Goal: Task Accomplishment & Management: Use online tool/utility

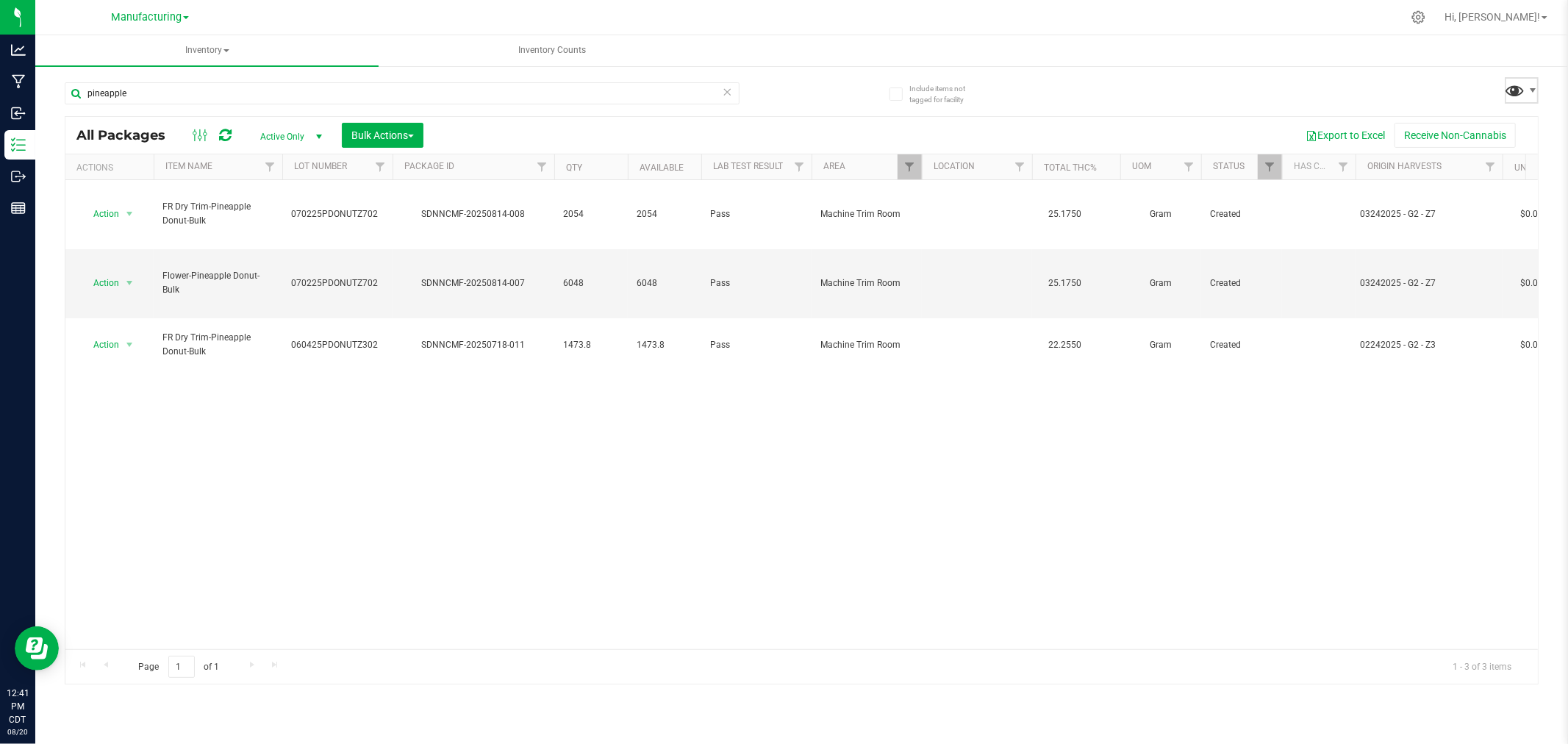
click at [1523, 90] on span at bounding box center [1516, 90] width 21 height 21
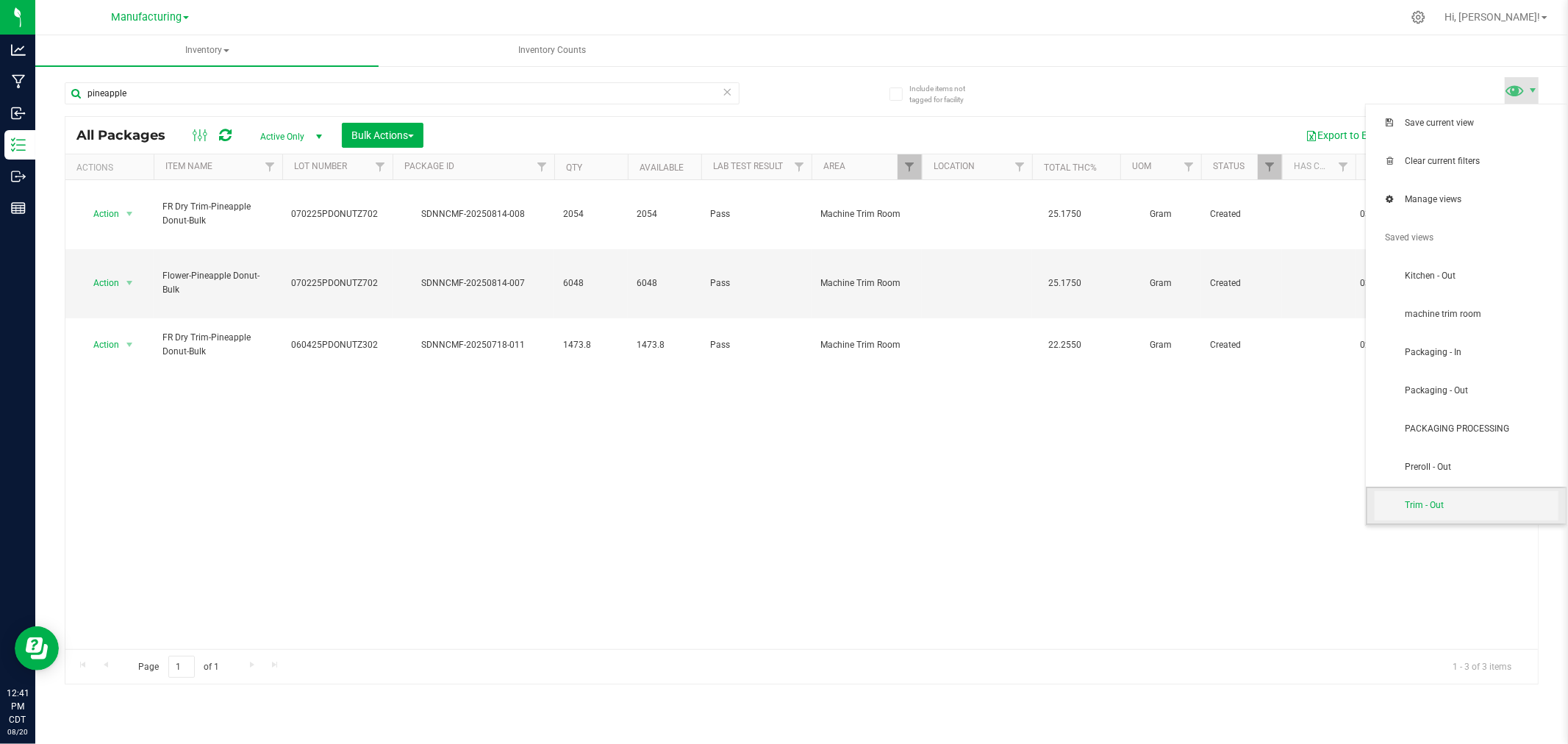
click at [1454, 516] on span "Trim - Out" at bounding box center [1466, 505] width 184 height 29
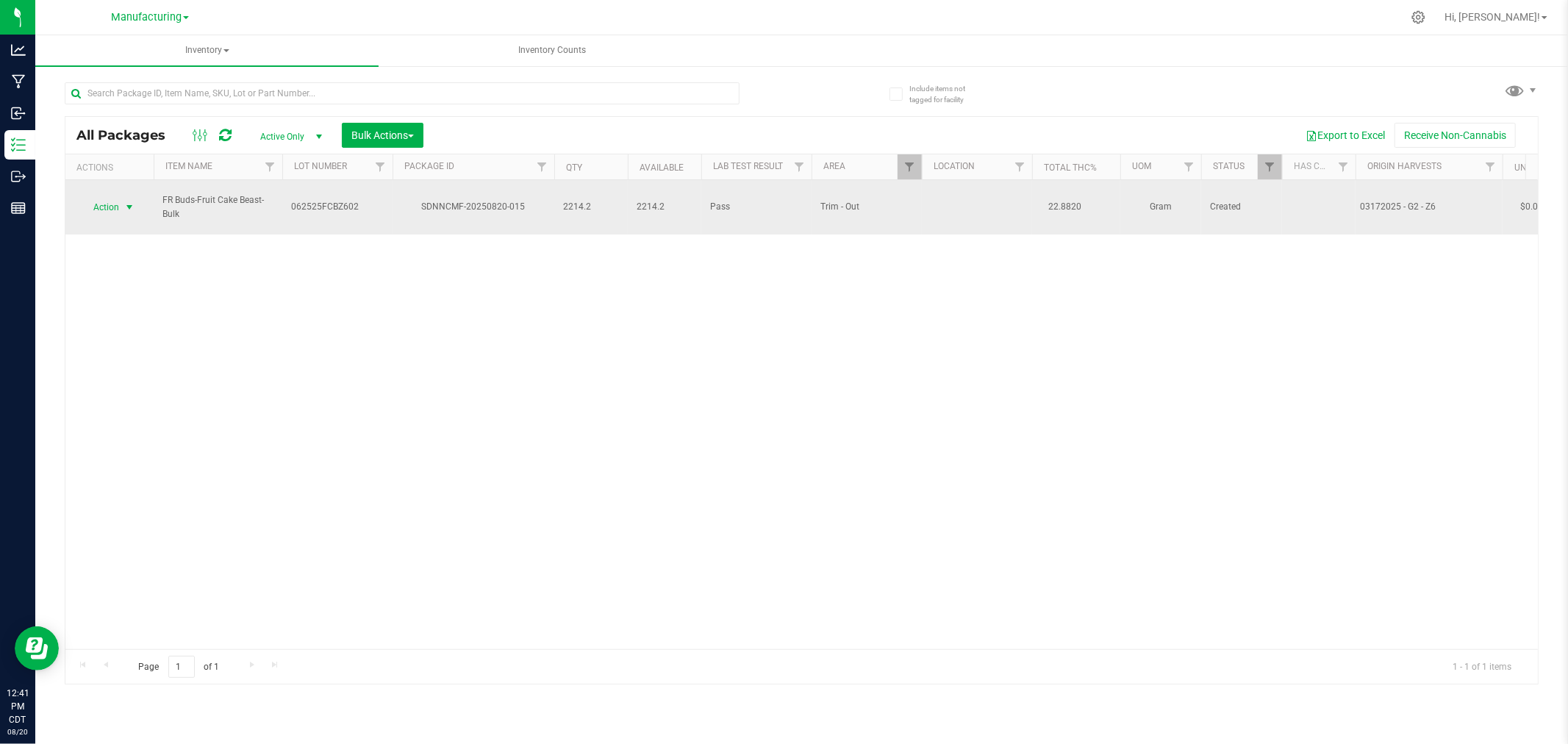
click at [124, 197] on span "select" at bounding box center [130, 207] width 19 height 20
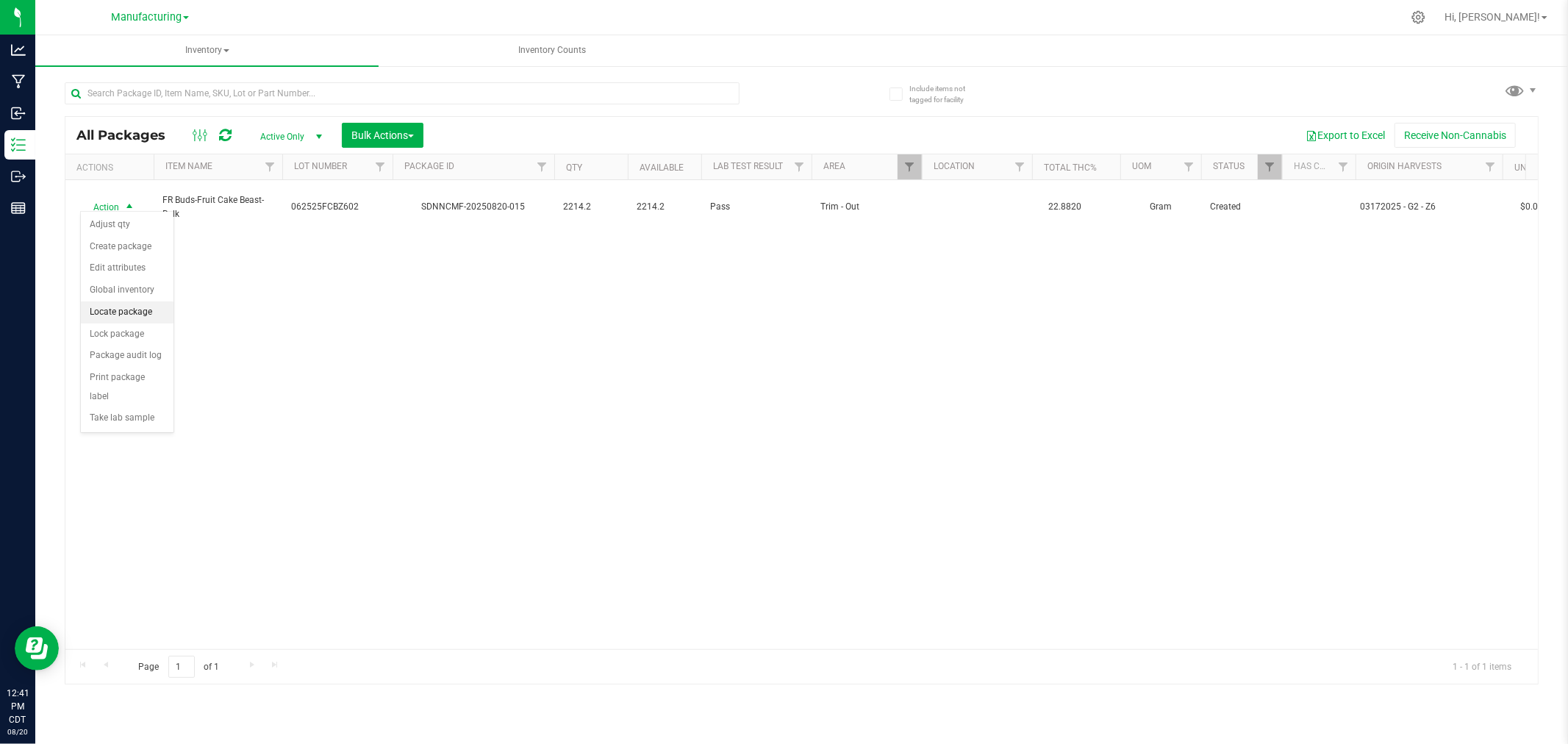
click at [137, 318] on li "Locate package" at bounding box center [127, 312] width 93 height 22
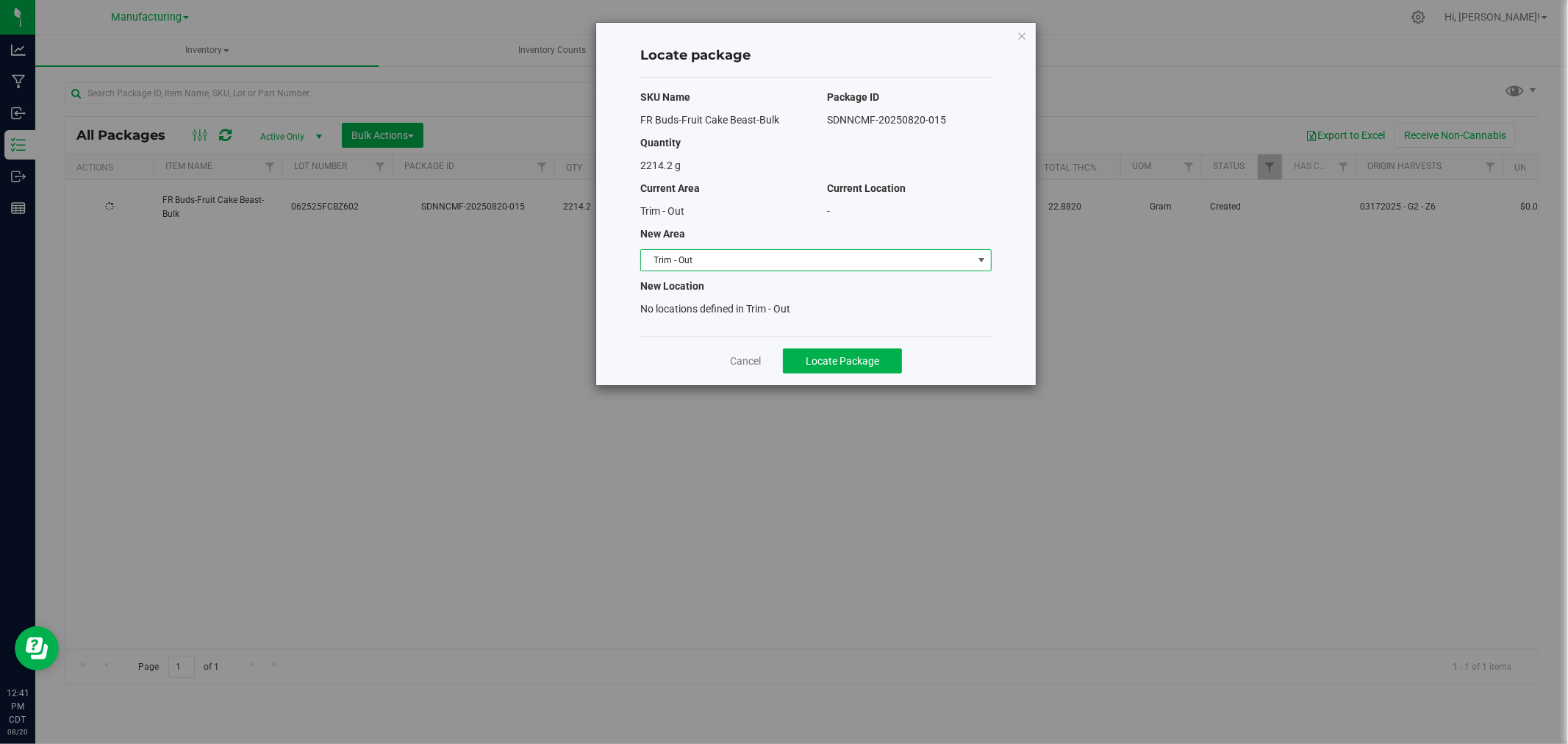
click at [849, 265] on span "Trim - Out" at bounding box center [807, 260] width 331 height 20
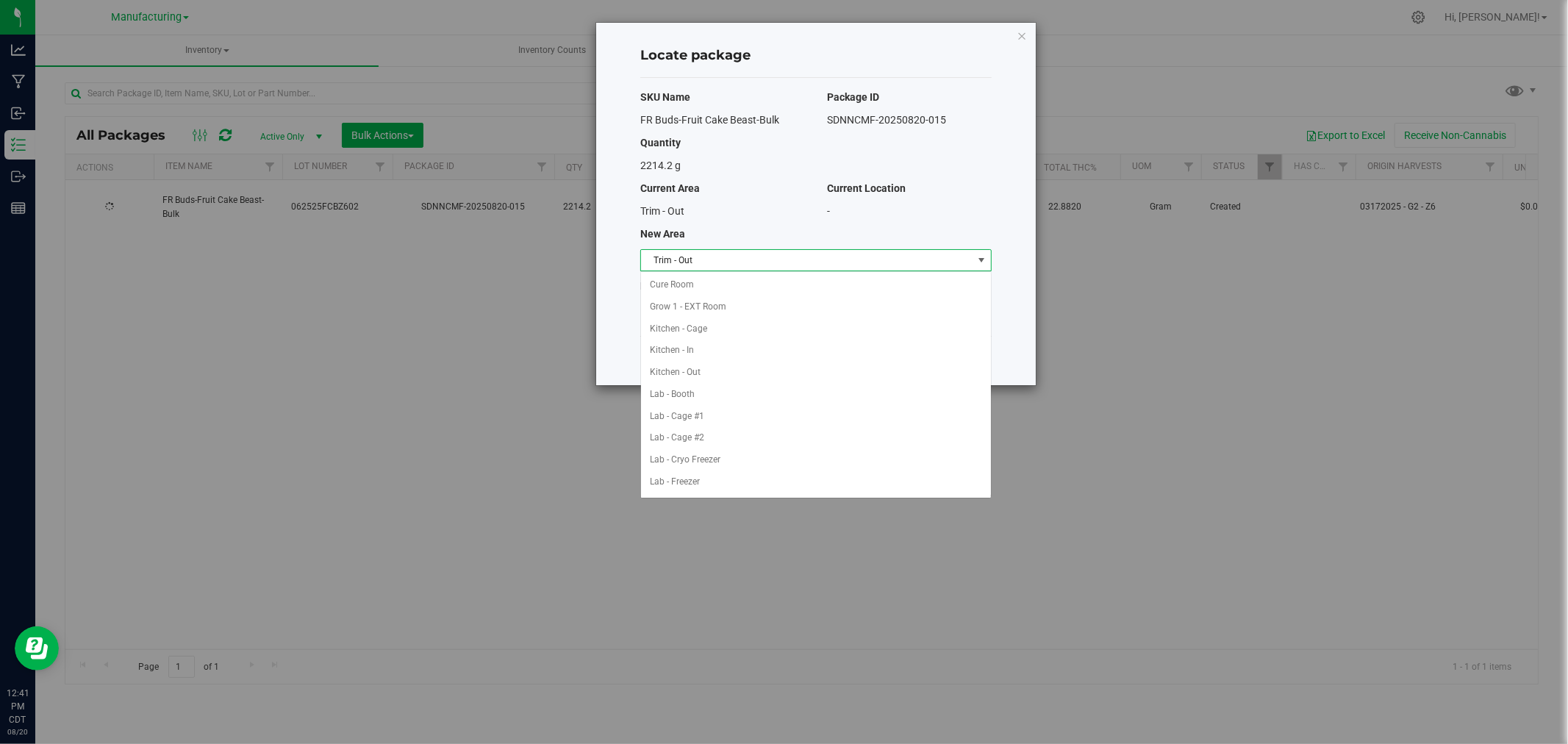
scroll to position [395, 0]
click at [717, 290] on li "Packaging - In" at bounding box center [816, 287] width 350 height 22
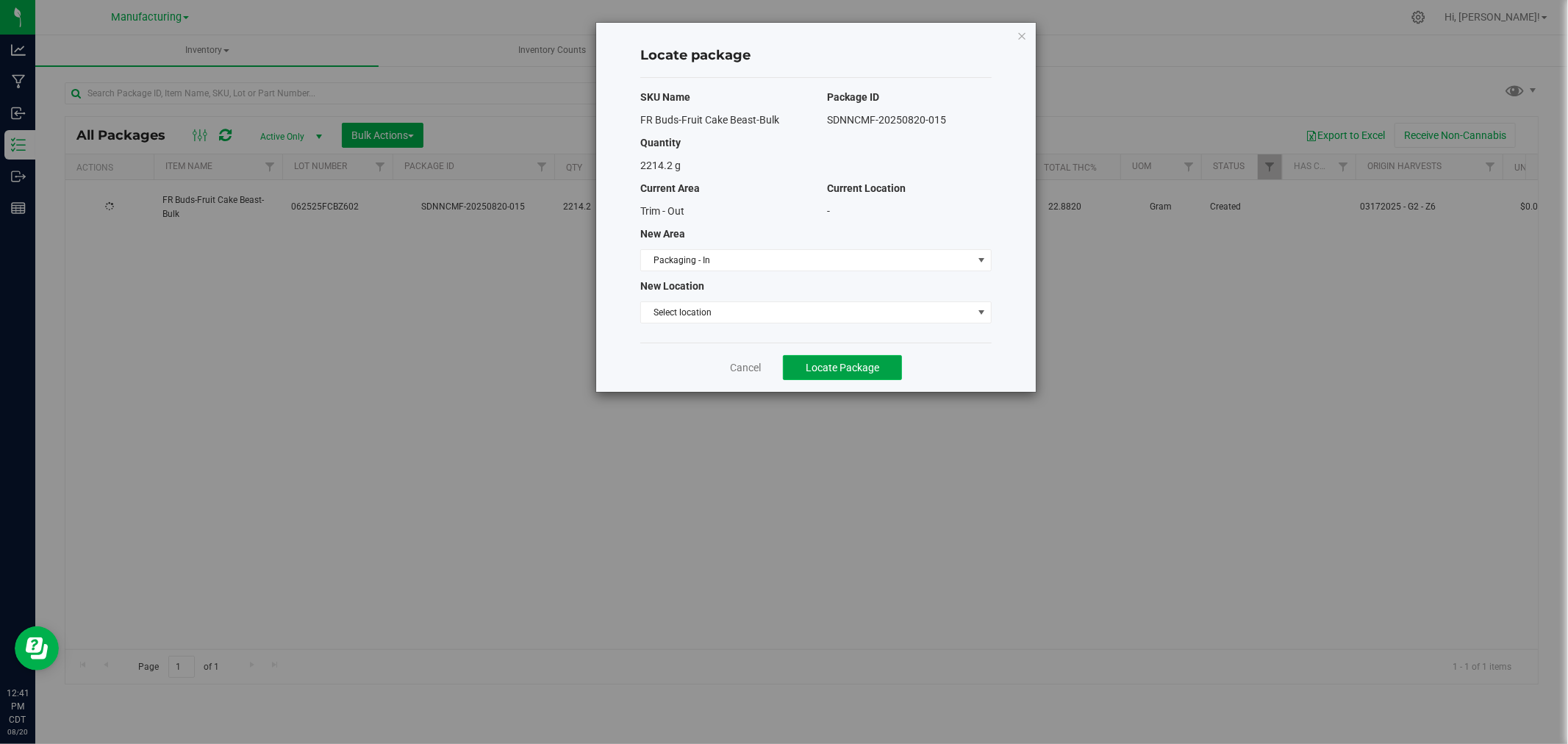
click at [860, 359] on button "Locate Package" at bounding box center [842, 368] width 119 height 25
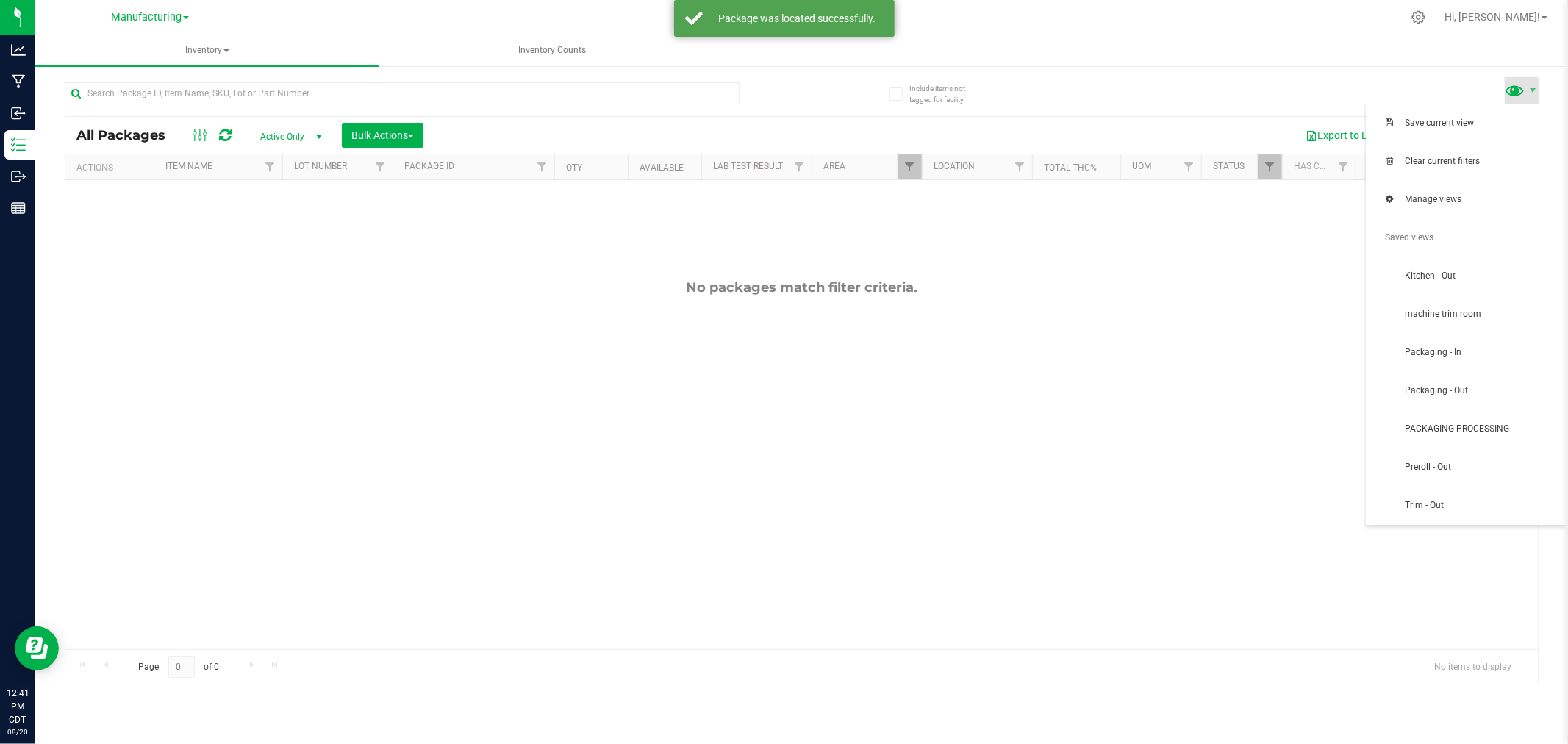
click at [1515, 90] on span at bounding box center [1516, 90] width 21 height 21
click at [1483, 365] on span "Packaging - In" at bounding box center [1466, 353] width 184 height 29
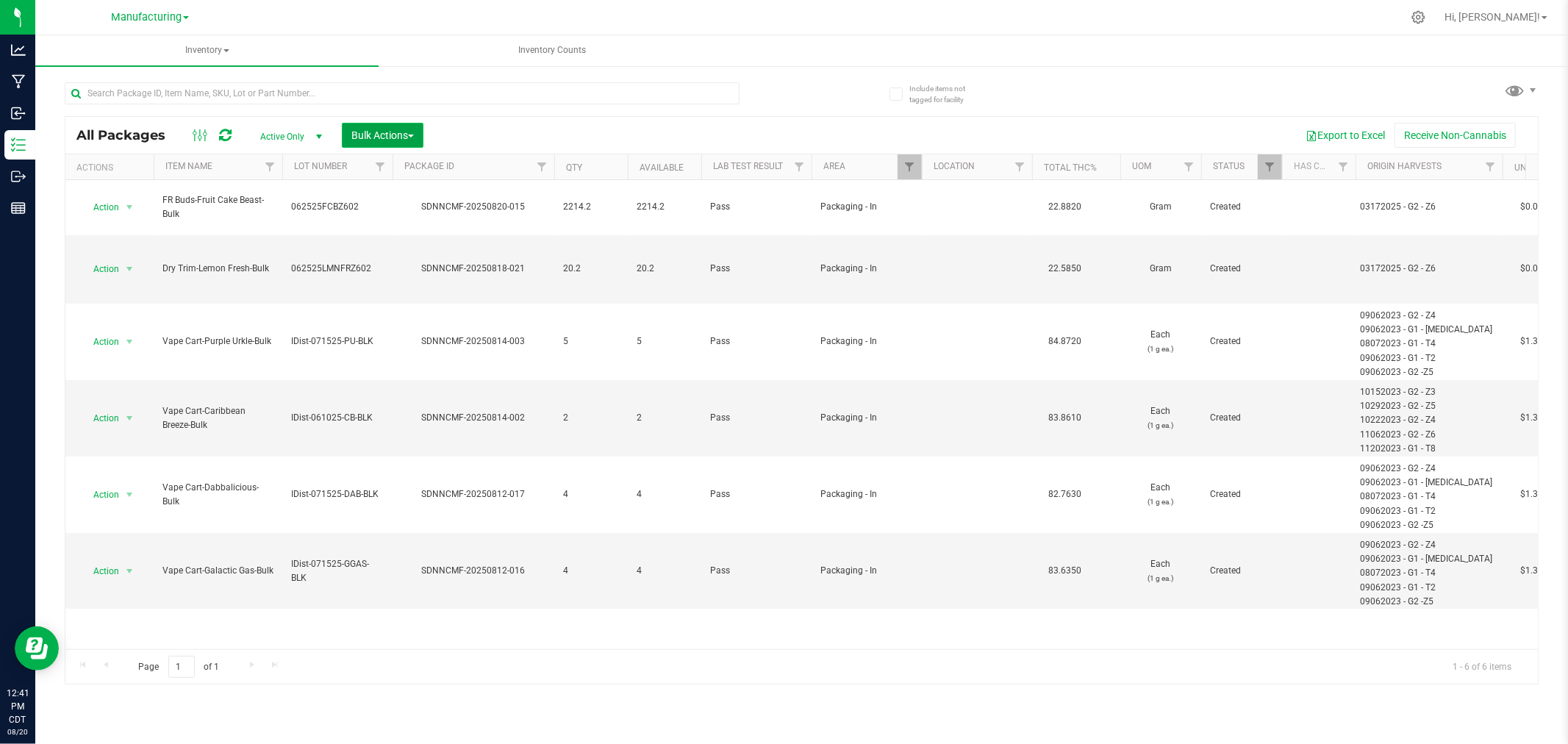
click at [388, 135] on span "Bulk Actions" at bounding box center [383, 134] width 63 height 11
click at [394, 171] on div at bounding box center [392, 167] width 6 height 26
click at [420, 164] on span "Add to manufacturing run" at bounding box center [406, 168] width 111 height 11
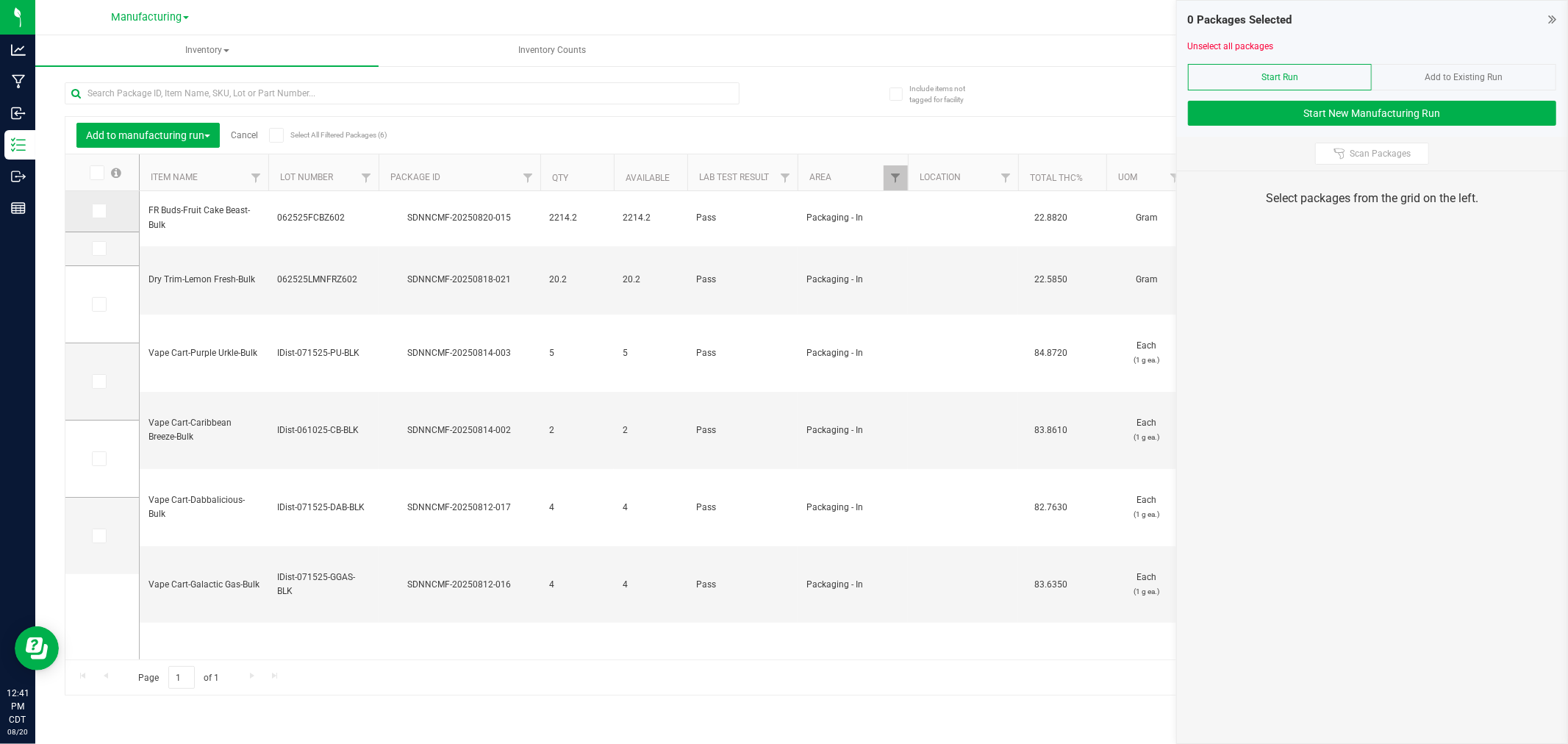
click at [102, 211] on icon at bounding box center [98, 211] width 10 height 0
click at [0, 0] on input "checkbox" at bounding box center [0, 0] width 0 height 0
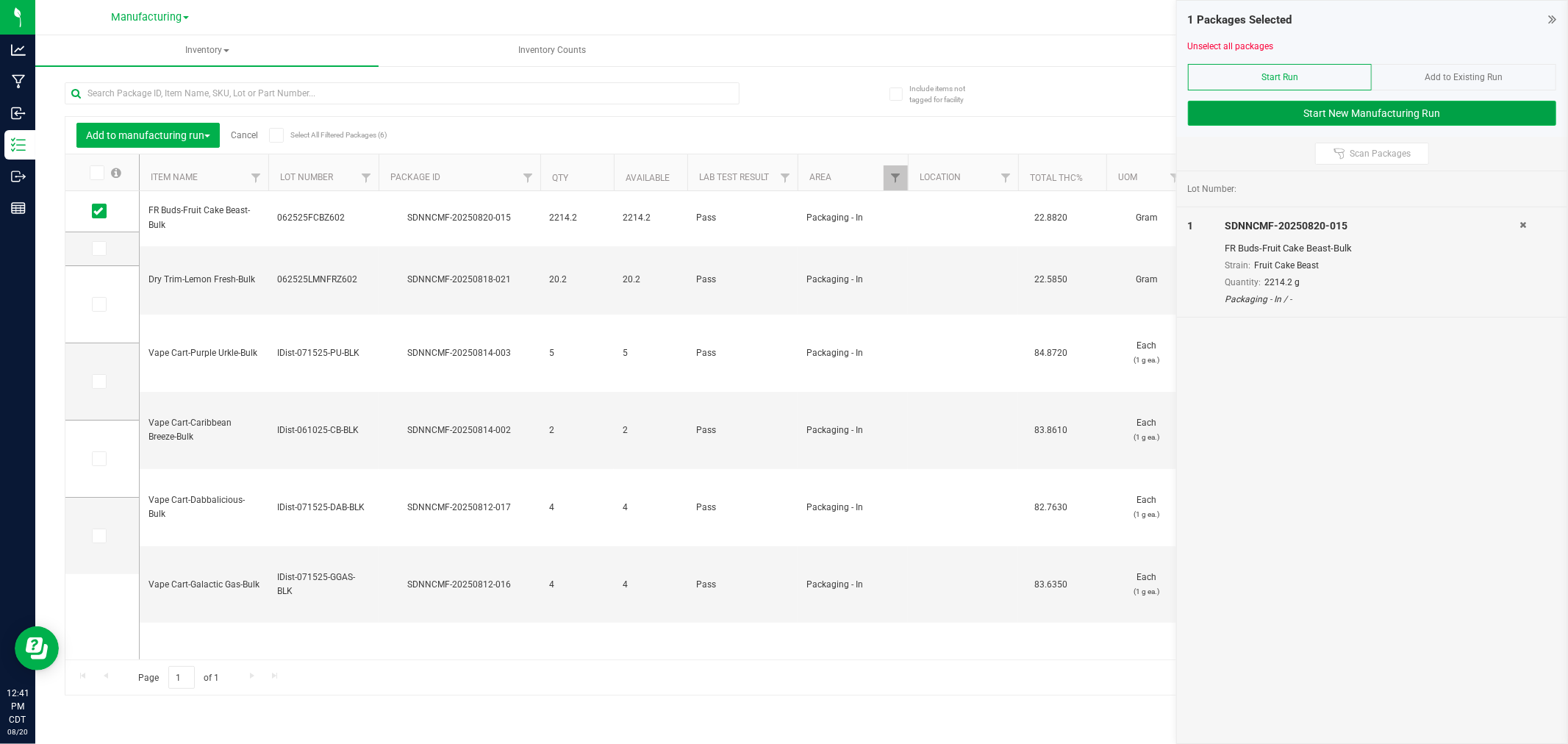
click at [1331, 121] on button "Start New Manufacturing Run" at bounding box center [1372, 113] width 368 height 25
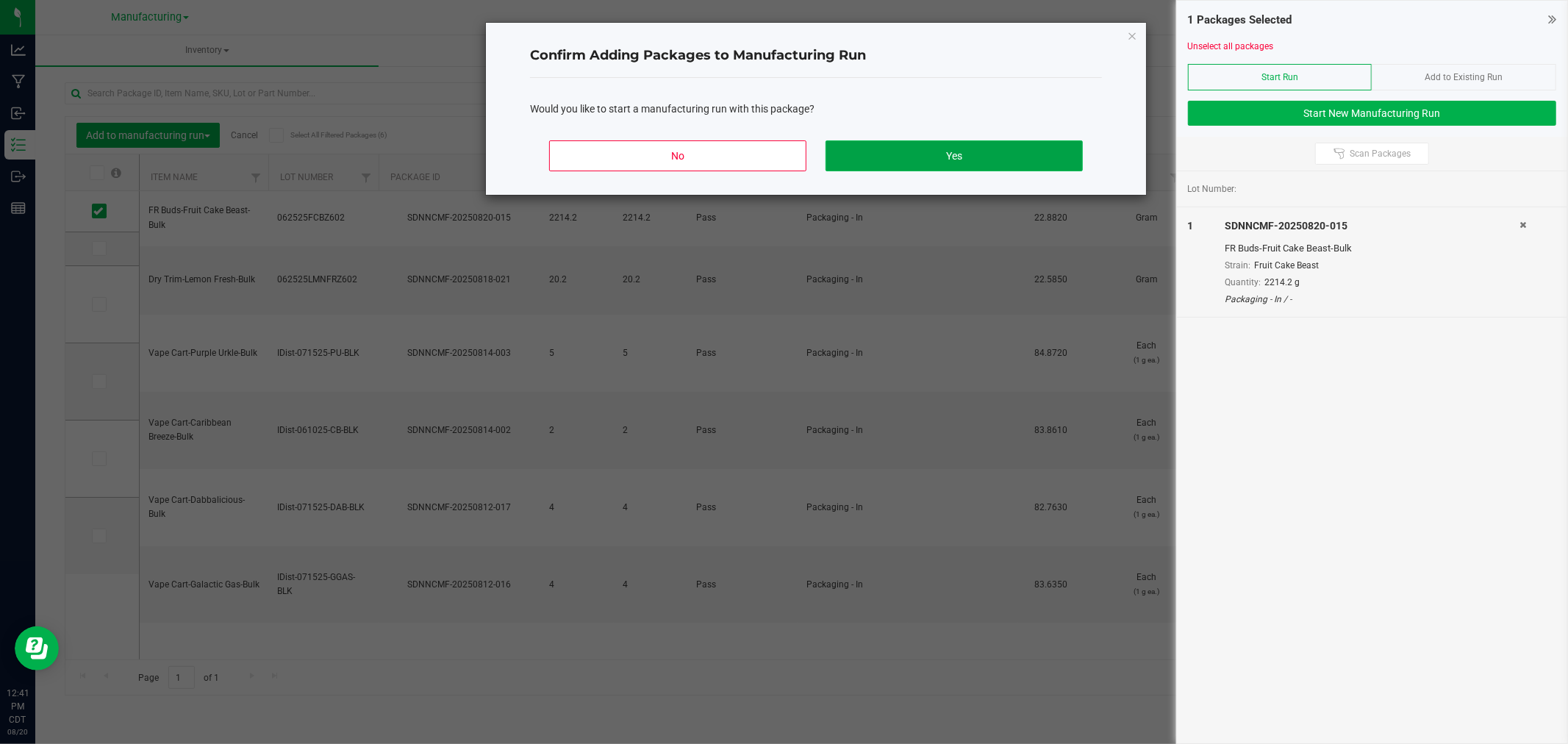
click at [994, 156] on button "Yes" at bounding box center [954, 156] width 257 height 31
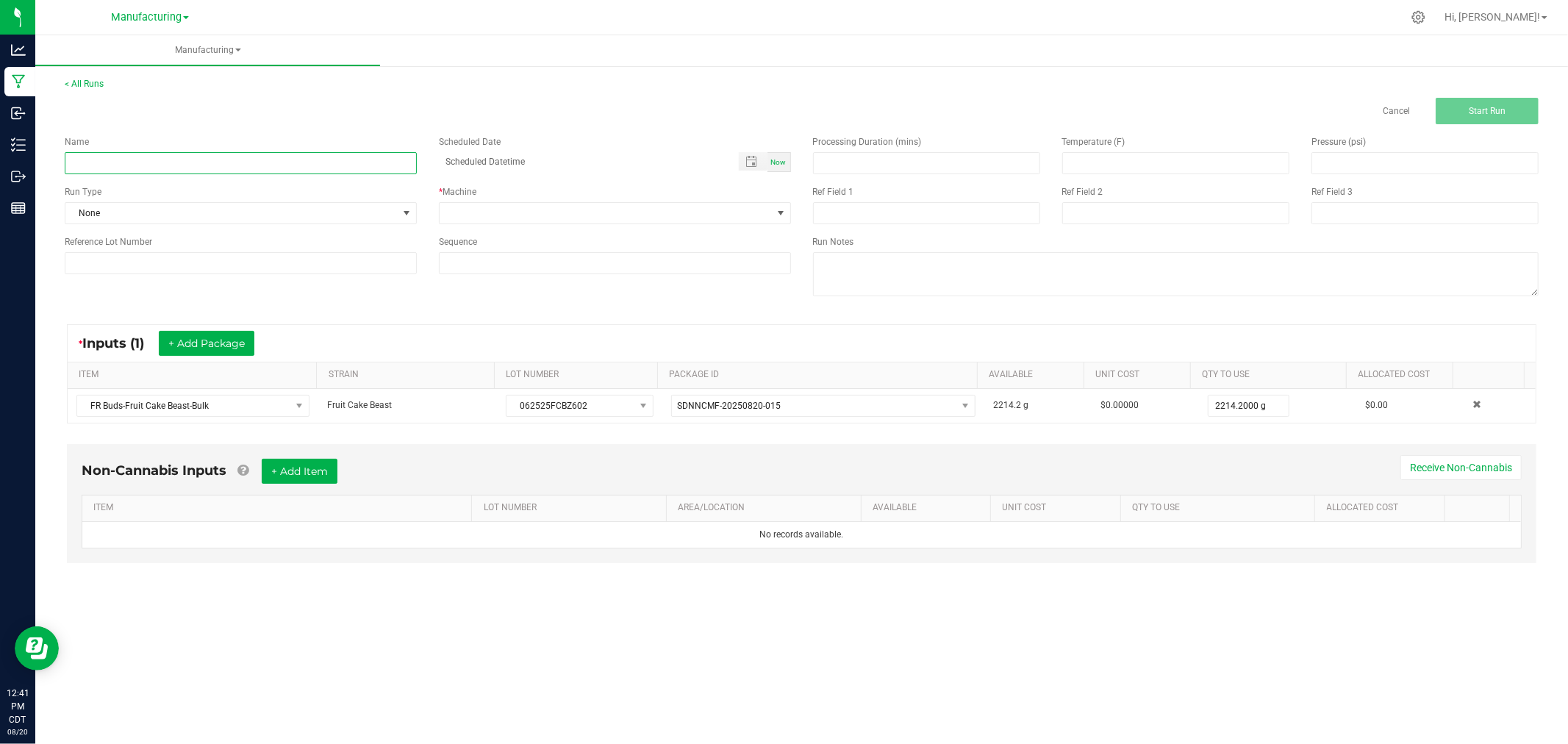
click at [319, 162] on input at bounding box center [240, 163] width 352 height 22
type input "[DATE]-fruit cake beast 1/8 bags"
click at [343, 215] on span "None" at bounding box center [231, 213] width 332 height 20
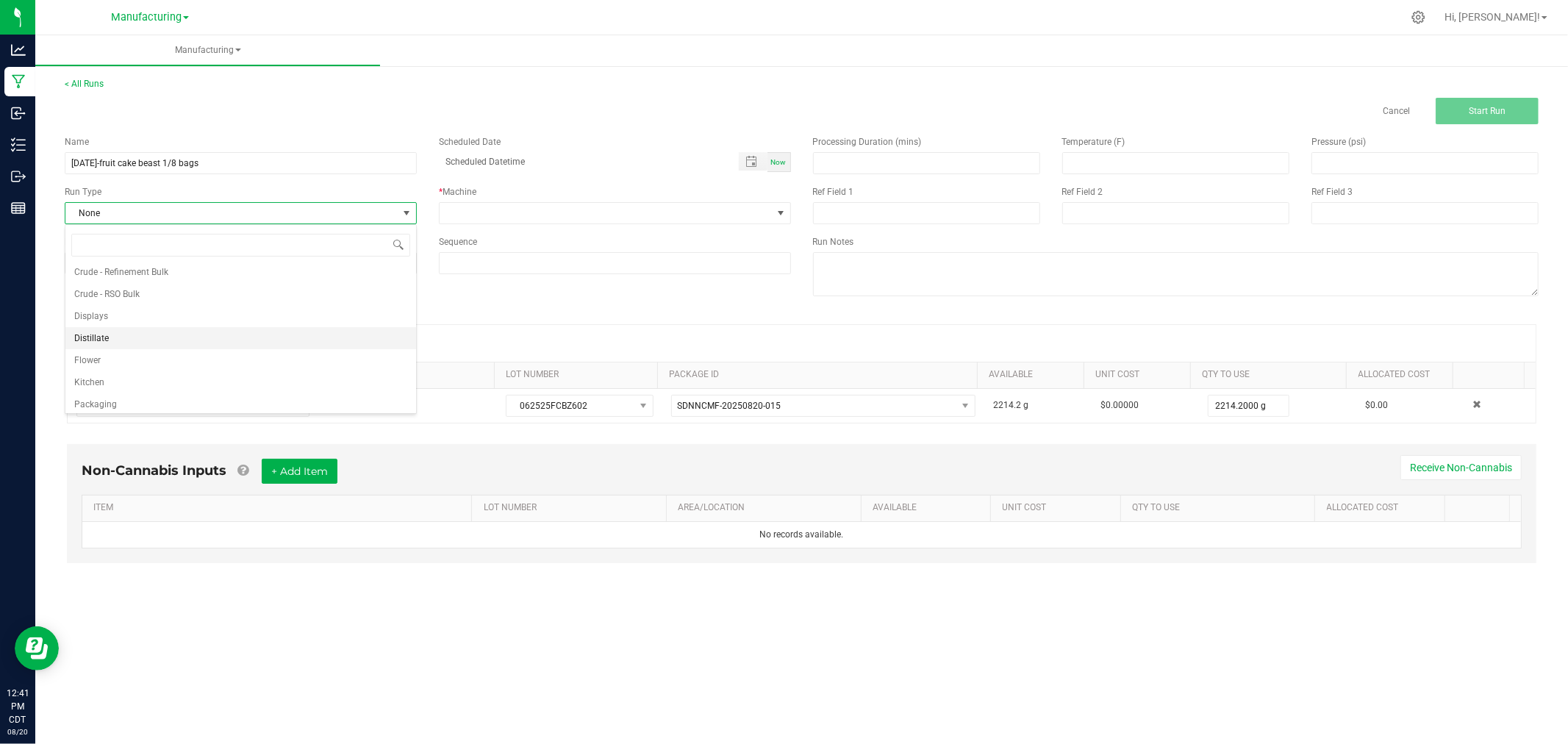
scroll to position [73, 0]
click at [138, 375] on li "Packaging" at bounding box center [240, 377] width 351 height 22
click at [501, 199] on div "* Machine" at bounding box center [615, 205] width 375 height 39
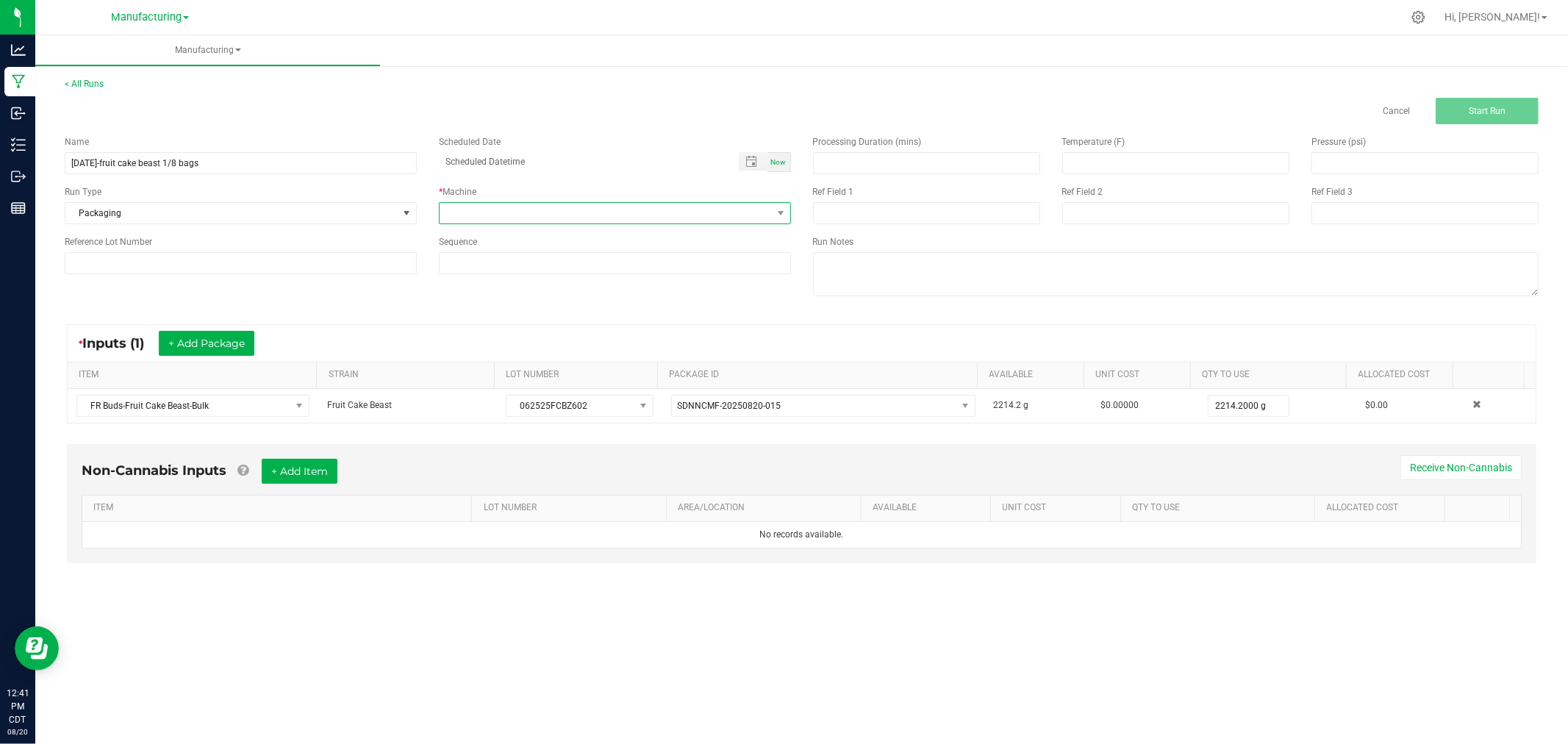
click at [506, 213] on span at bounding box center [606, 213] width 332 height 20
click at [515, 266] on li "Packaging" at bounding box center [615, 263] width 351 height 25
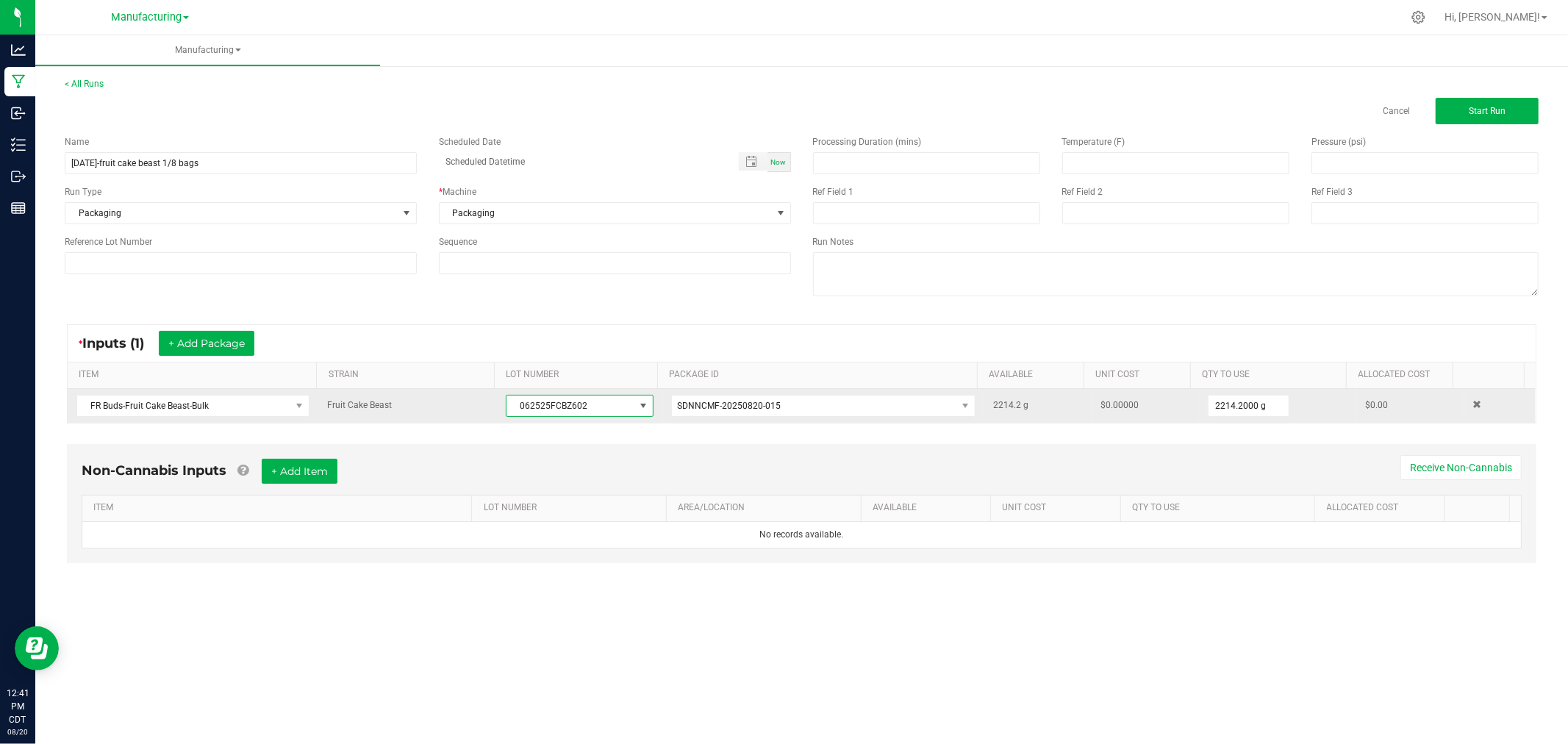
click at [574, 414] on span "062525FCBZ602" at bounding box center [570, 406] width 127 height 20
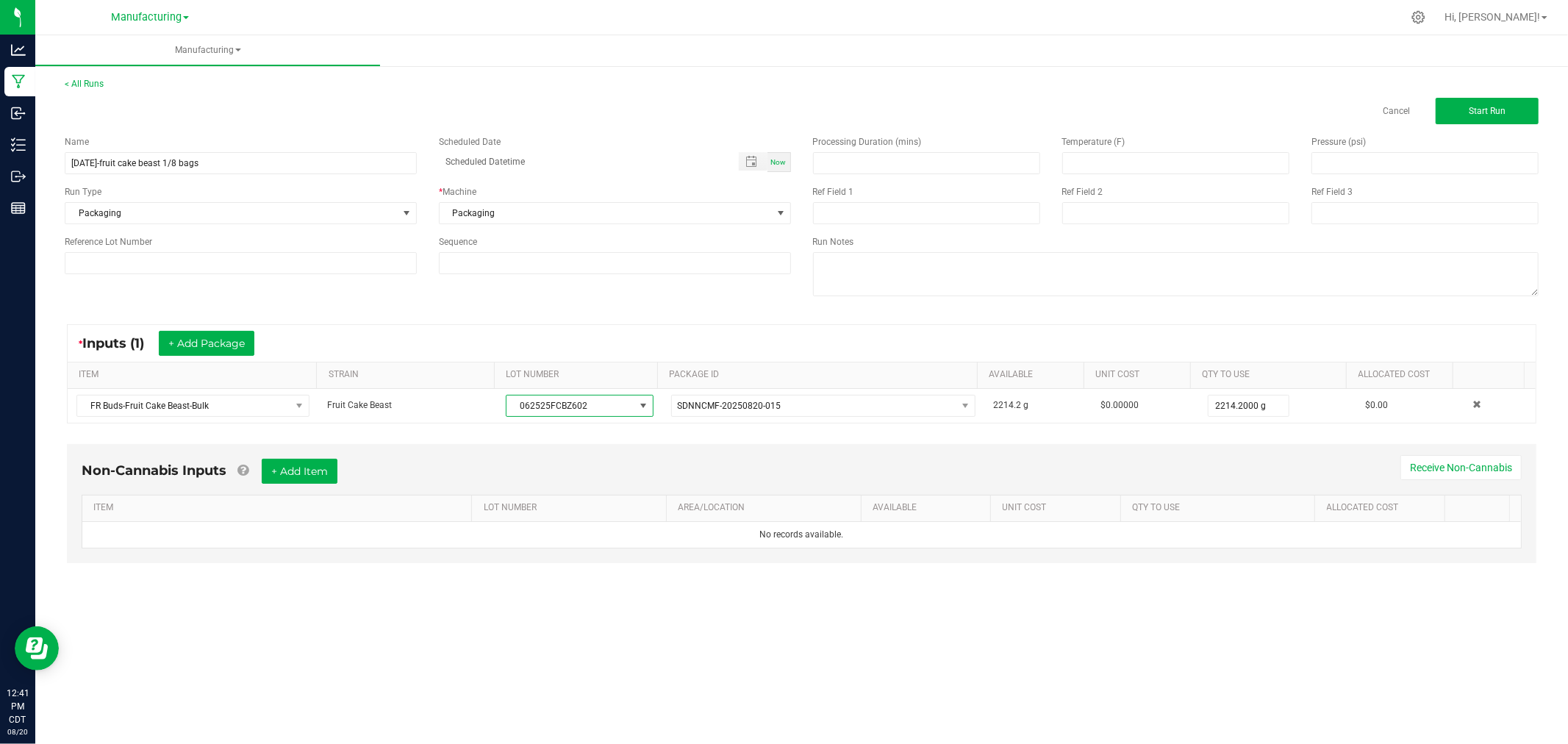
click at [463, 324] on kendo-grid "* Inputs (1) + Add Package ITEM STRAIN LOT NUMBER PACKAGE ID AVAILABLE Unit Cos…" at bounding box center [802, 374] width 1470 height 99
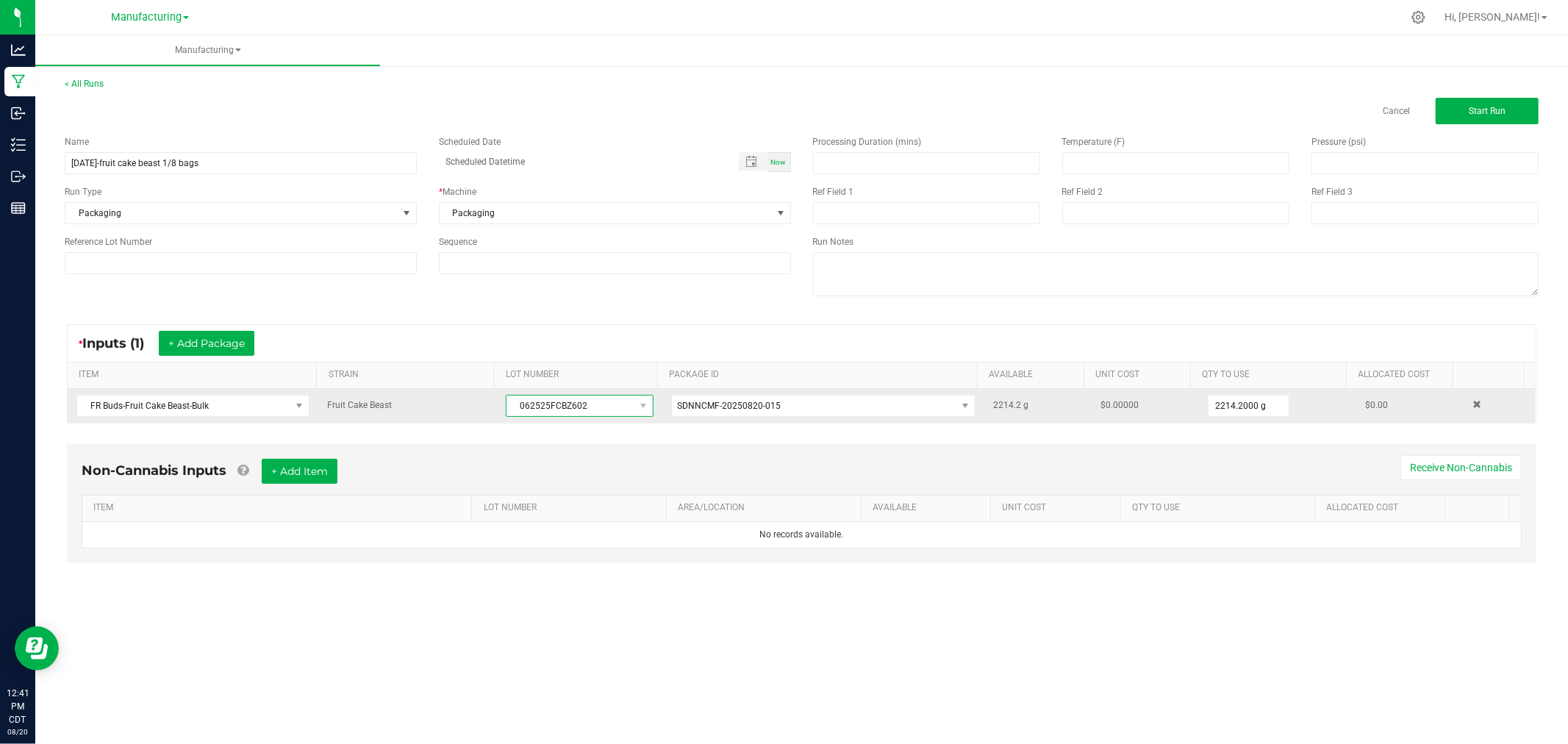
click at [562, 405] on span "062525FCBZ602" at bounding box center [570, 406] width 127 height 20
click at [563, 405] on span "062525FCBZ602" at bounding box center [570, 406] width 127 height 20
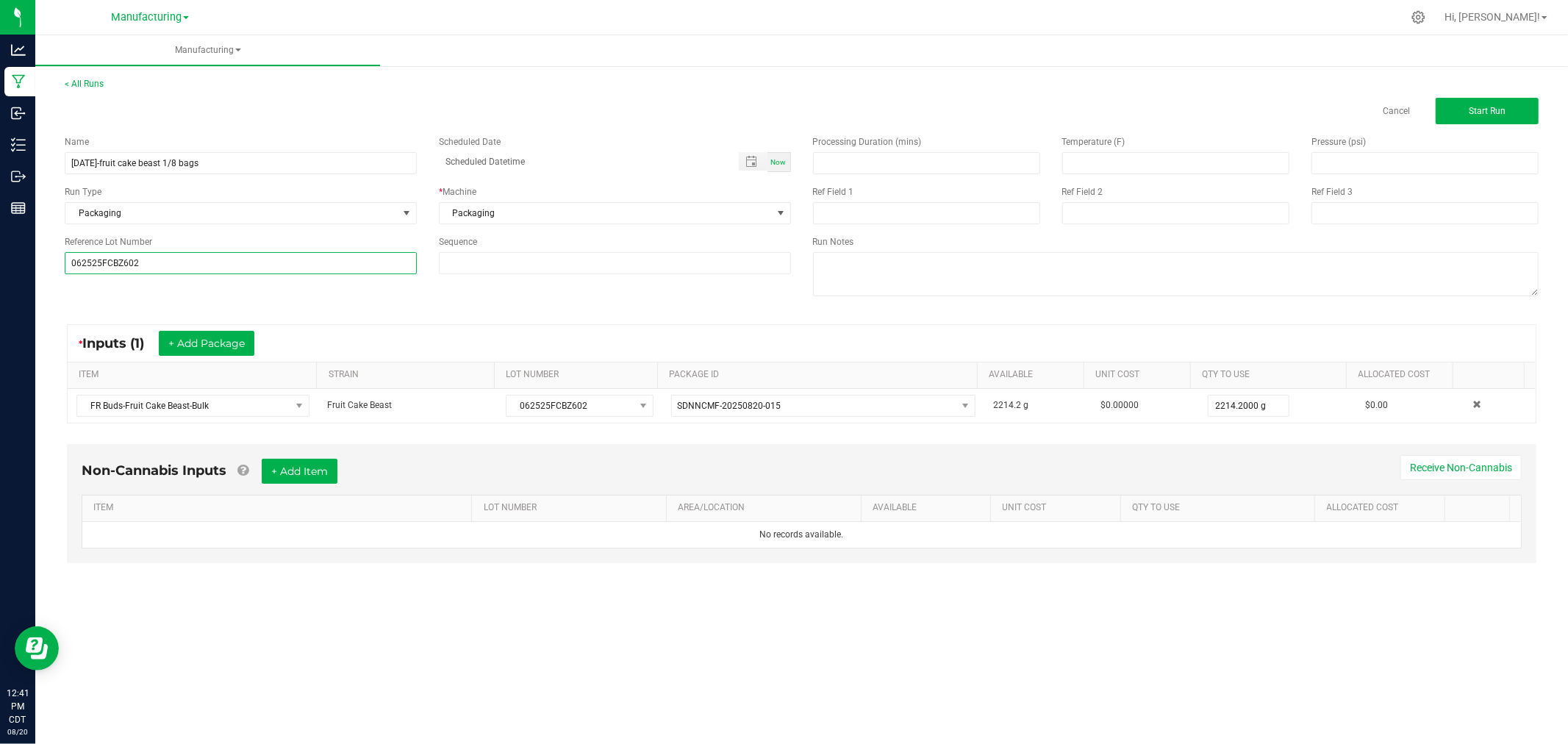
type input "062525FCBZ602"
click at [285, 307] on div "Name [DATE]-fruit cake beast 1/8 bags Scheduled Date Now Run Type Packaging * M…" at bounding box center [802, 217] width 1496 height 186
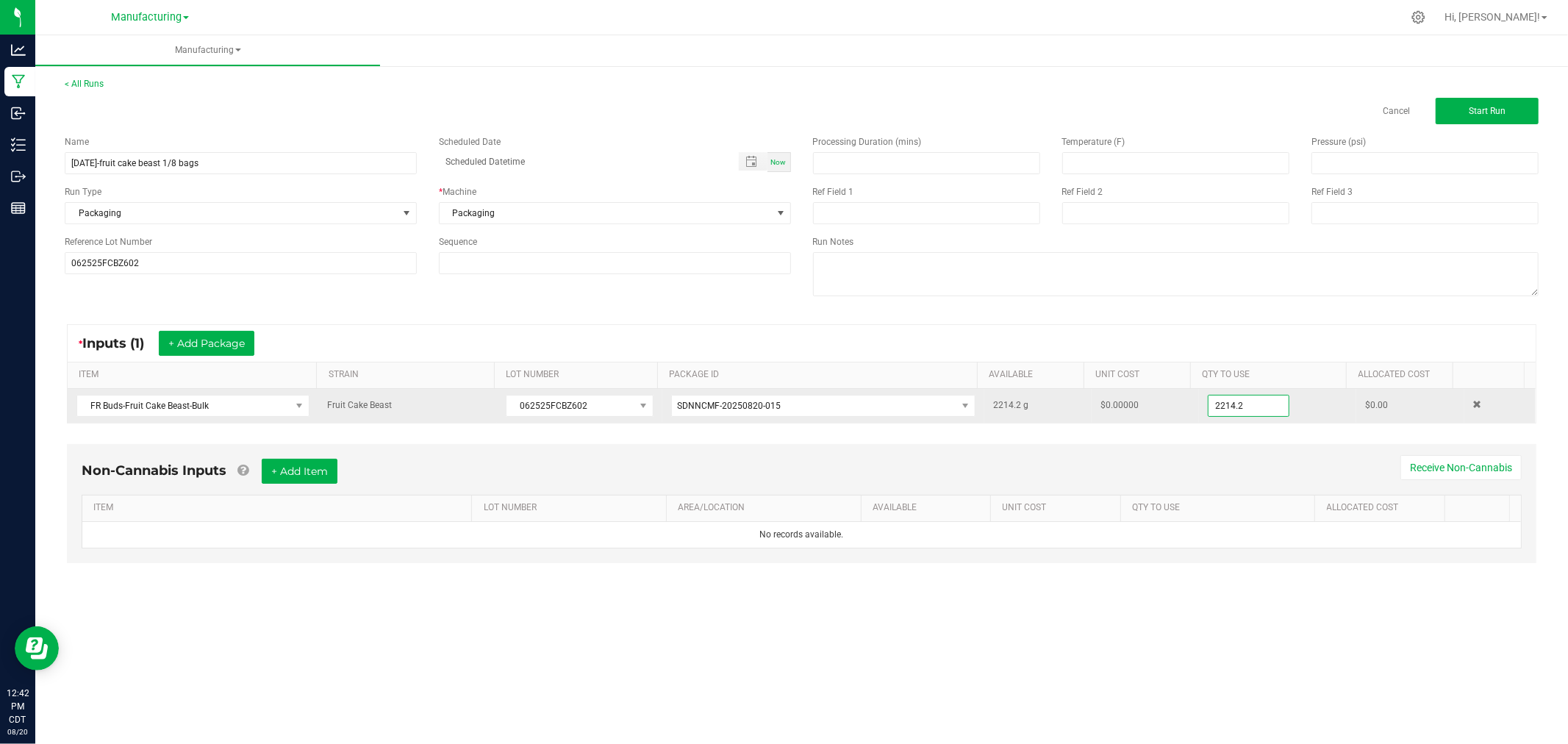
drag, startPoint x: 1208, startPoint y: 403, endPoint x: 1314, endPoint y: 423, distance: 107.9
click at [1208, 403] on input "2214.2" at bounding box center [1248, 406] width 80 height 20
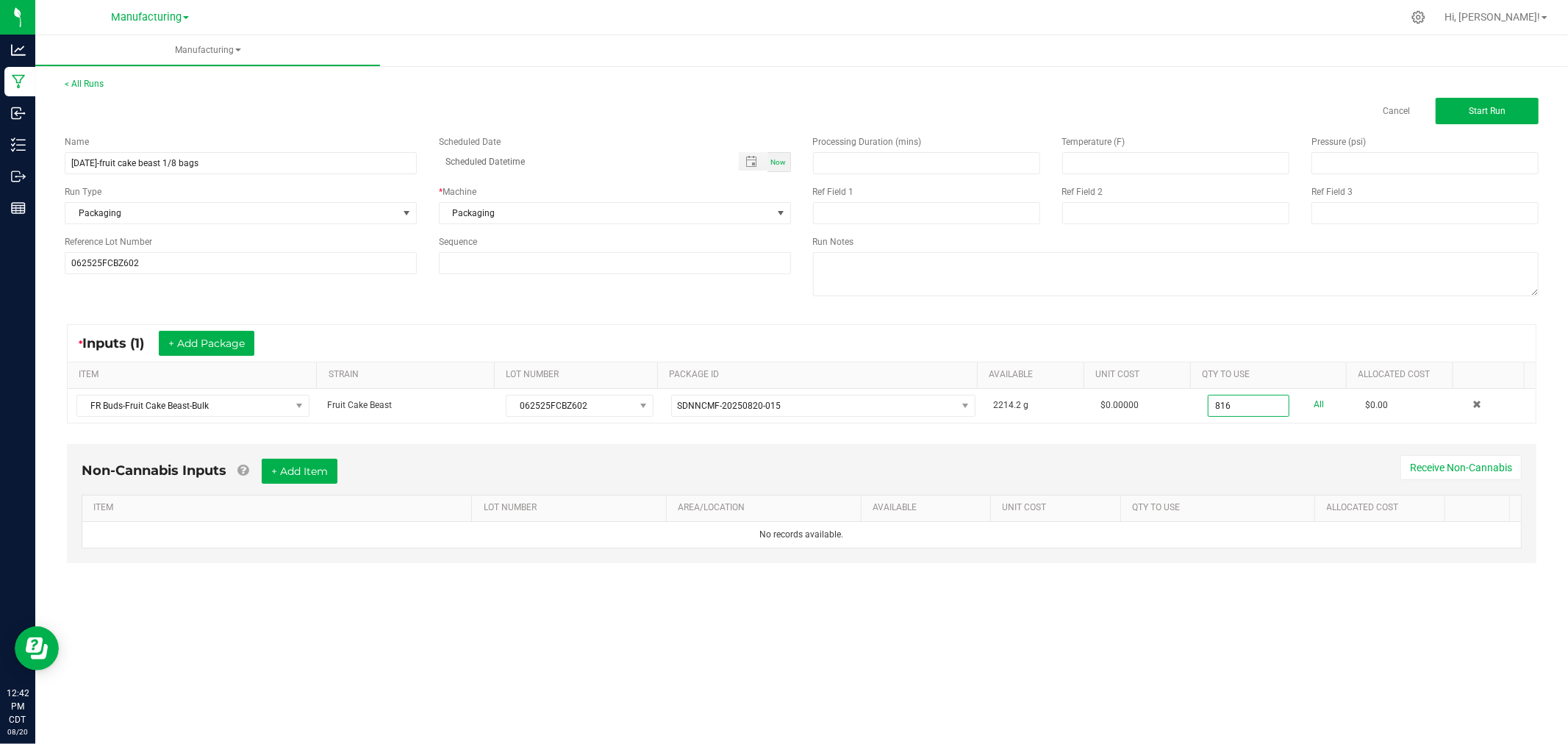
type input "816.0000 g"
click at [1368, 318] on div "* Inputs (1) + Add Package ITEM STRAIN LOT NUMBER PACKAGE ID AVAILABLE Unit Cos…" at bounding box center [802, 374] width 1496 height 125
click at [1474, 108] on span "Start Run" at bounding box center [1488, 111] width 37 height 11
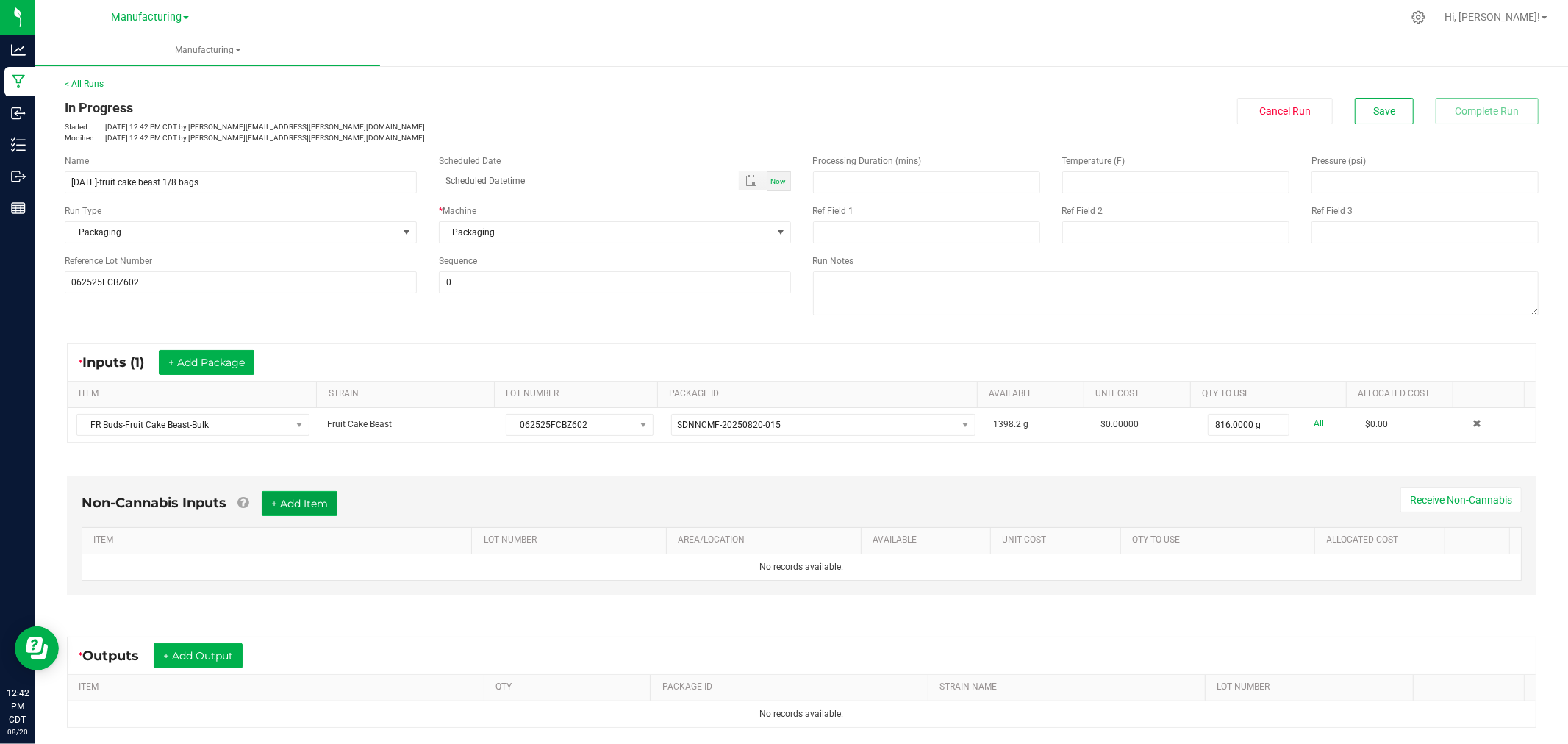
click at [318, 497] on button "+ Add Item" at bounding box center [299, 504] width 76 height 25
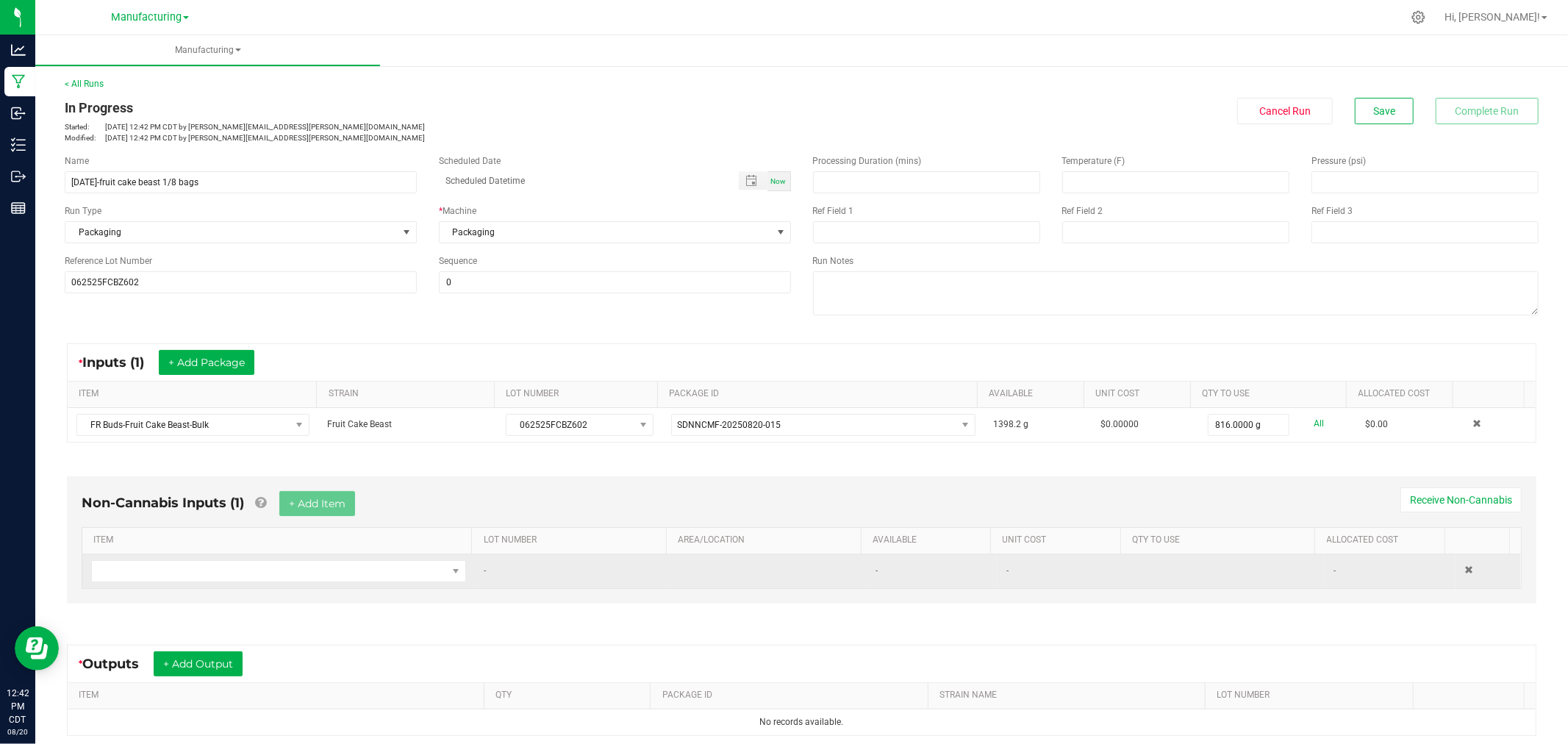
click at [337, 584] on td at bounding box center [278, 572] width 392 height 34
click at [356, 568] on span "NO DATA FOUND" at bounding box center [269, 571] width 355 height 20
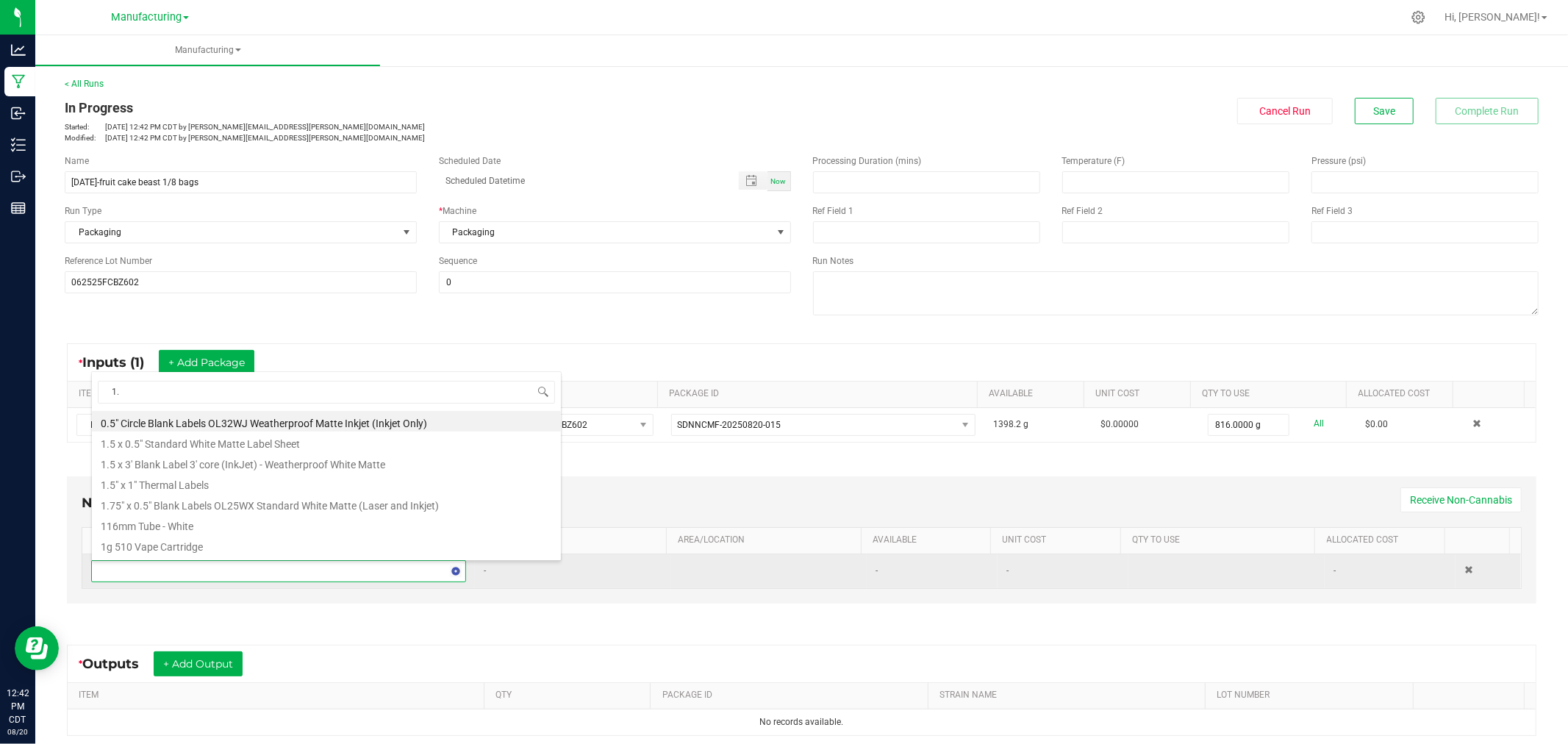
type input "1.5"
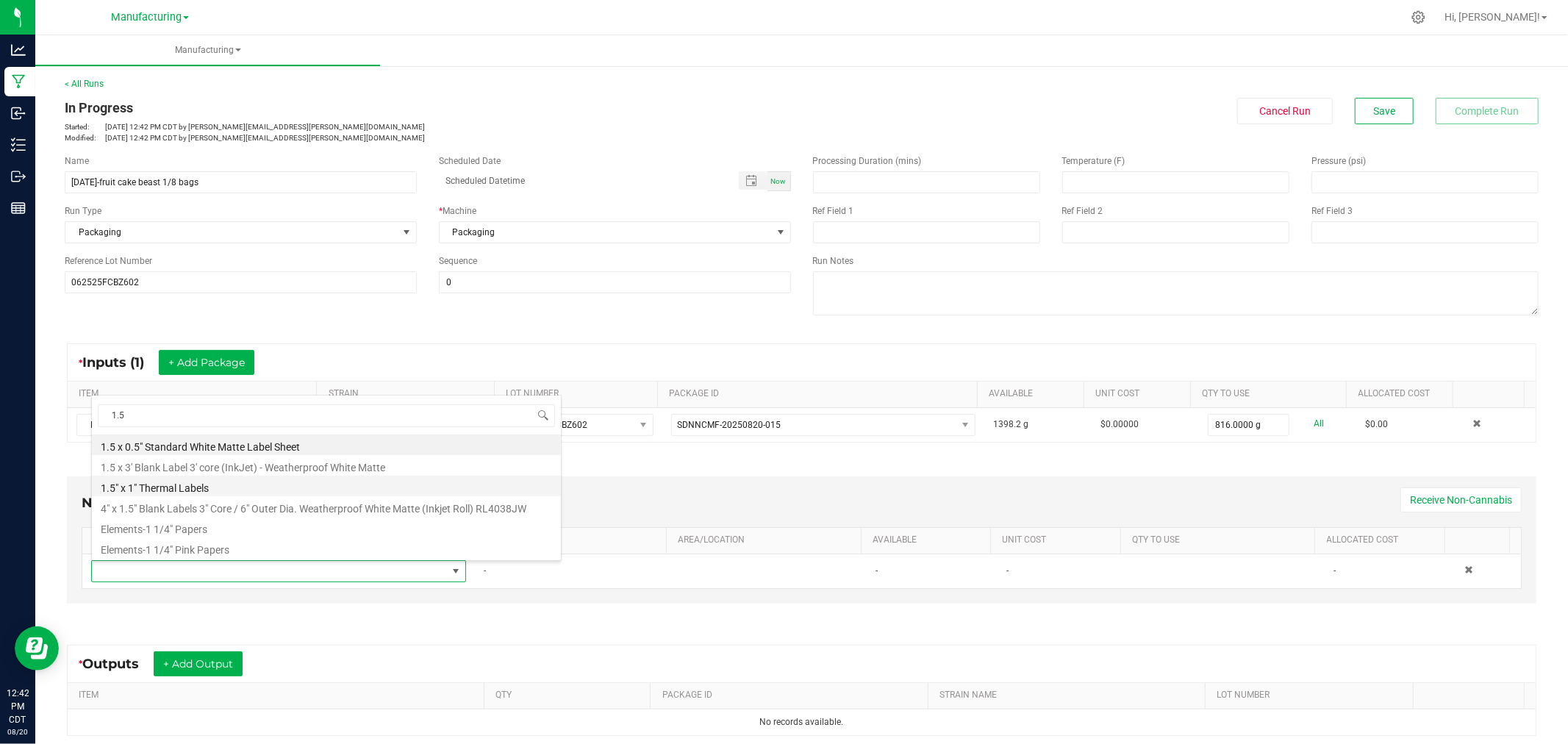
click at [243, 487] on li "1.5" x 1" Thermal Labels" at bounding box center [326, 486] width 469 height 20
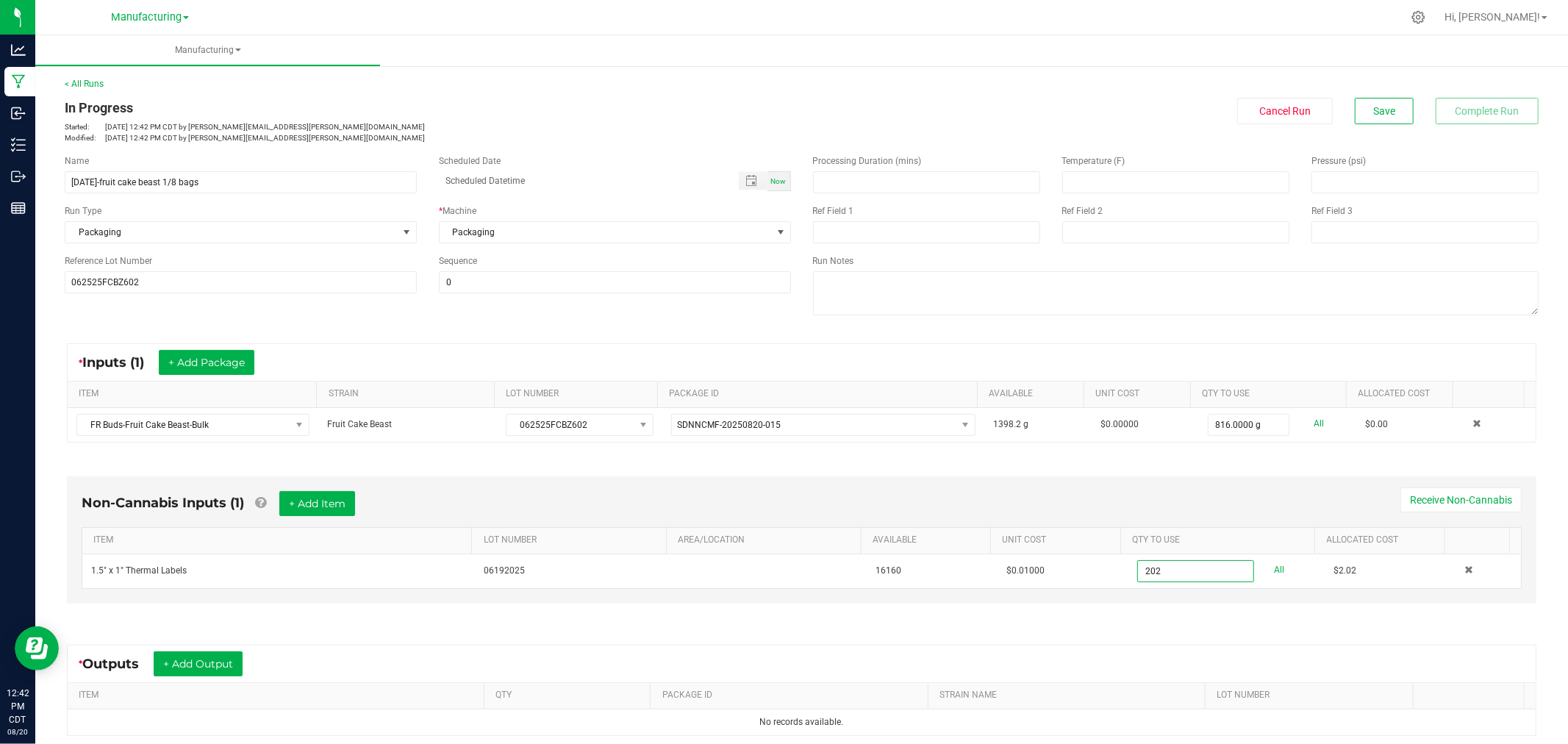
type input "202 ea"
click at [1201, 516] on div "Non-Cannabis Inputs (1) + Add Item Receive Non-Cannabis" at bounding box center [801, 509] width 1441 height 36
click at [331, 505] on button "+ Add Item" at bounding box center [317, 504] width 76 height 25
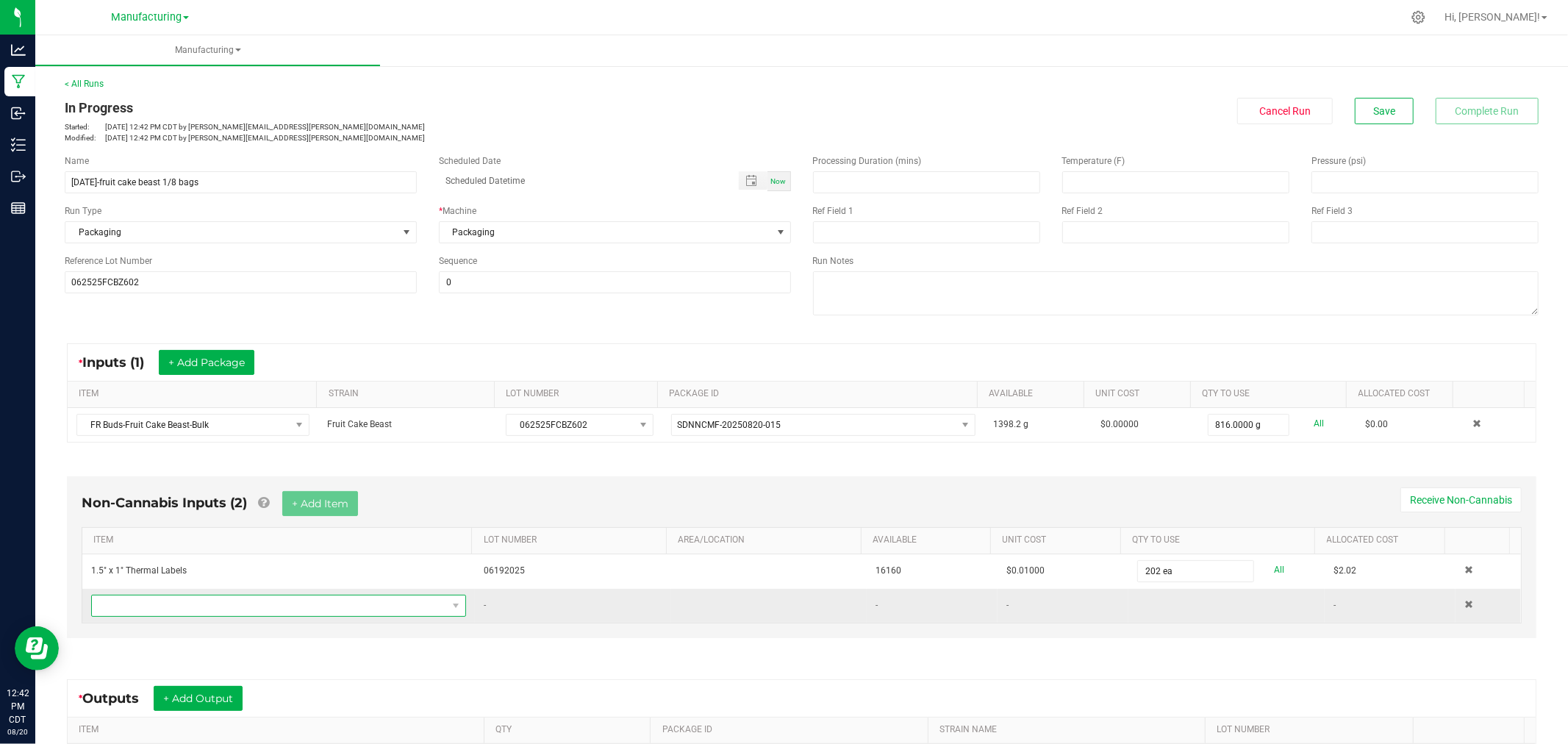
click at [280, 608] on span "NO DATA FOUND" at bounding box center [269, 605] width 355 height 20
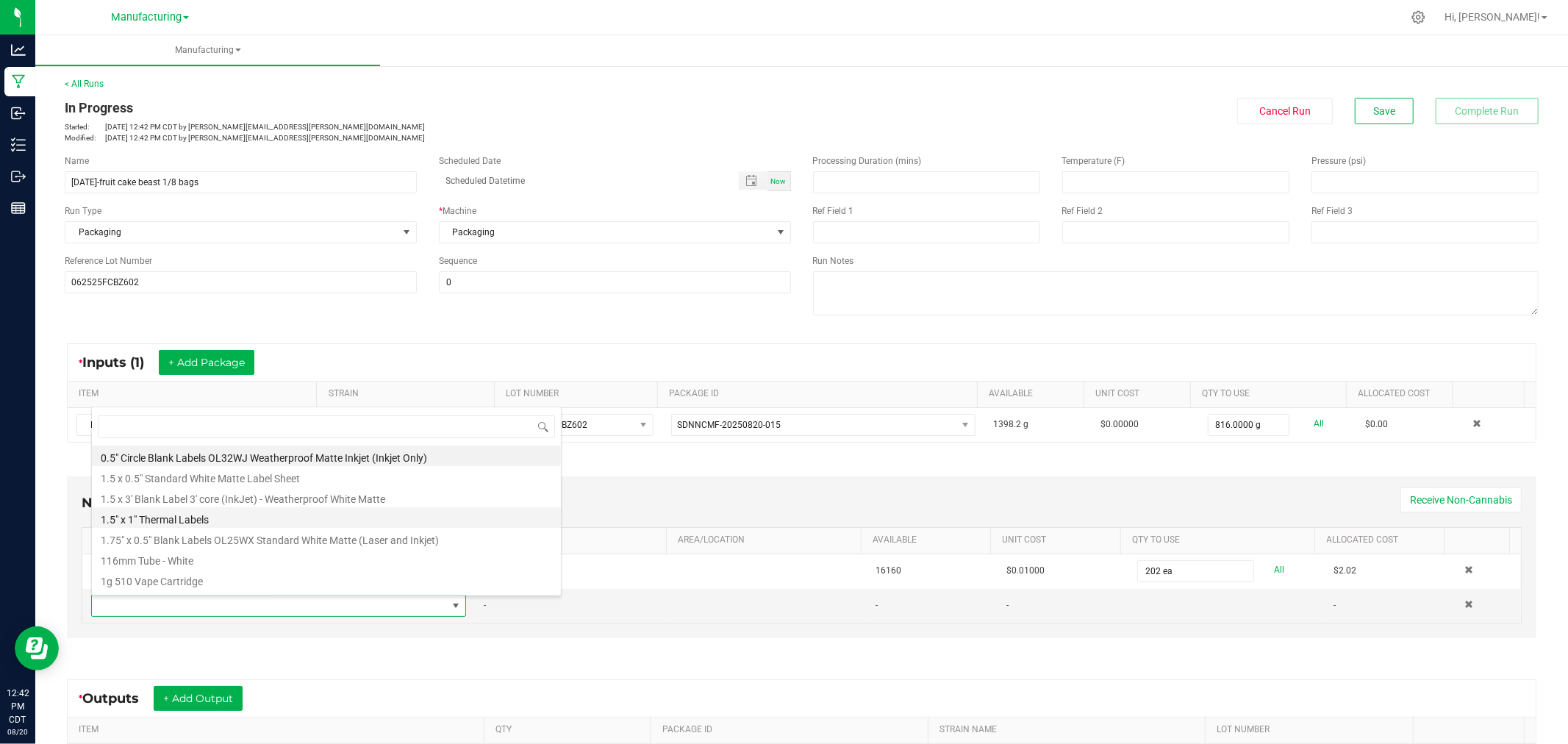
click at [190, 520] on li "1.5" x 1" Thermal Labels" at bounding box center [326, 517] width 469 height 20
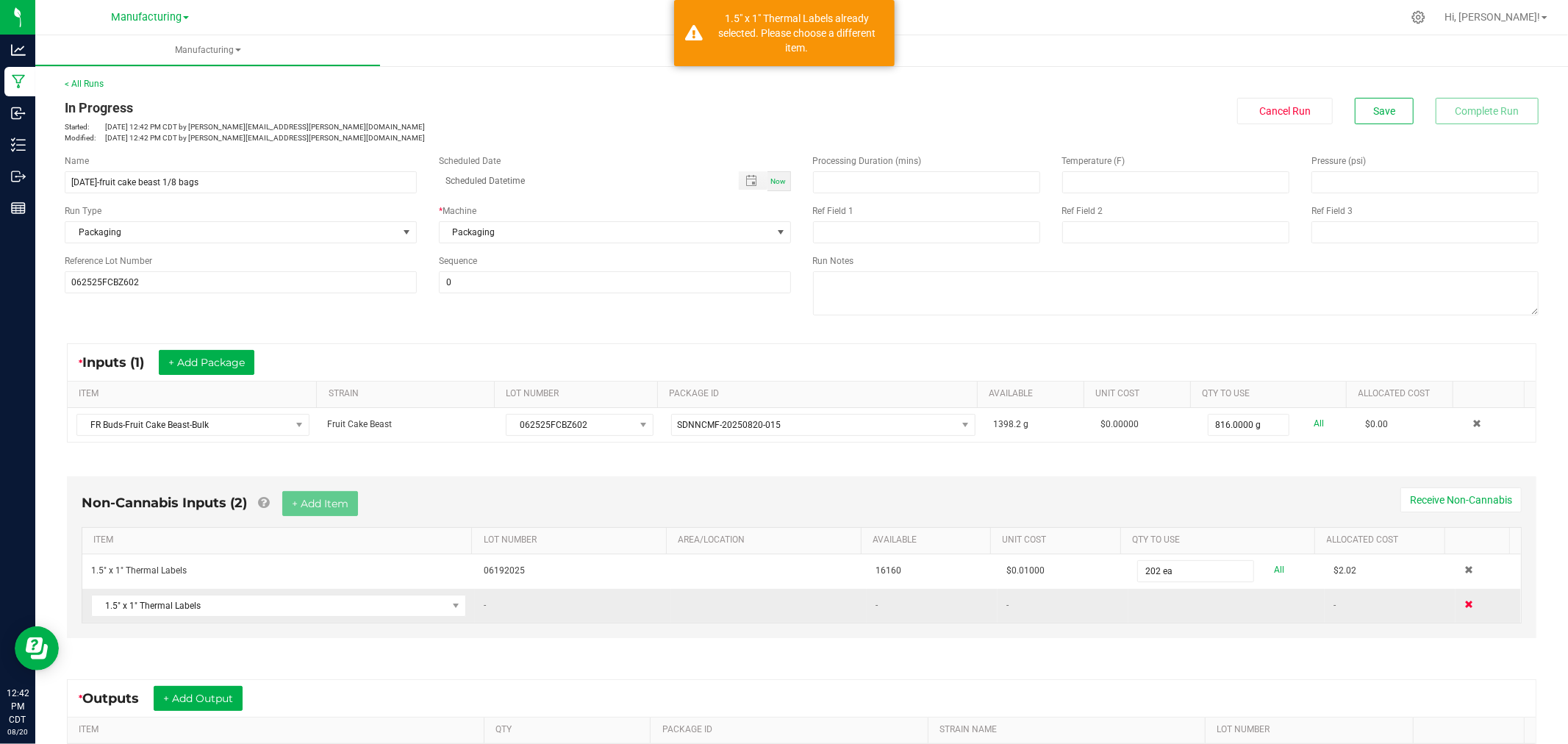
click at [1465, 608] on span at bounding box center [1469, 604] width 9 height 9
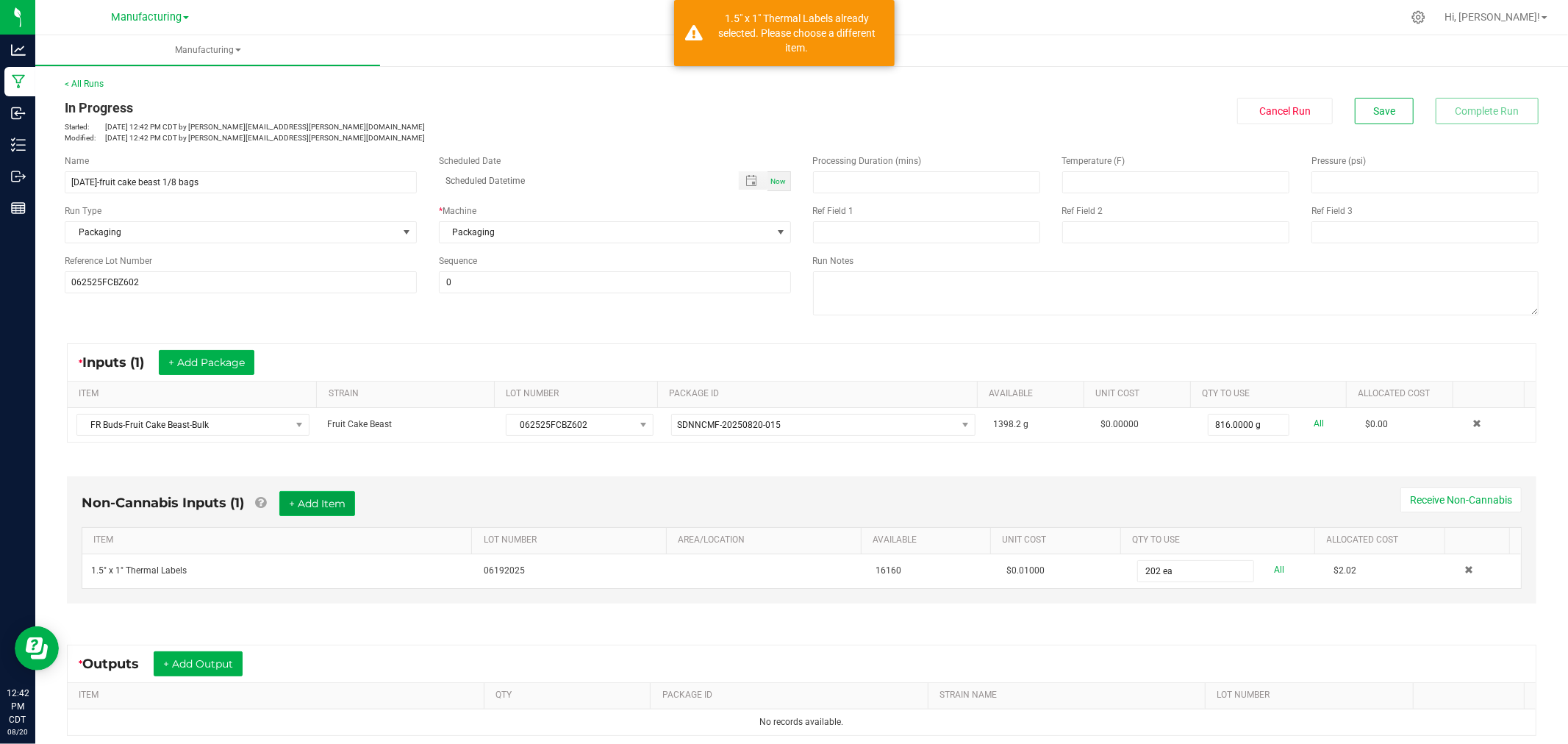
click at [345, 515] on button "+ Add Item" at bounding box center [317, 504] width 76 height 25
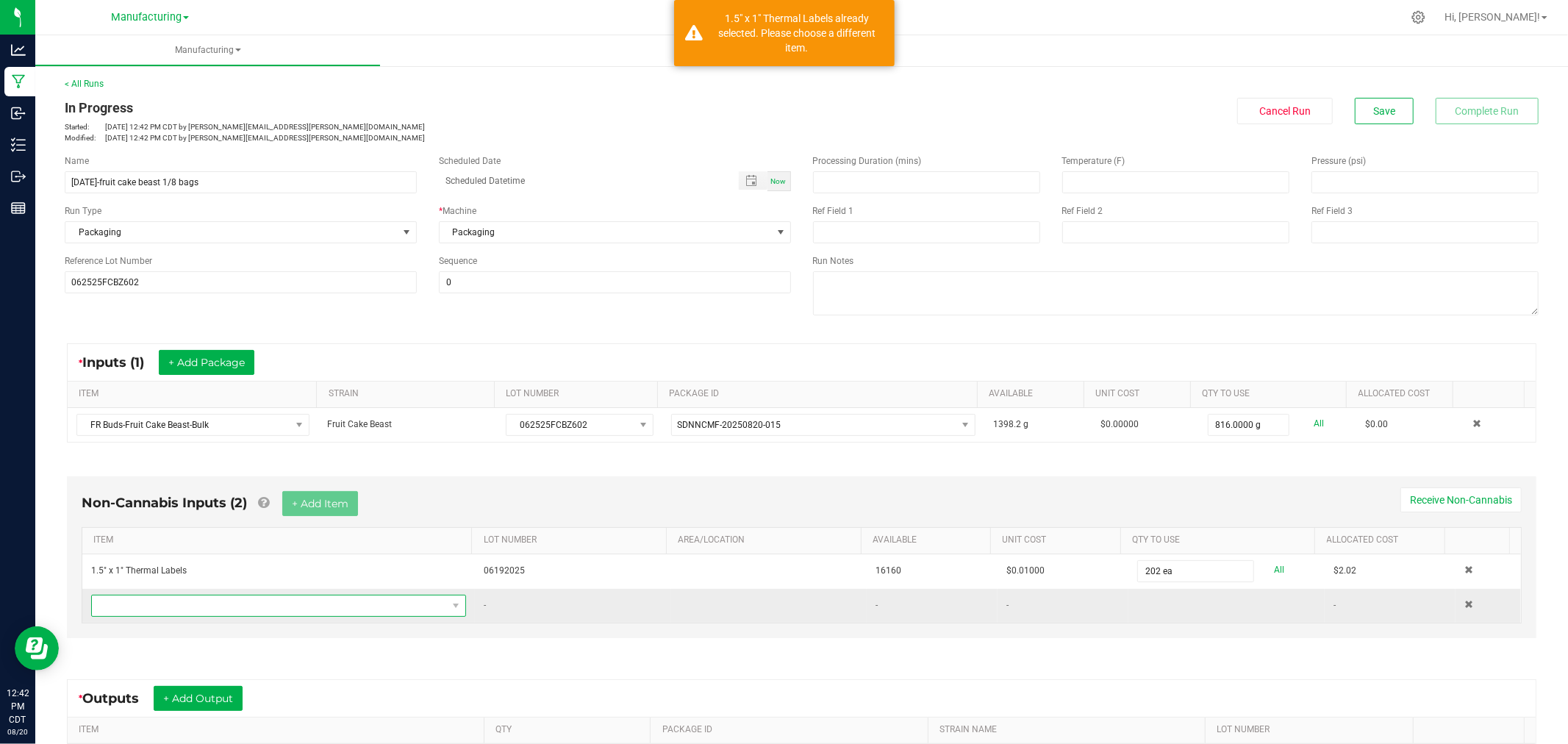
click at [305, 605] on span "NO DATA FOUND" at bounding box center [269, 605] width 355 height 20
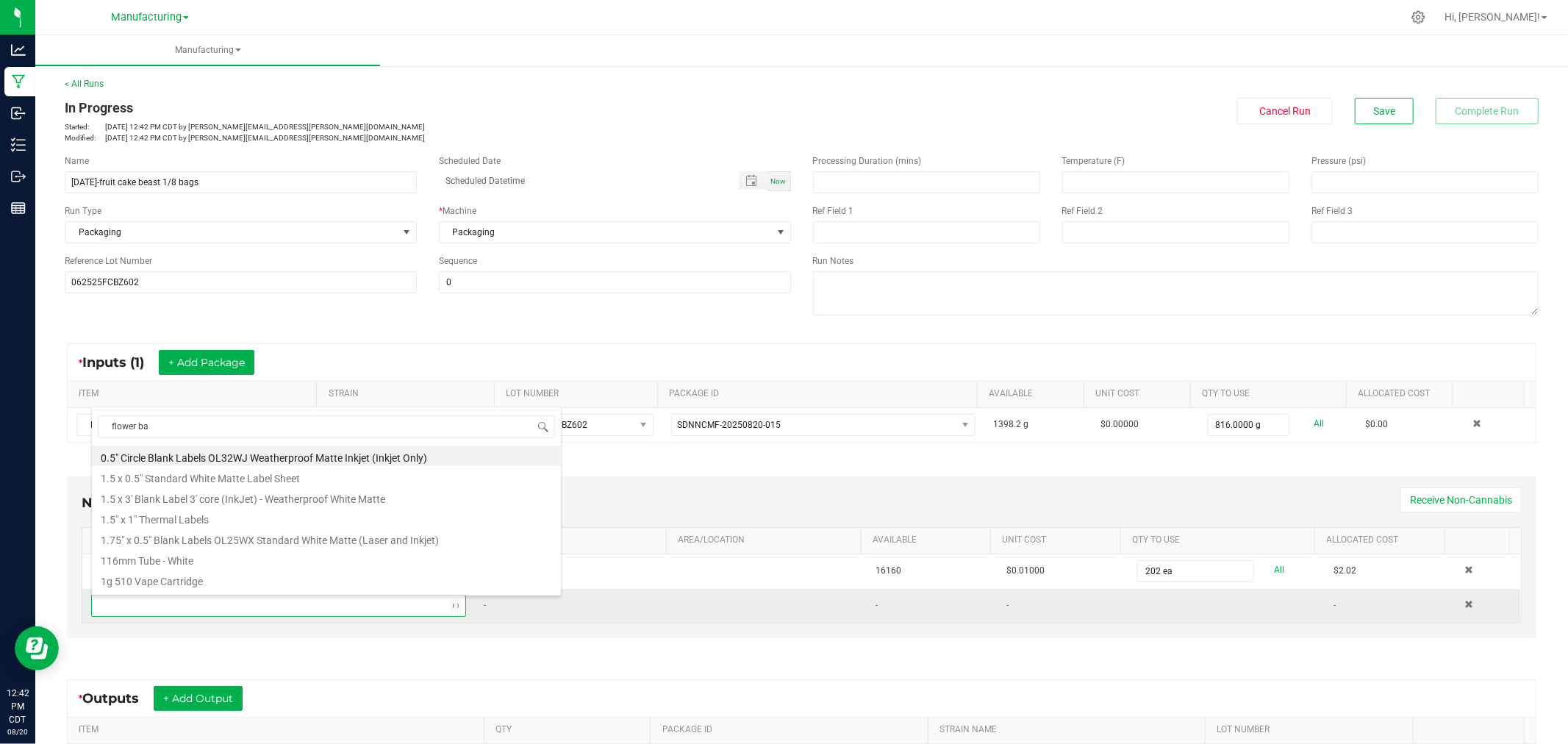
type input "flower bag"
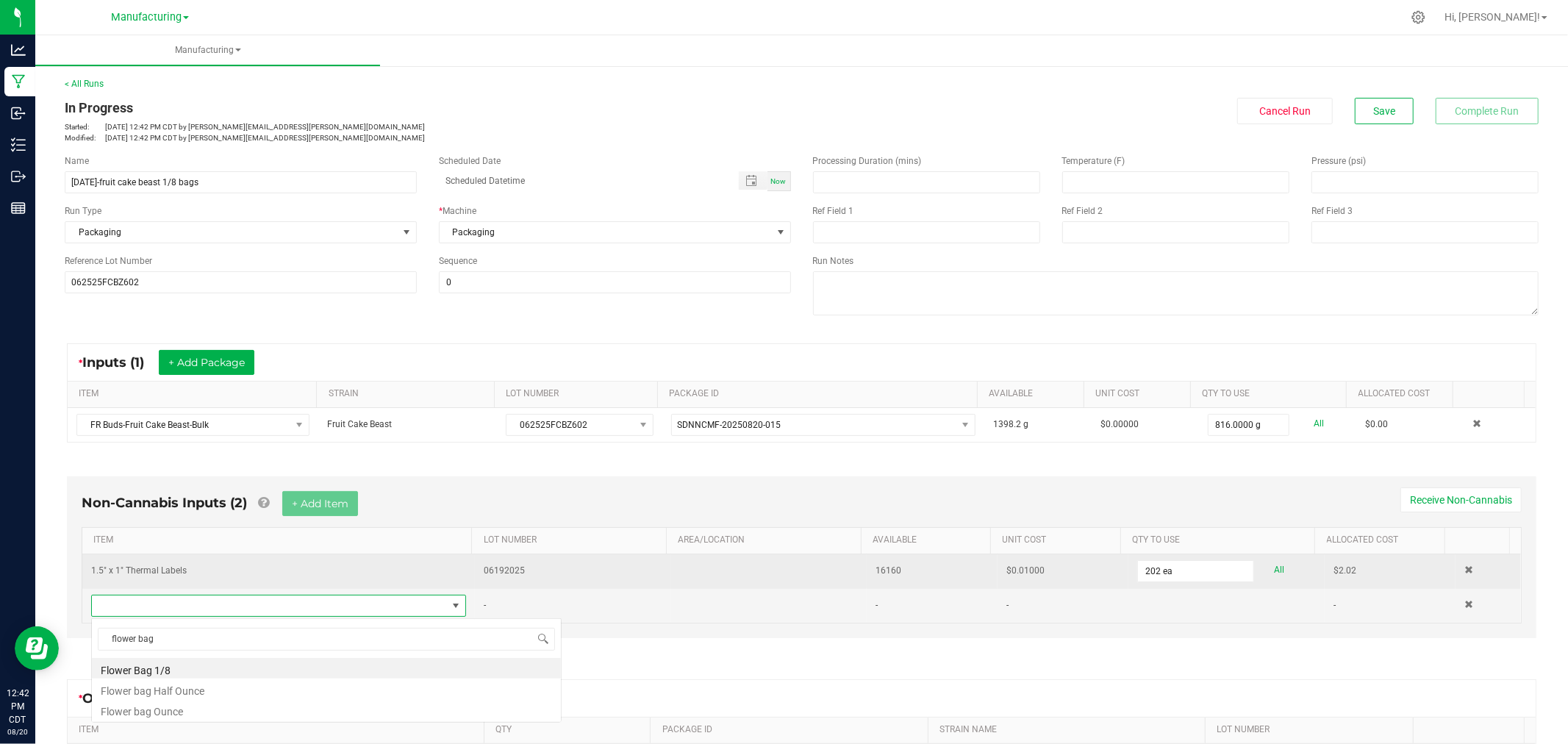
scroll to position [0, 0]
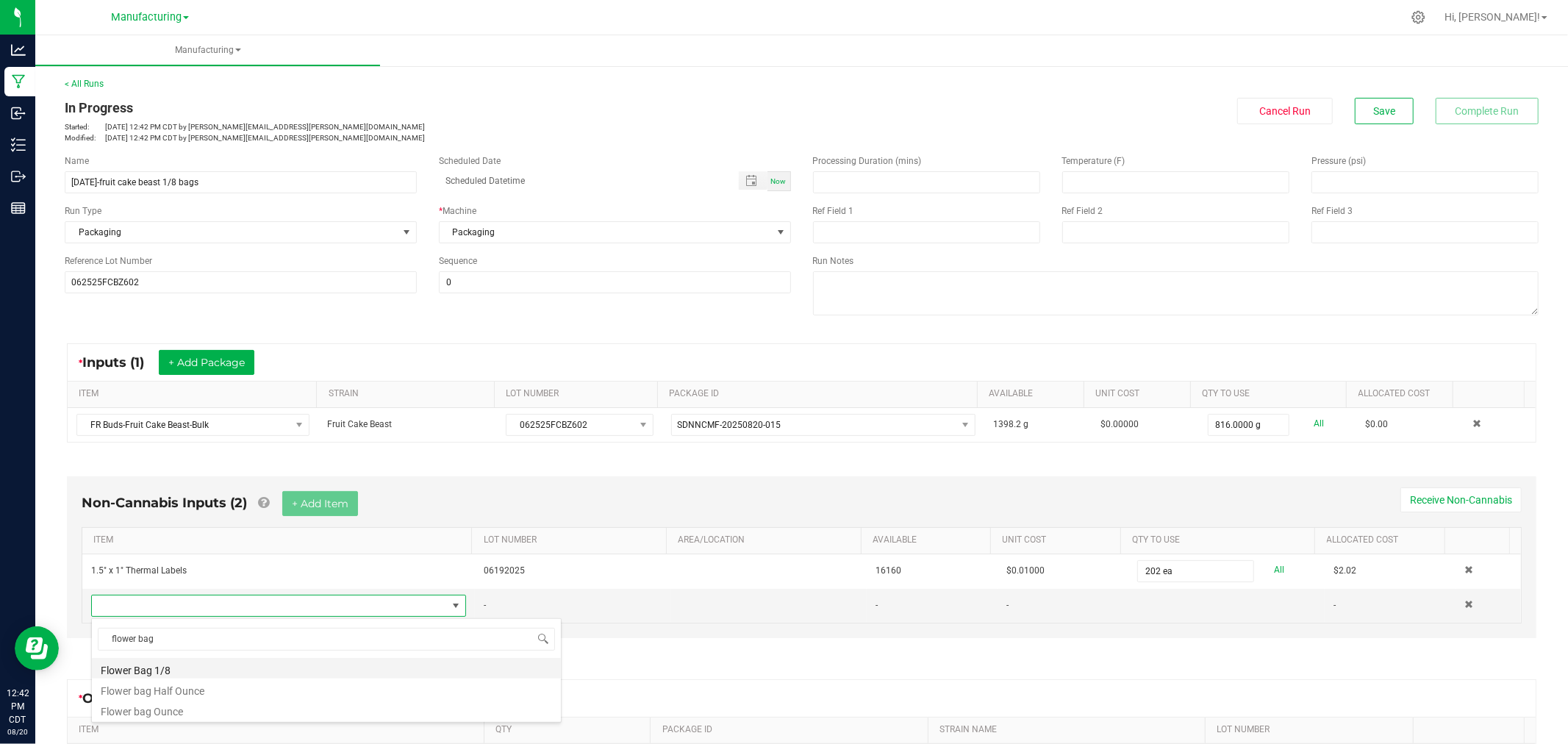
click at [200, 672] on li "Flower Bag 1/8" at bounding box center [326, 668] width 469 height 20
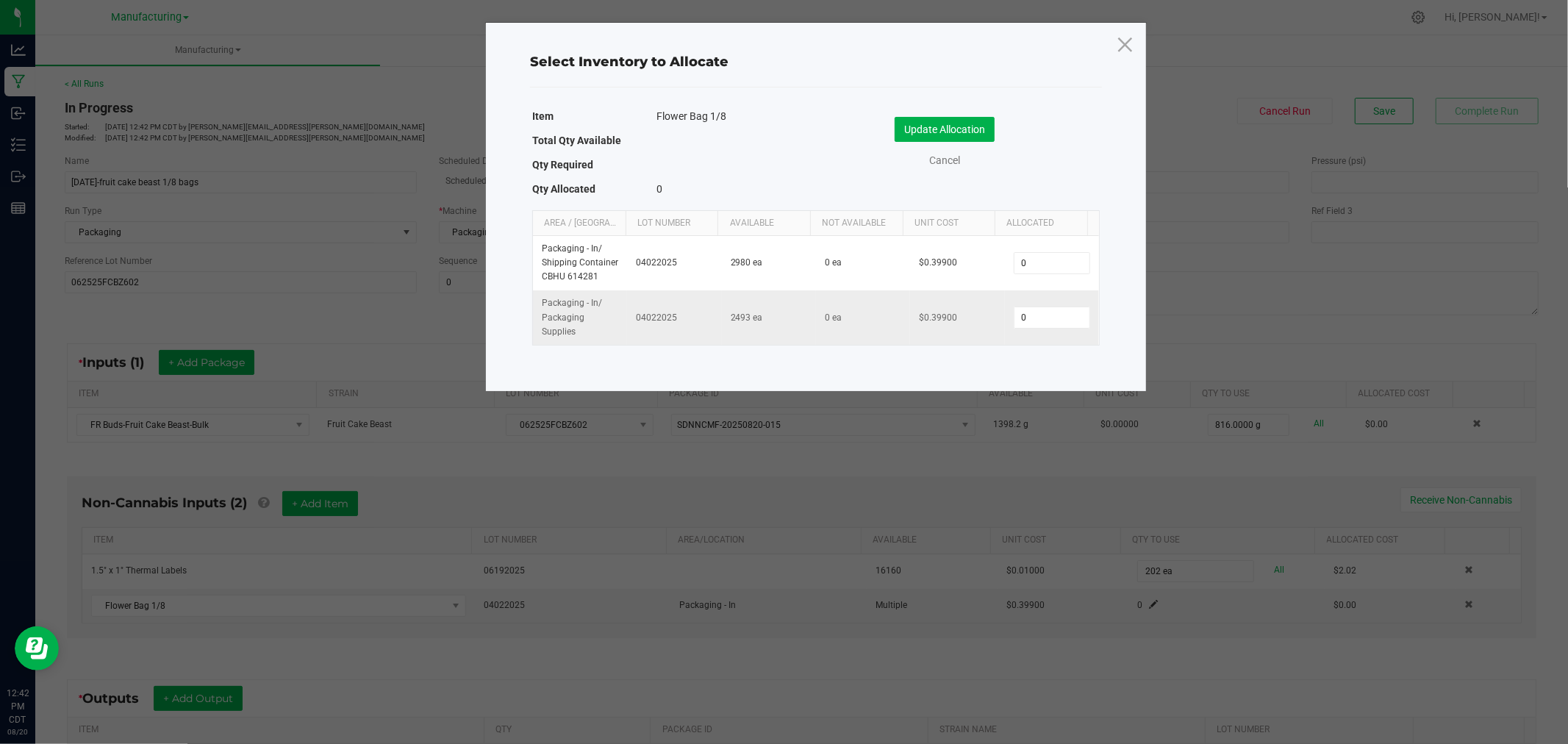
click at [1033, 336] on td "0" at bounding box center [1052, 318] width 95 height 55
click at [1059, 320] on input "0" at bounding box center [1052, 317] width 75 height 20
type input "200"
click at [929, 130] on button "Update Allocation" at bounding box center [944, 129] width 100 height 25
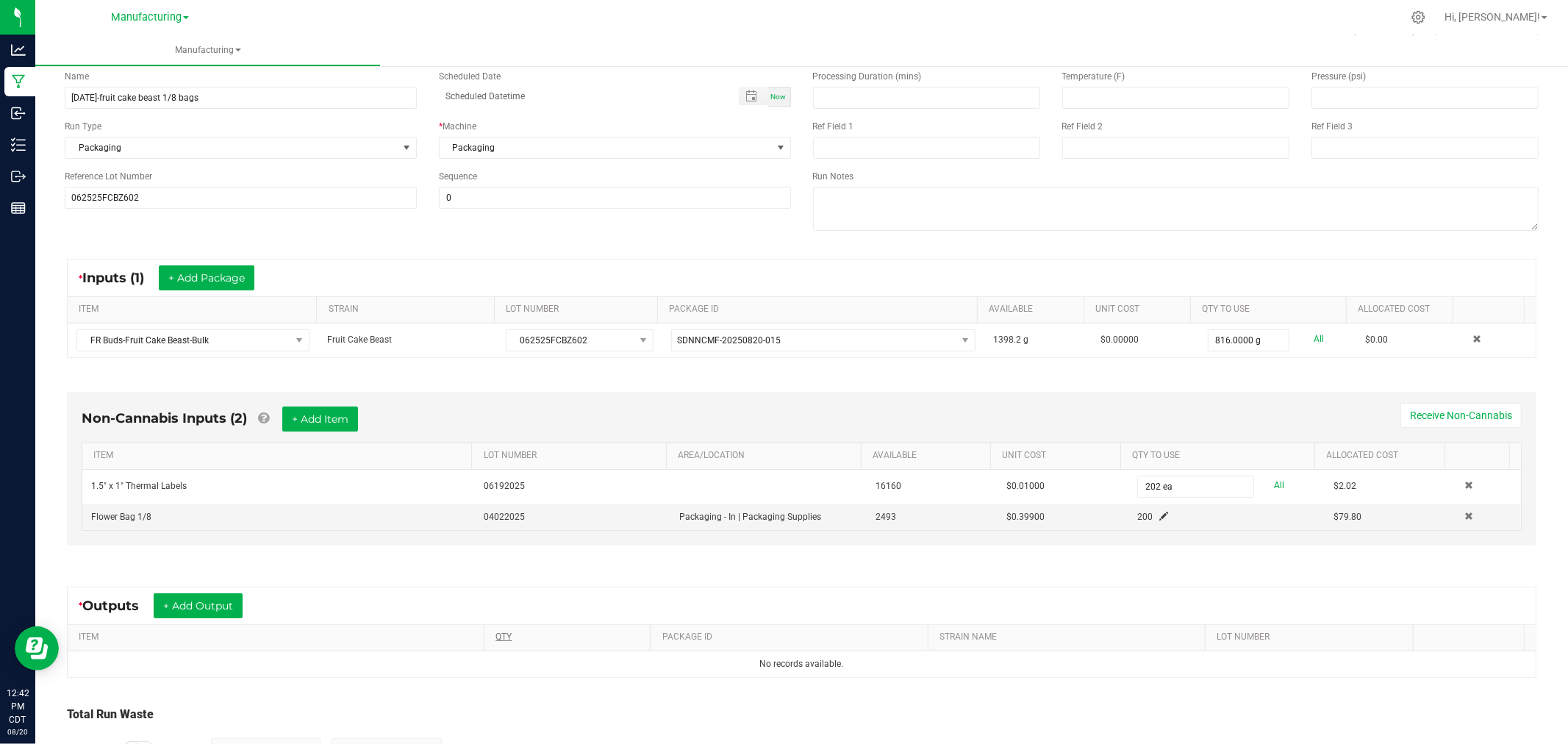
scroll to position [188, 0]
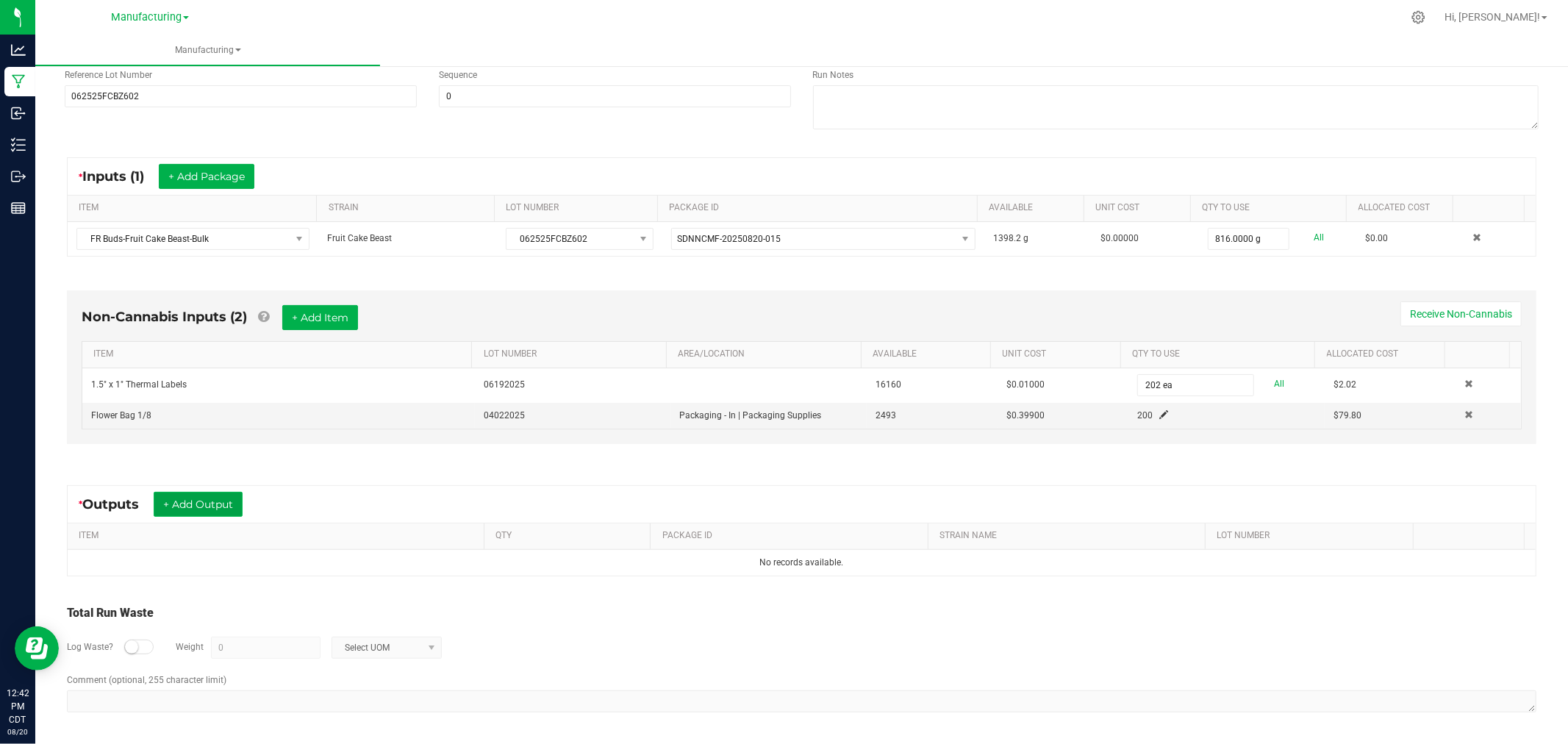
click at [202, 498] on button "+ Add Output" at bounding box center [198, 505] width 89 height 25
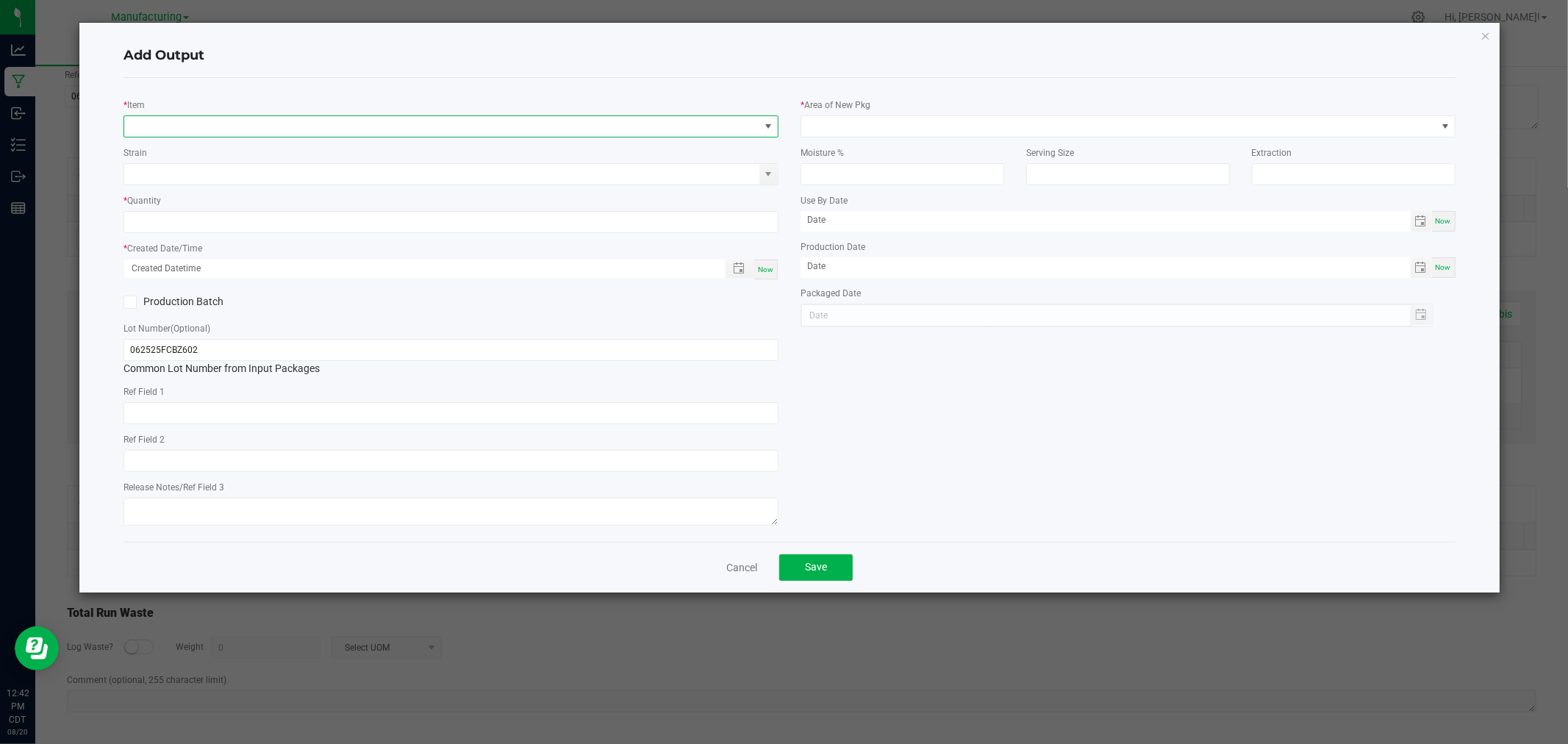
click at [305, 121] on span "NO DATA FOUND" at bounding box center [442, 126] width 635 height 20
type input "buds-fruit cake"
click at [250, 204] on li "Buds-Fruit Cake Beast-1/8oz" at bounding box center [451, 208] width 654 height 20
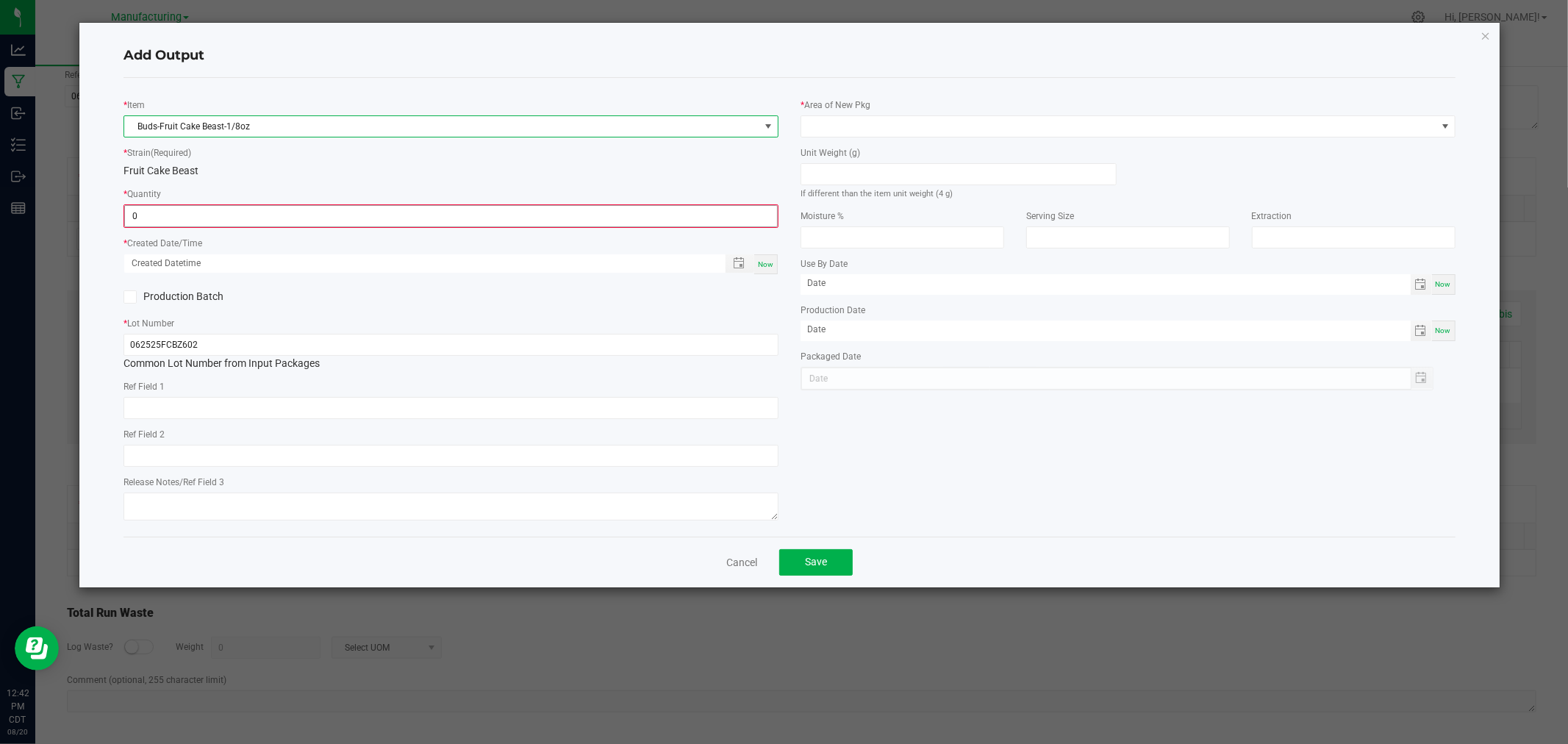
click at [272, 209] on input "0" at bounding box center [451, 216] width 652 height 20
type input "1"
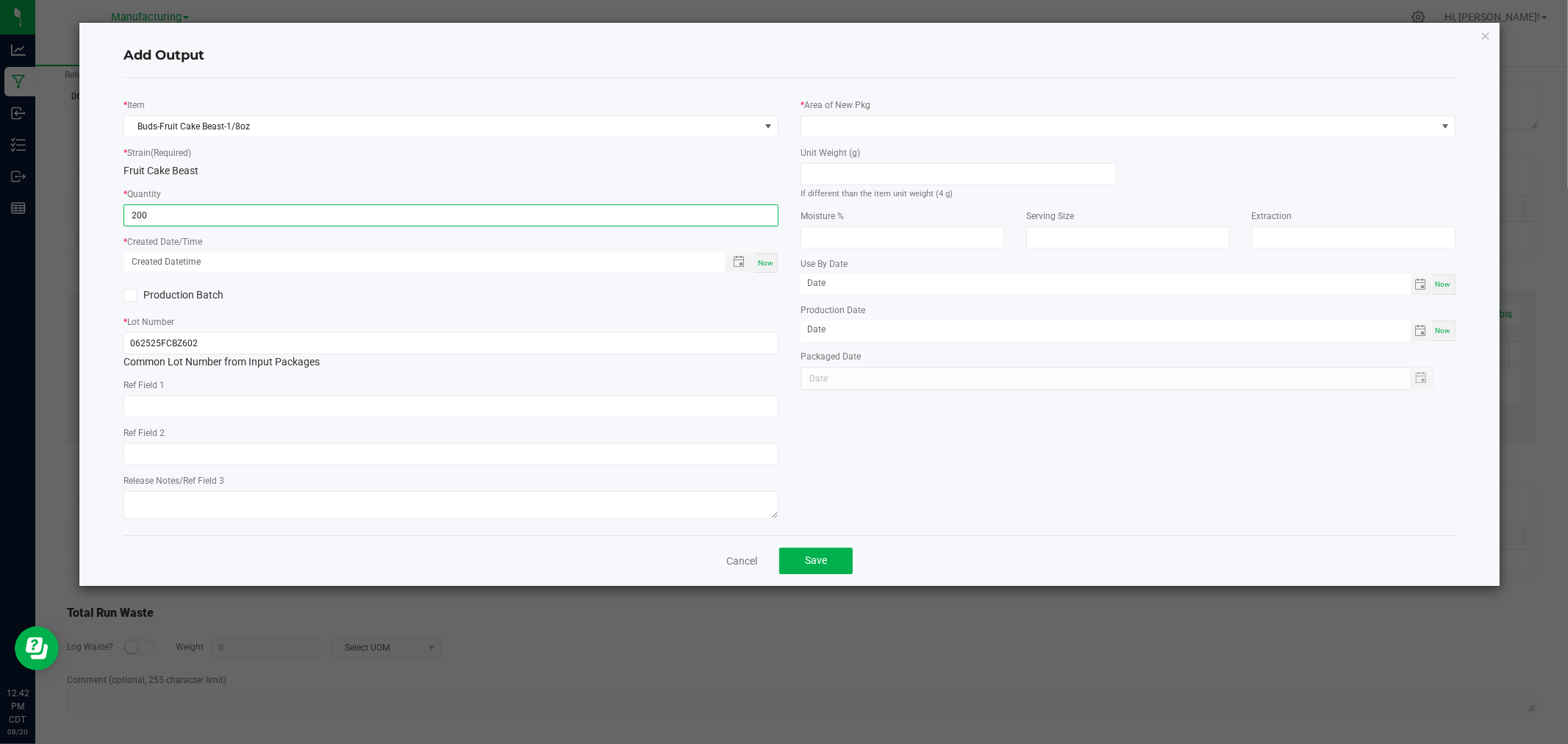
type input "200 ea"
click at [767, 261] on span "Now" at bounding box center [765, 262] width 15 height 8
type input "[DATE] 12:42 PM"
type input "[DATE]"
click at [857, 192] on small "If different than the item unit weight (4 g)" at bounding box center [876, 194] width 152 height 10
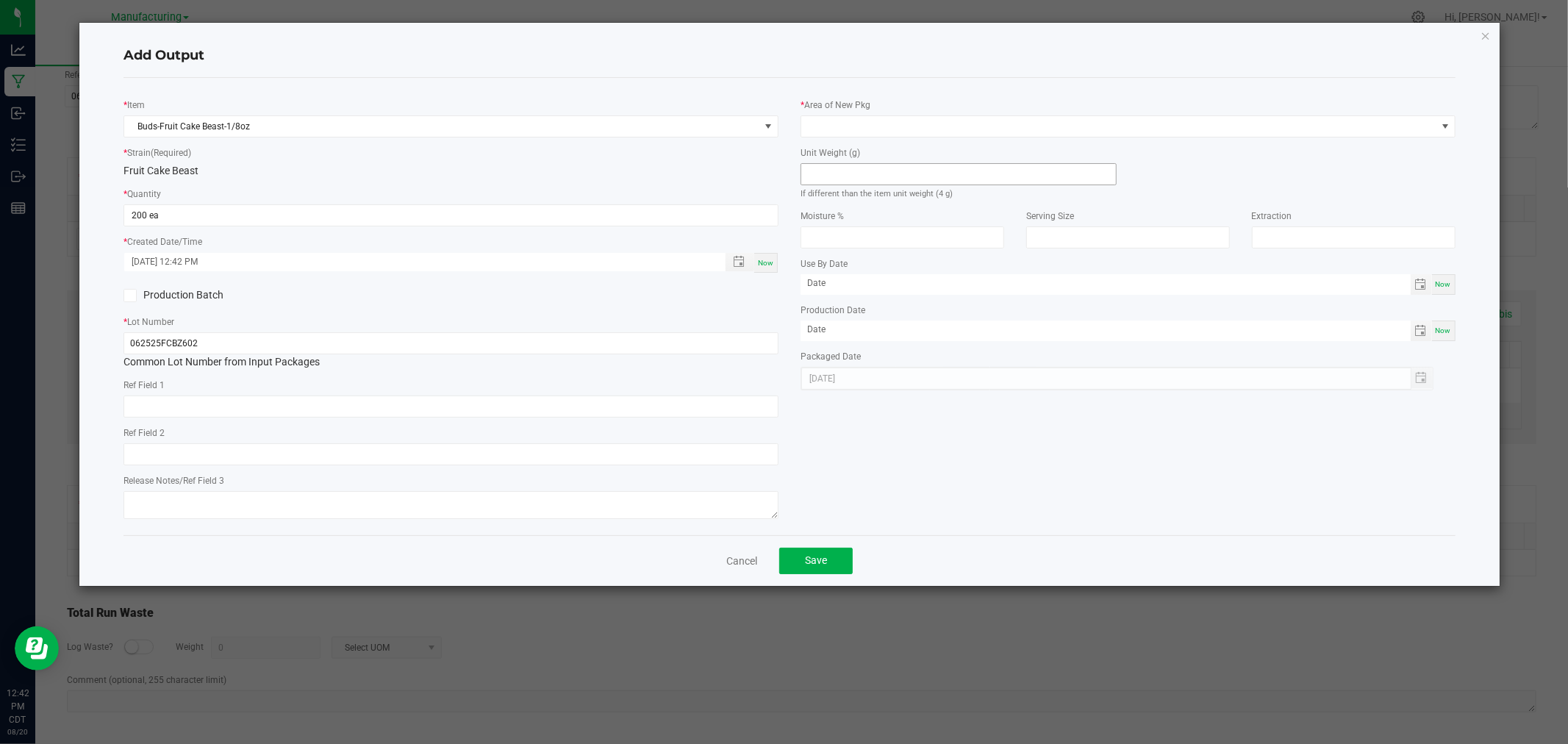
click at [863, 182] on input at bounding box center [958, 174] width 314 height 20
type input "4"
click at [875, 136] on div "* Area of New Pkg Unit Weight (g) 4 If different than the item unit weight (4 g…" at bounding box center [1128, 240] width 678 height 300
click at [905, 105] on div "* Area of New Pkg" at bounding box center [1128, 118] width 655 height 41
click at [901, 133] on span at bounding box center [1118, 126] width 635 height 20
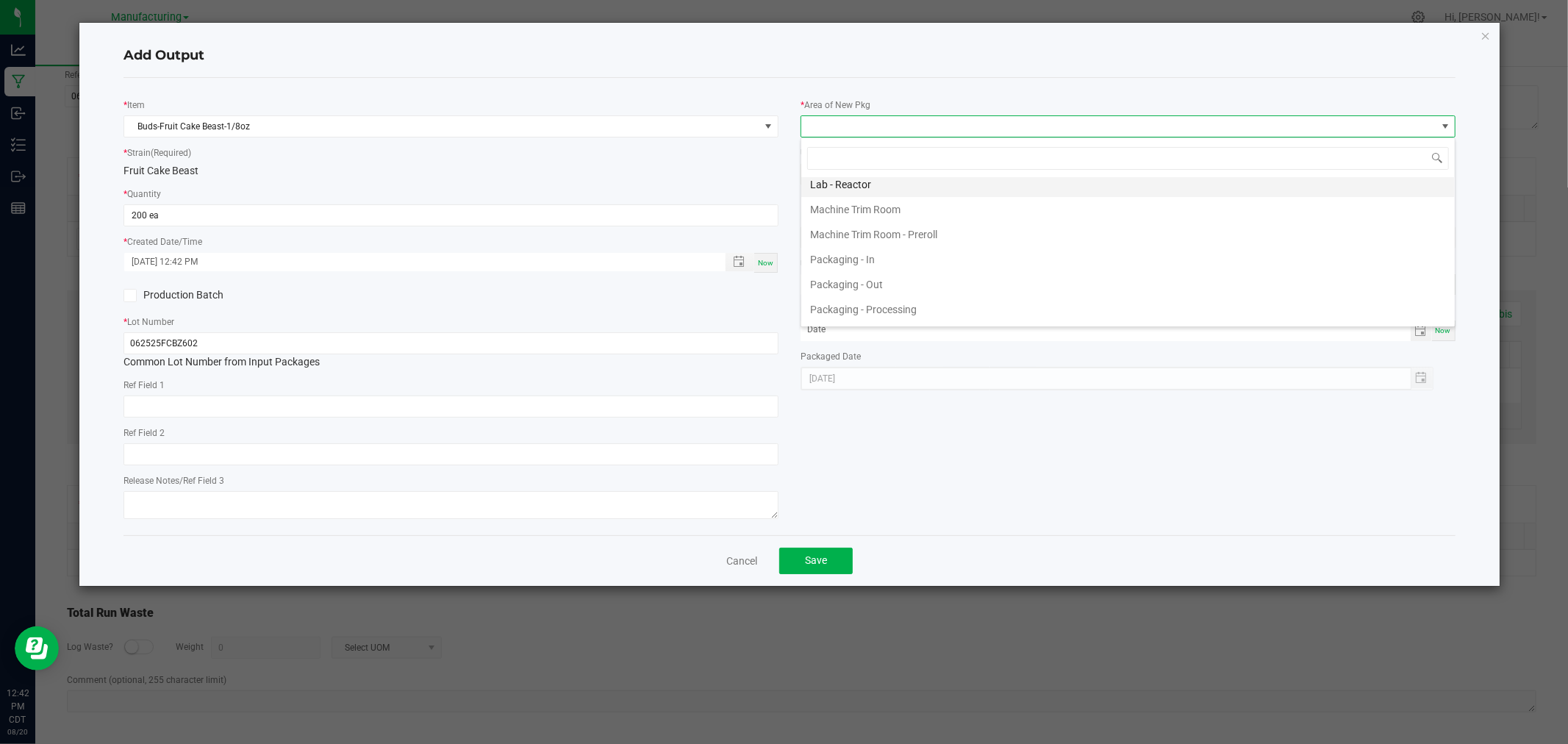
scroll to position [408, 0]
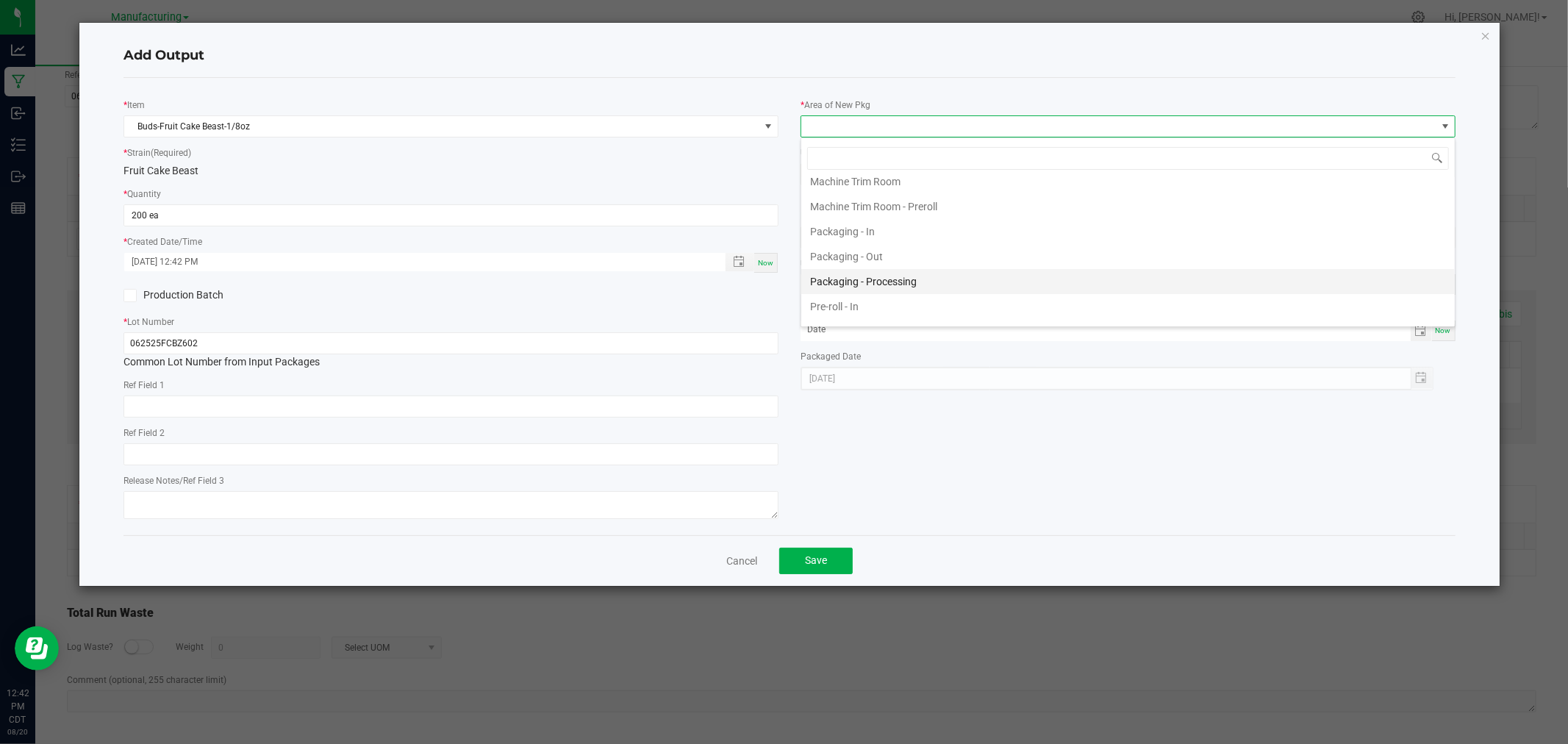
click at [912, 282] on li "Packaging - Processing" at bounding box center [1128, 282] width 654 height 25
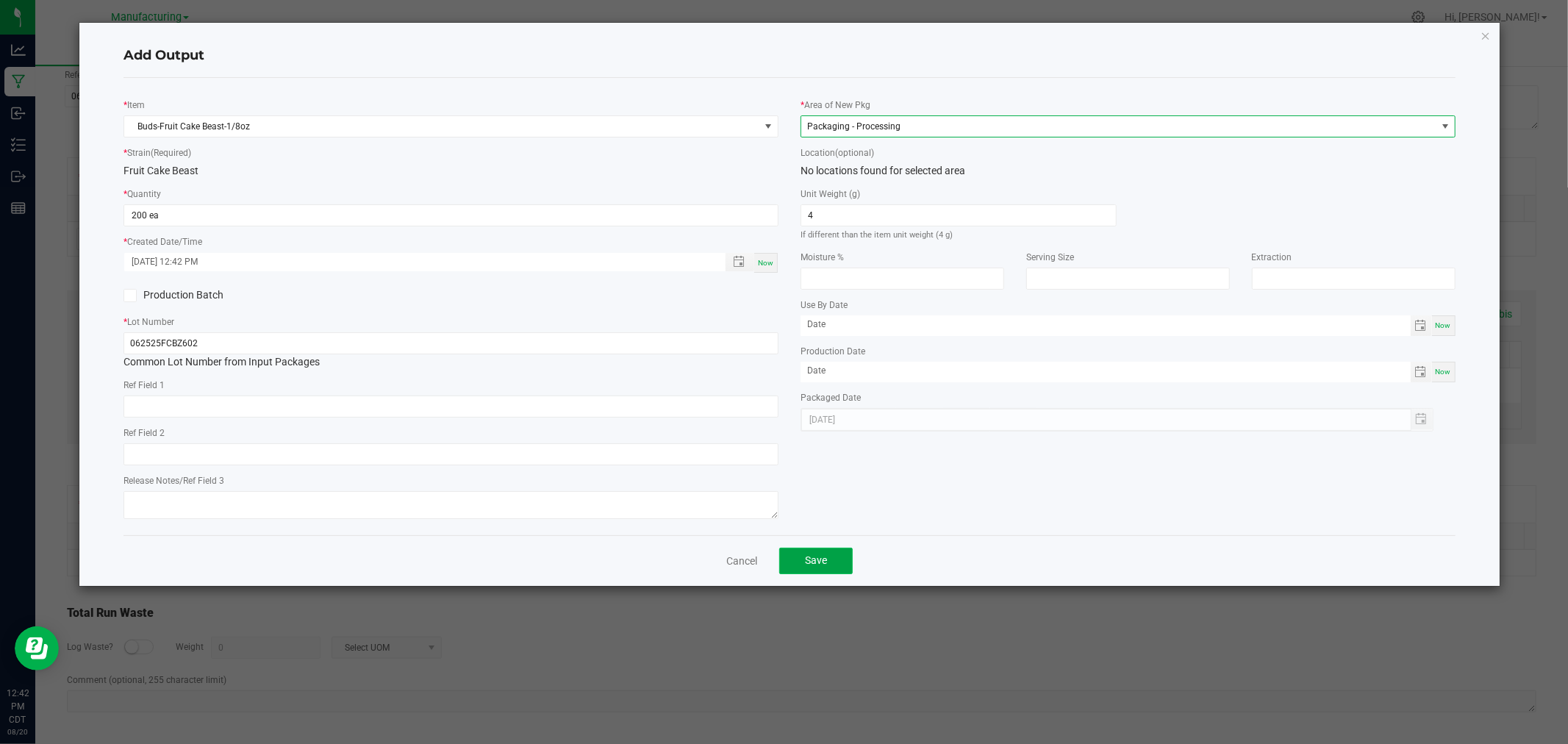
click at [818, 561] on span "Save" at bounding box center [815, 560] width 22 height 11
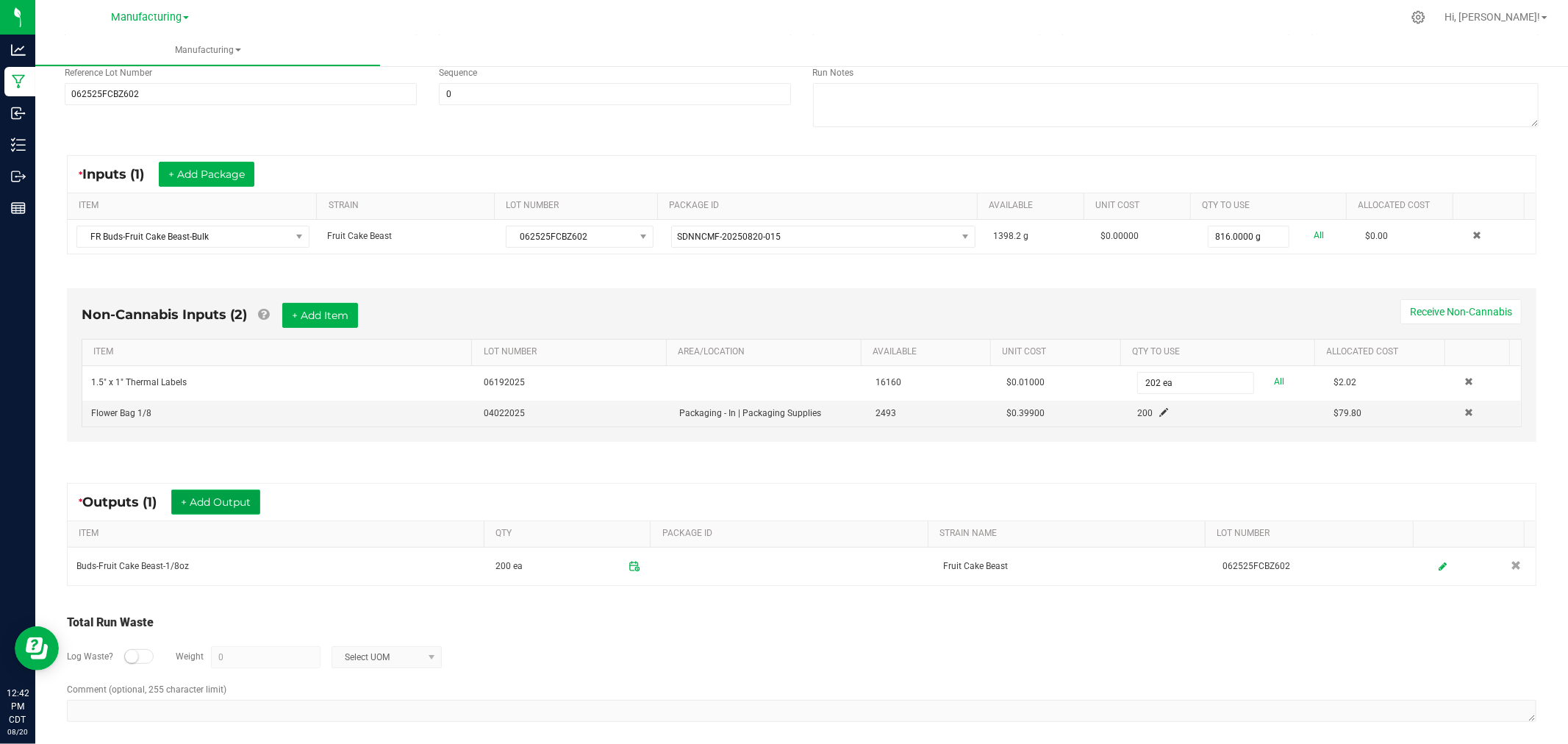
click at [236, 498] on button "+ Add Output" at bounding box center [216, 502] width 89 height 25
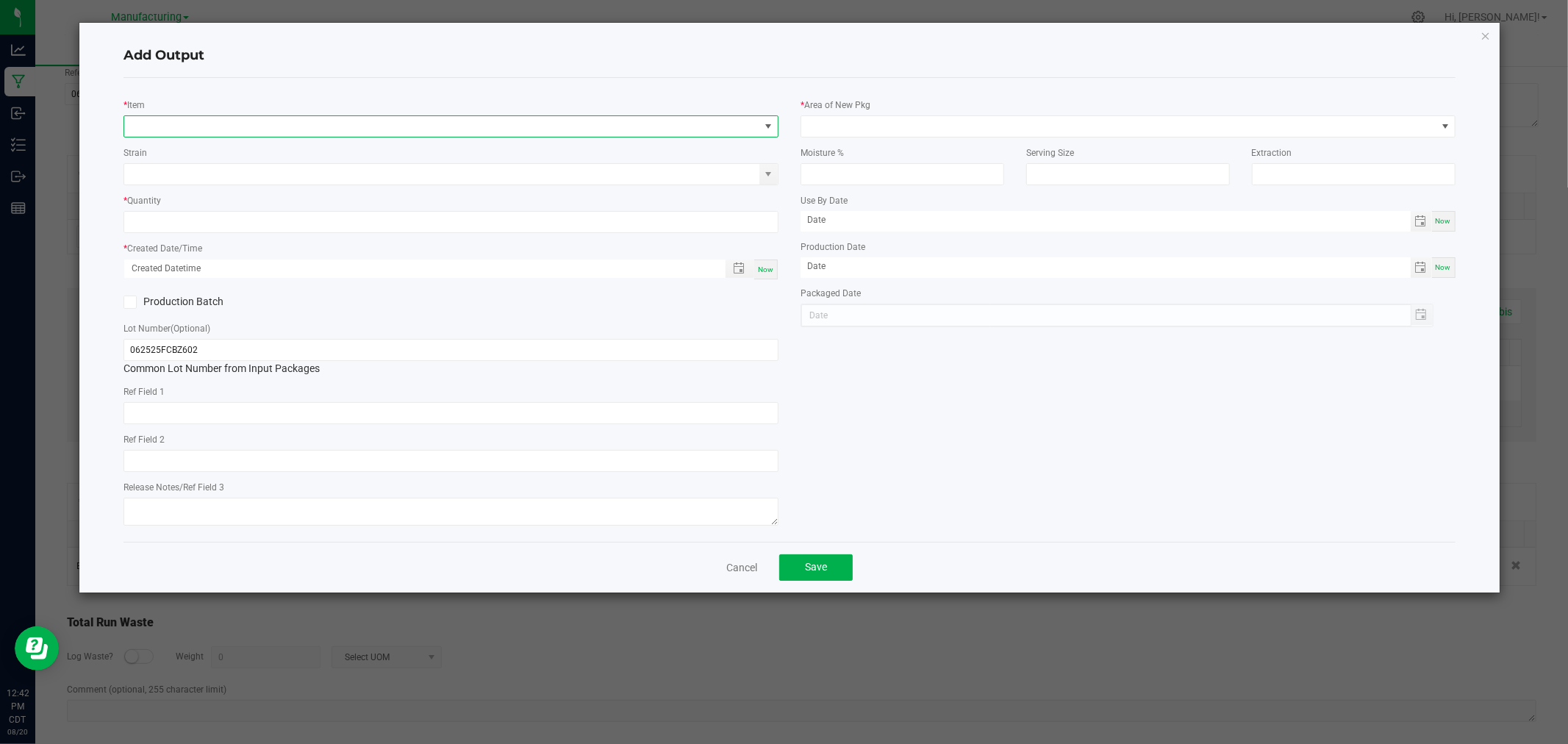
click at [304, 125] on span "NO DATA FOUND" at bounding box center [442, 126] width 635 height 20
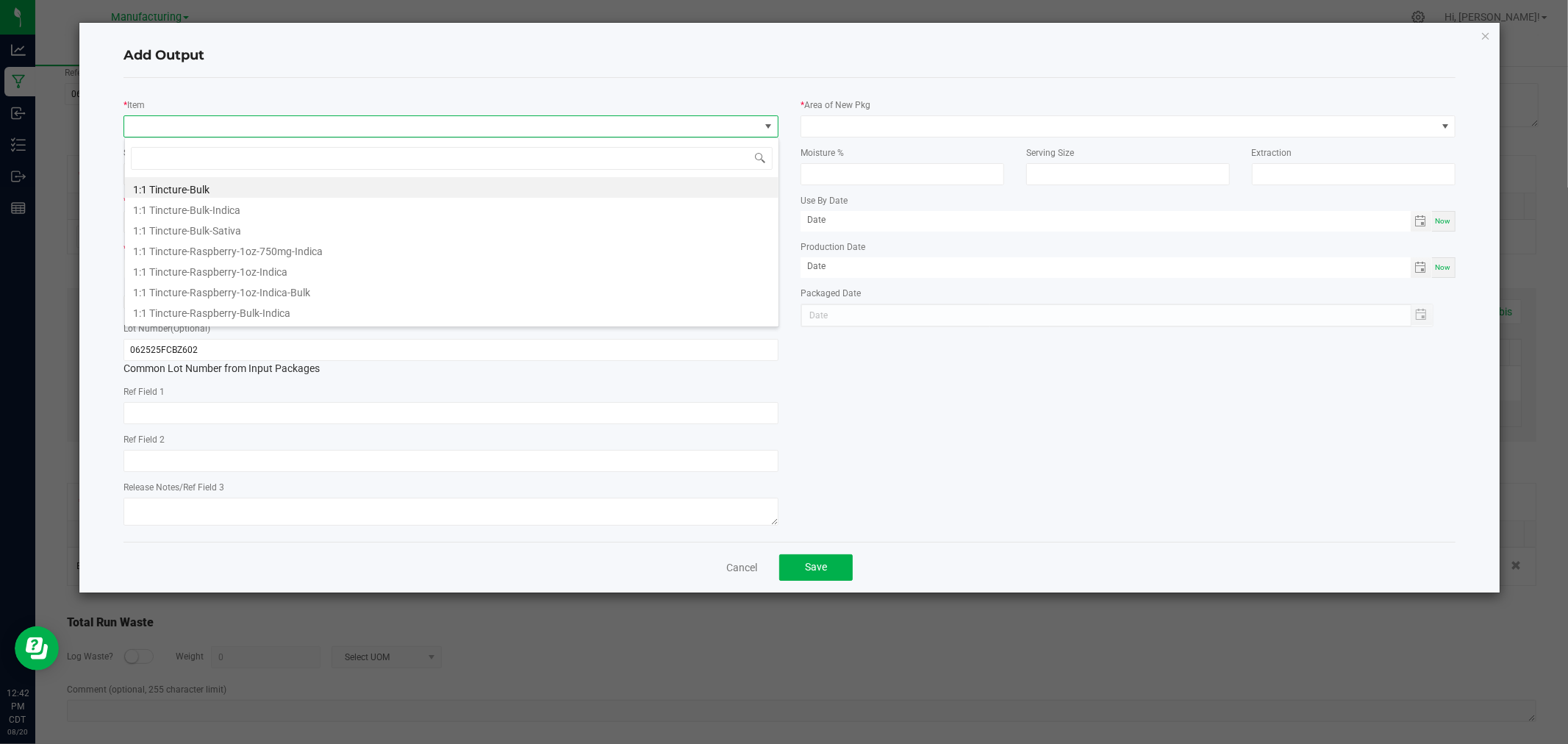
scroll to position [22, 655]
type input "buds-fruit cake beast"
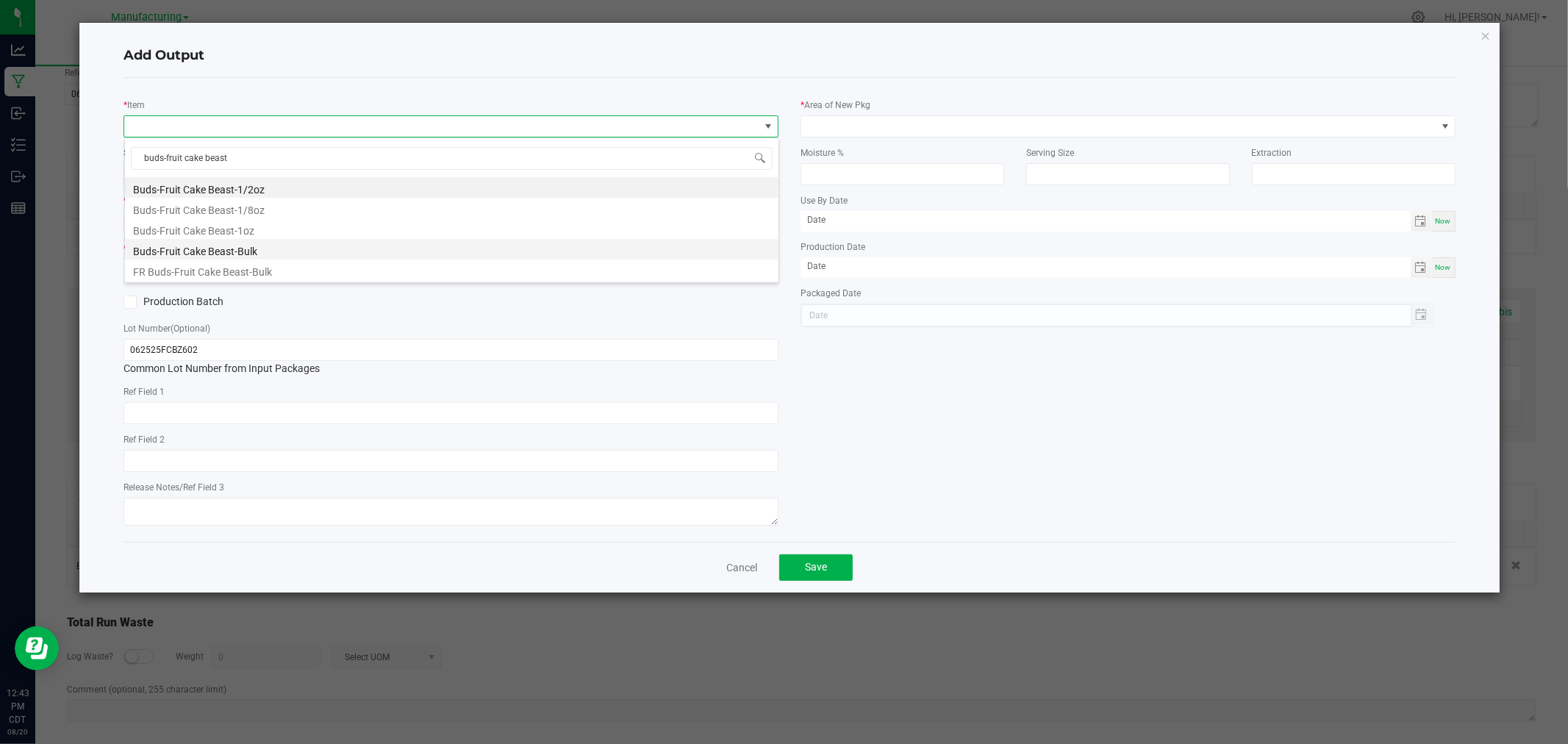
click at [274, 241] on li "Buds-Fruit Cake Beast-Bulk" at bounding box center [451, 249] width 654 height 20
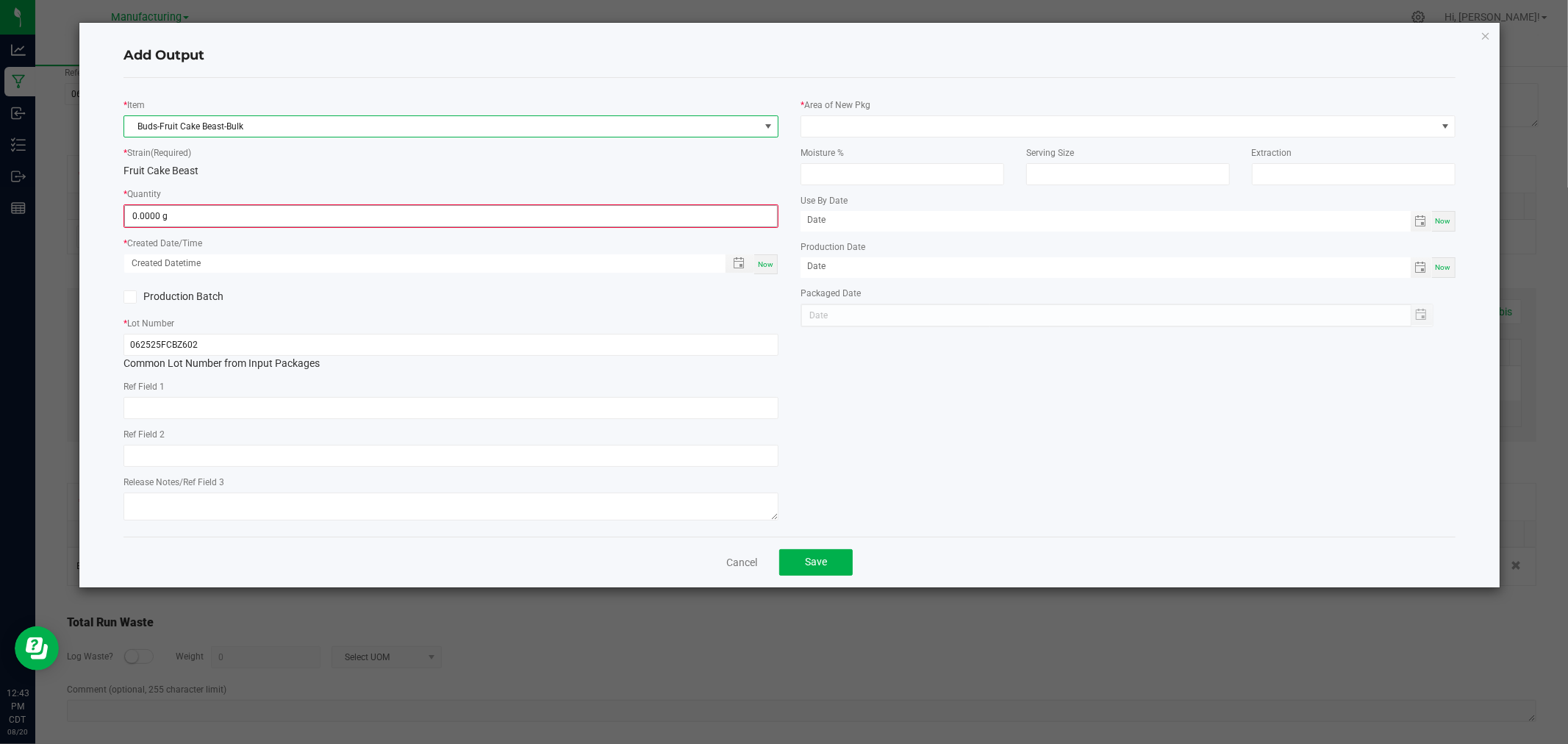
type input "0"
click at [380, 211] on input "0" at bounding box center [451, 216] width 652 height 20
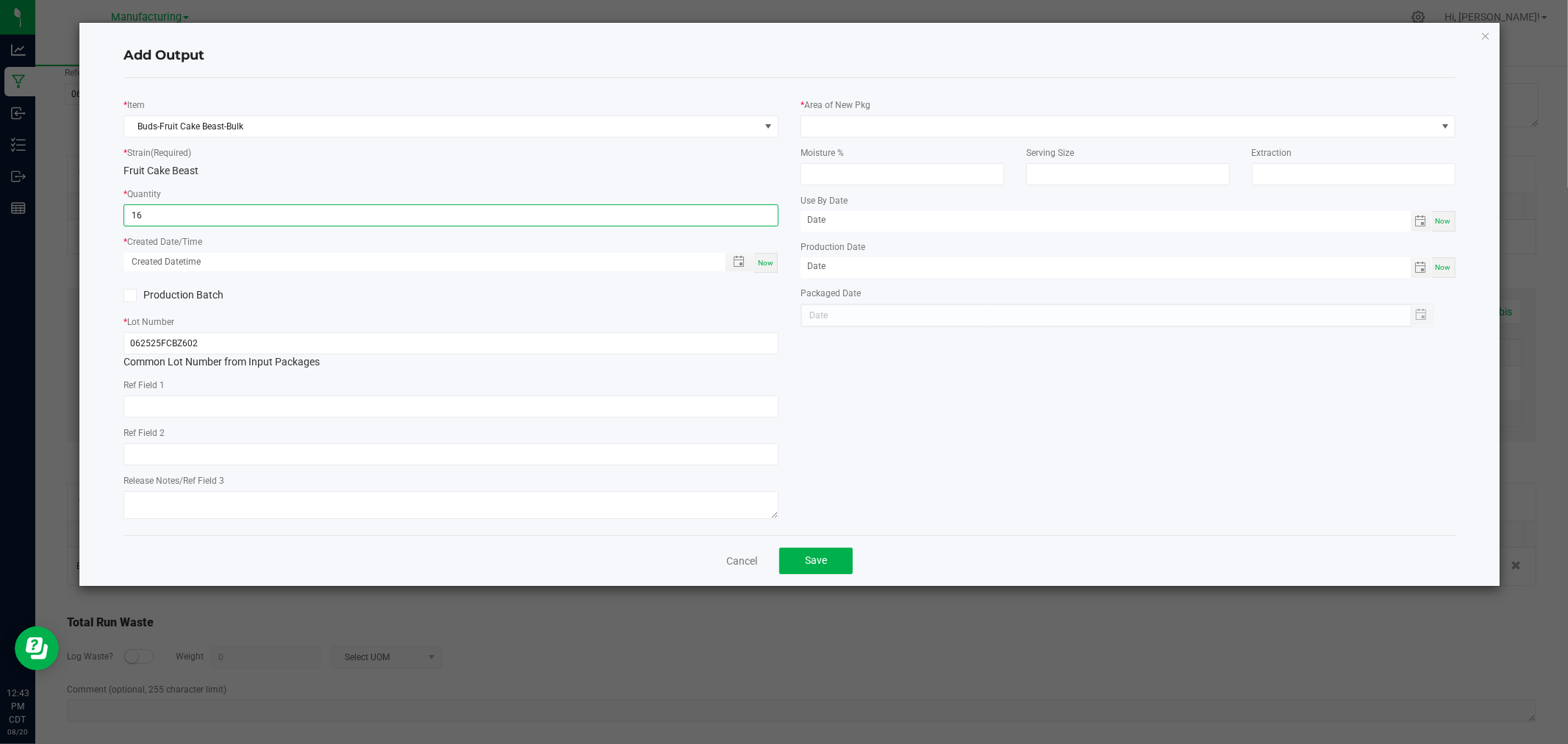
type input "16.0000 g"
click at [772, 265] on span "Now" at bounding box center [765, 262] width 15 height 8
type input "[DATE] 12:43 PM"
type input "[DATE]"
click at [881, 112] on div "* Area of New Pkg" at bounding box center [1128, 118] width 655 height 41
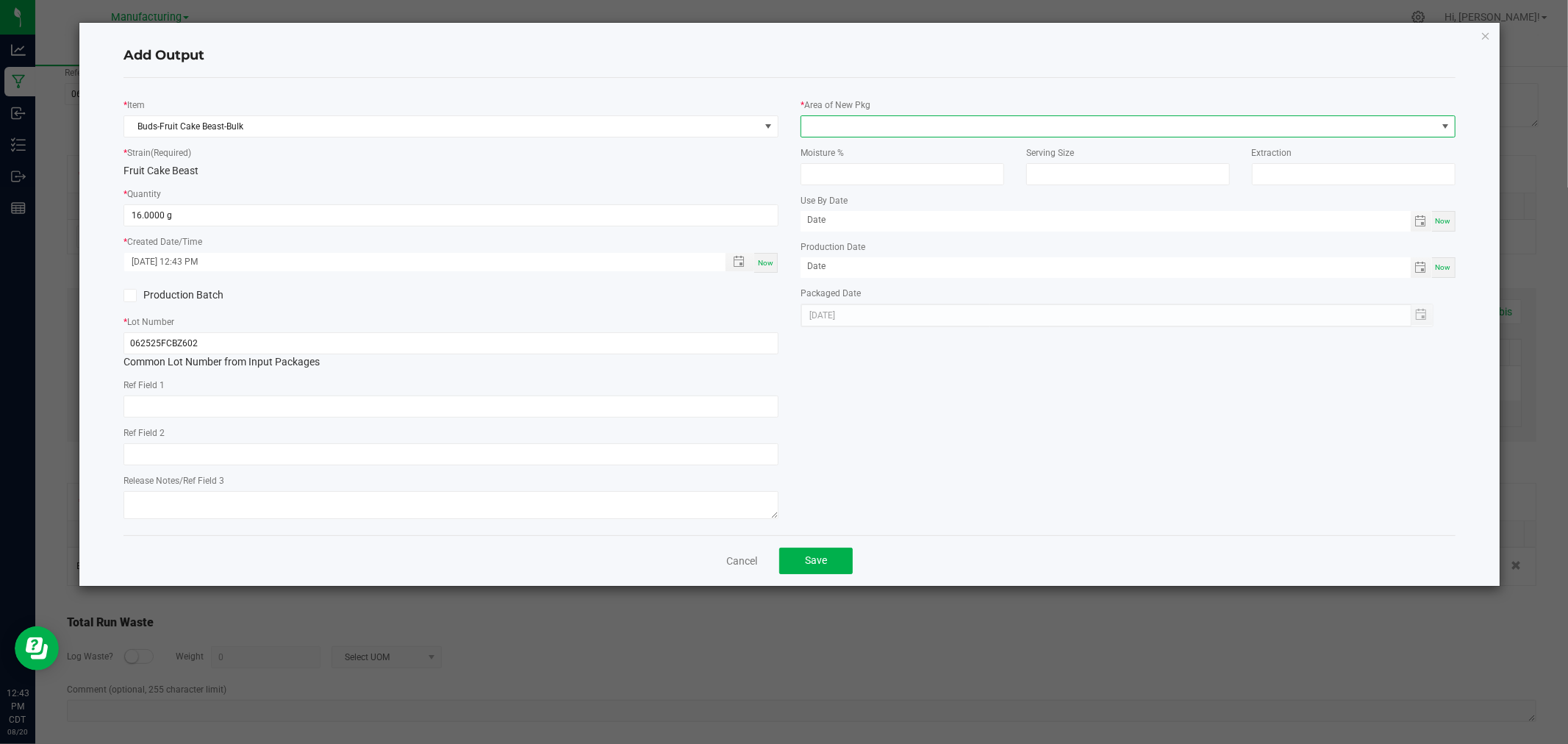
click at [887, 121] on span at bounding box center [1118, 126] width 635 height 20
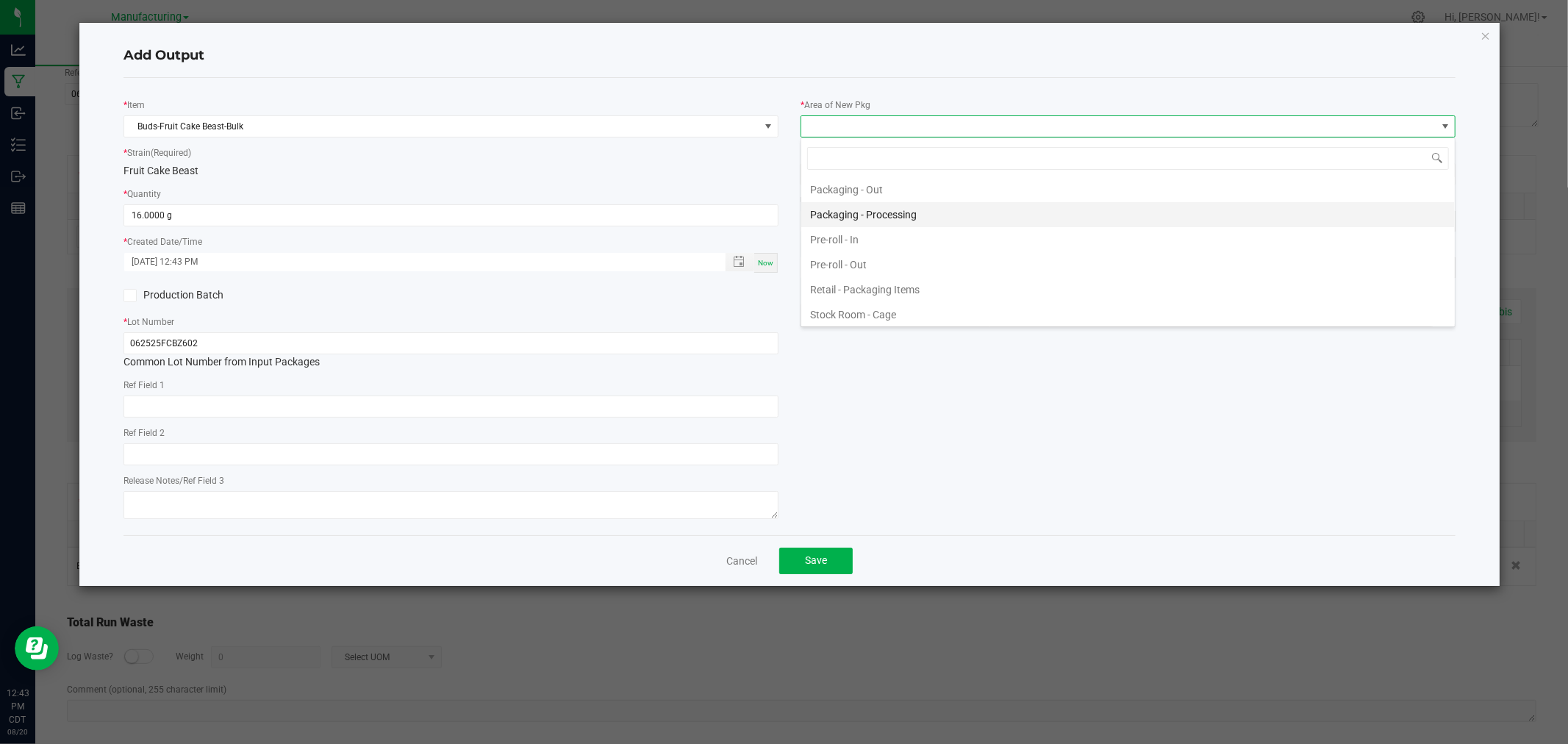
click at [944, 211] on li "Packaging - Processing" at bounding box center [1128, 215] width 654 height 25
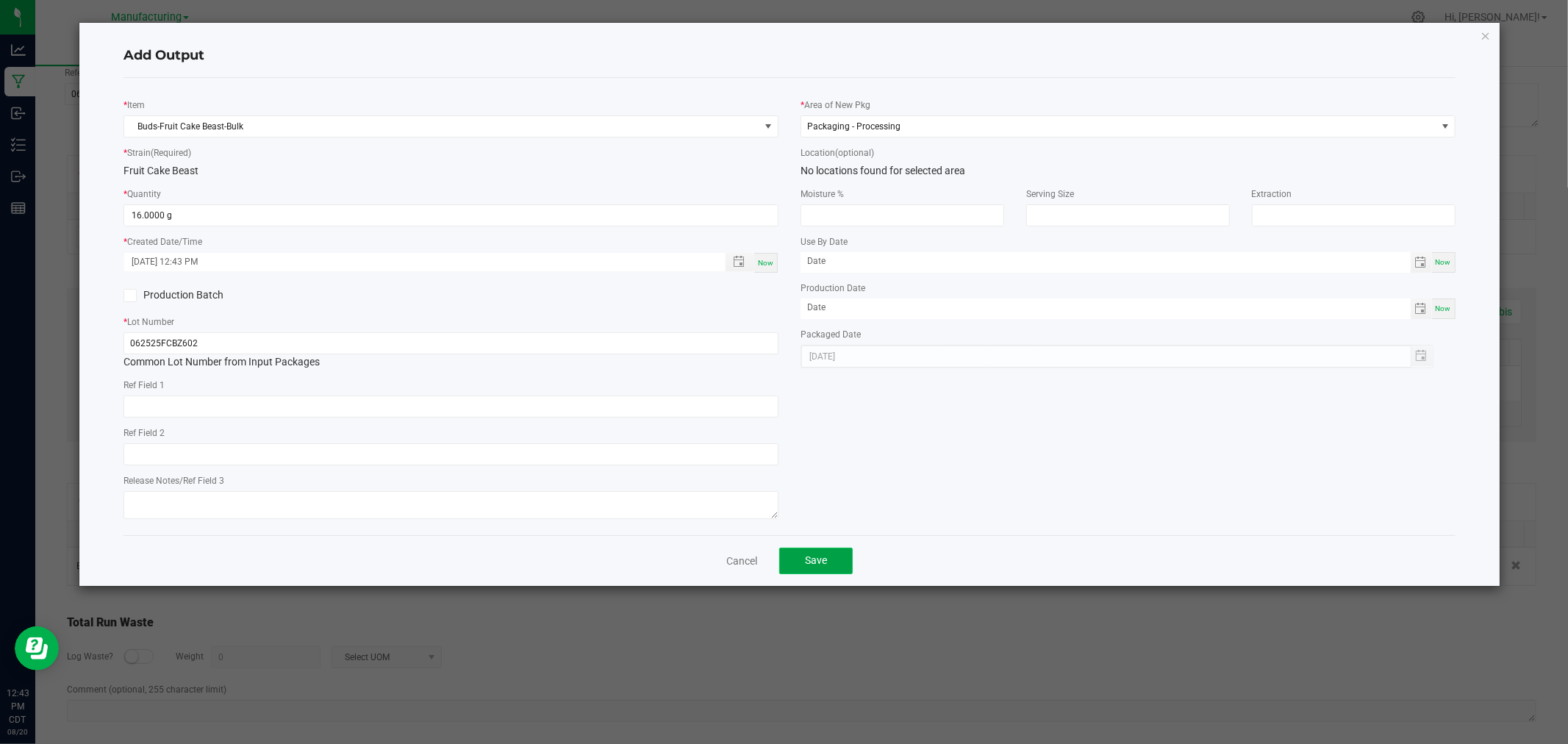
click at [827, 564] on span "Save" at bounding box center [815, 560] width 22 height 11
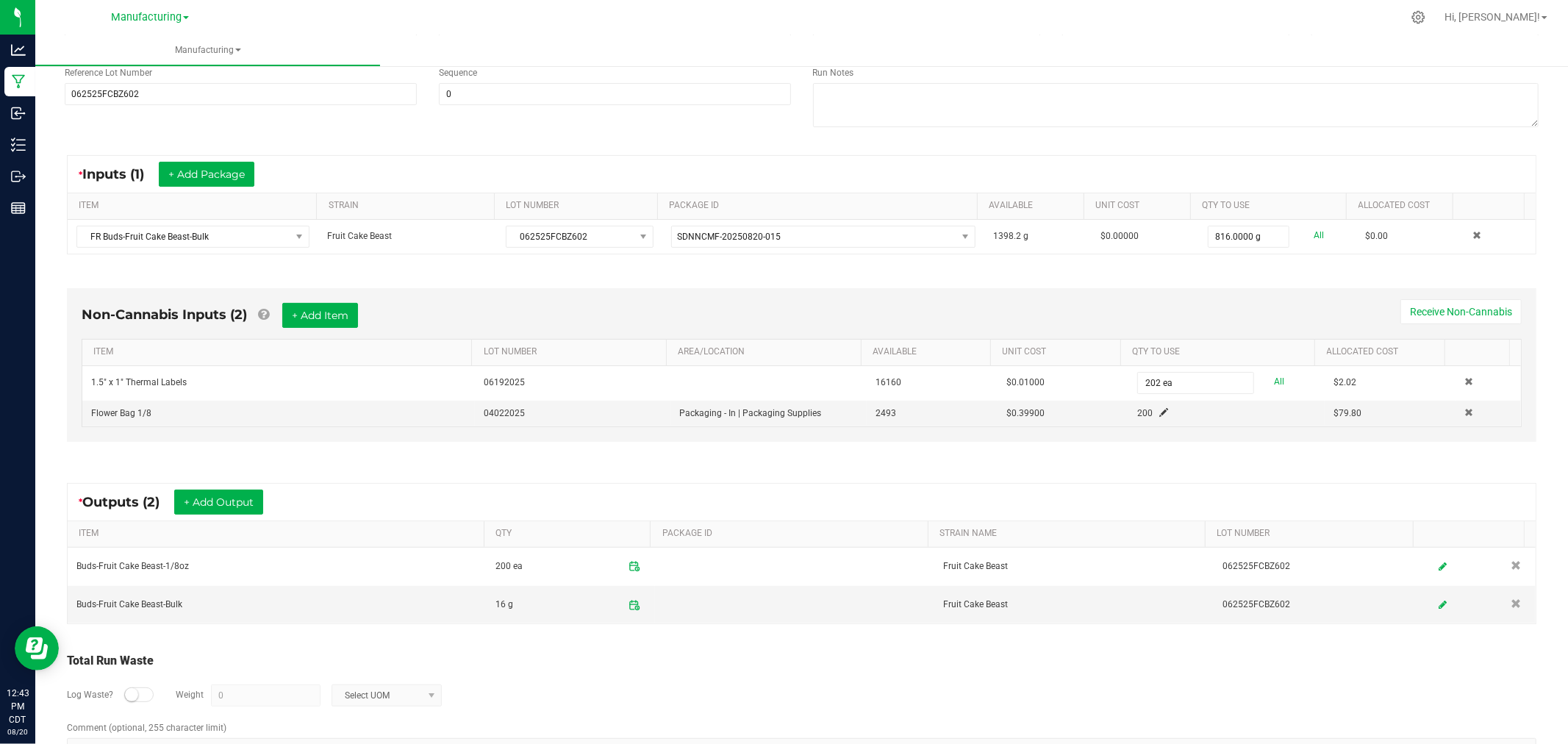
click at [845, 507] on div "* Outputs (2) + Add Output" at bounding box center [802, 503] width 1468 height 37
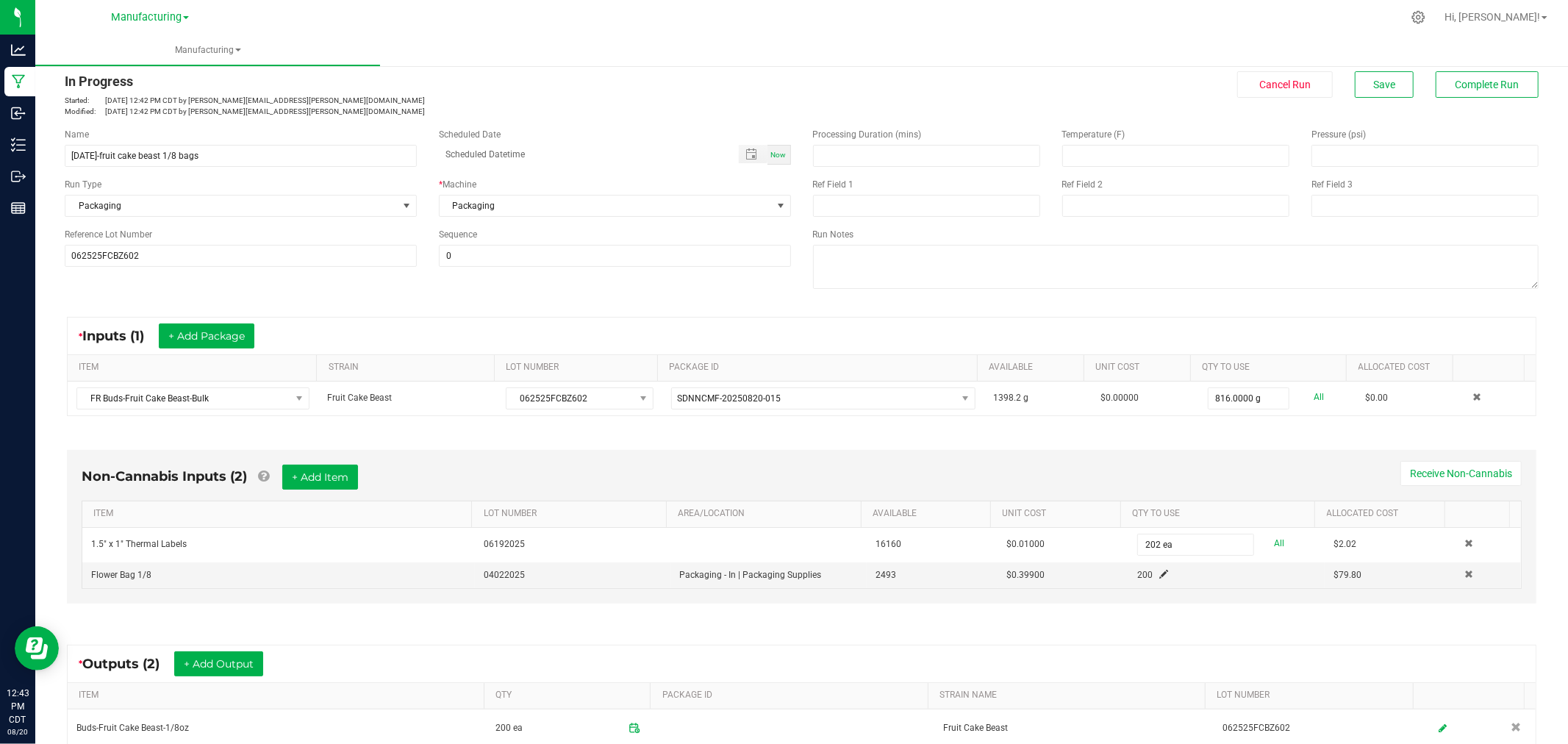
scroll to position [0, 0]
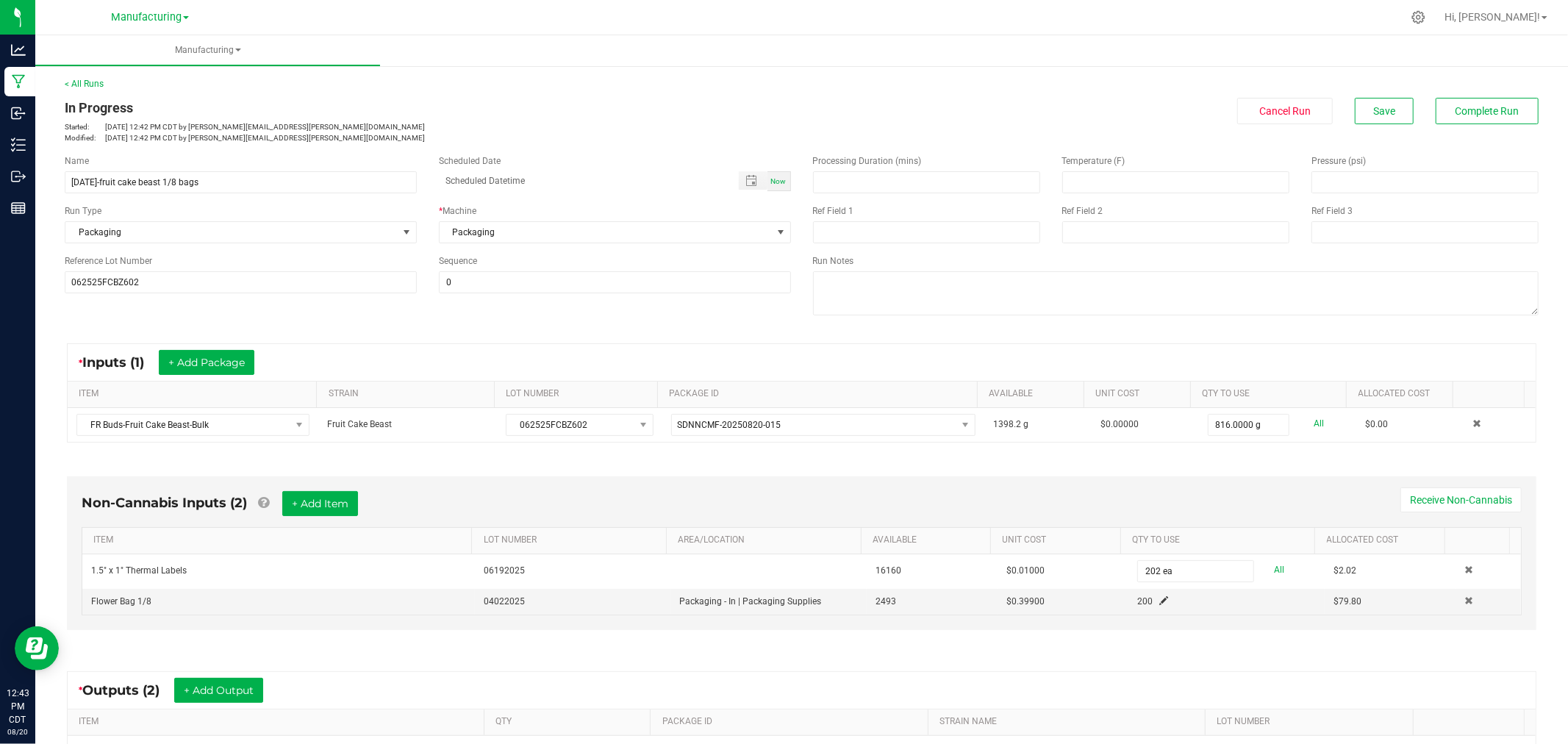
click at [1489, 130] on div "In Progress Started: [DATE] 12:42 PM CDT by [PERSON_NAME][EMAIL_ADDRESS][PERSON…" at bounding box center [802, 121] width 1496 height 46
click at [1488, 113] on span "Complete Run" at bounding box center [1488, 110] width 64 height 11
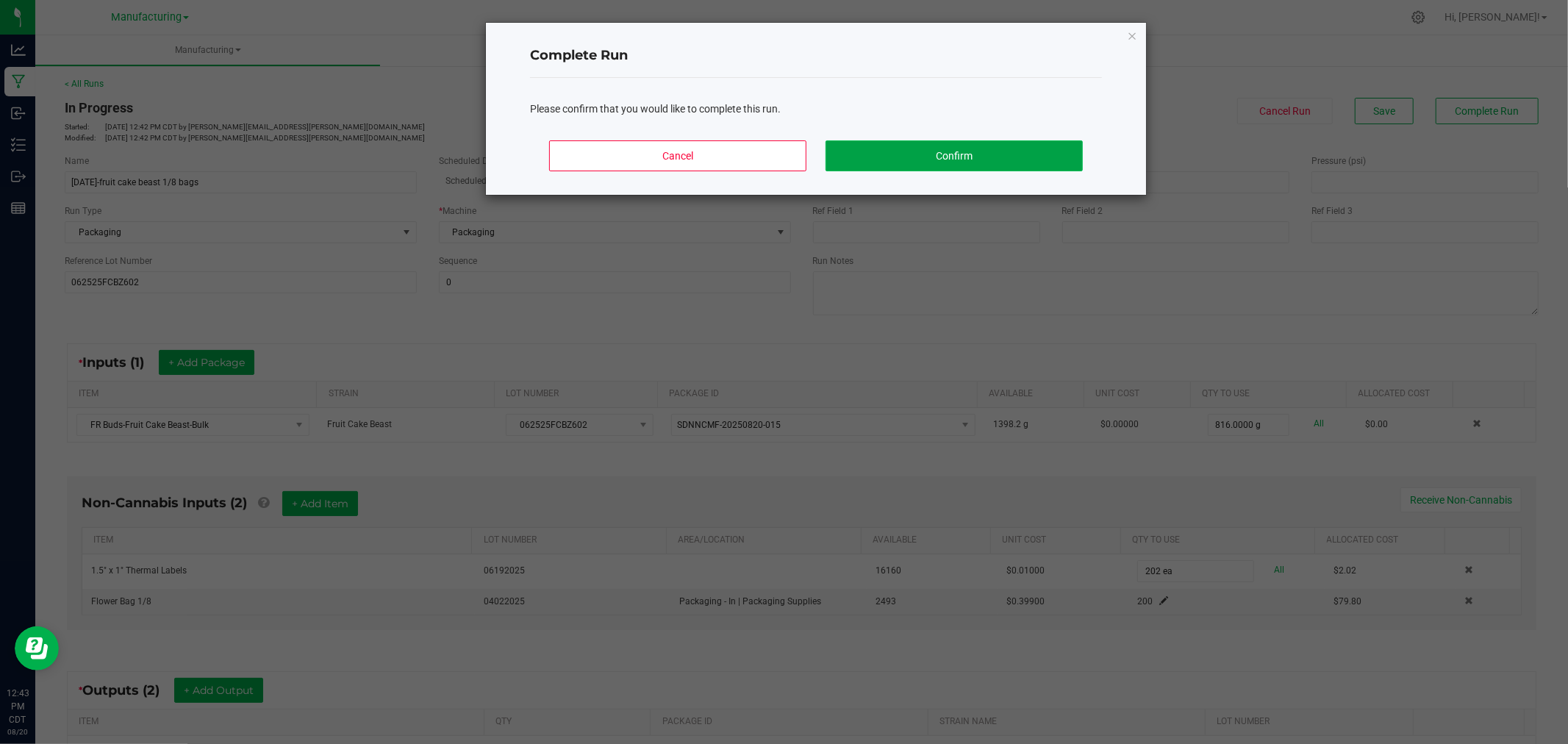
click at [1032, 167] on button "Confirm" at bounding box center [954, 156] width 257 height 31
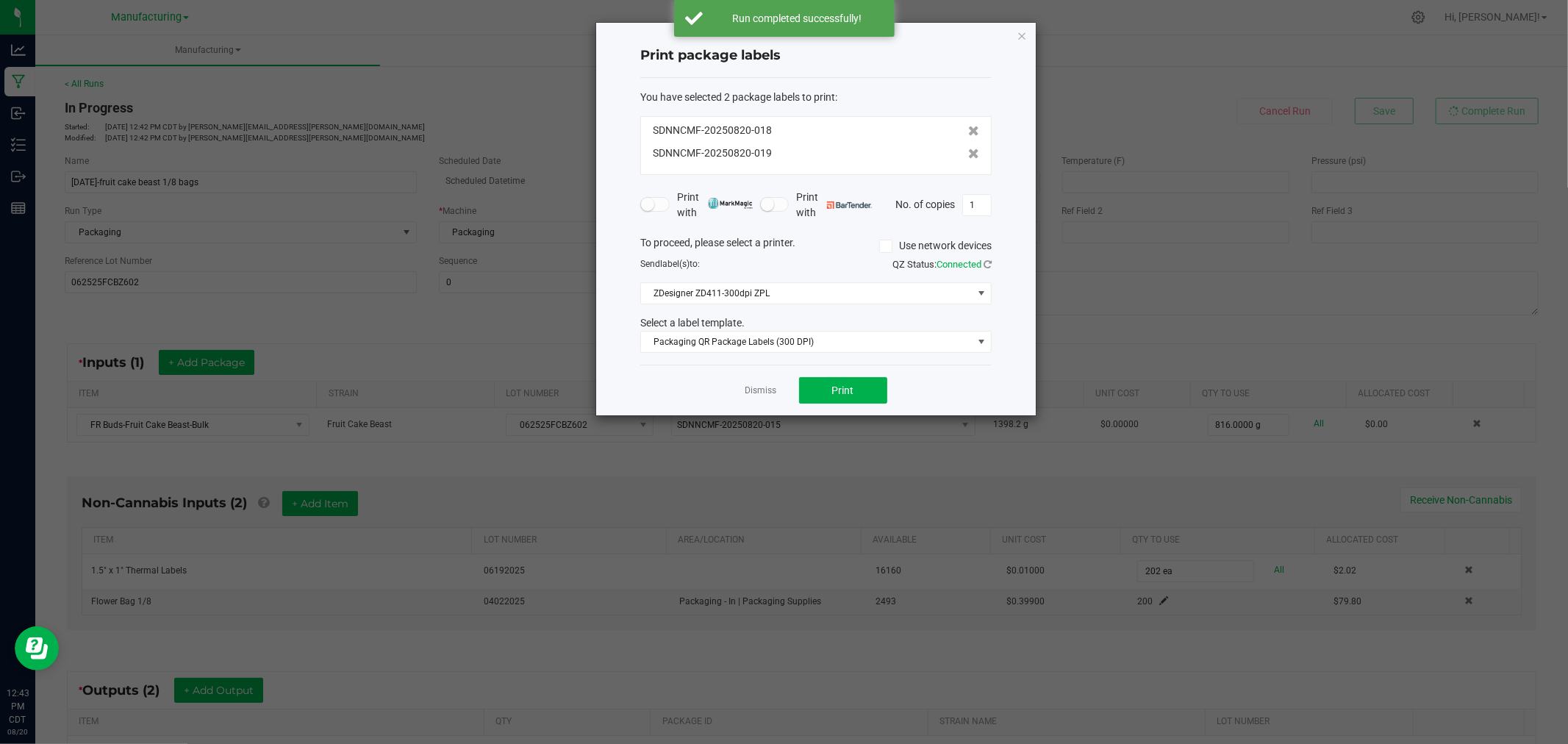
click at [845, 407] on div "Dismiss Print" at bounding box center [816, 390] width 352 height 50
click at [844, 393] on span "Print" at bounding box center [843, 390] width 22 height 11
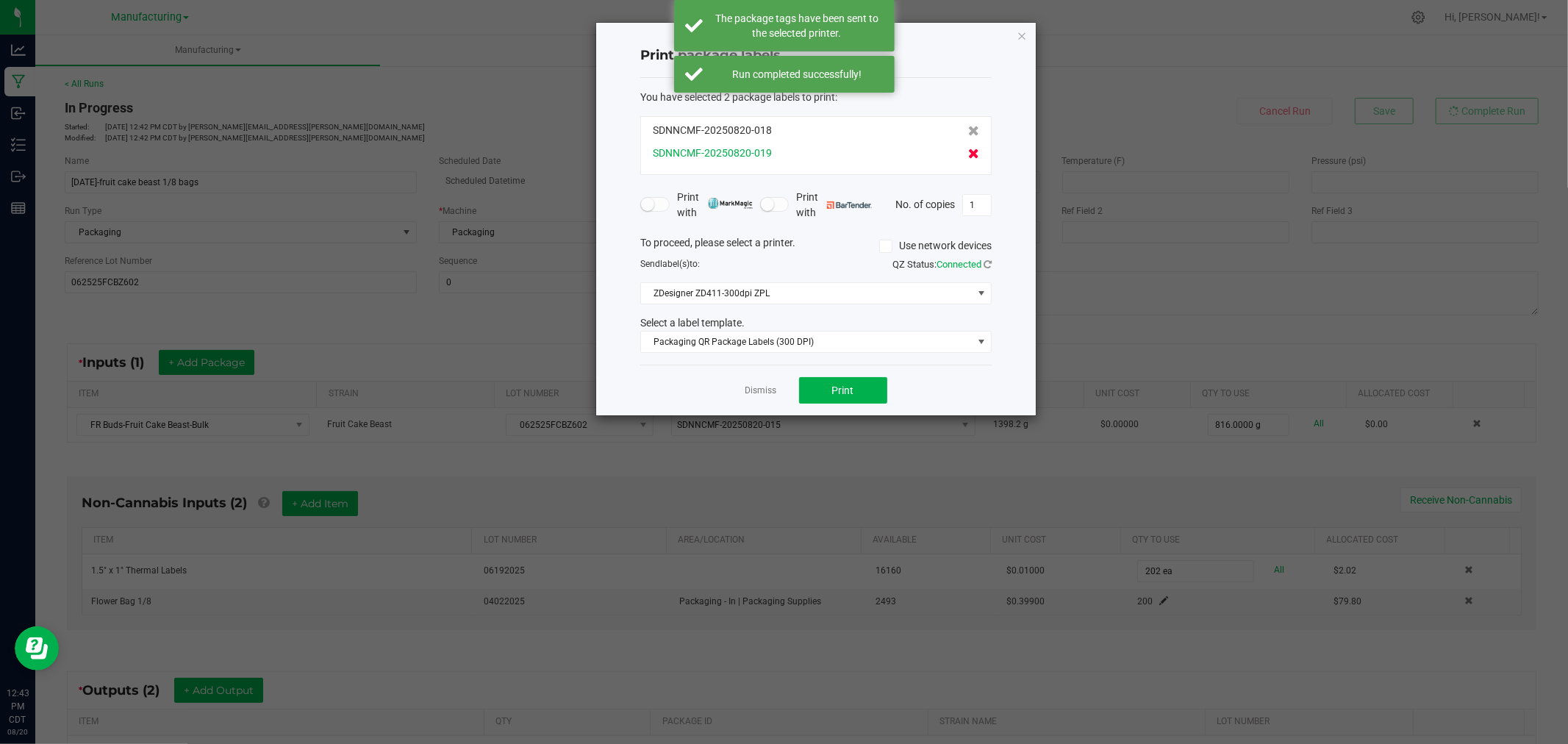
click at [968, 151] on icon at bounding box center [973, 154] width 11 height 11
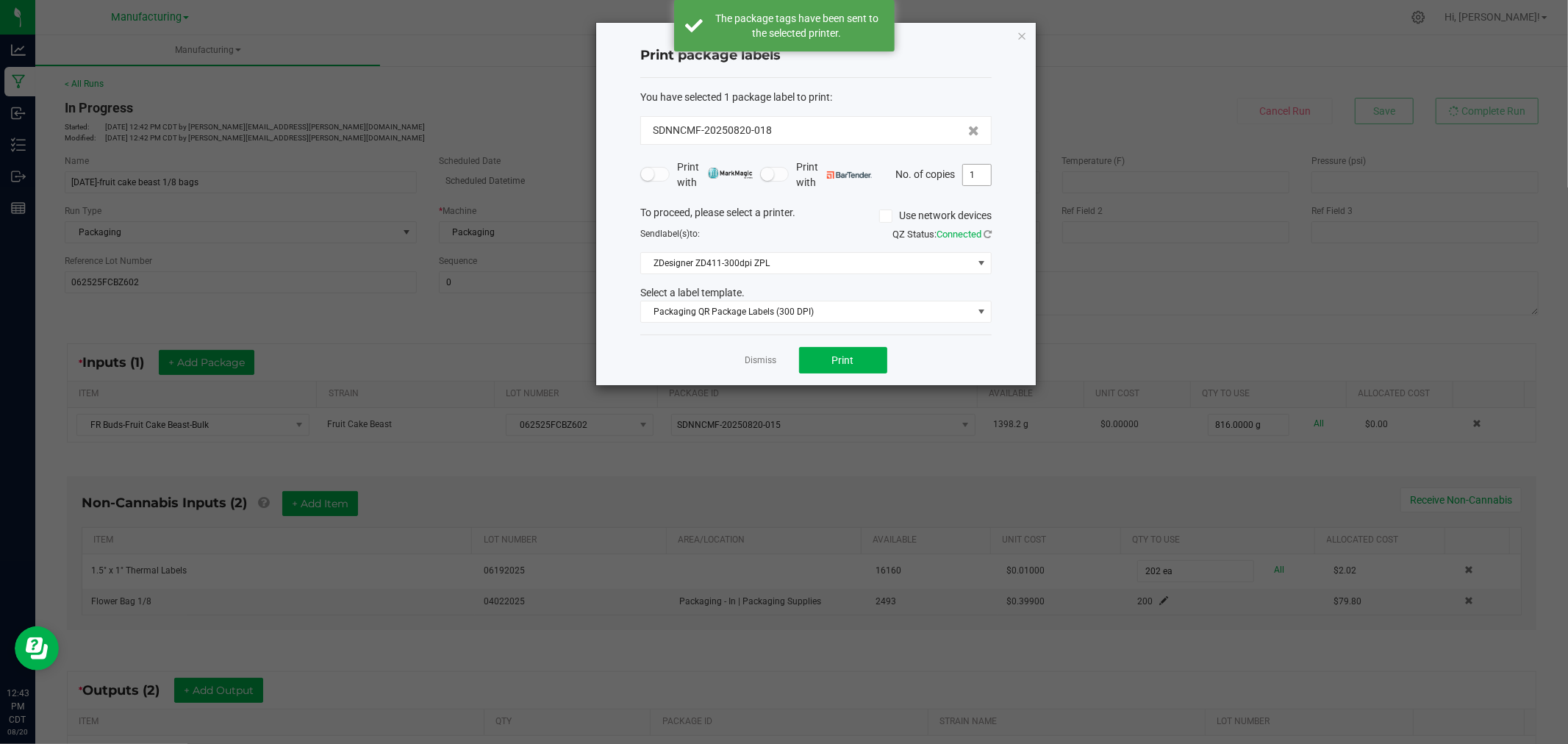
click at [980, 171] on input "1" at bounding box center [977, 174] width 28 height 20
type input "200"
click at [876, 350] on button "Print" at bounding box center [844, 361] width 88 height 27
click at [755, 357] on link "Dismiss" at bounding box center [761, 361] width 32 height 12
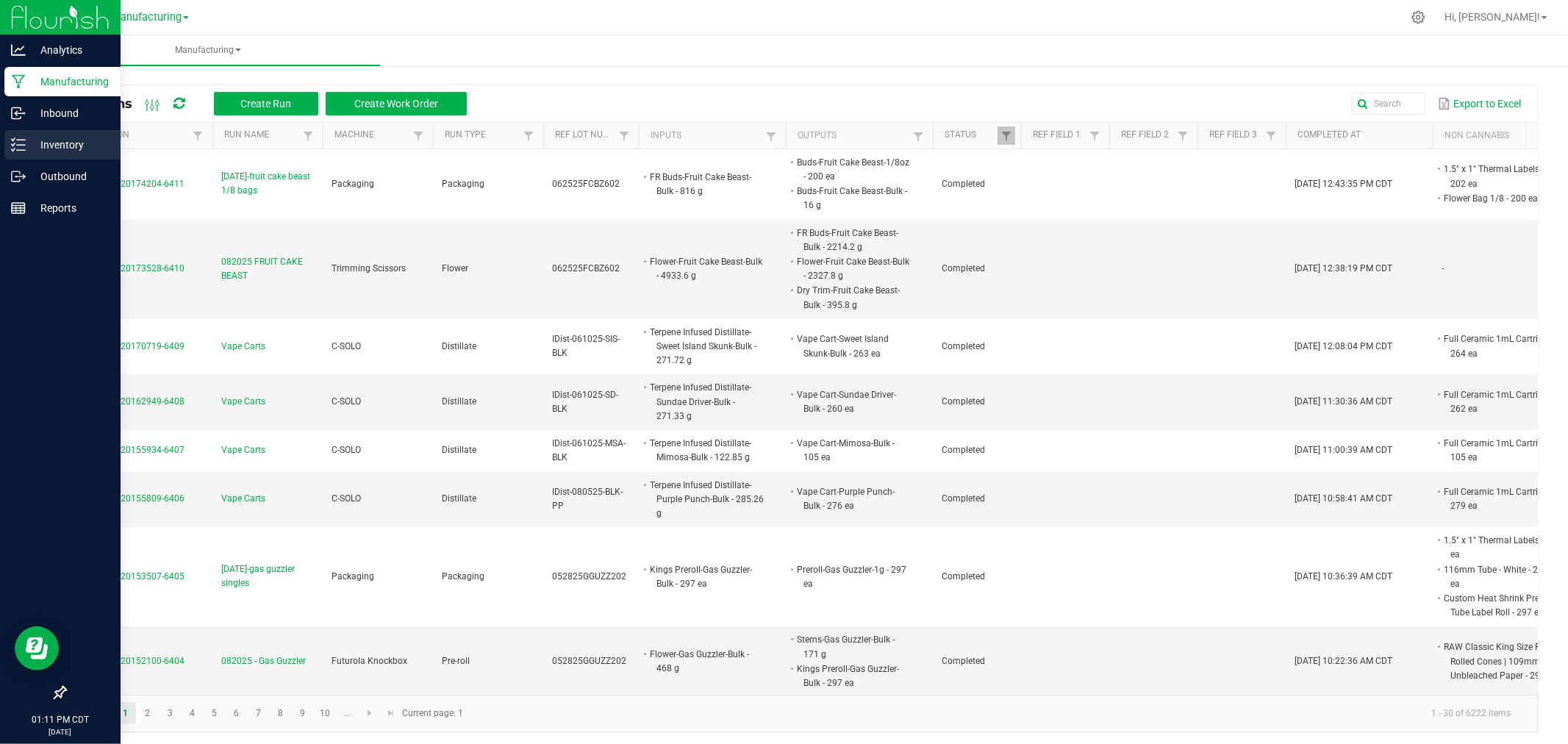
click at [11, 141] on icon at bounding box center [18, 145] width 15 height 15
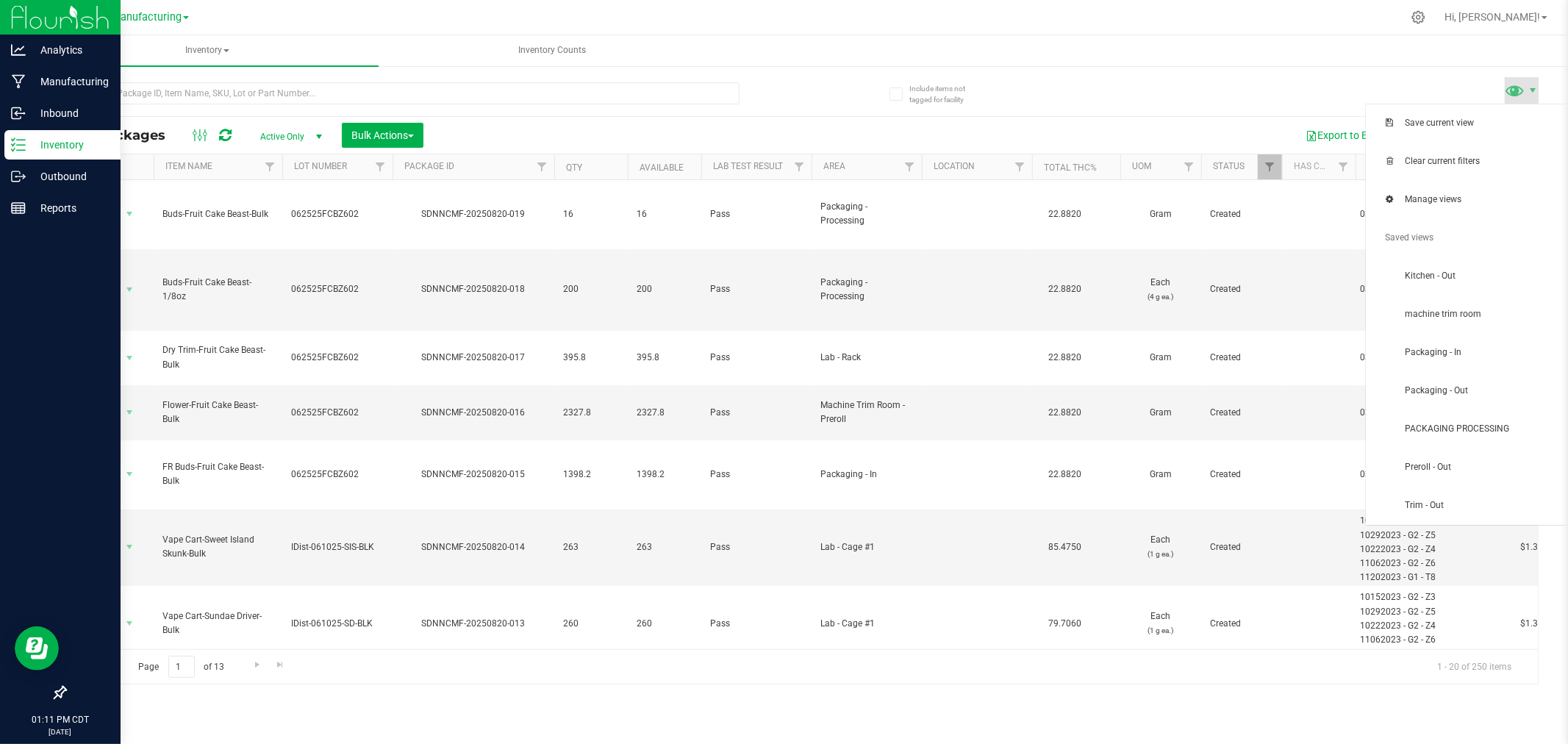
click at [1529, 99] on span at bounding box center [1522, 90] width 34 height 27
click at [1481, 328] on span "machine trim room" at bounding box center [1466, 315] width 184 height 29
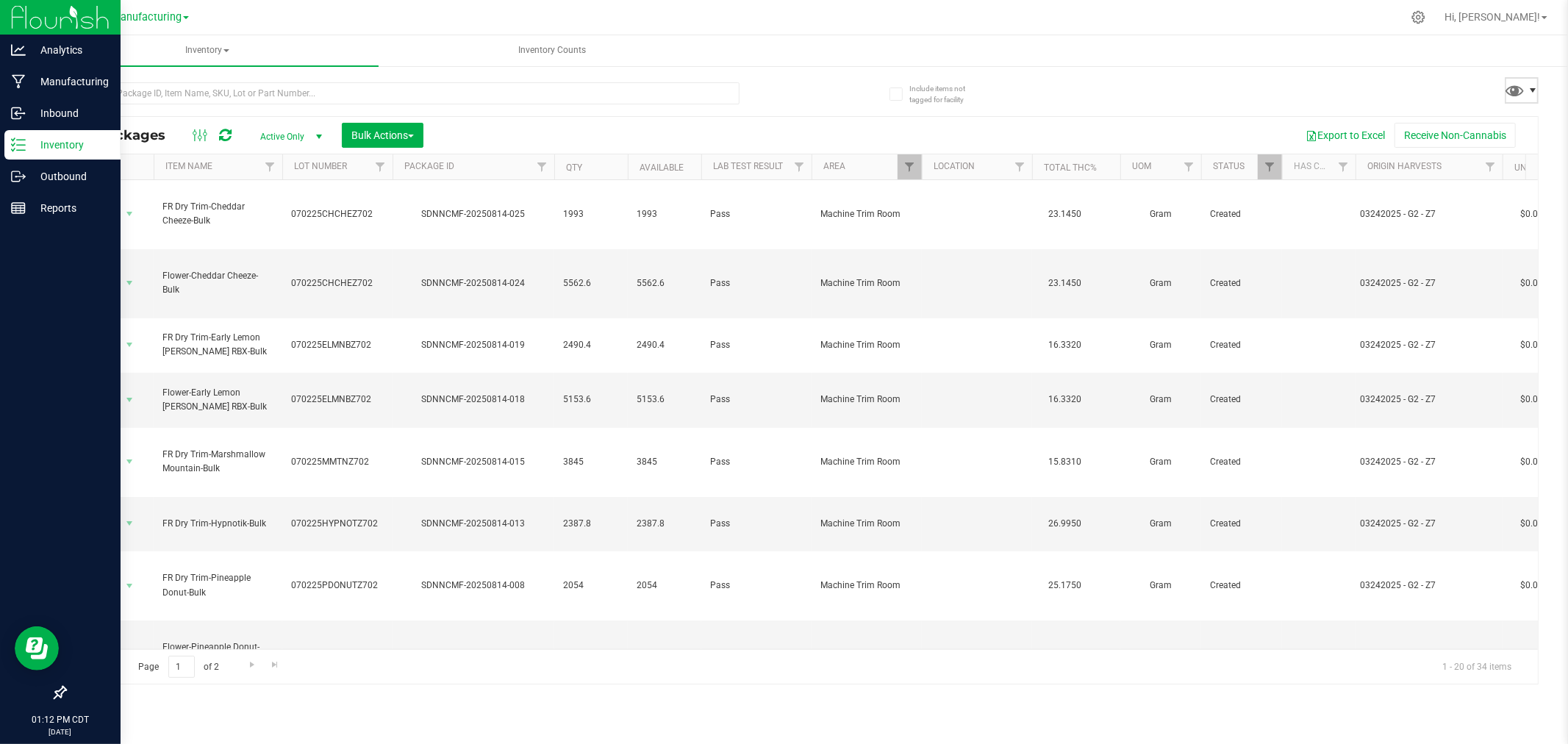
click at [1537, 95] on span at bounding box center [1533, 90] width 11 height 11
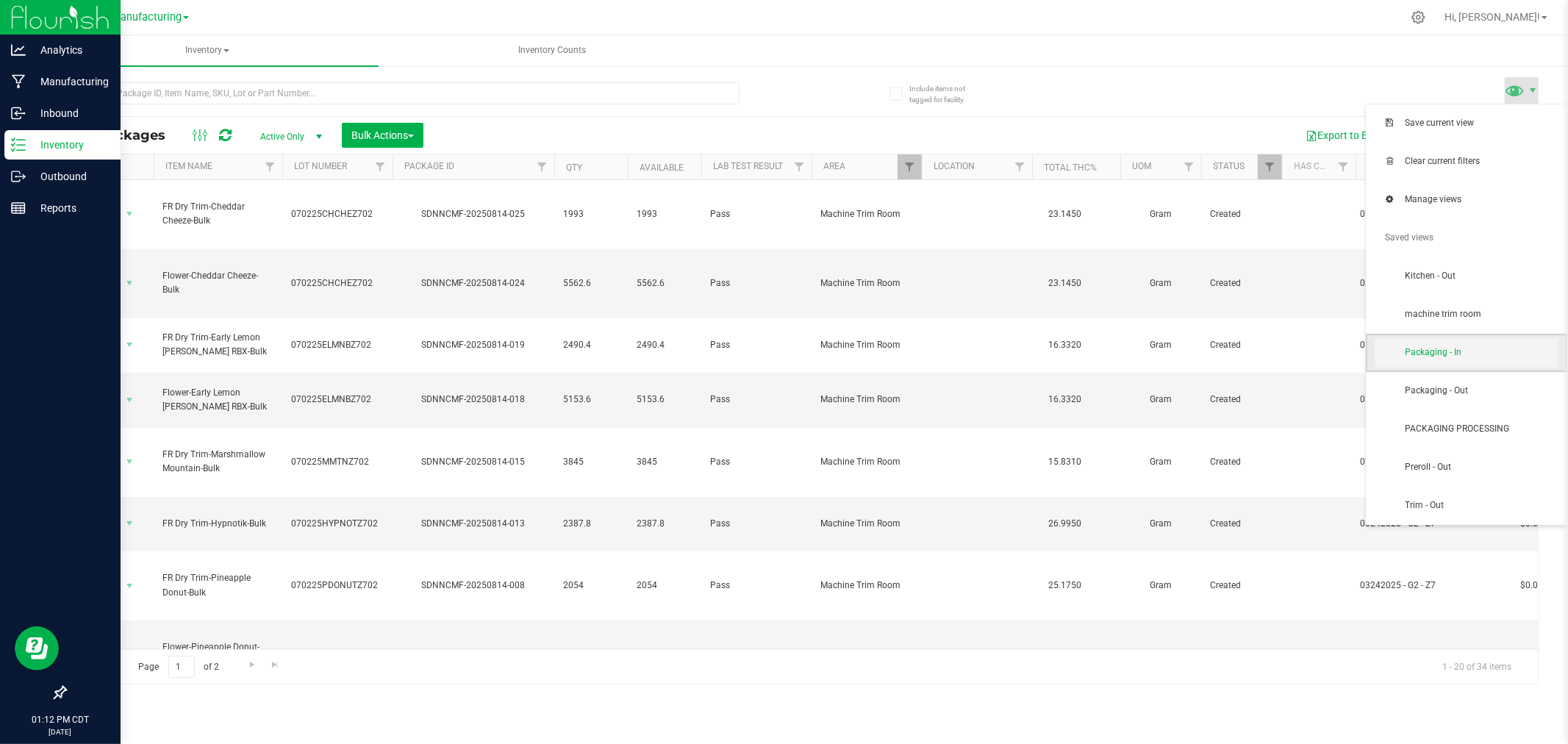
click at [1488, 349] on span "Packaging - In" at bounding box center [1481, 353] width 153 height 12
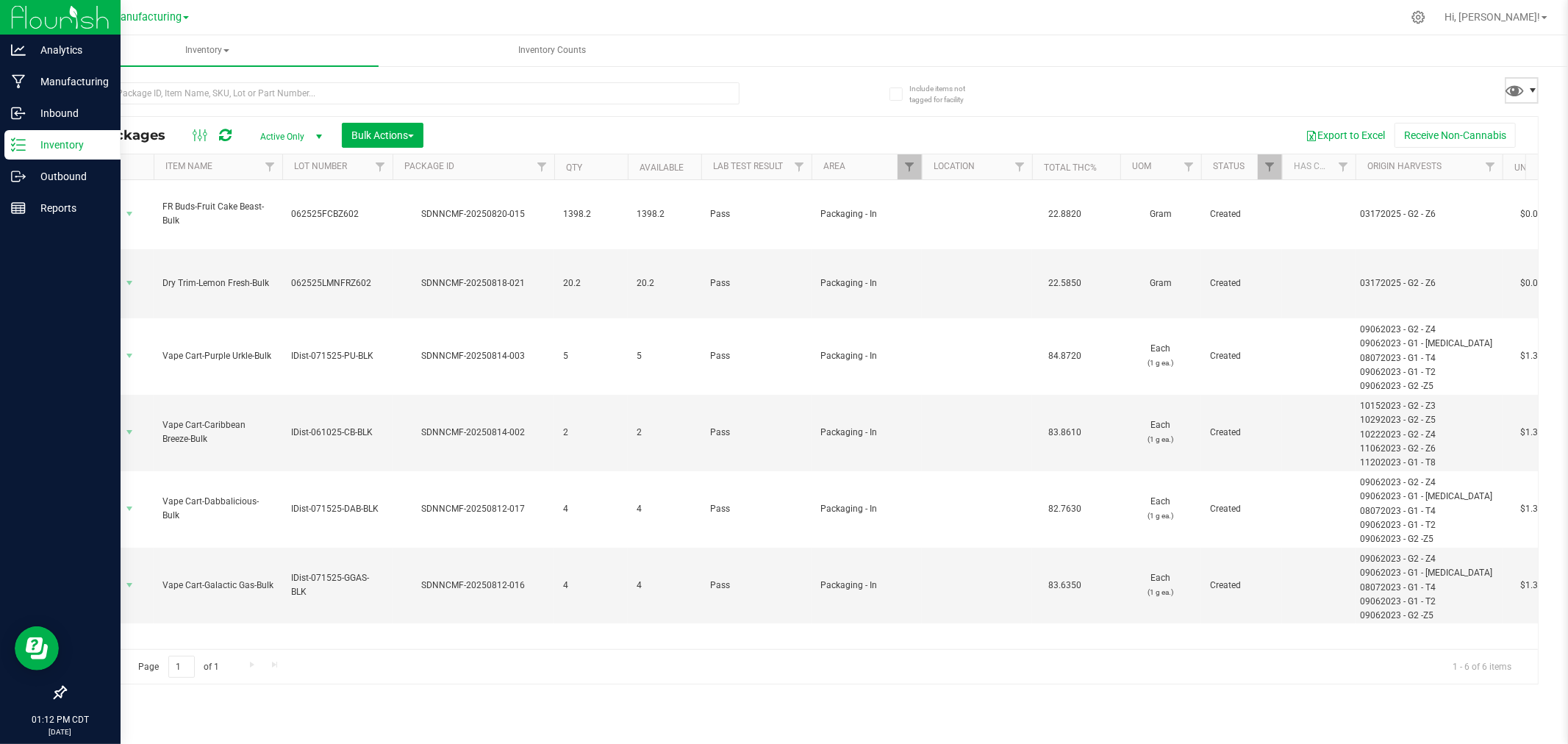
click at [1537, 95] on span at bounding box center [1522, 90] width 34 height 27
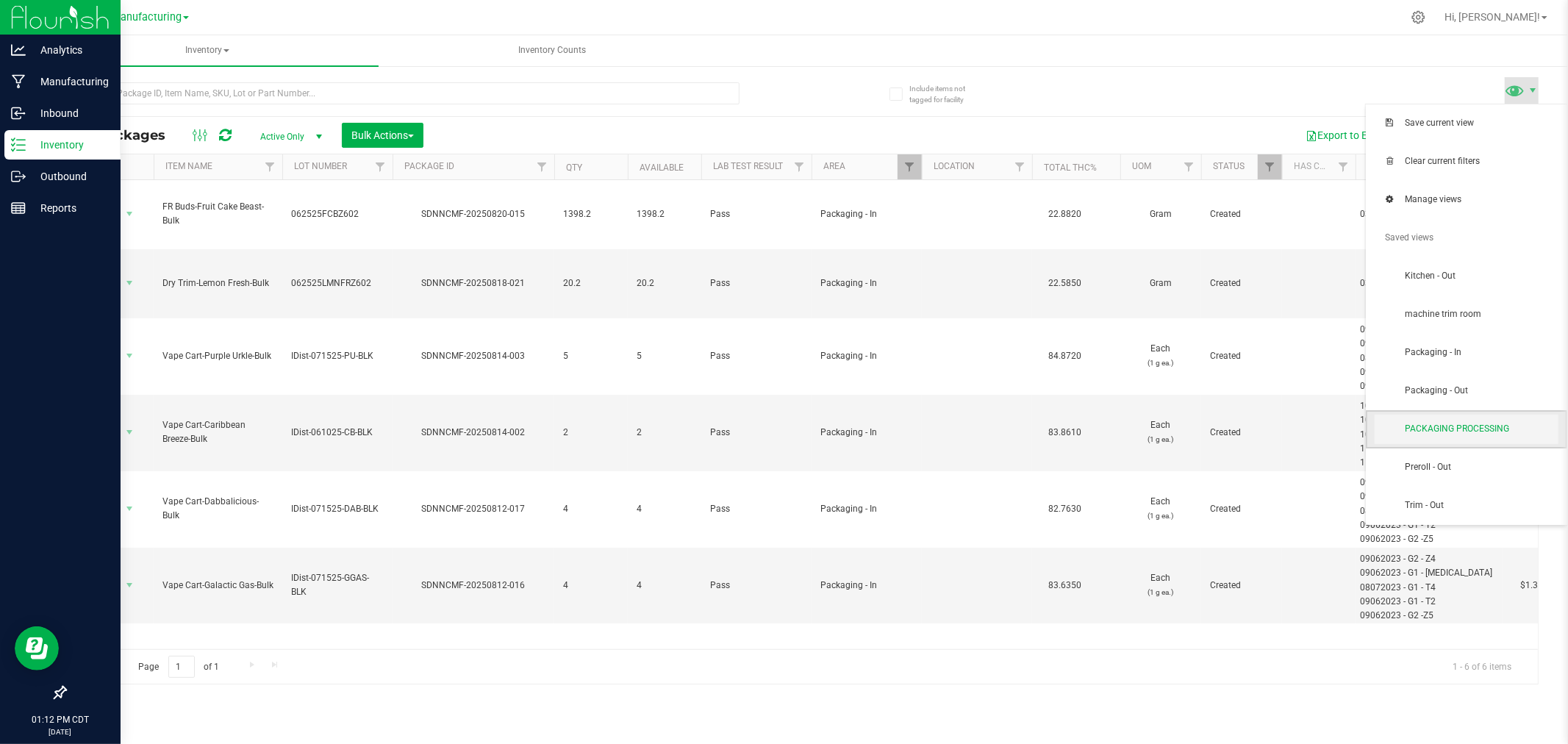
click at [1478, 437] on span "PACKAGING PROCESSING" at bounding box center [1466, 429] width 184 height 29
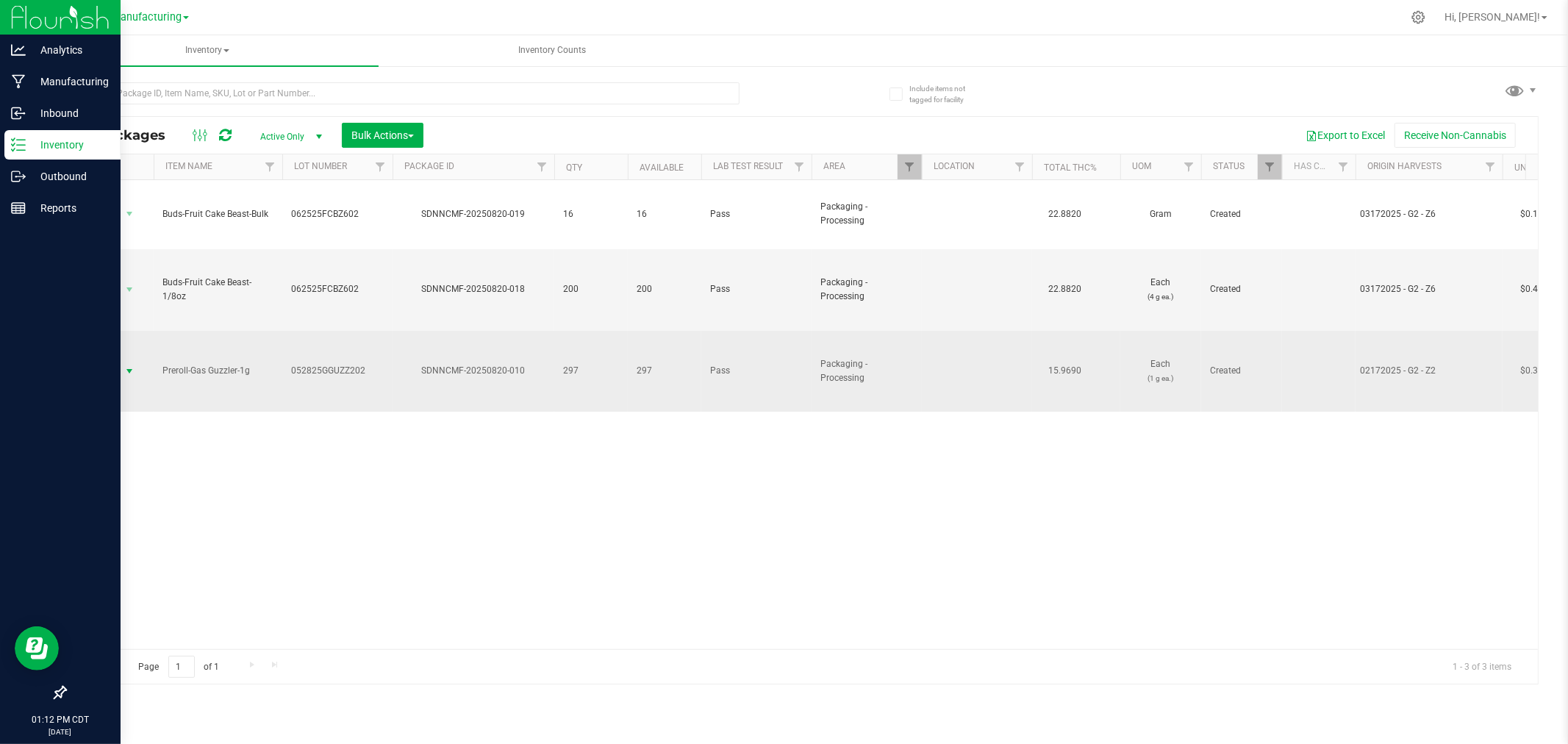
click at [121, 361] on span "select" at bounding box center [130, 371] width 19 height 20
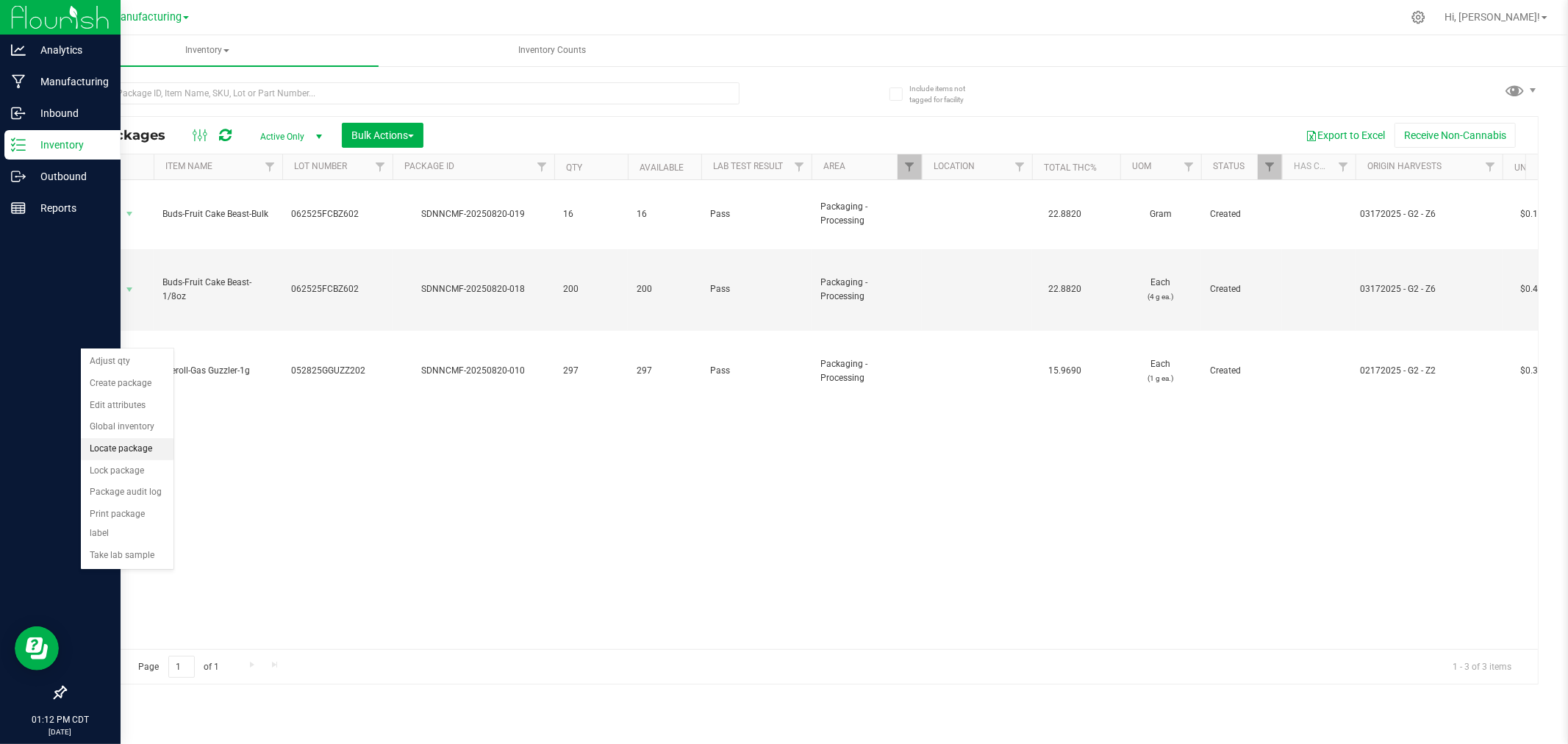
click at [138, 451] on li "Locate package" at bounding box center [127, 449] width 93 height 22
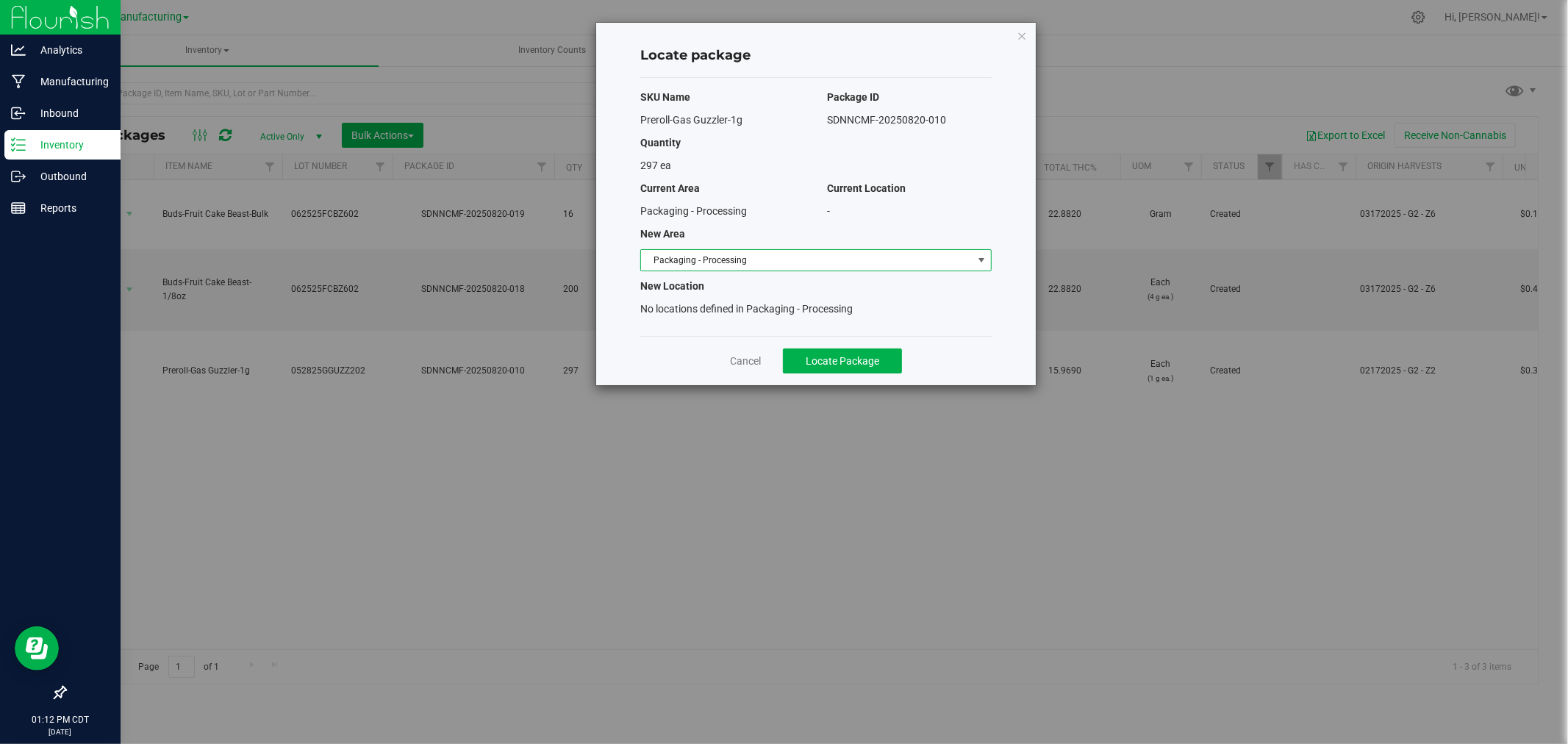
click at [759, 263] on span "Packaging - Processing" at bounding box center [807, 260] width 331 height 20
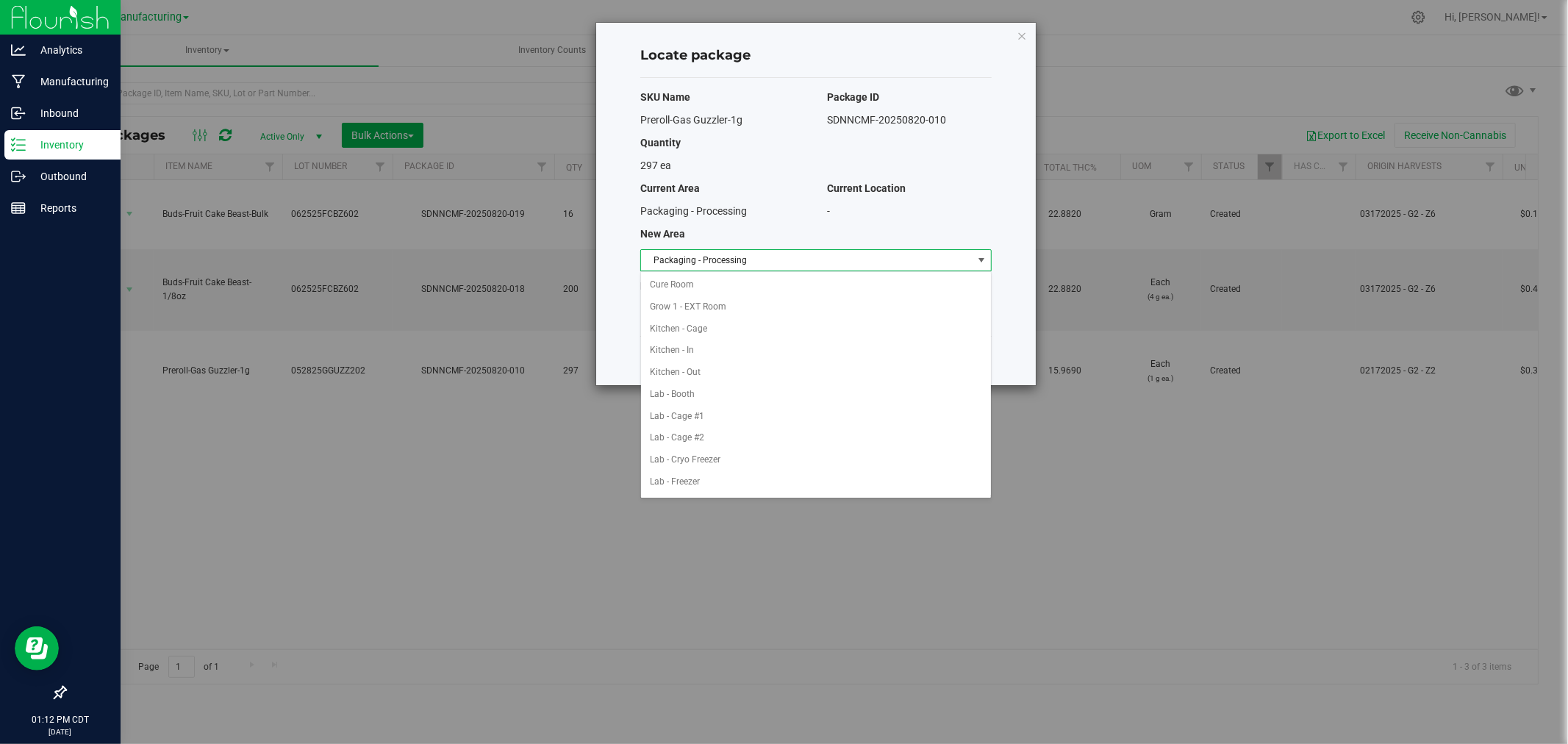
scroll to position [240, 0]
click at [733, 459] on li "Packaging - Out" at bounding box center [816, 460] width 350 height 22
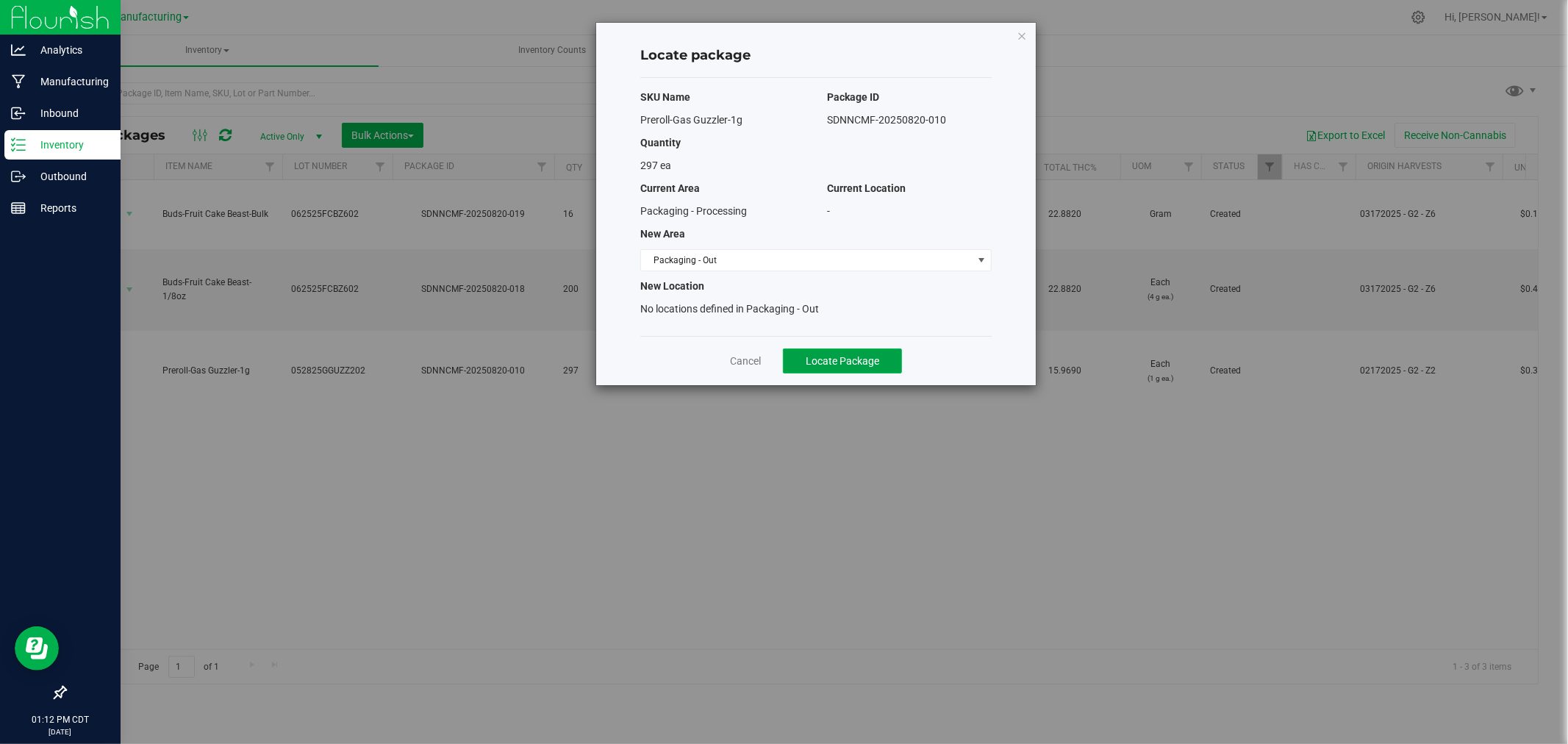
click at [837, 366] on span "Locate Package" at bounding box center [842, 361] width 73 height 11
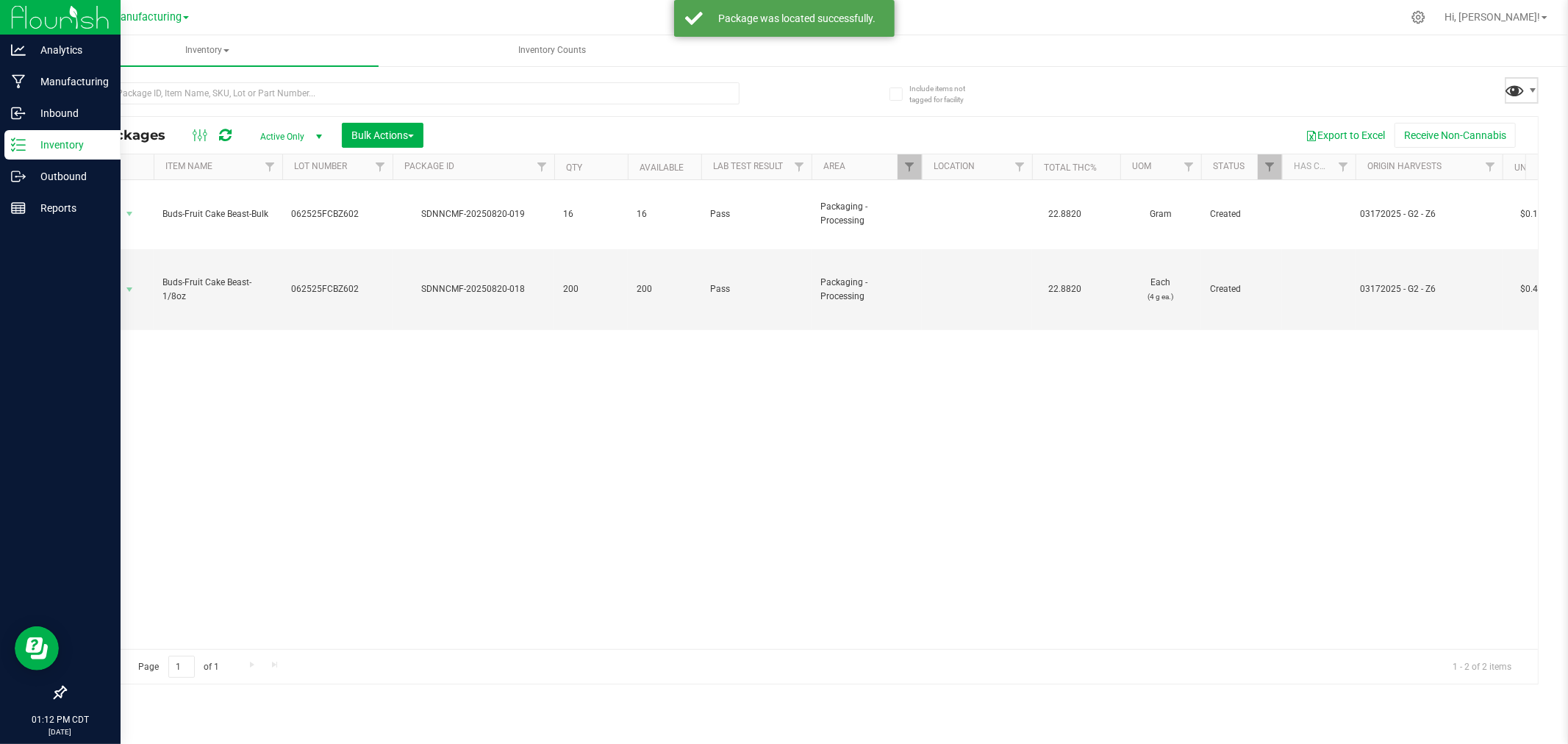
click at [1520, 87] on span at bounding box center [1516, 90] width 21 height 21
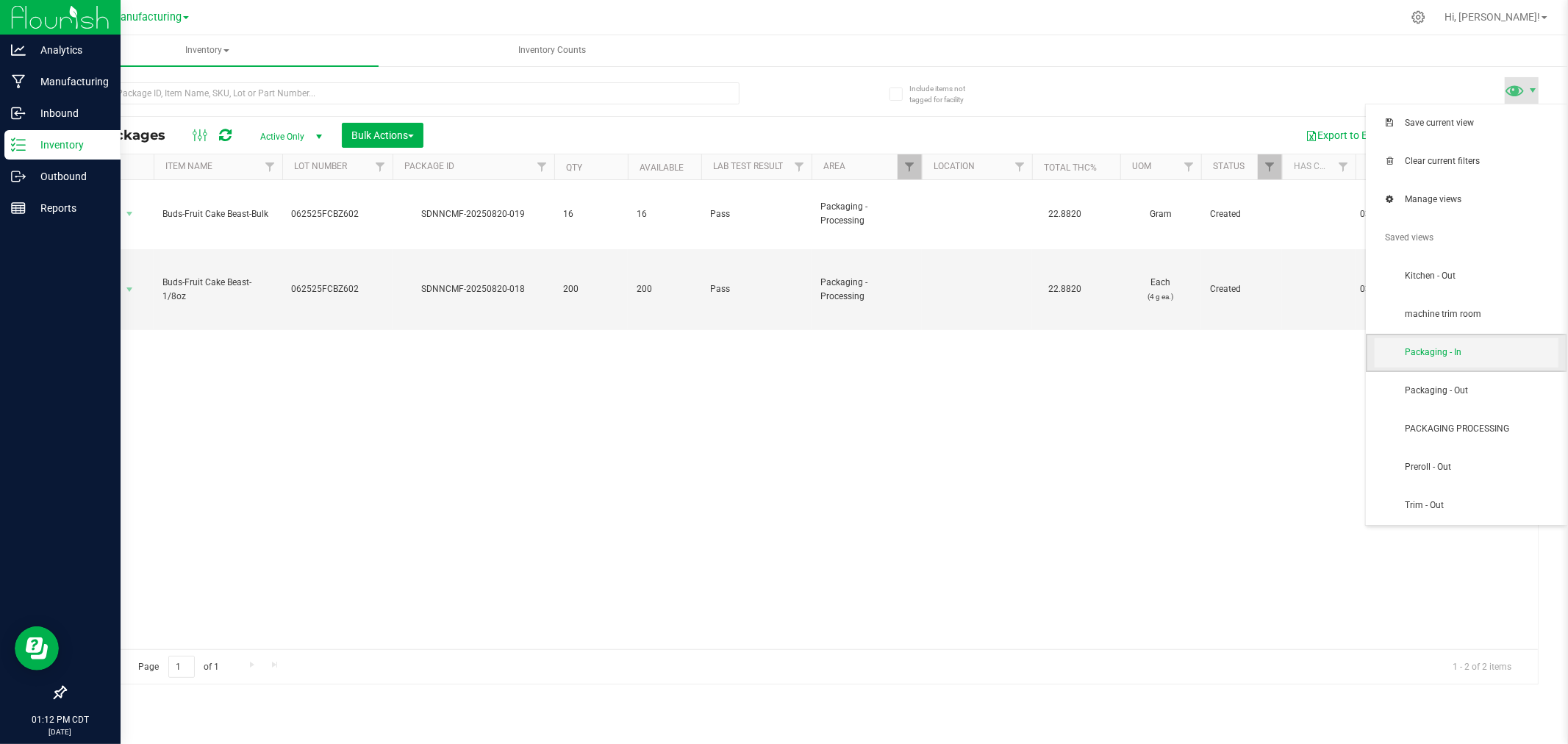
click at [1457, 358] on span "Packaging - In" at bounding box center [1481, 353] width 153 height 12
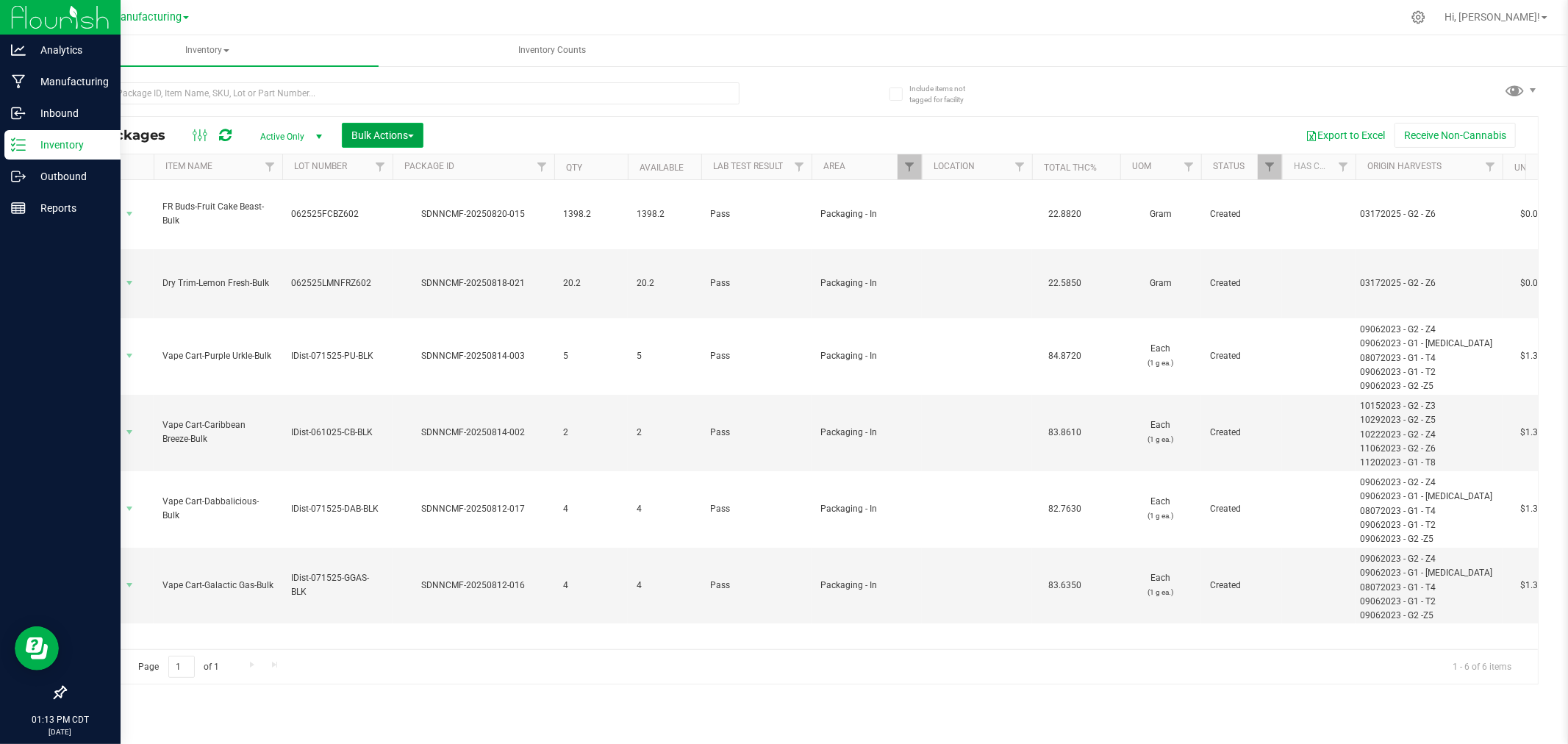
click at [403, 140] on span "Bulk Actions" at bounding box center [383, 134] width 63 height 11
click at [415, 170] on span "Add to manufacturing run" at bounding box center [406, 168] width 111 height 11
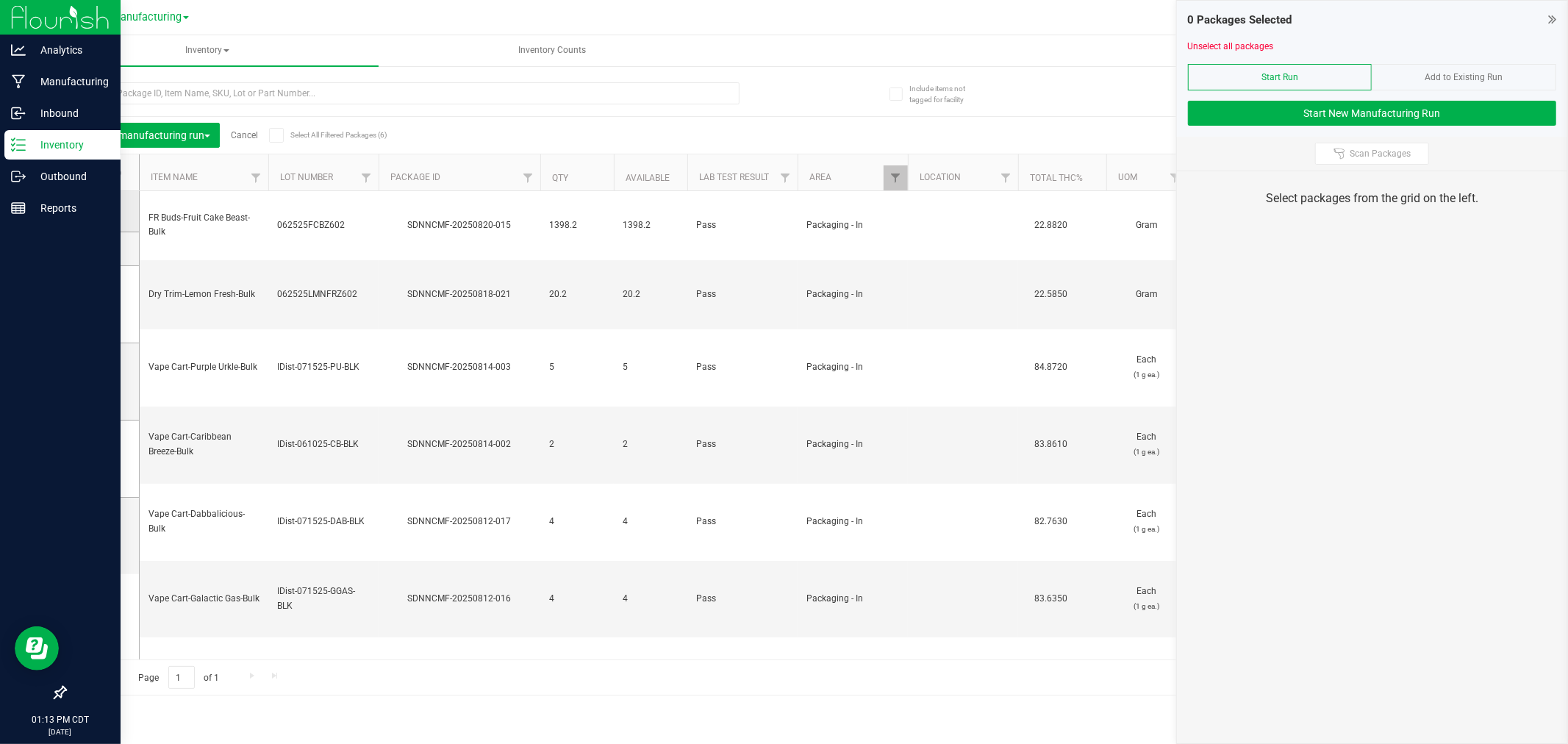
click at [101, 211] on icon at bounding box center [98, 211] width 10 height 0
click at [0, 0] on input "checkbox" at bounding box center [0, 0] width 0 height 0
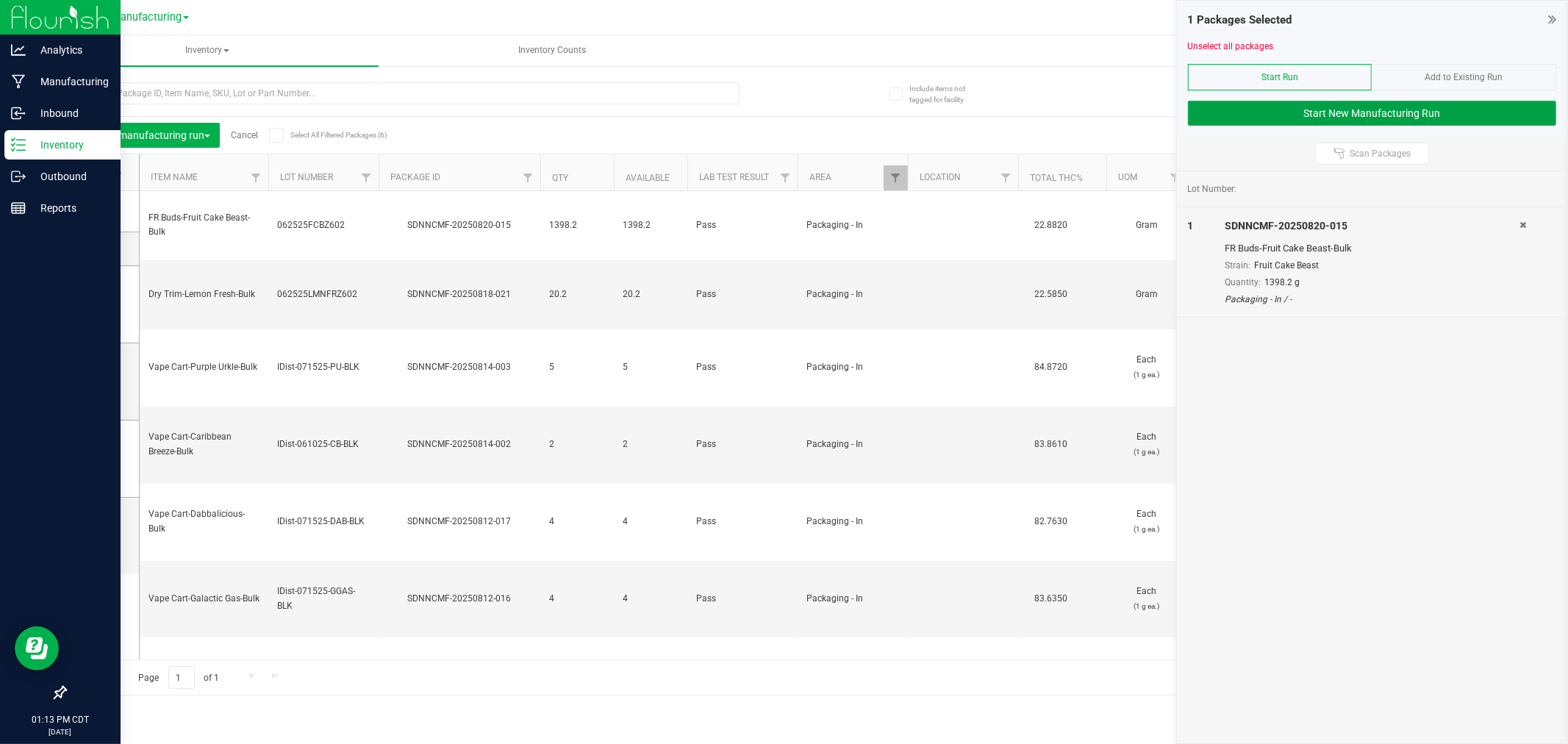
click at [1372, 121] on button "Start New Manufacturing Run" at bounding box center [1372, 113] width 368 height 25
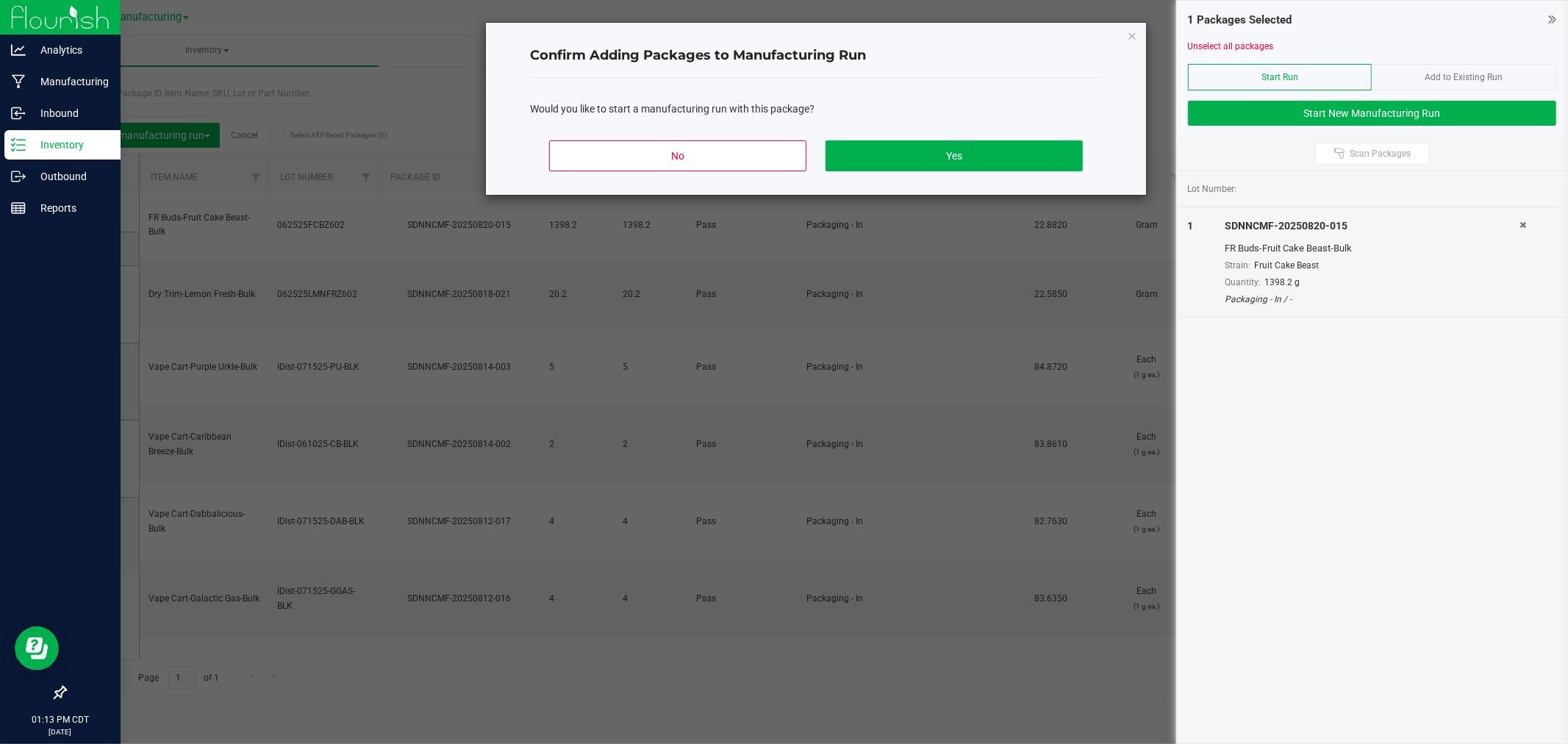
click at [965, 138] on div "No Yes" at bounding box center [816, 162] width 572 height 66
click at [961, 153] on button "Yes" at bounding box center [954, 156] width 257 height 31
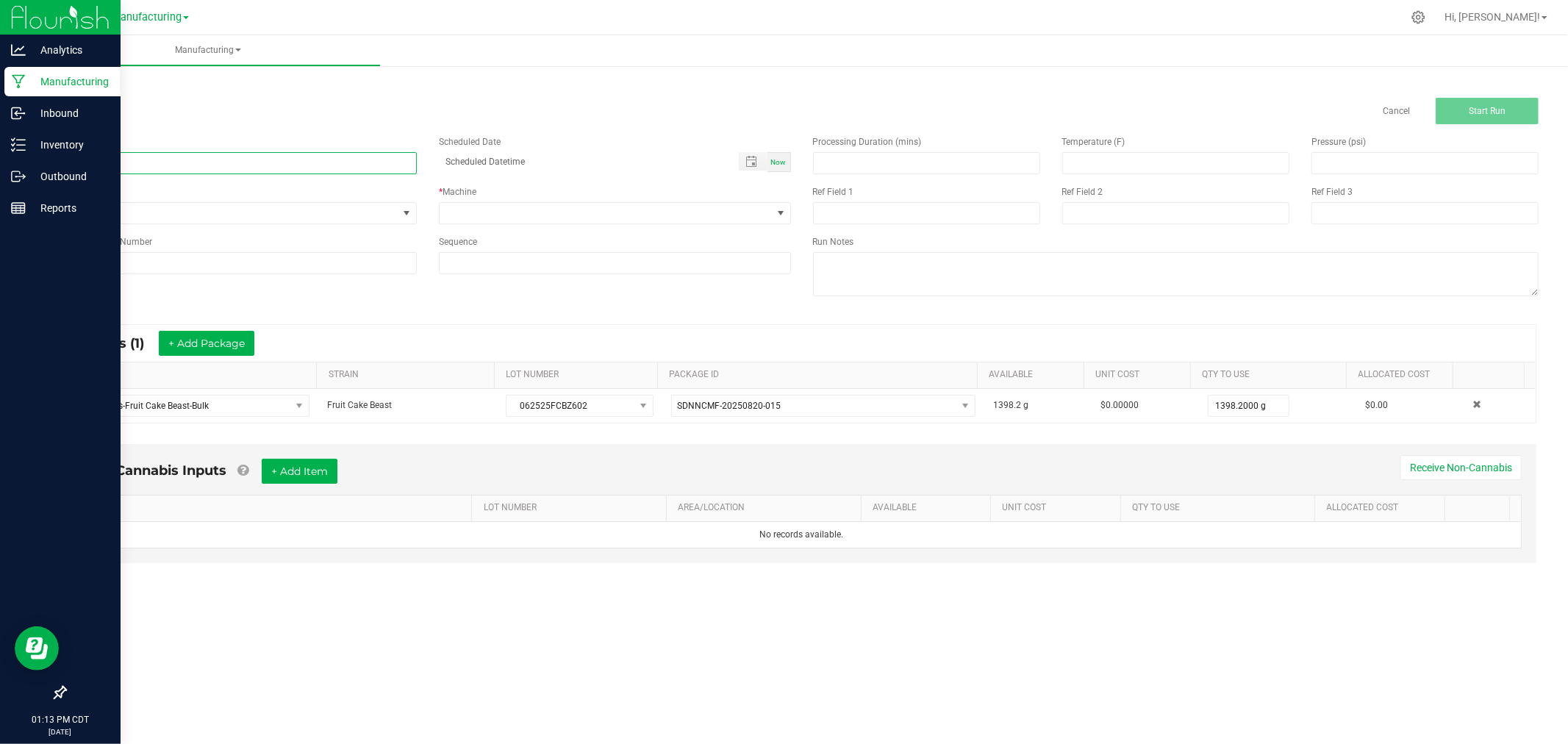
click at [115, 163] on input at bounding box center [240, 163] width 352 height 22
type input "[DATE]-fruit cake beast ounce bags"
click at [239, 216] on span "None" at bounding box center [231, 213] width 332 height 20
click at [165, 368] on li "Packaging" at bounding box center [240, 377] width 351 height 22
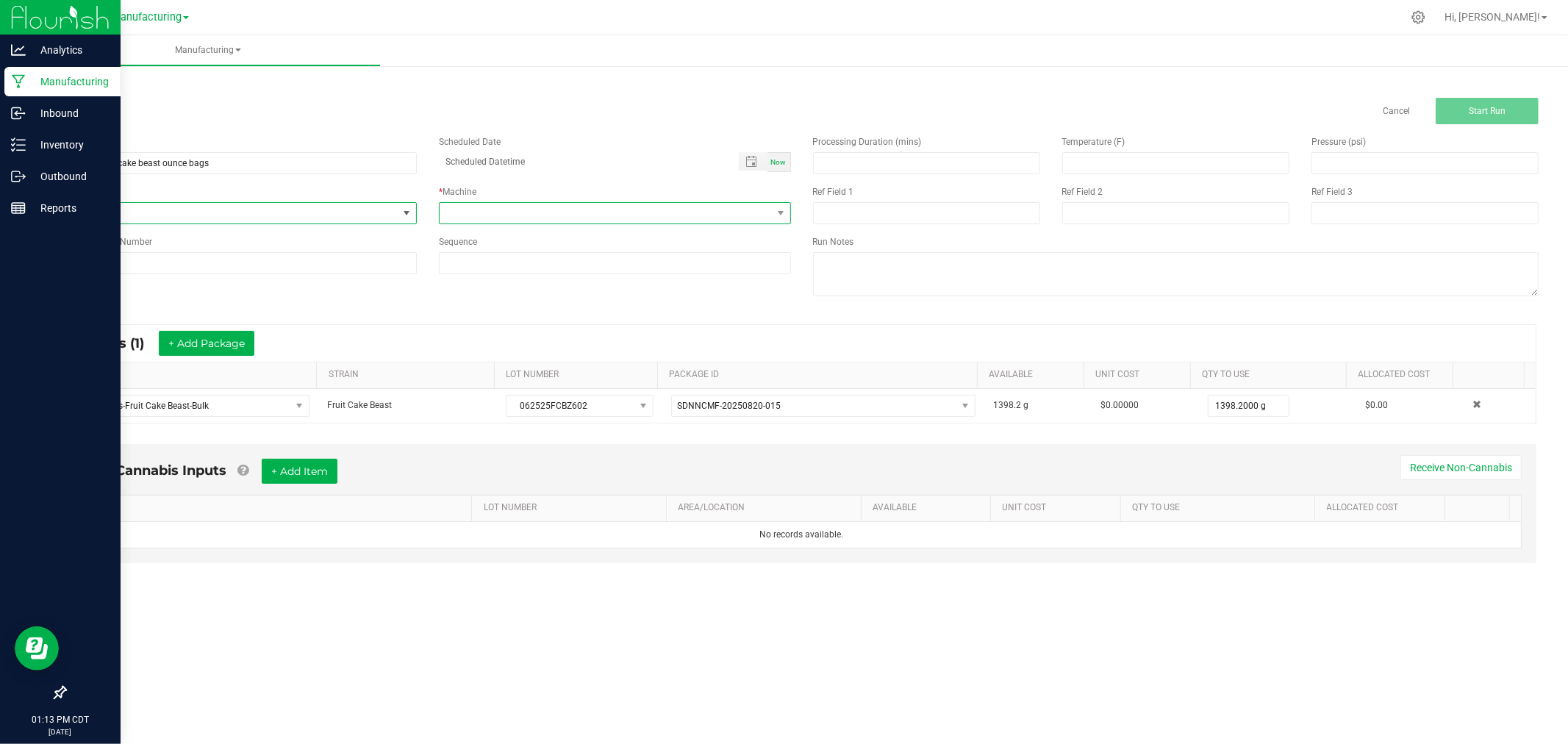
click at [525, 204] on span at bounding box center [606, 213] width 332 height 20
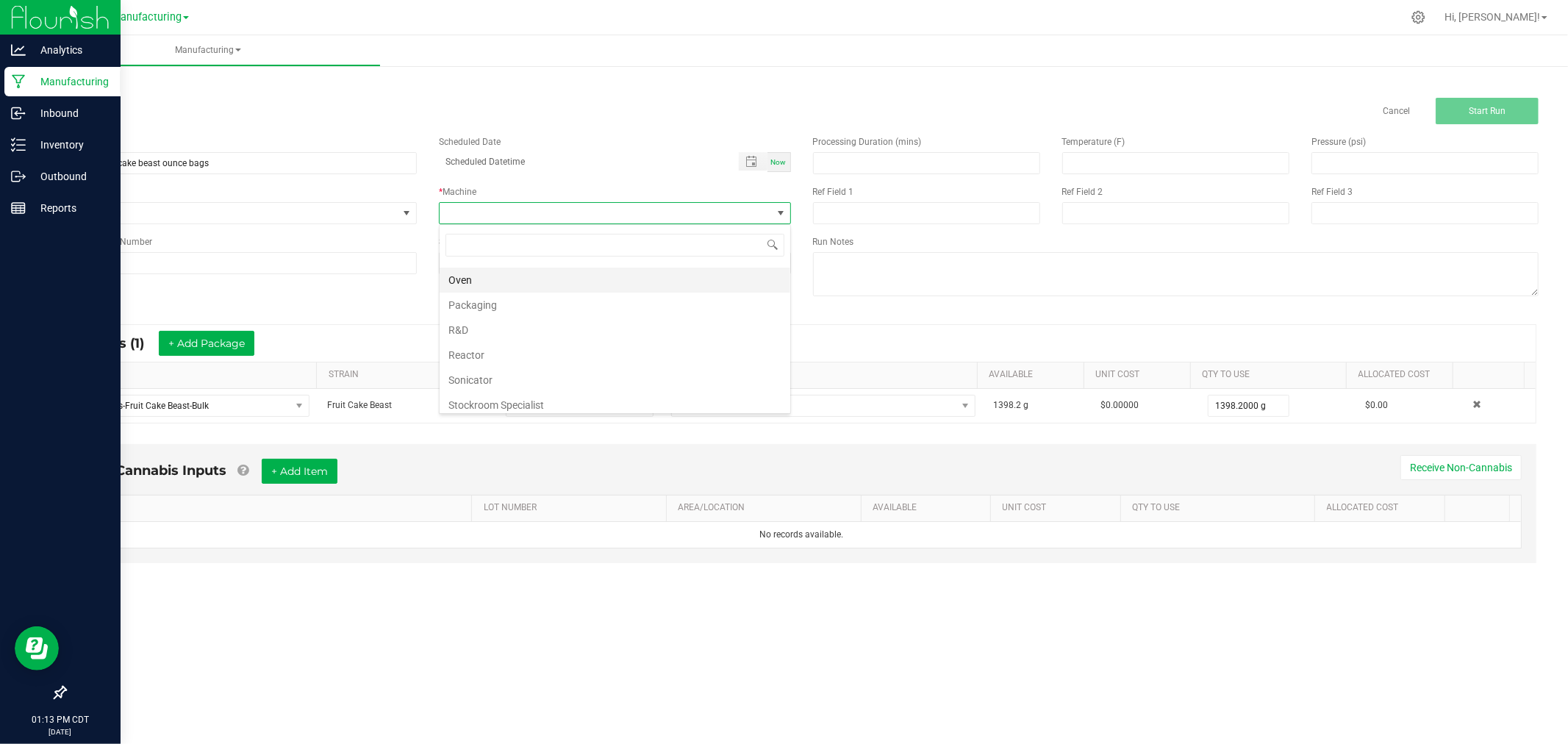
scroll to position [81, 0]
click at [534, 352] on li "Packaging" at bounding box center [615, 345] width 351 height 25
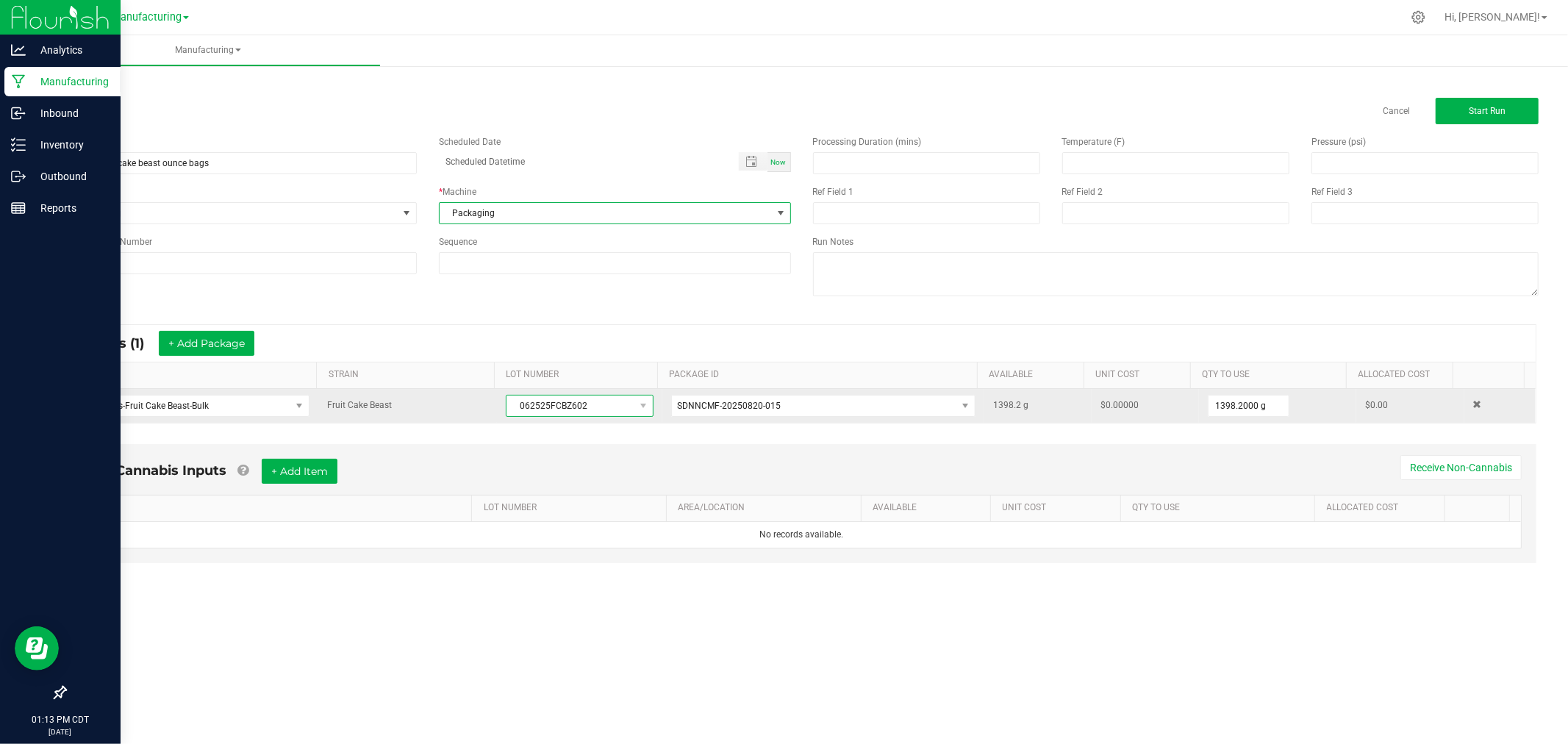
click at [557, 406] on span "062525FCBZ602" at bounding box center [570, 406] width 127 height 20
click at [559, 406] on span "062525FCBZ602" at bounding box center [570, 406] width 127 height 20
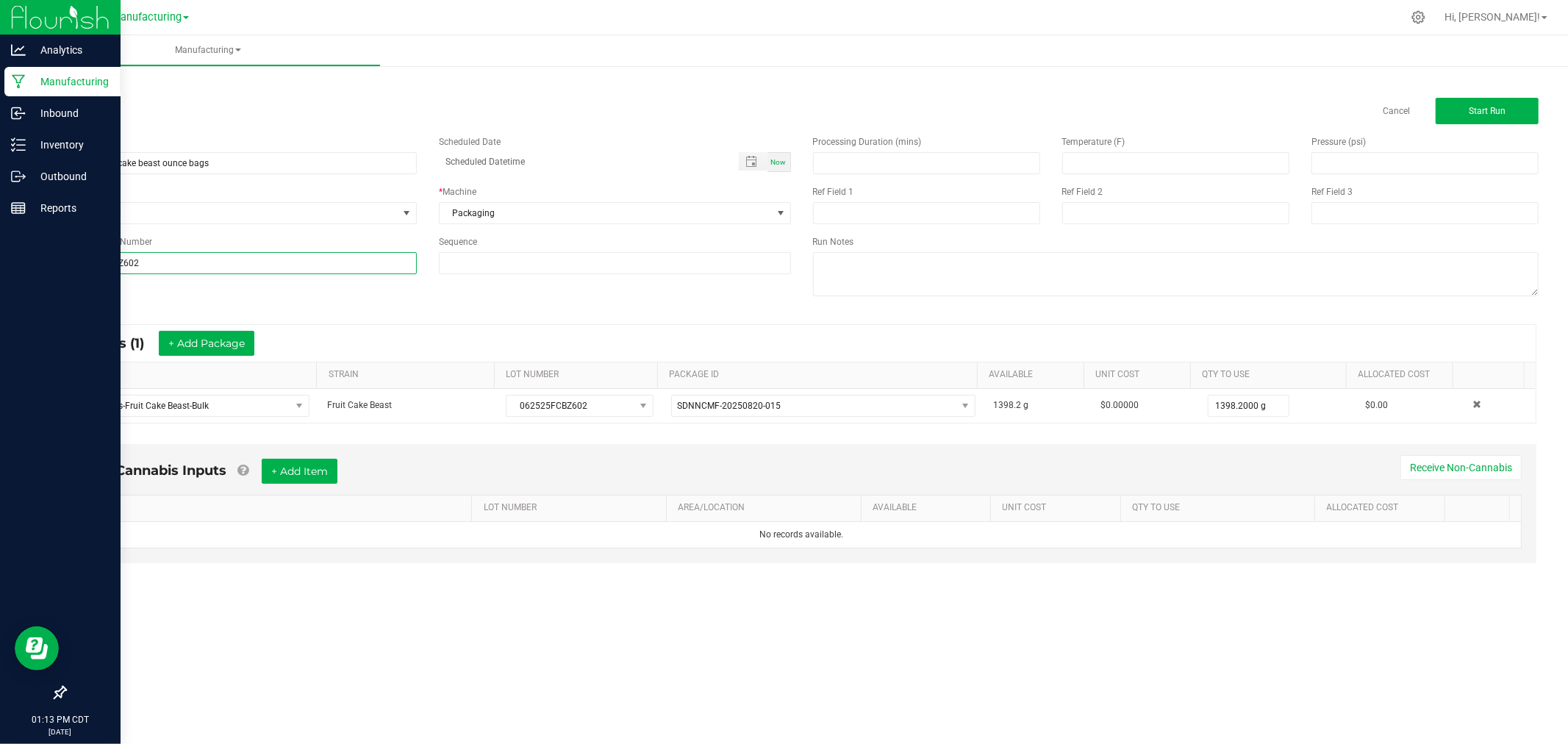
type input "062525FCBZ602"
click at [349, 305] on div "Name [DATE]-fruit cake beast ounce bags Scheduled Date Now Run Type Packaging *…" at bounding box center [802, 217] width 1496 height 186
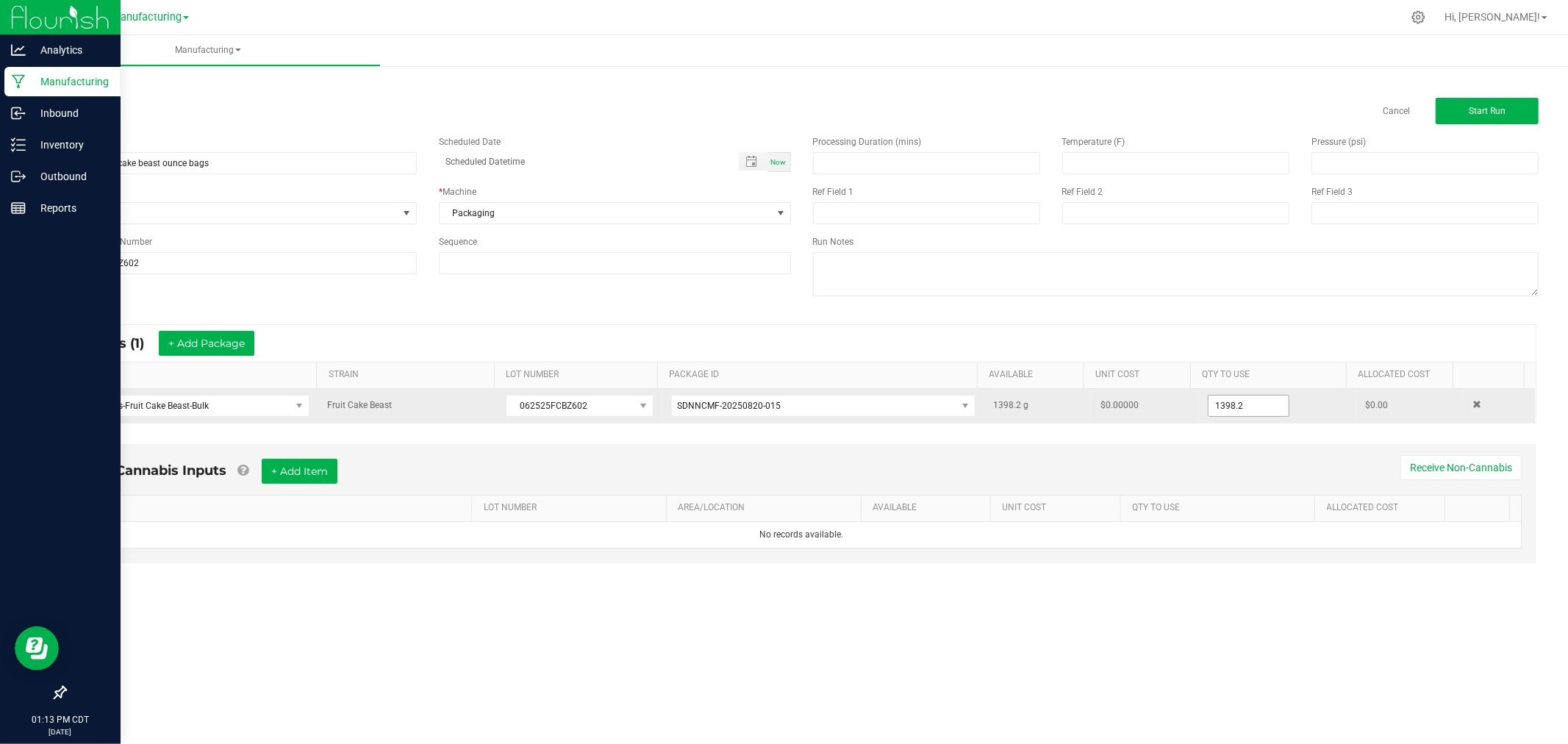
click at [1238, 407] on input "1398.2" at bounding box center [1248, 406] width 80 height 20
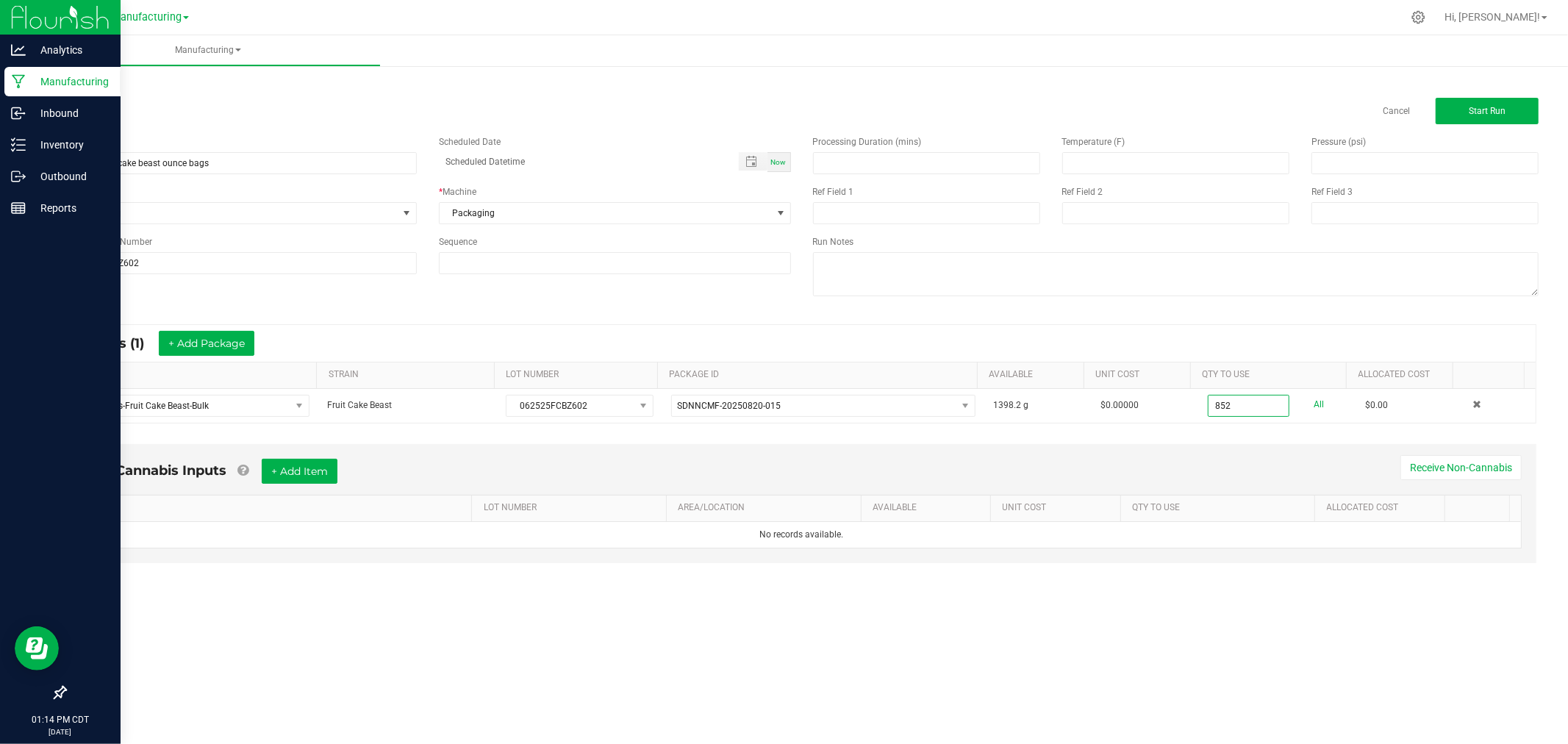
type input "852.0000 g"
click at [1229, 341] on div "* Inputs (1) + Add Package" at bounding box center [802, 344] width 1468 height 37
click at [1450, 86] on div "< All Runs Cancel Start Run" at bounding box center [801, 100] width 1474 height 47
click at [1459, 104] on button "Start Run" at bounding box center [1488, 111] width 103 height 27
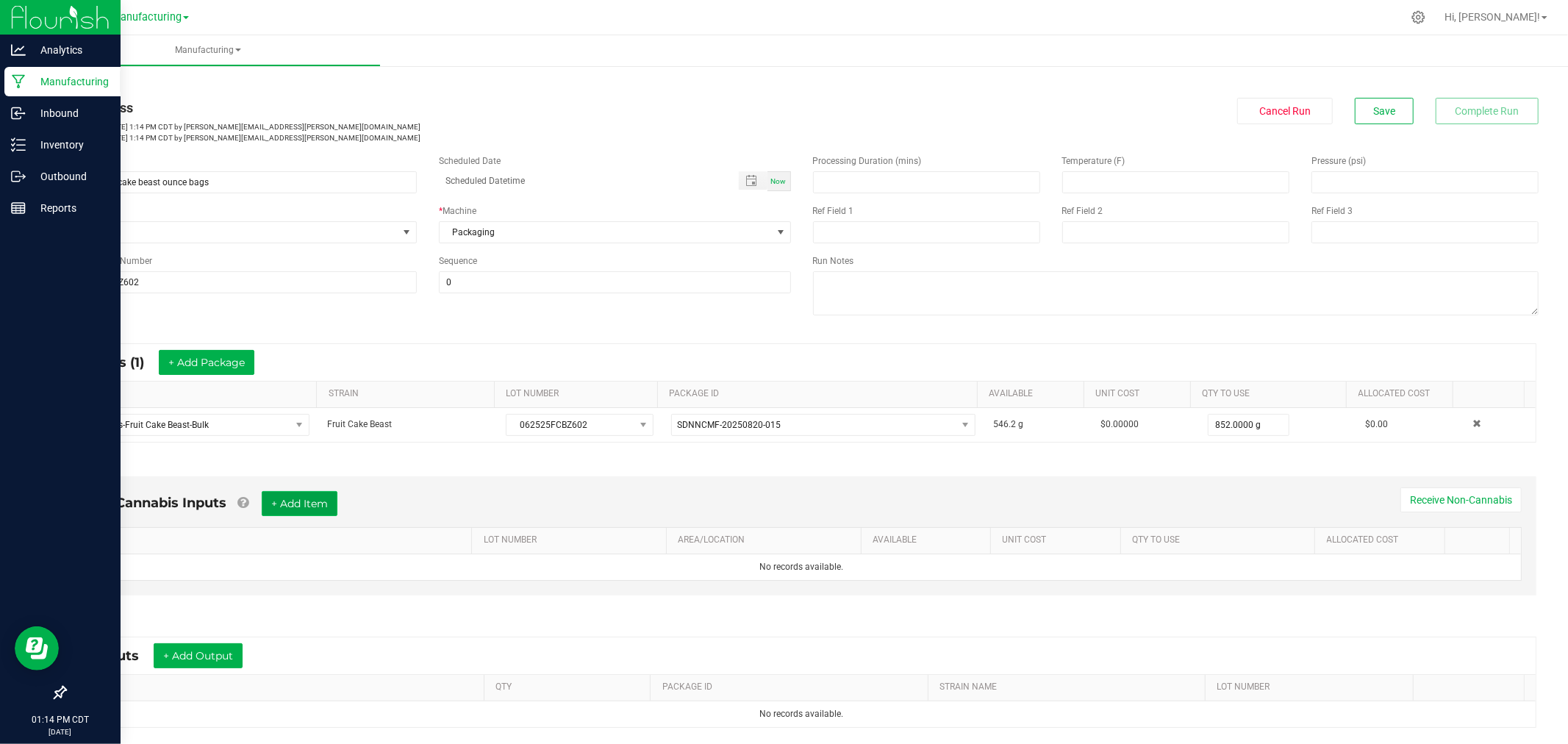
click at [322, 515] on button "+ Add Item" at bounding box center [299, 504] width 76 height 25
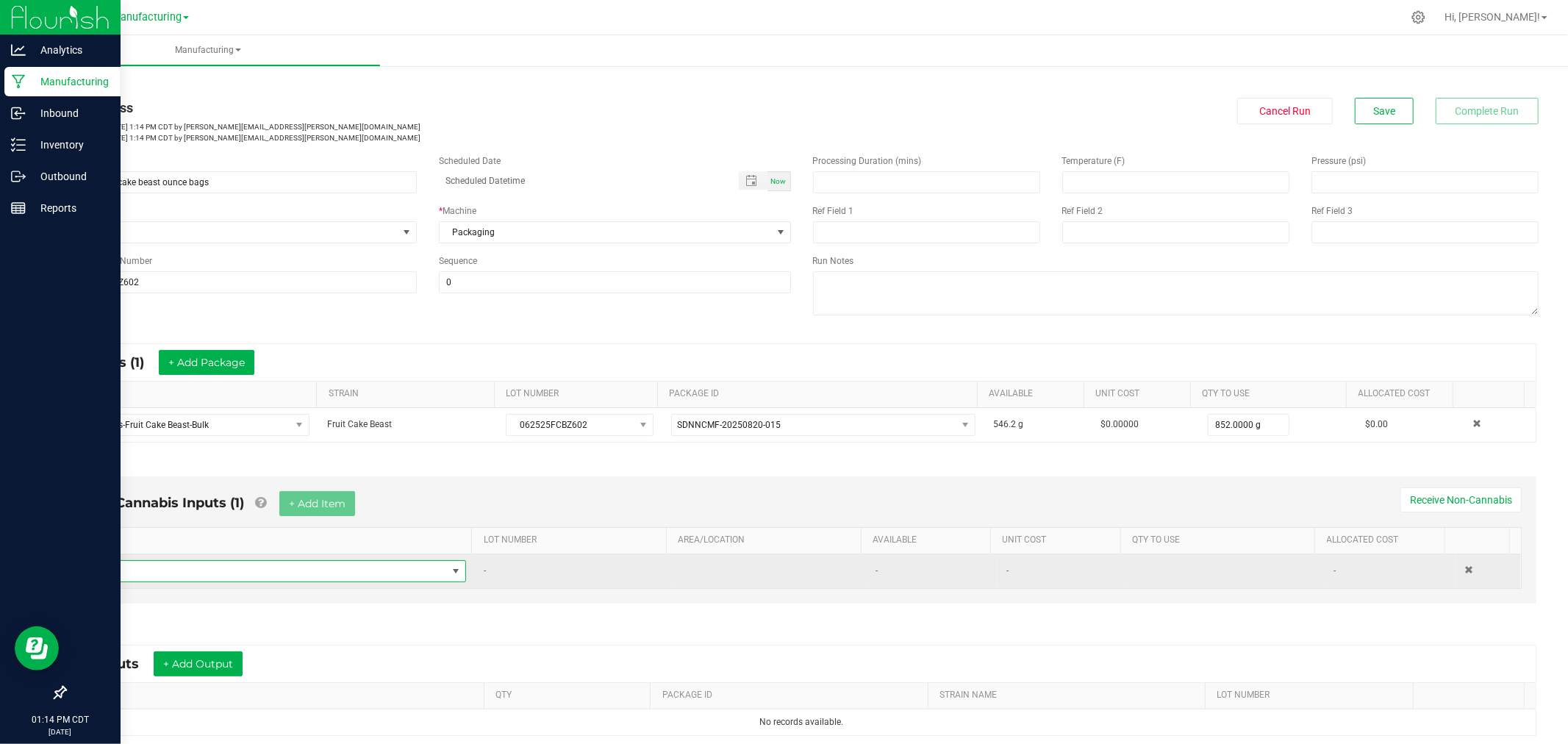
click at [327, 569] on span "NO DATA FOUND" at bounding box center [269, 571] width 355 height 20
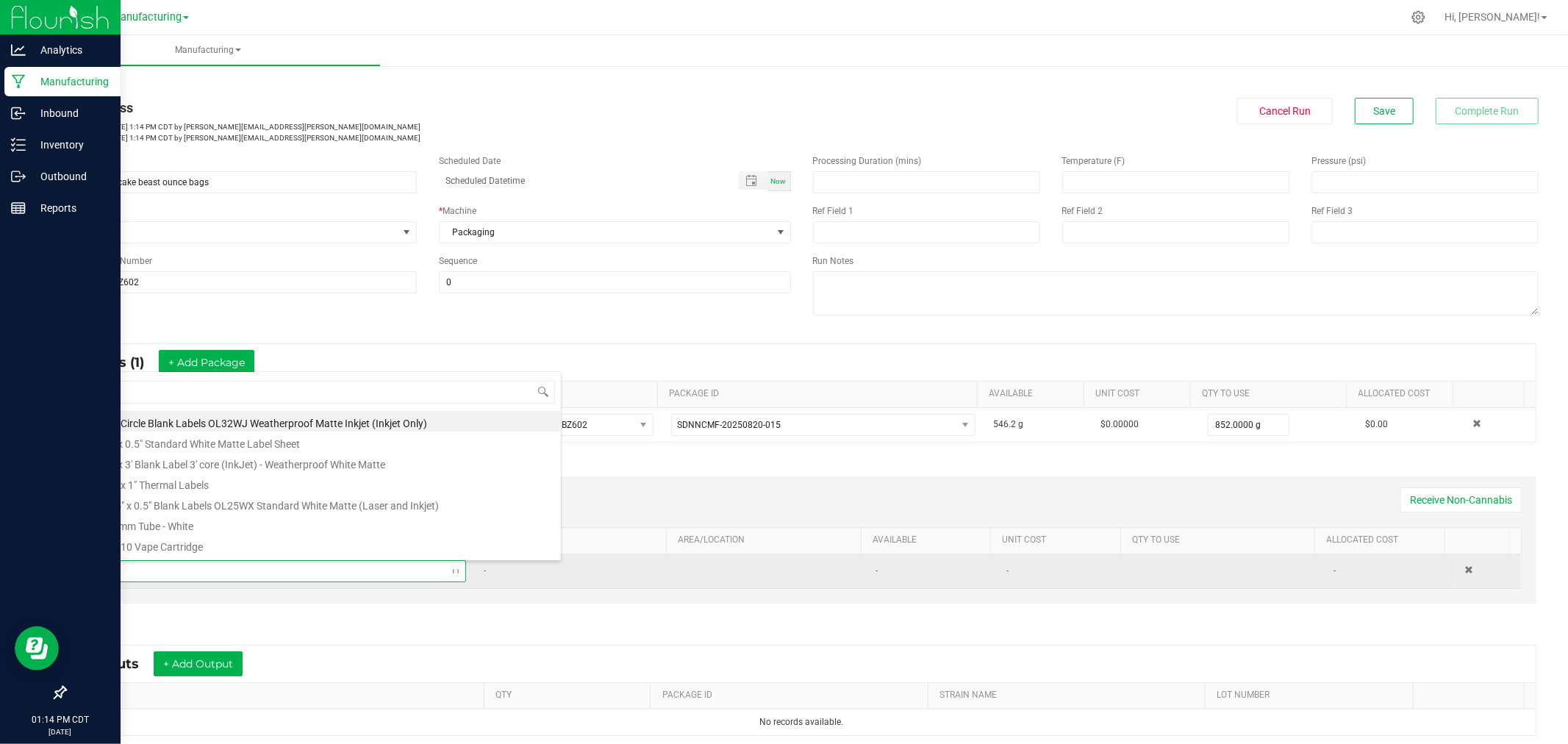
type input "1.5"
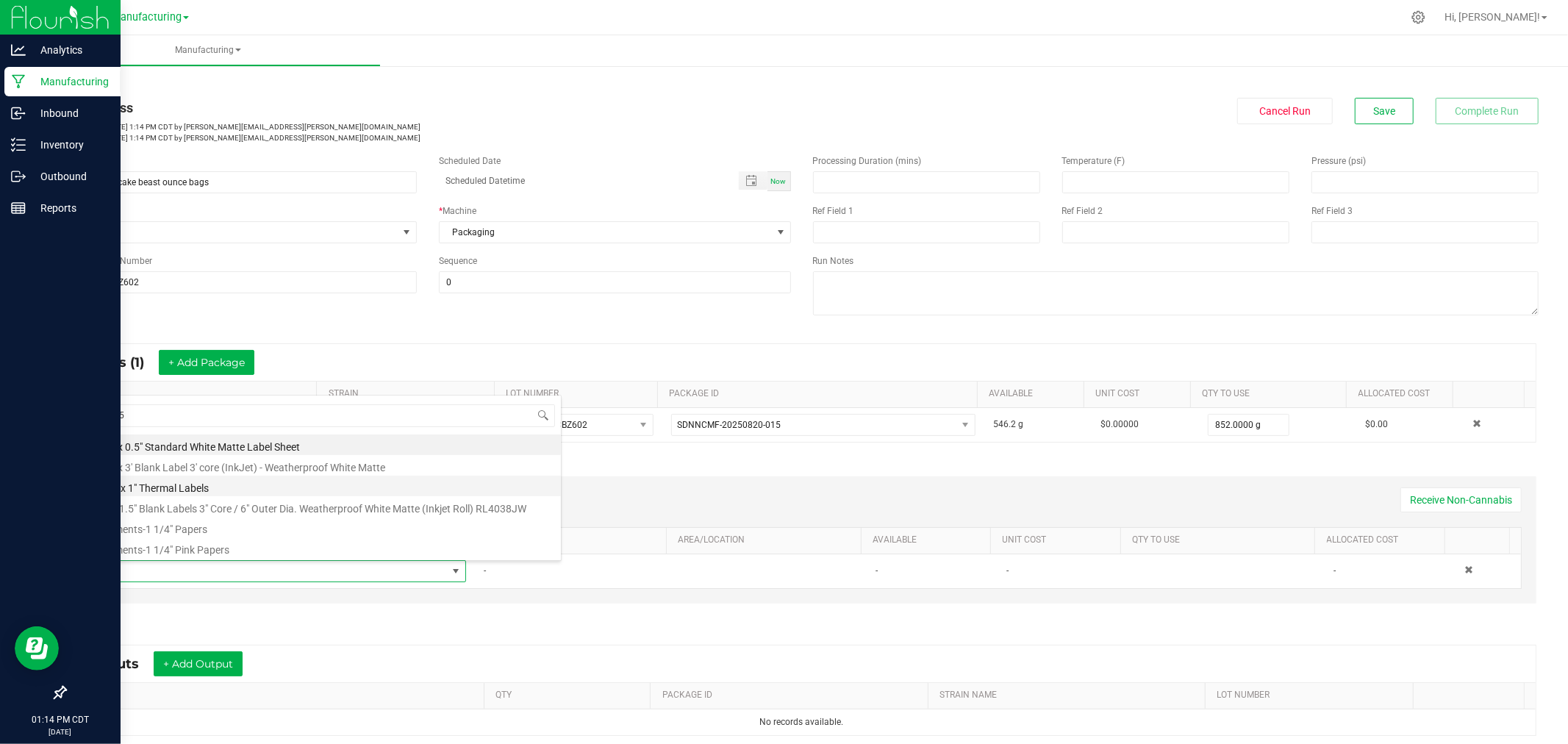
click at [217, 487] on li "1.5" x 1" Thermal Labels" at bounding box center [326, 486] width 469 height 20
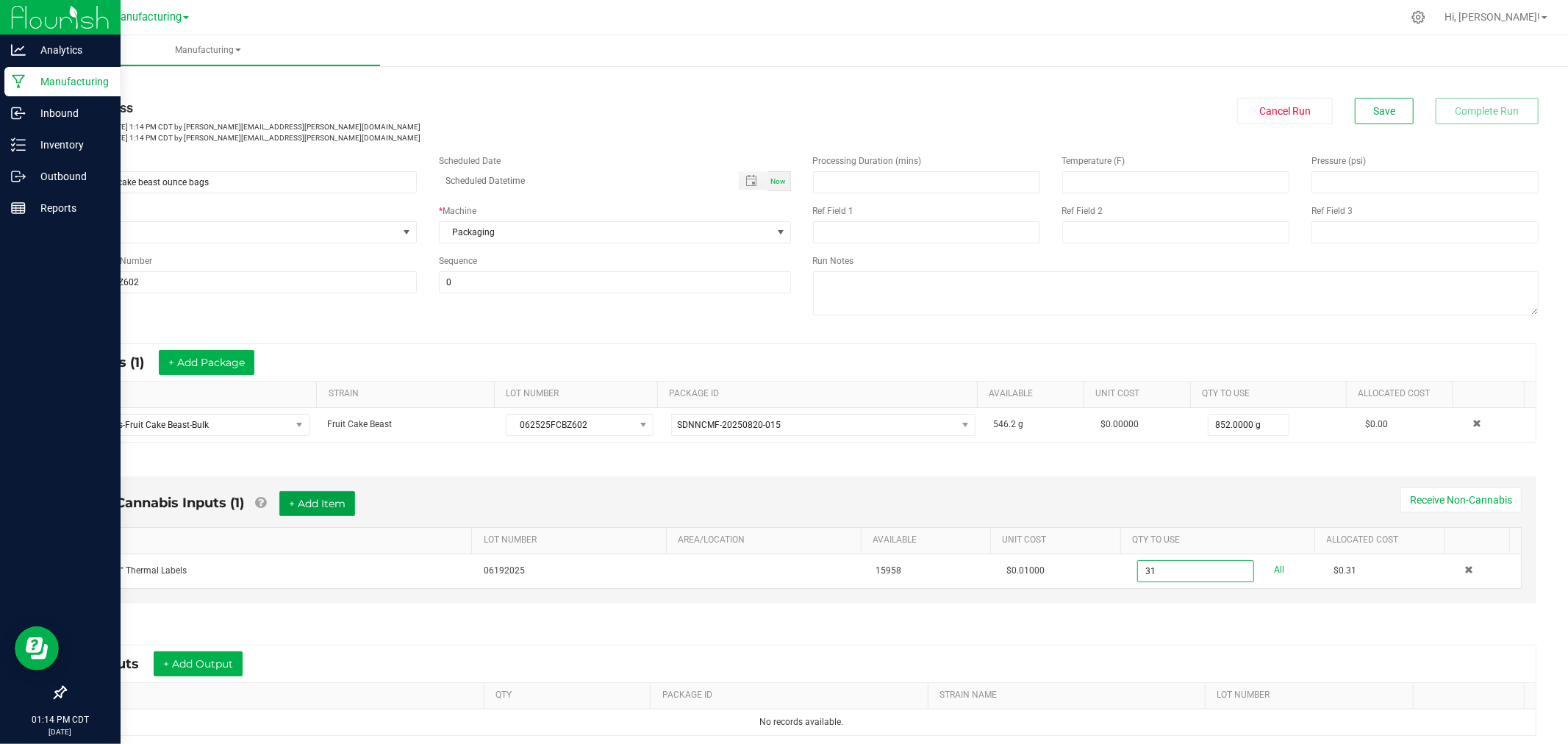
type input "31 ea"
click at [324, 491] on button "+ Add Item" at bounding box center [317, 504] width 76 height 25
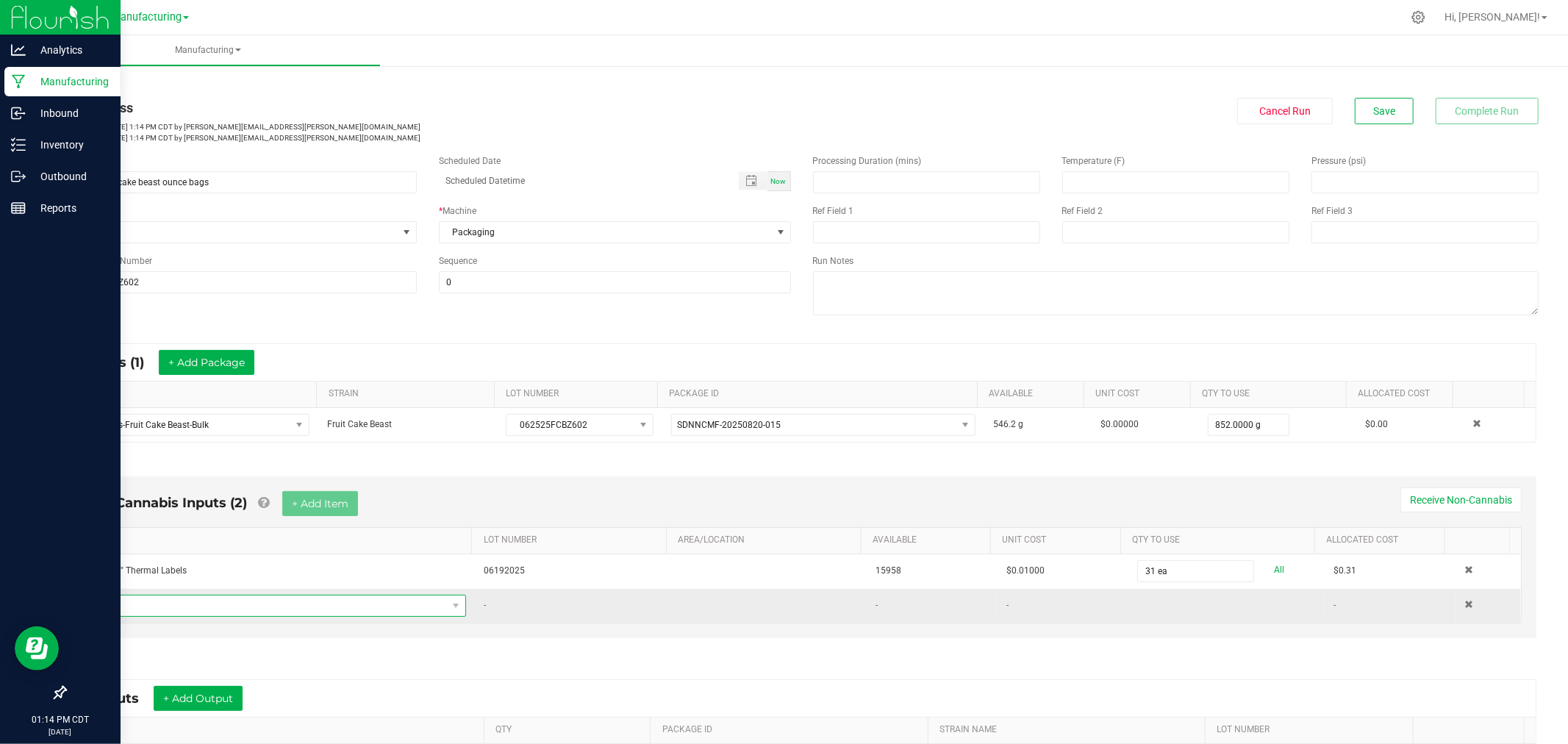
click at [328, 608] on span "NO DATA FOUND" at bounding box center [269, 605] width 355 height 20
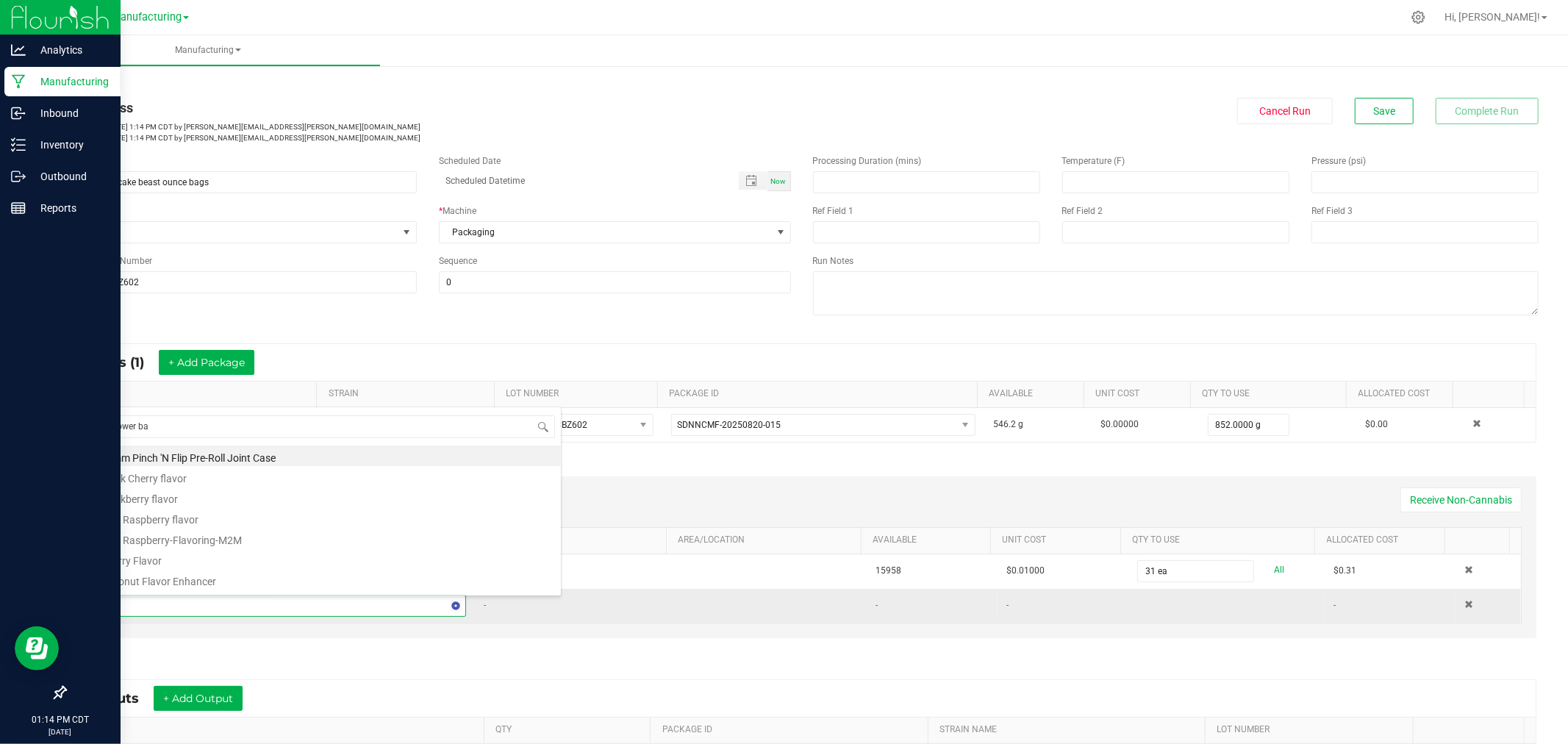
type input "flower bag"
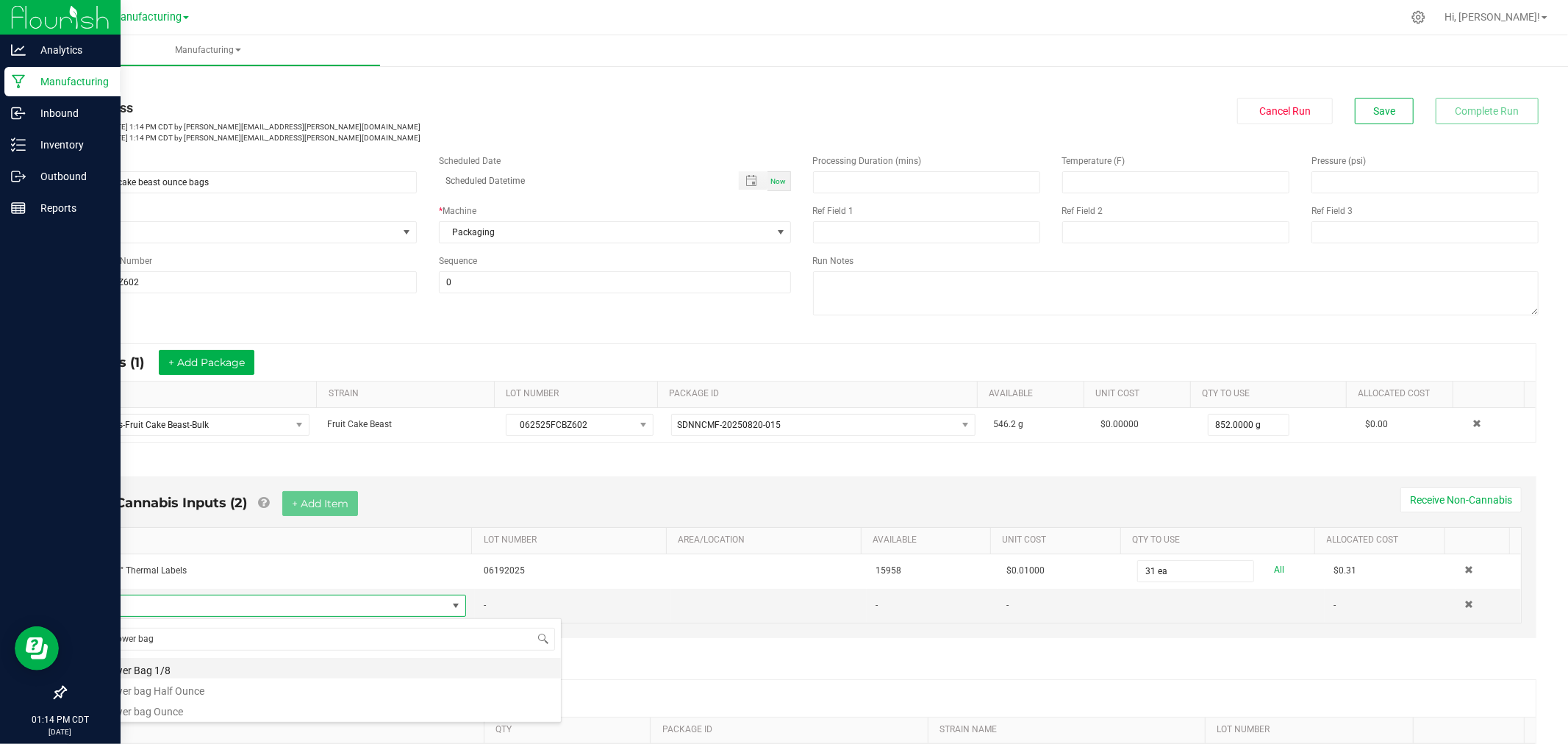
click at [230, 669] on li "Flower Bag 1/8" at bounding box center [326, 668] width 469 height 20
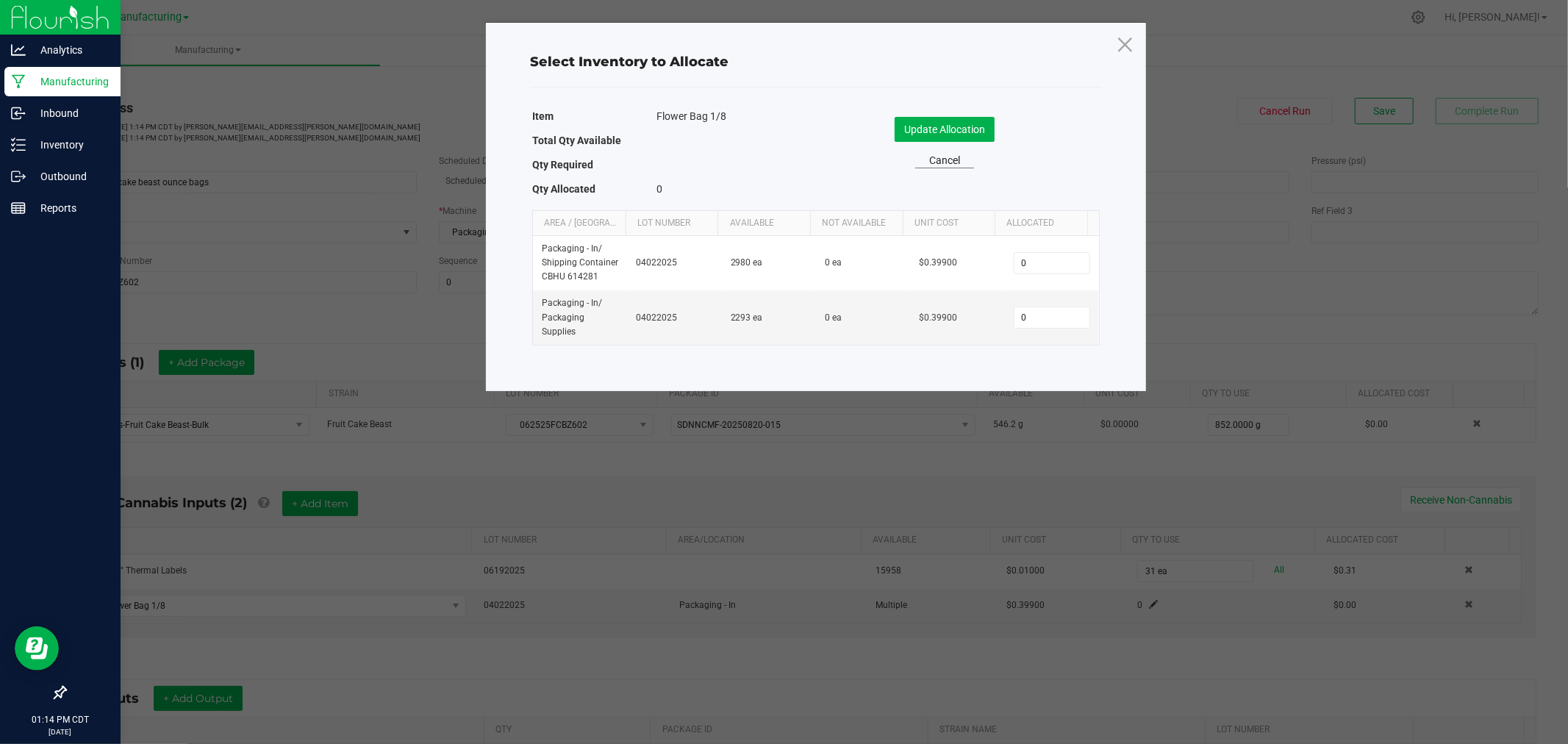
click at [941, 159] on link "Cancel" at bounding box center [944, 160] width 59 height 15
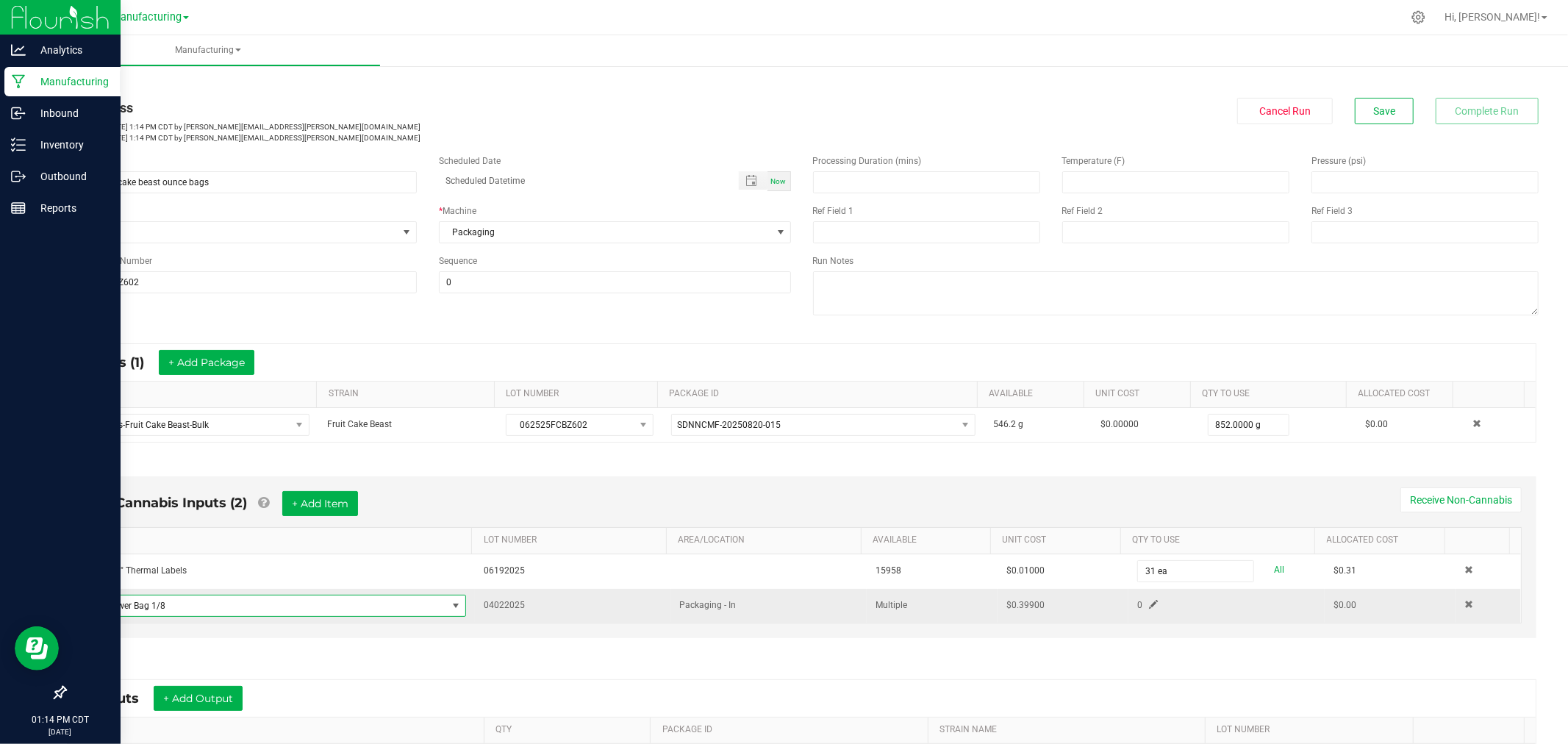
click at [262, 609] on span "Flower Bag 1/8" at bounding box center [269, 605] width 355 height 20
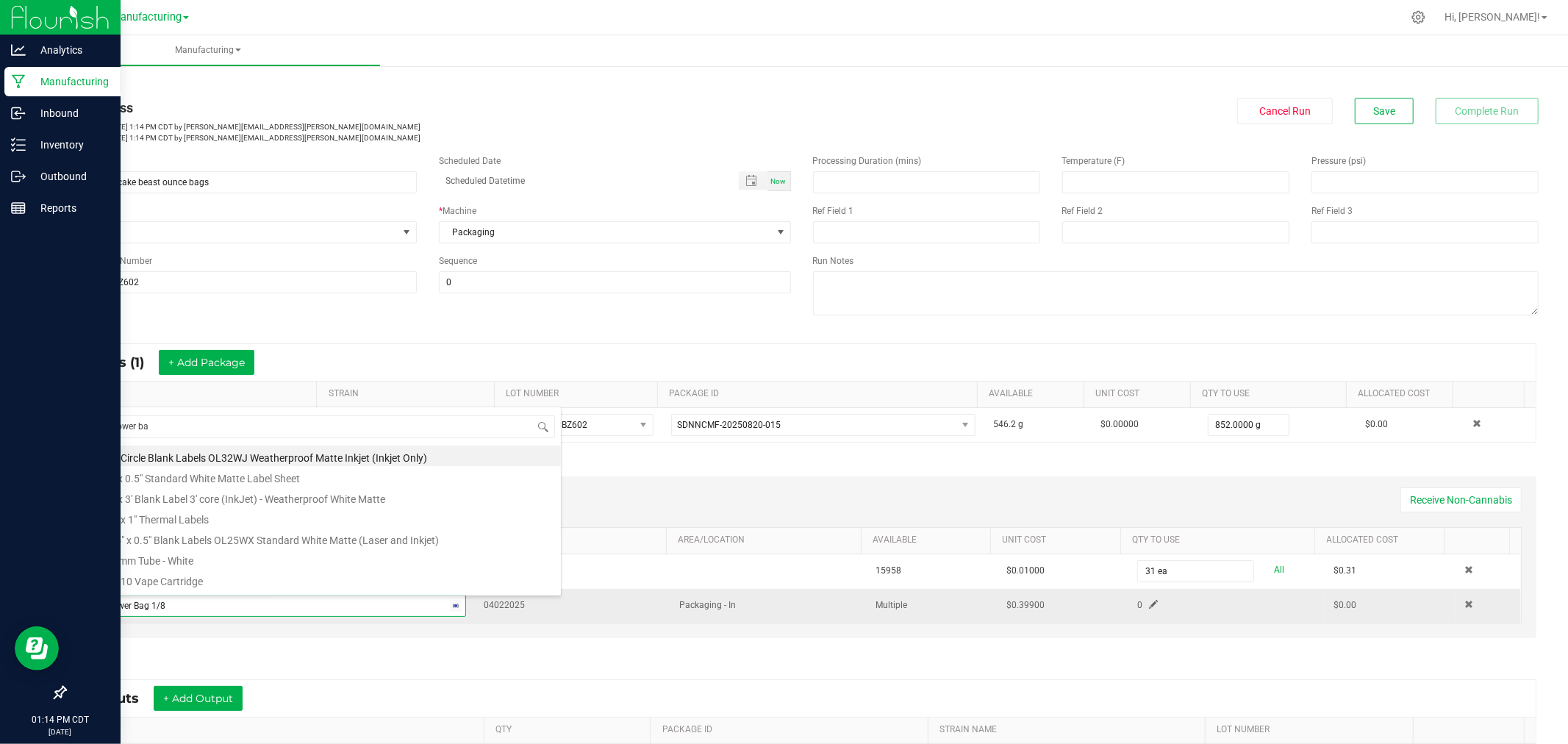
type input "flower bag"
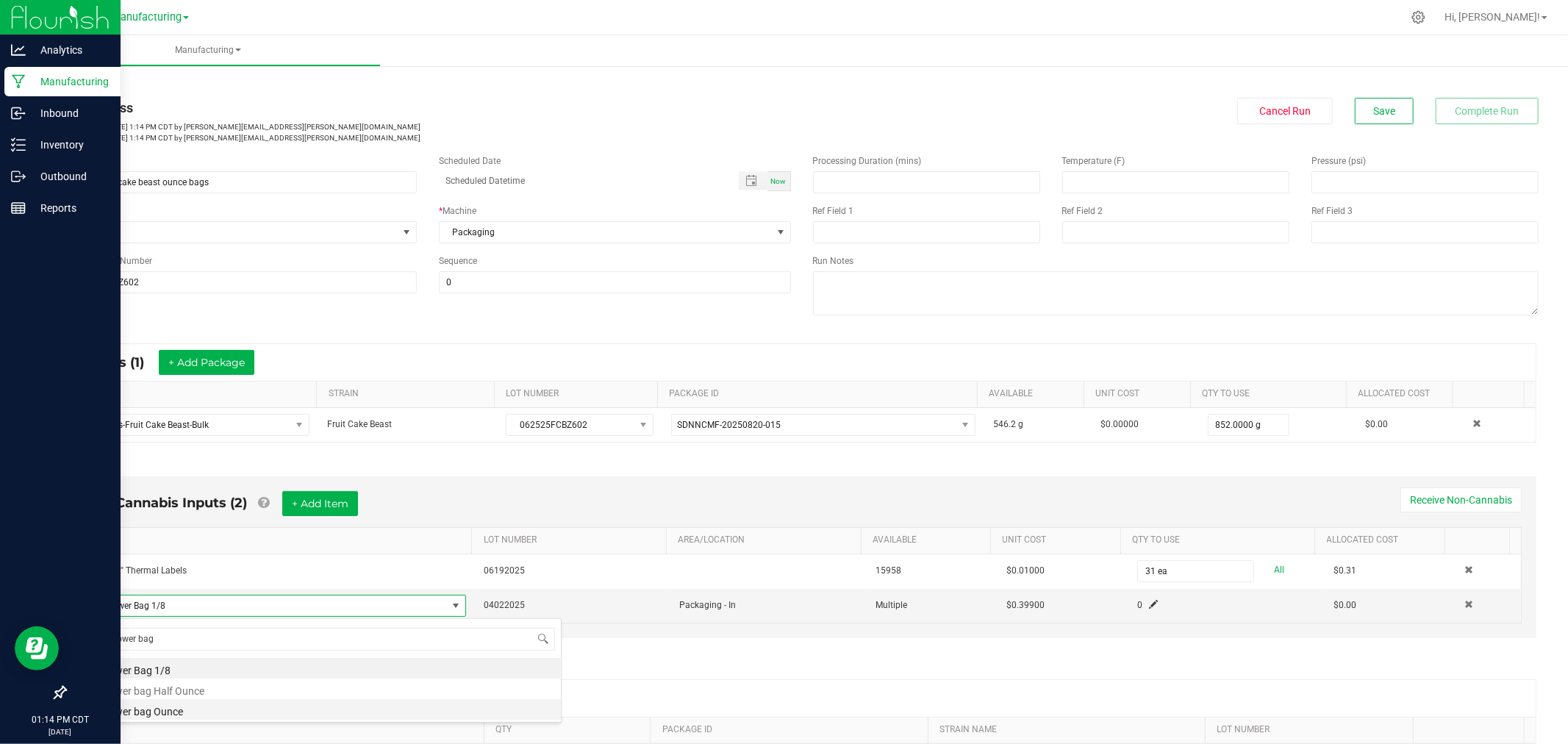
click at [200, 710] on li "Flower bag Ounce" at bounding box center [326, 710] width 469 height 20
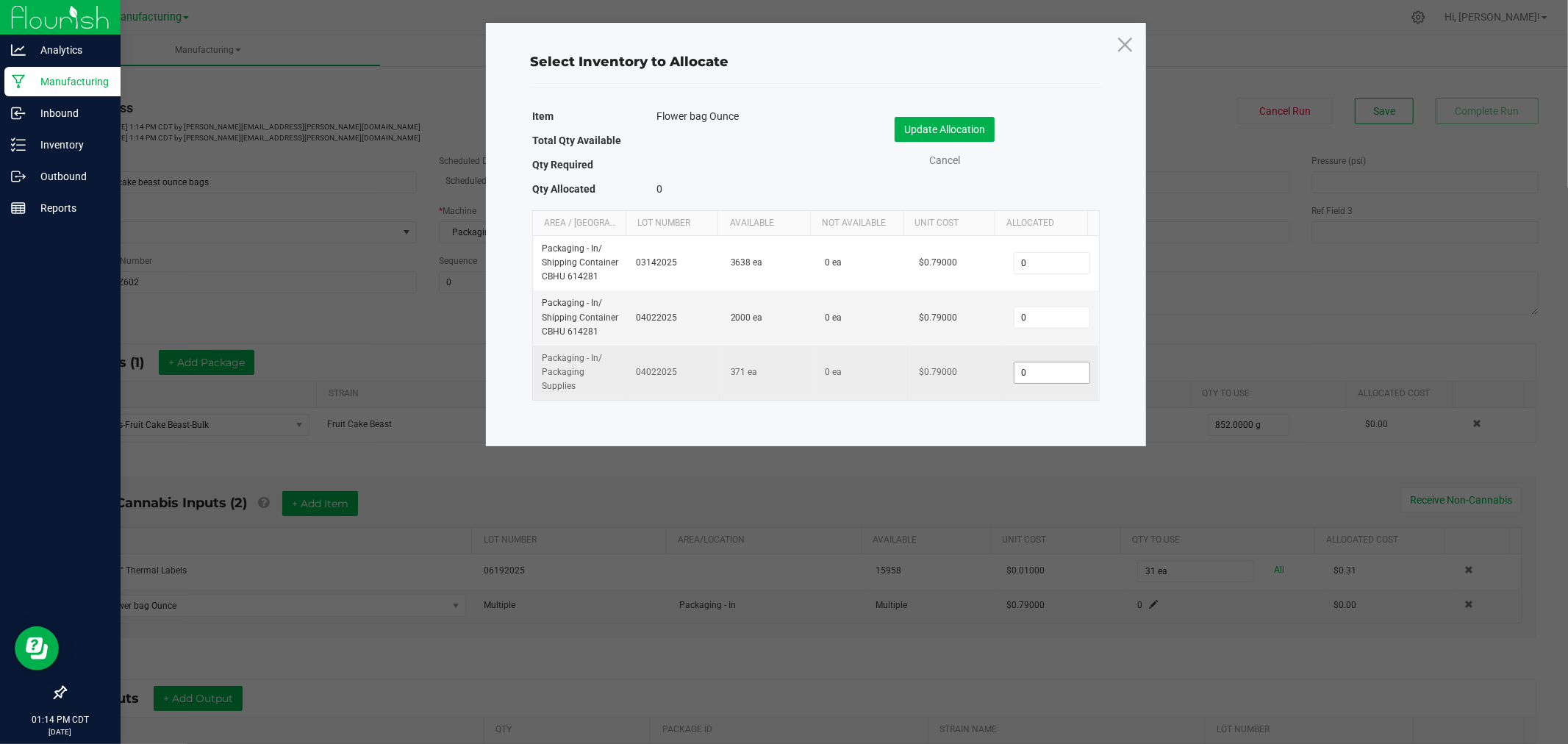
click at [1037, 366] on input "0" at bounding box center [1052, 372] width 75 height 20
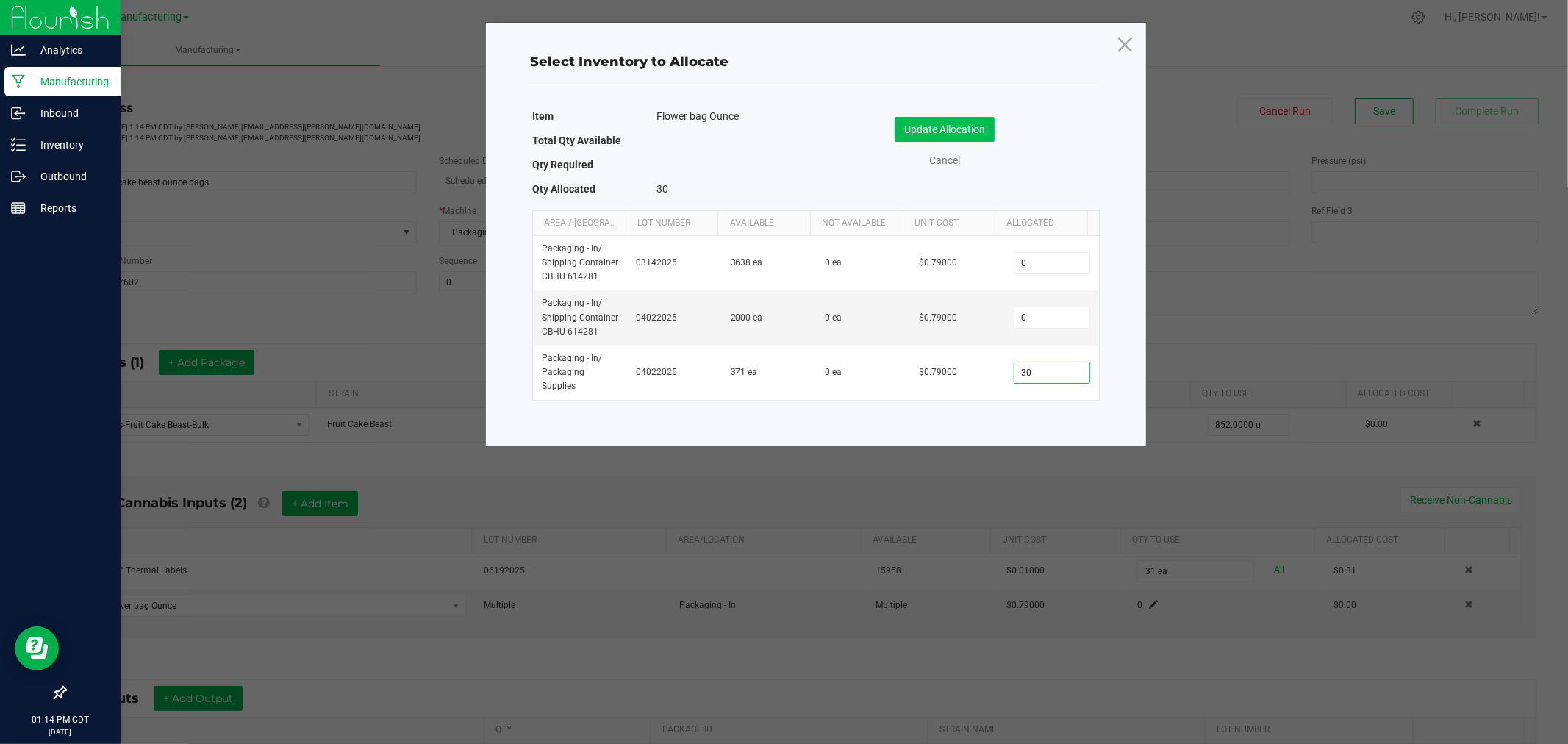
type input "30"
click at [920, 123] on button "Update Allocation" at bounding box center [944, 129] width 100 height 25
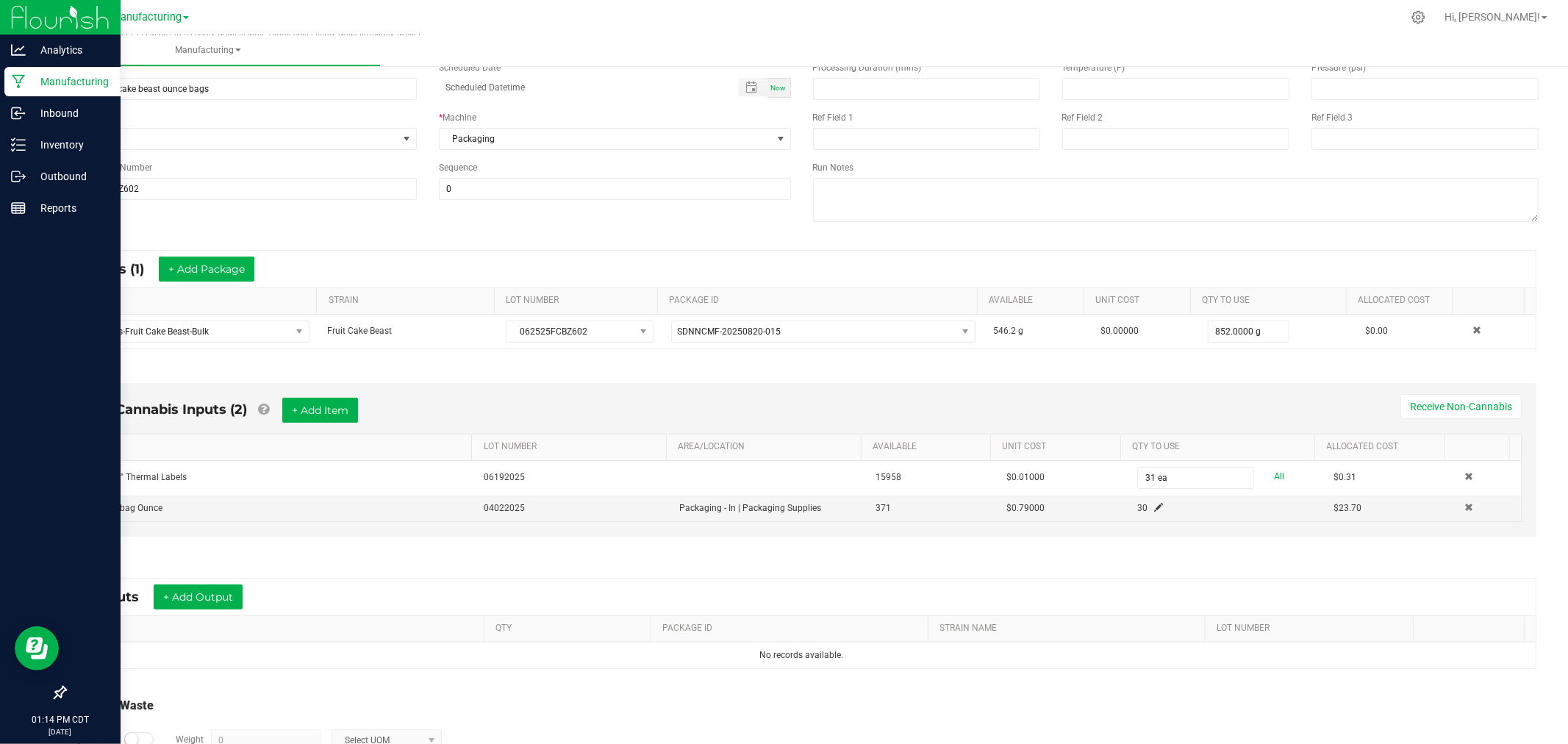
scroll to position [163, 0]
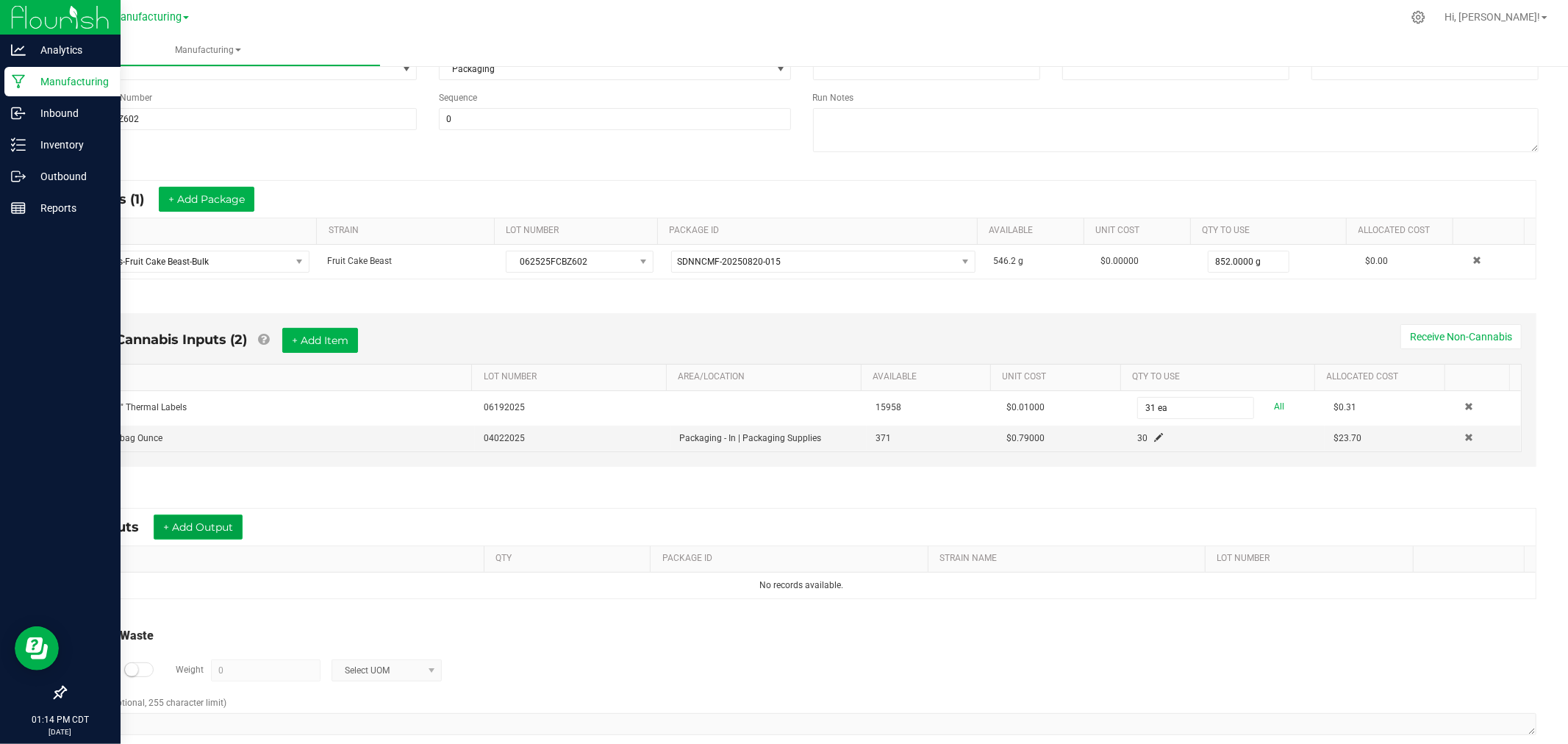
click at [219, 533] on button "+ Add Output" at bounding box center [198, 528] width 89 height 25
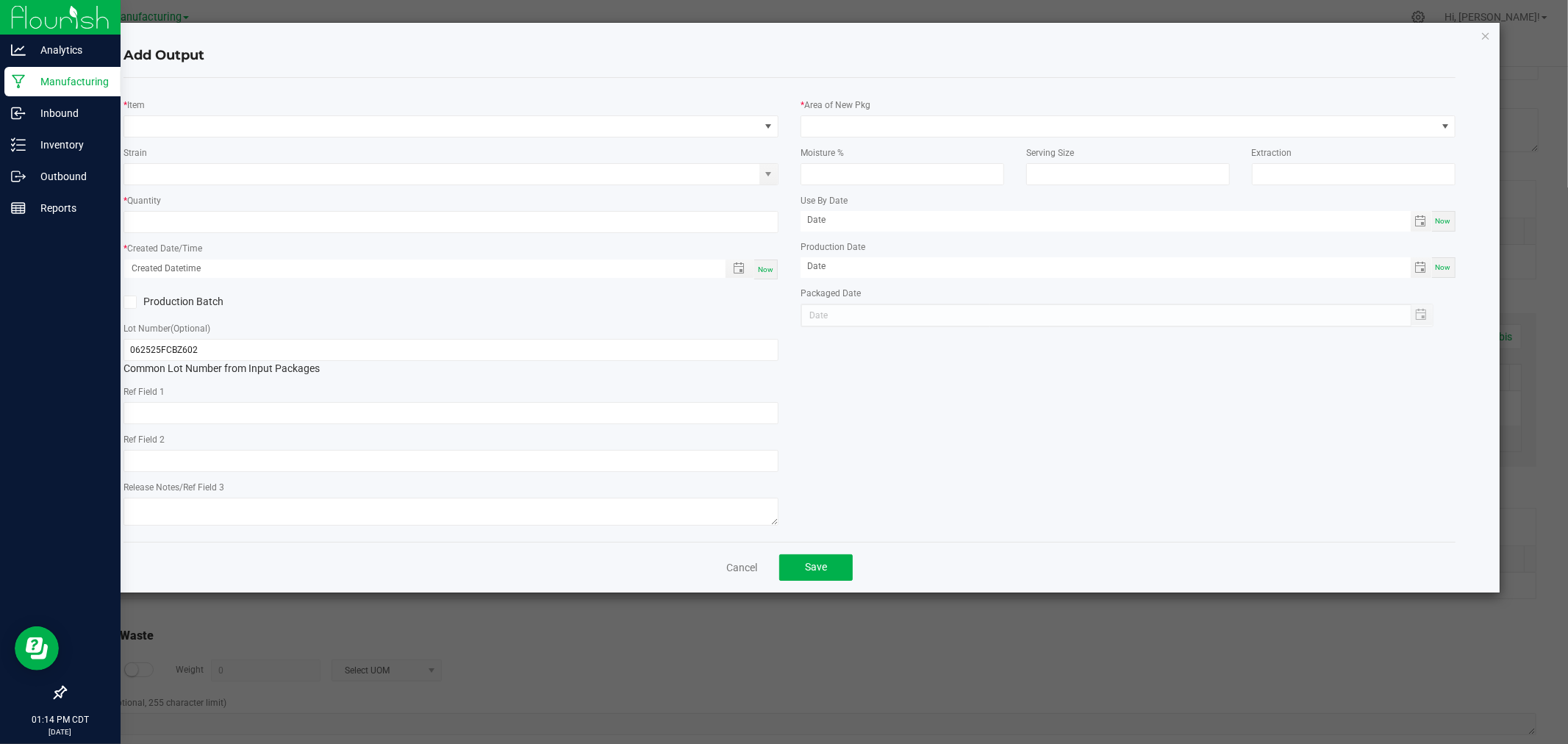
click at [265, 112] on div "* Item" at bounding box center [451, 118] width 655 height 41
click at [267, 118] on span "NO DATA FOUND" at bounding box center [442, 126] width 635 height 20
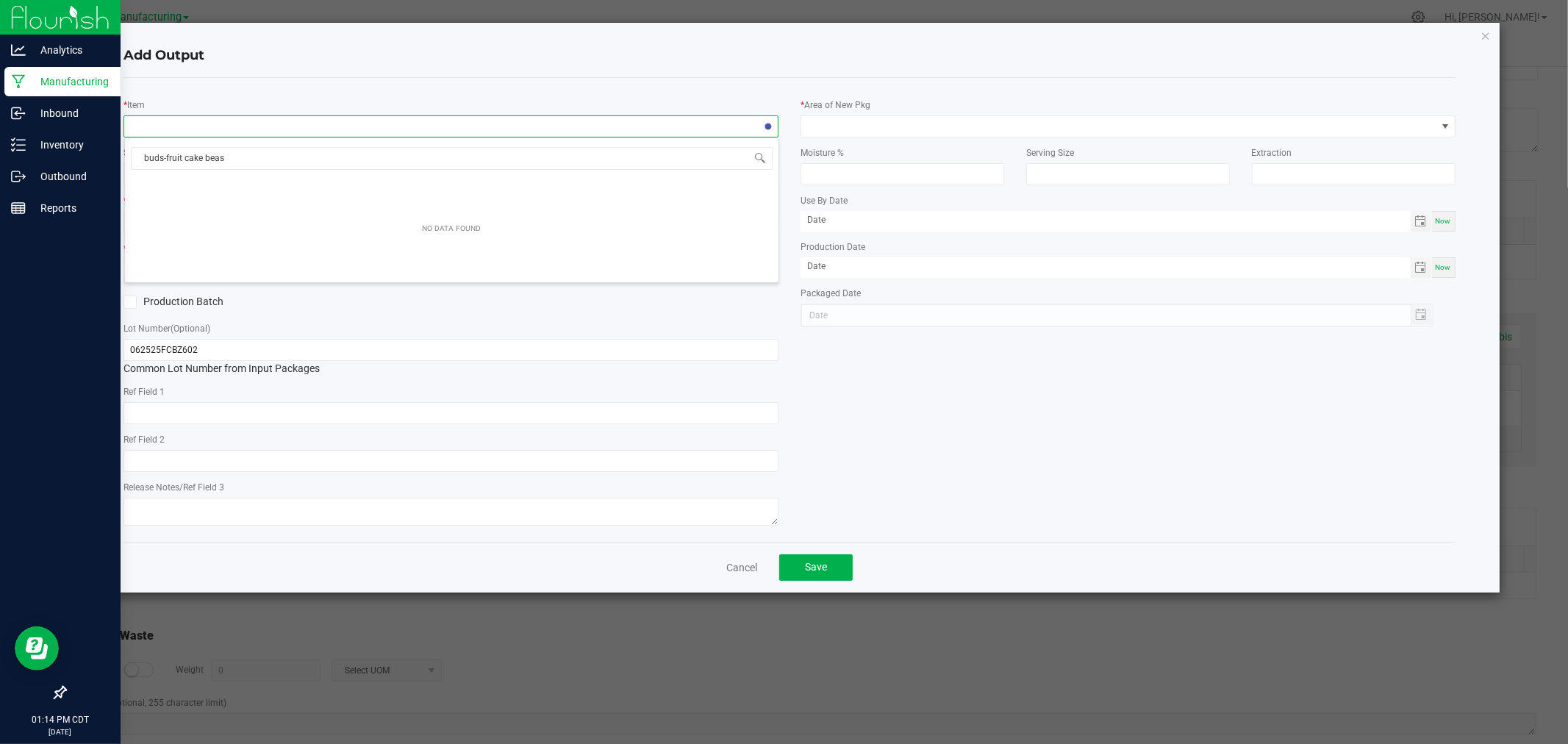
type input "buds-fruit cake beast"
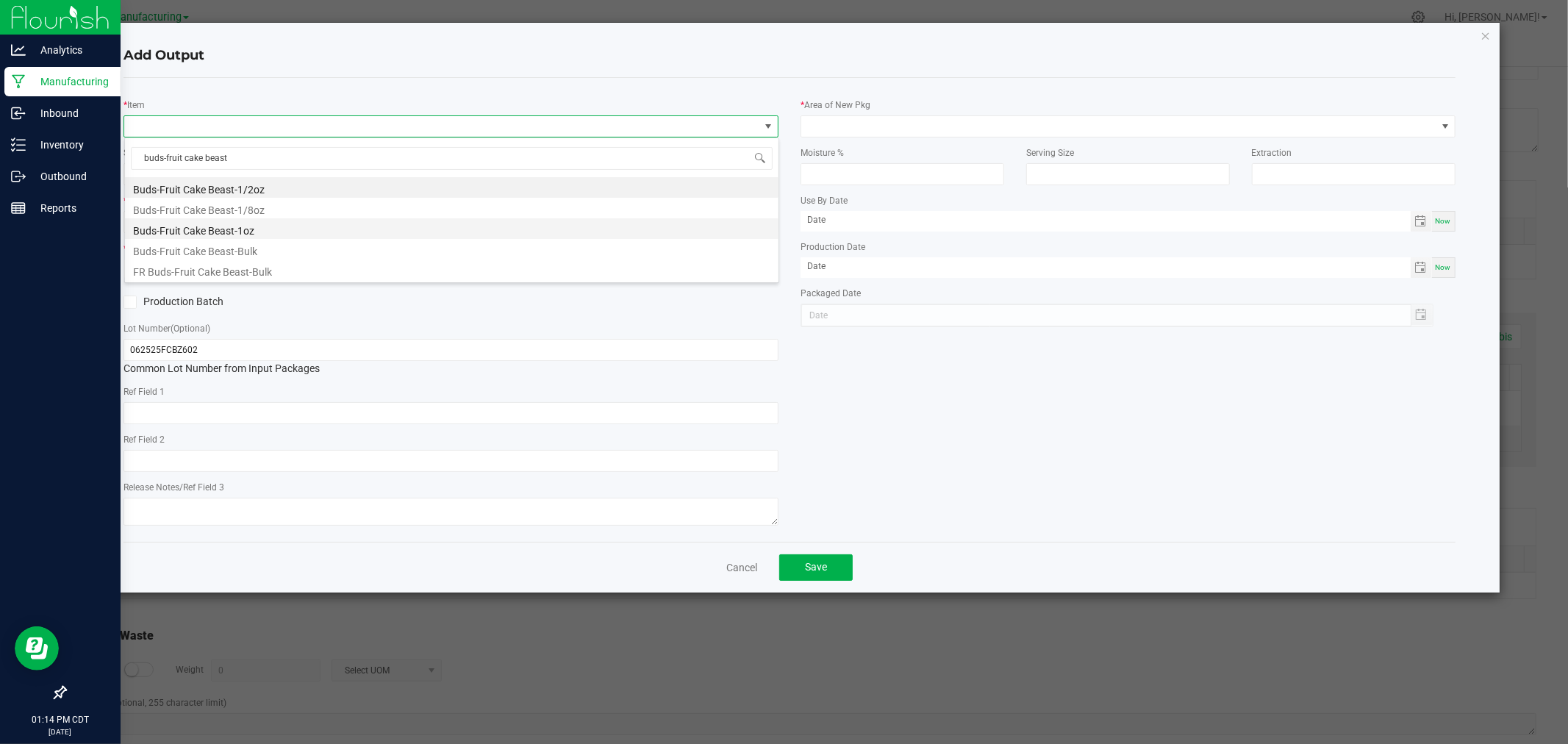
click at [284, 231] on li "Buds-Fruit Cake Beast-1oz" at bounding box center [451, 228] width 654 height 20
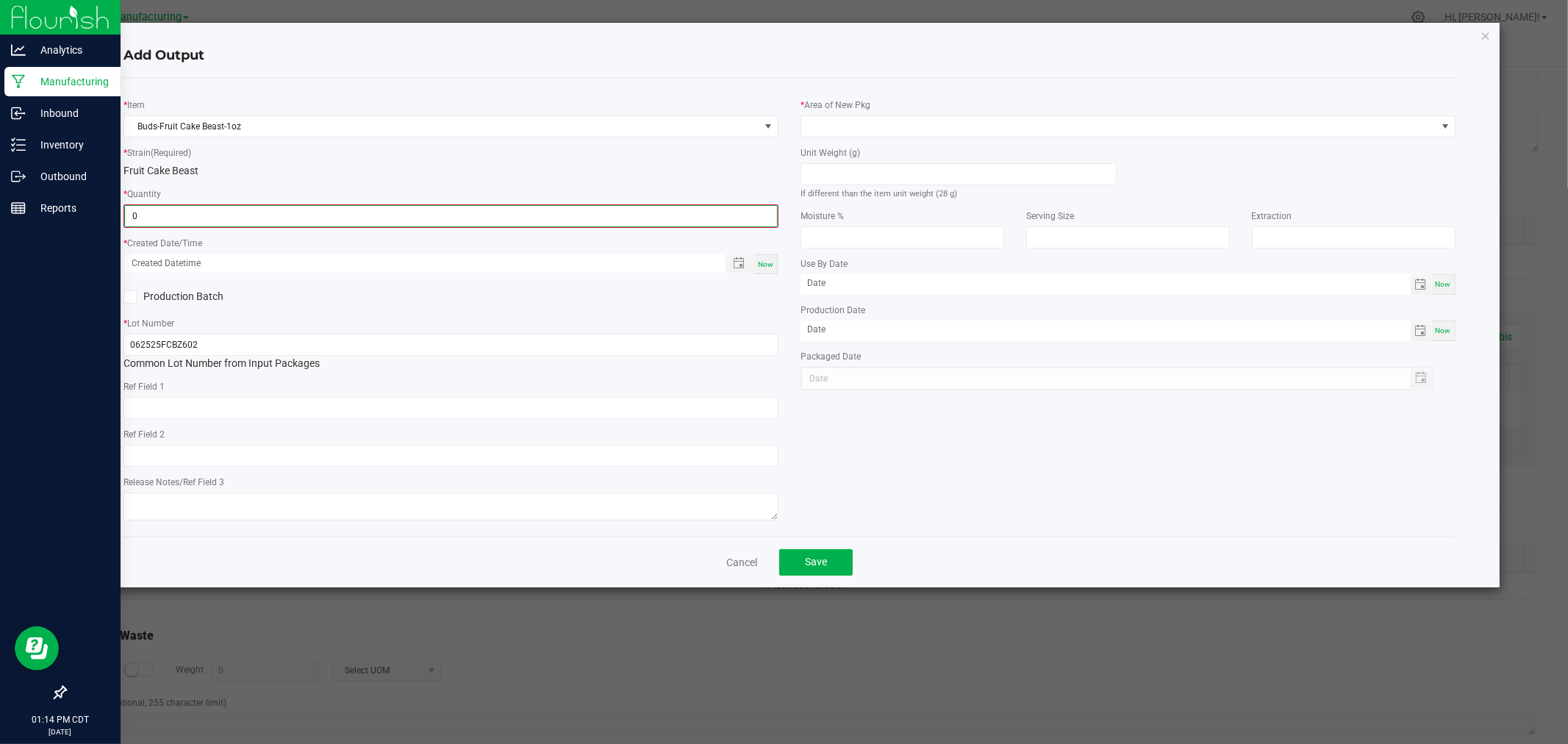
click at [311, 216] on input "0" at bounding box center [451, 216] width 652 height 20
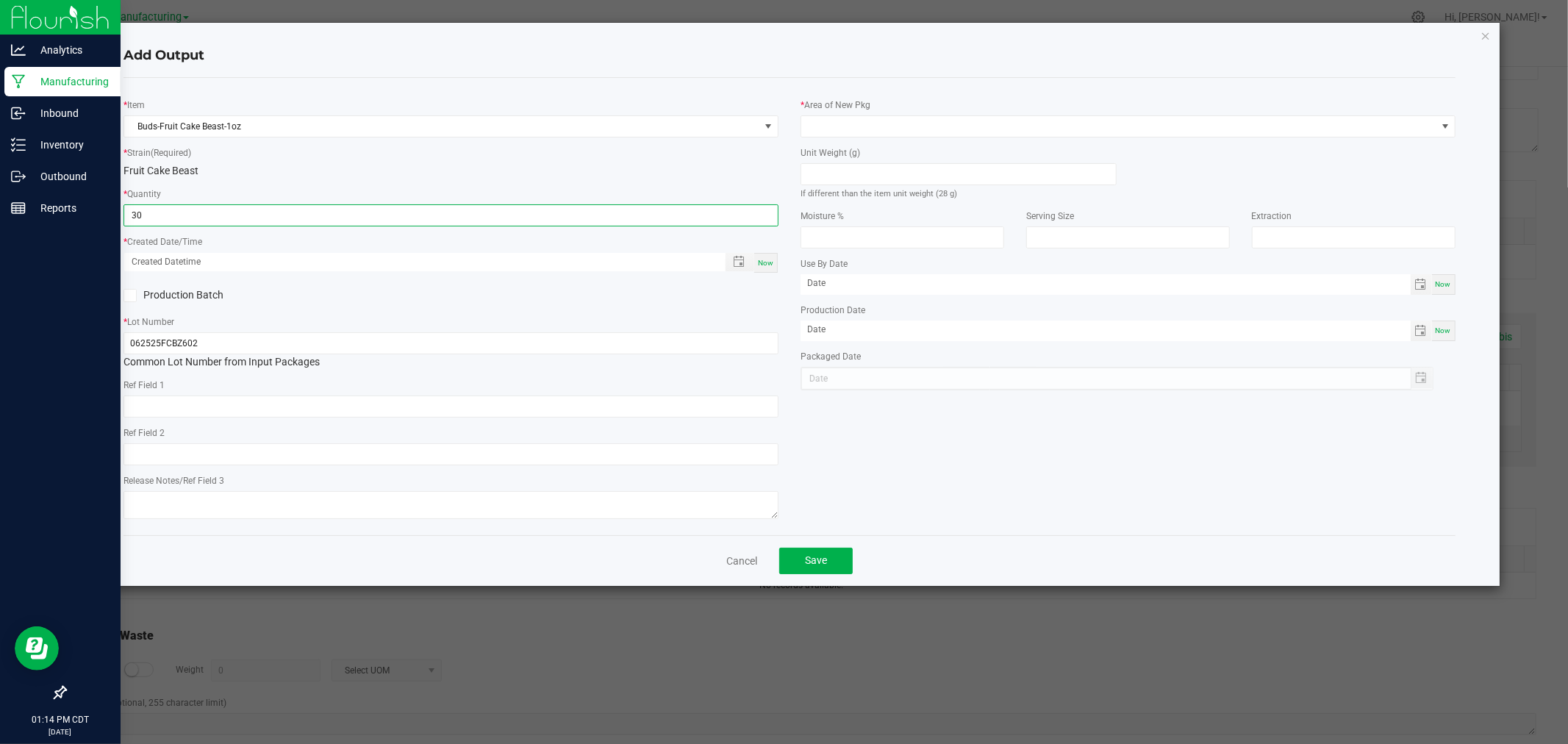
type input "30 ea"
click at [765, 261] on span "Now" at bounding box center [765, 262] width 15 height 8
type input "[DATE] 1:14 PM"
type input "[DATE]"
click at [857, 169] on input at bounding box center [958, 174] width 314 height 20
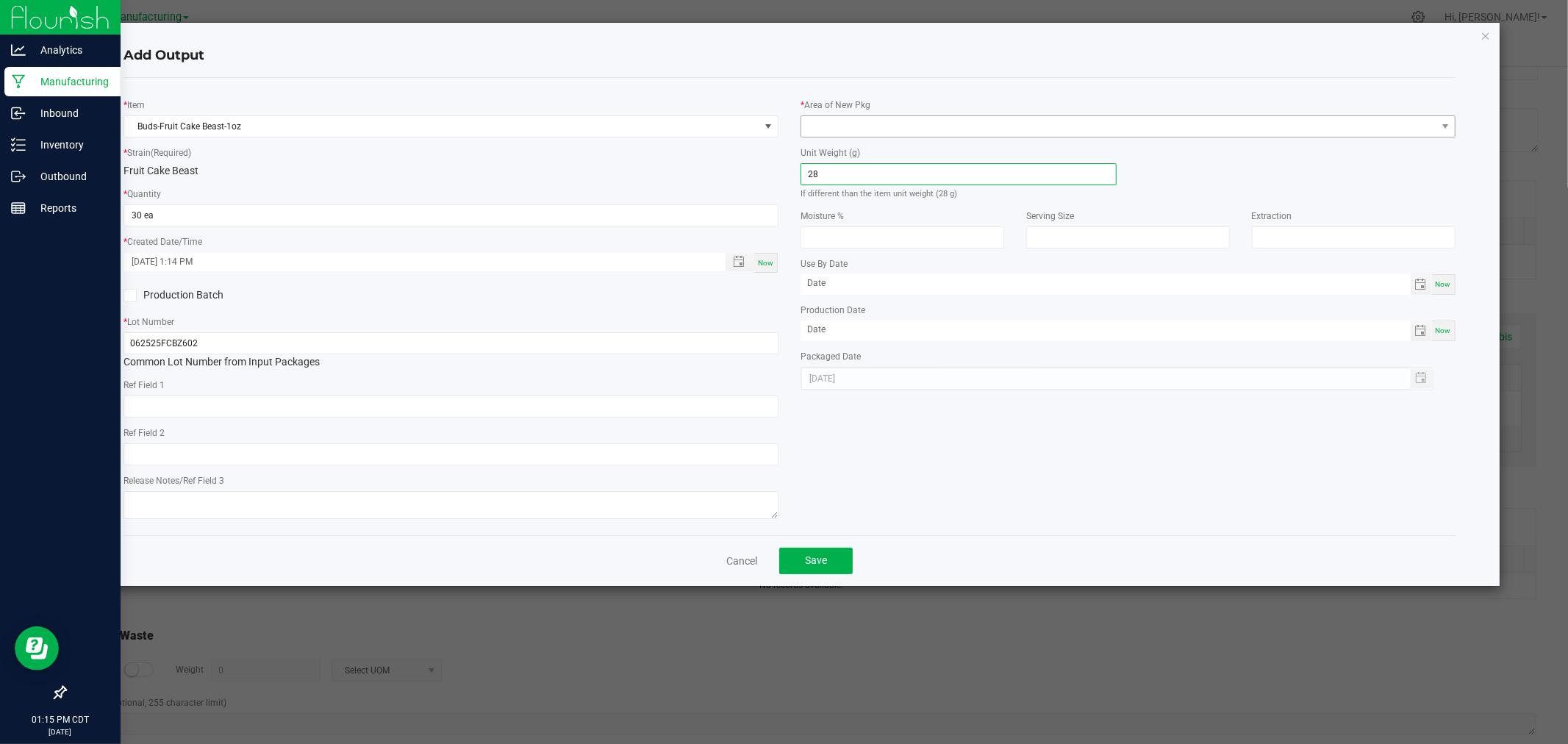
type input "28"
click at [898, 125] on span at bounding box center [1118, 126] width 635 height 20
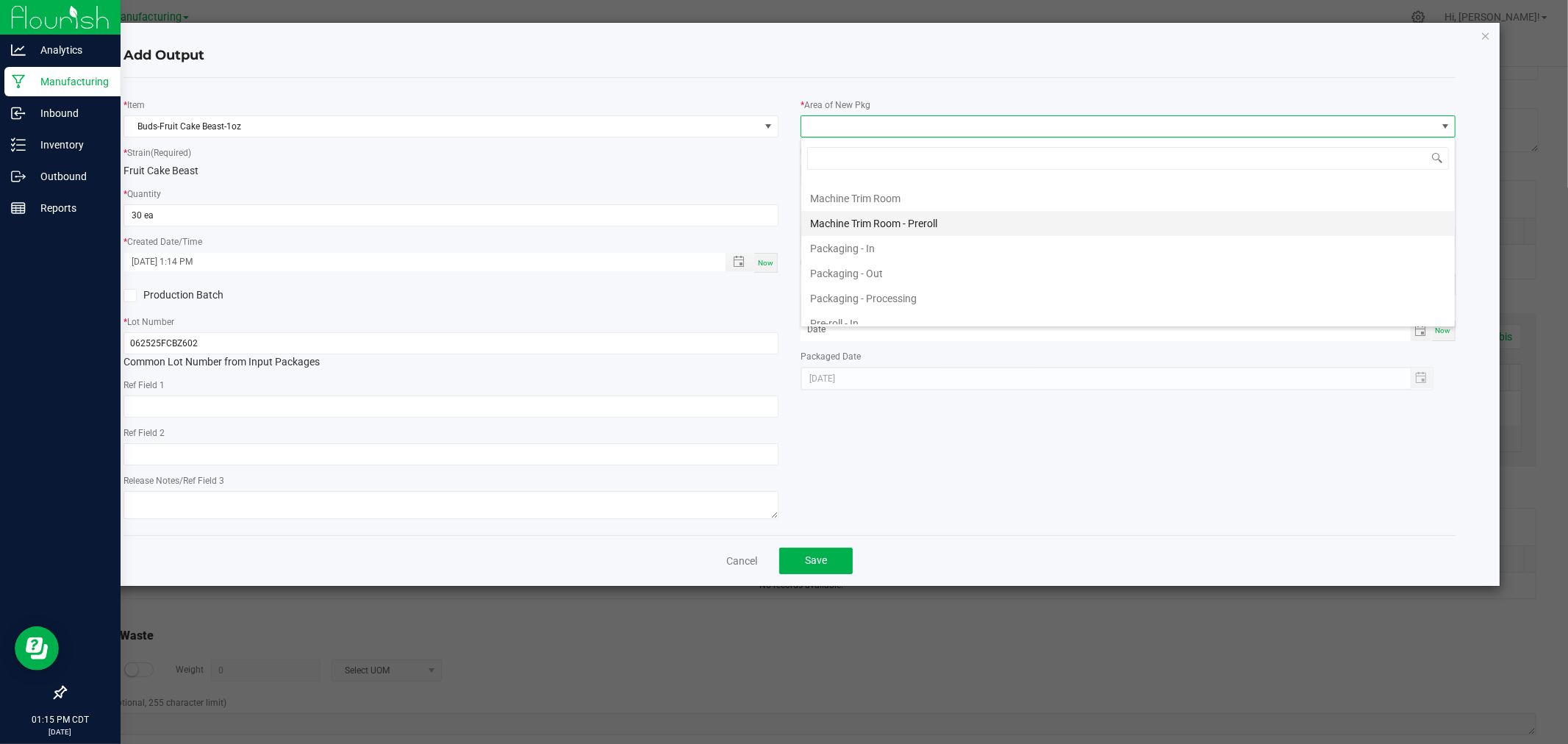
scroll to position [490, 0]
click at [932, 210] on li "Packaging - Processing" at bounding box center [1128, 200] width 654 height 25
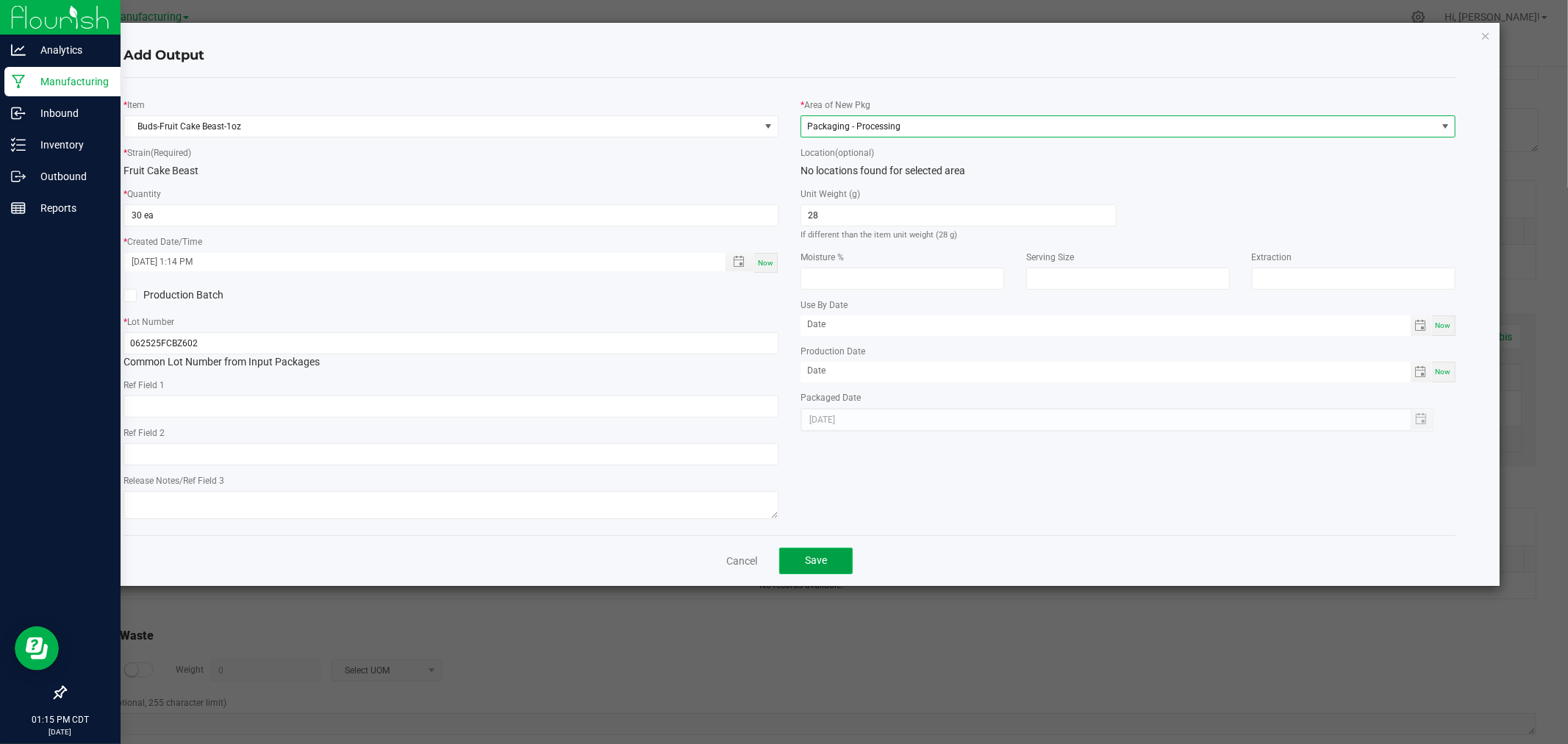
click at [827, 557] on span "Save" at bounding box center [815, 560] width 22 height 11
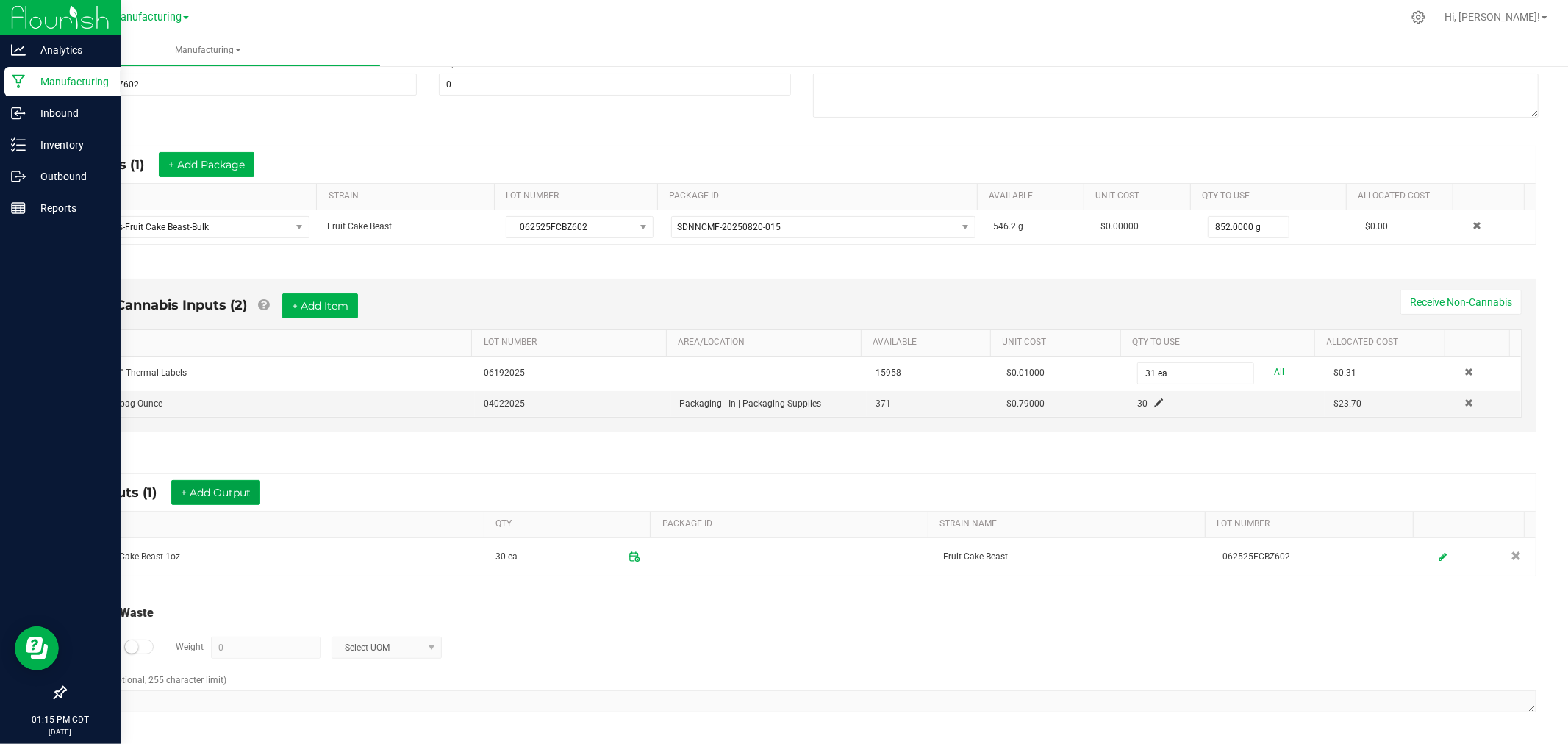
scroll to position [0, 0]
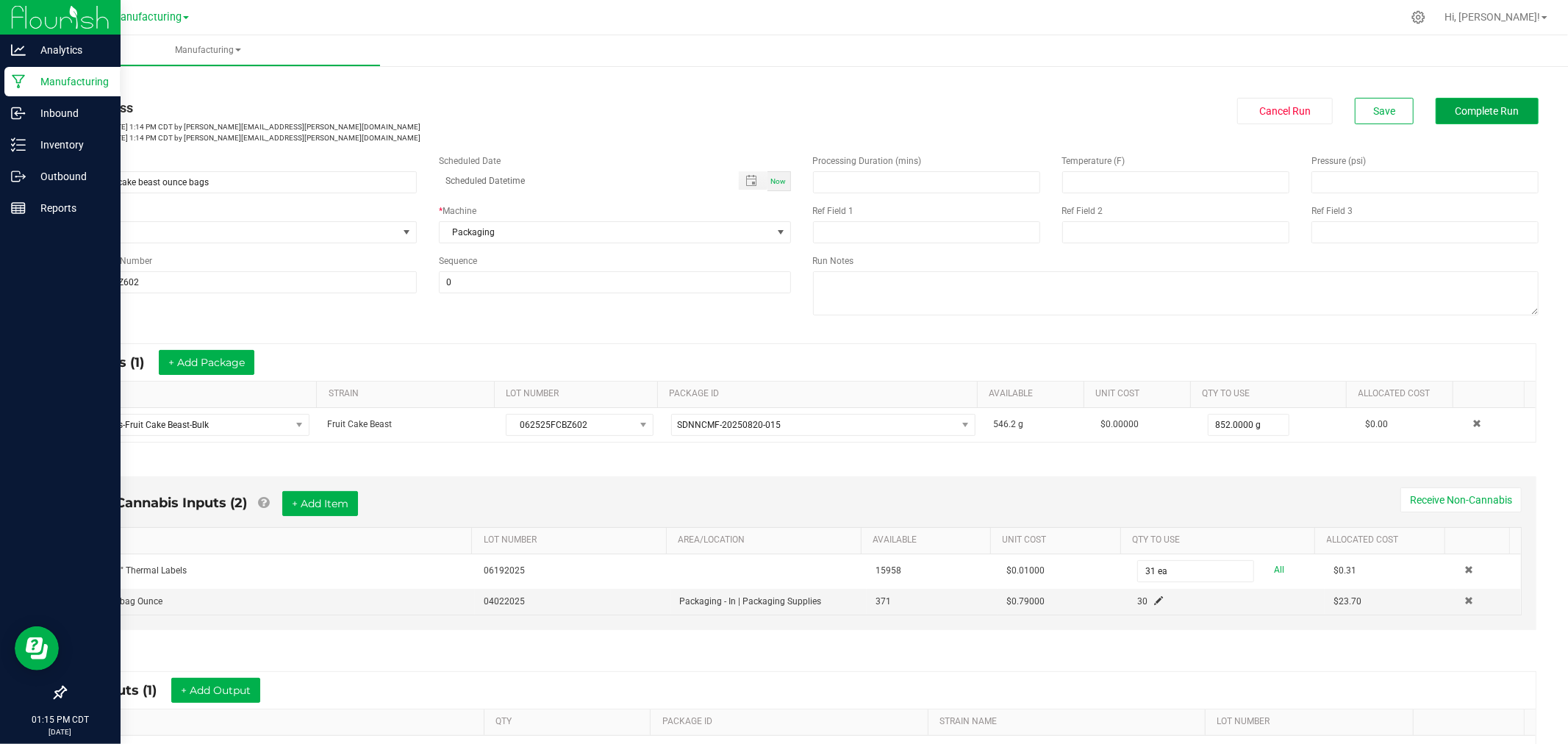
click at [1459, 117] on button "Complete Run" at bounding box center [1488, 111] width 103 height 27
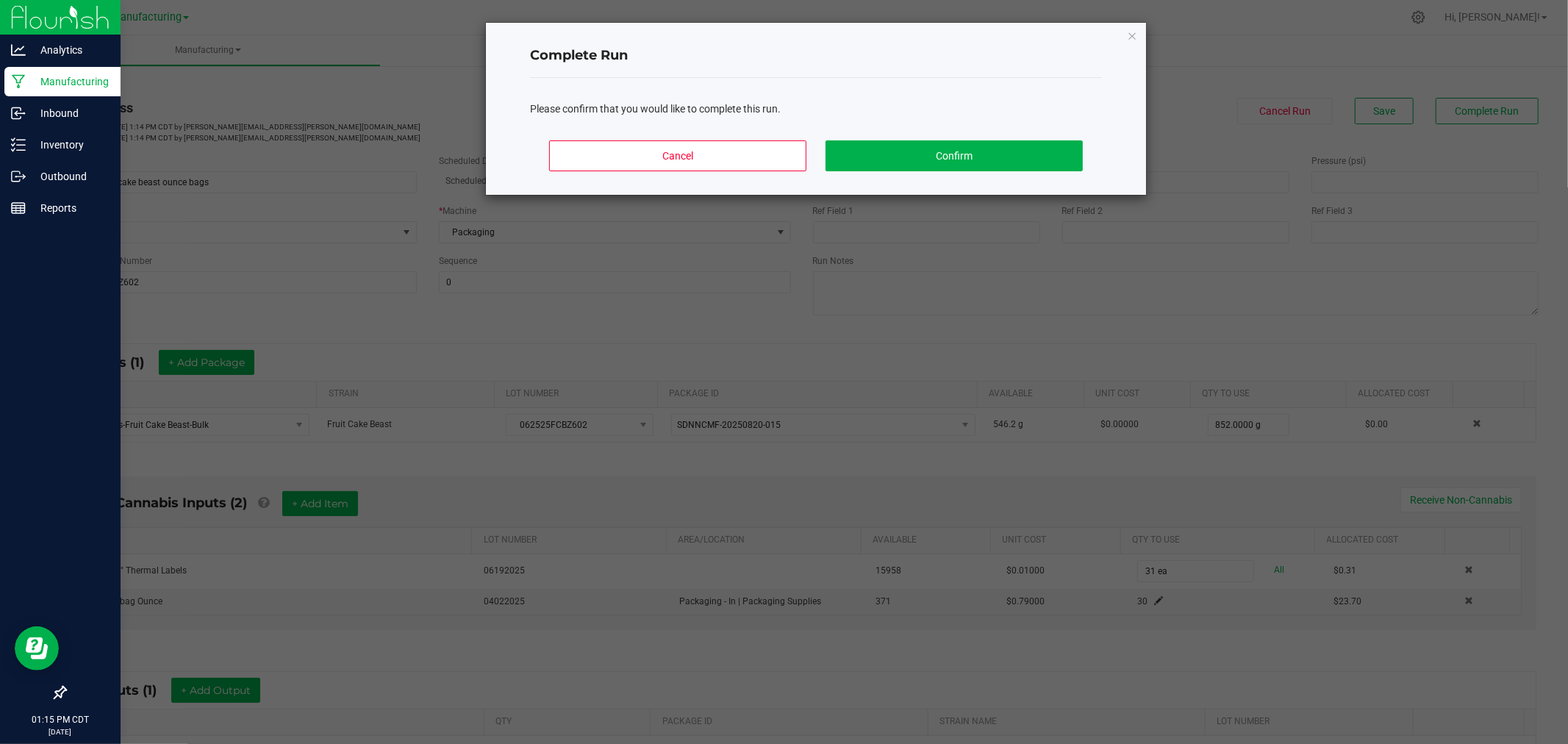
click at [711, 178] on div "Cancel Confirm" at bounding box center [816, 162] width 572 height 66
click at [739, 158] on button "Cancel" at bounding box center [678, 156] width 257 height 31
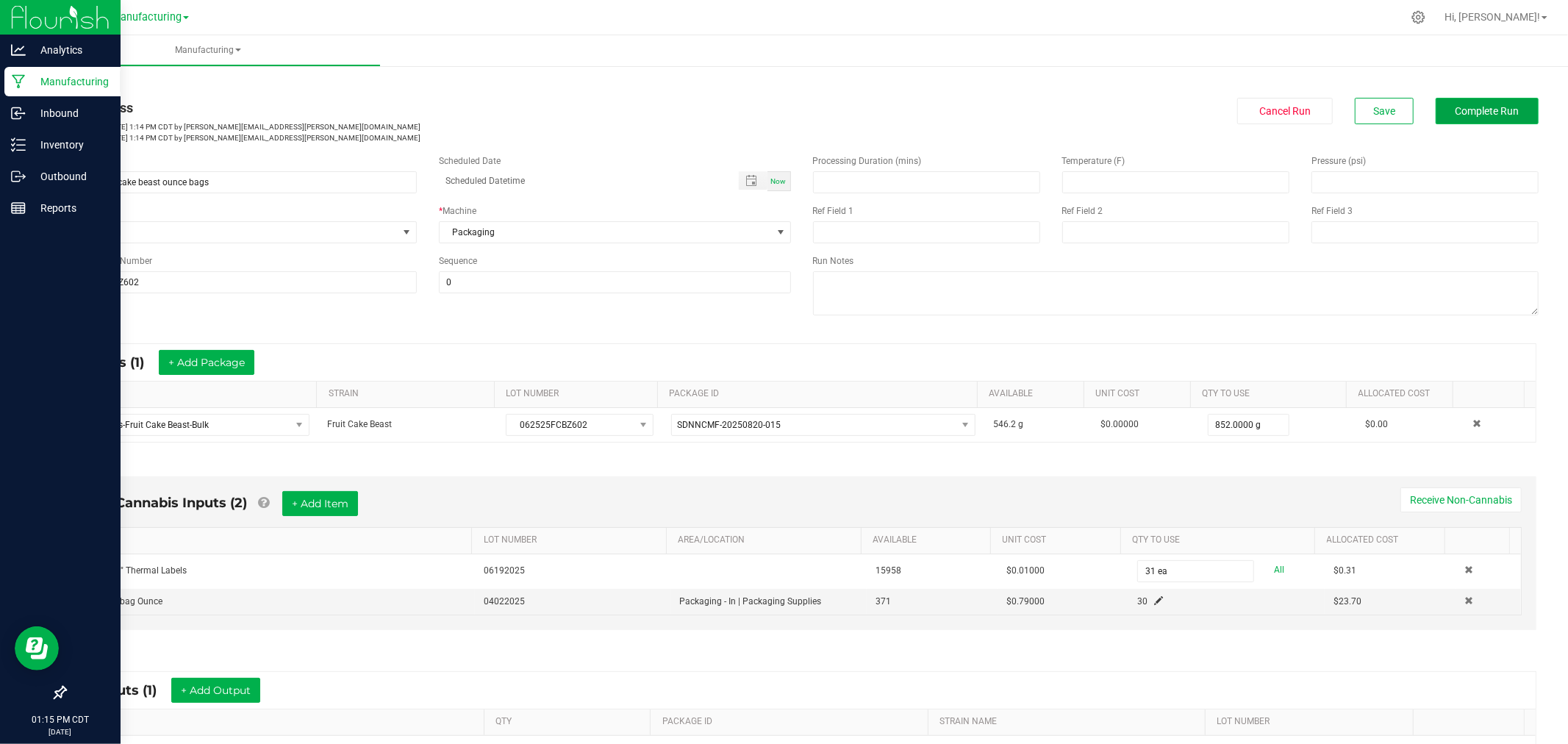
click at [1471, 111] on span "Complete Run" at bounding box center [1488, 110] width 64 height 11
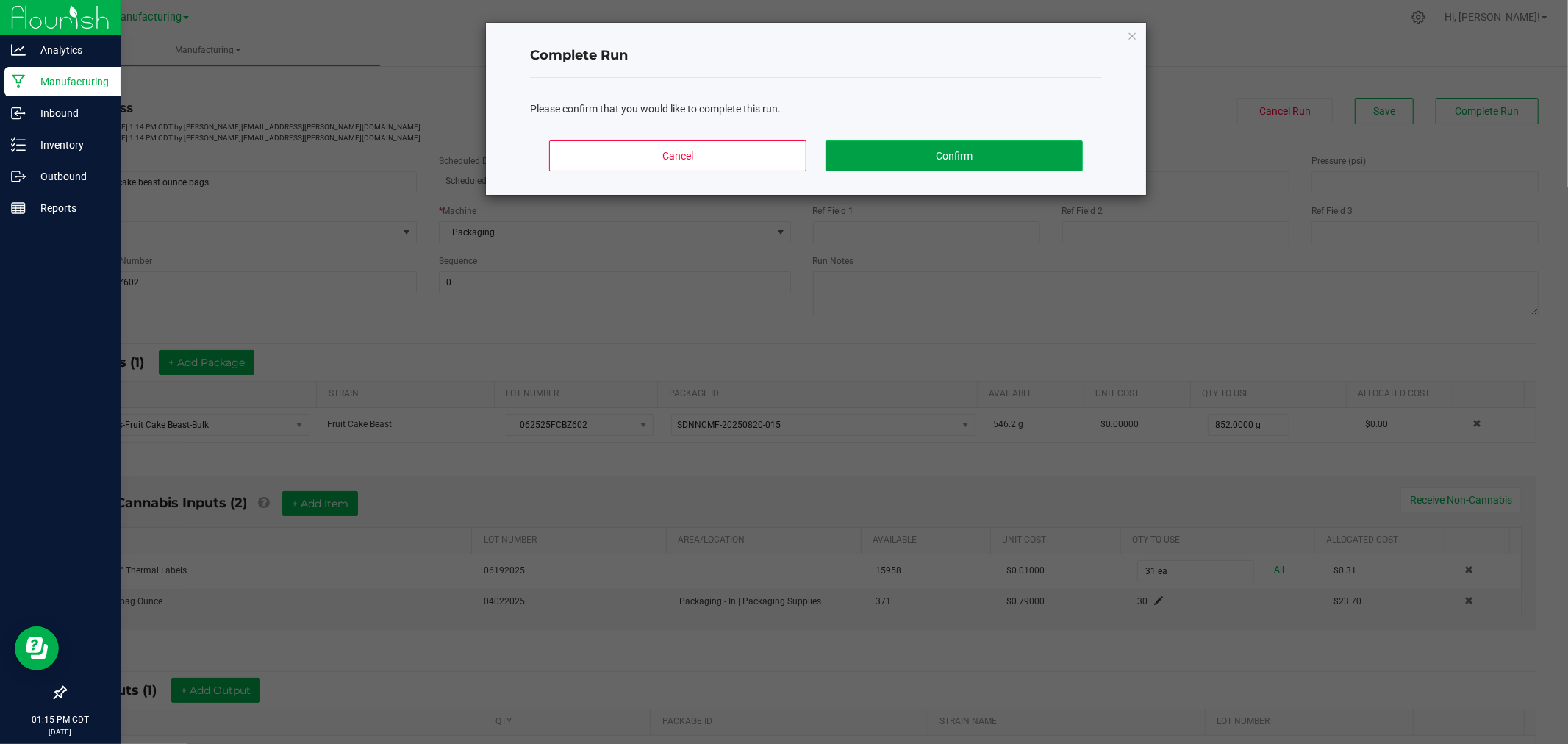
click at [974, 149] on button "Confirm" at bounding box center [954, 156] width 257 height 31
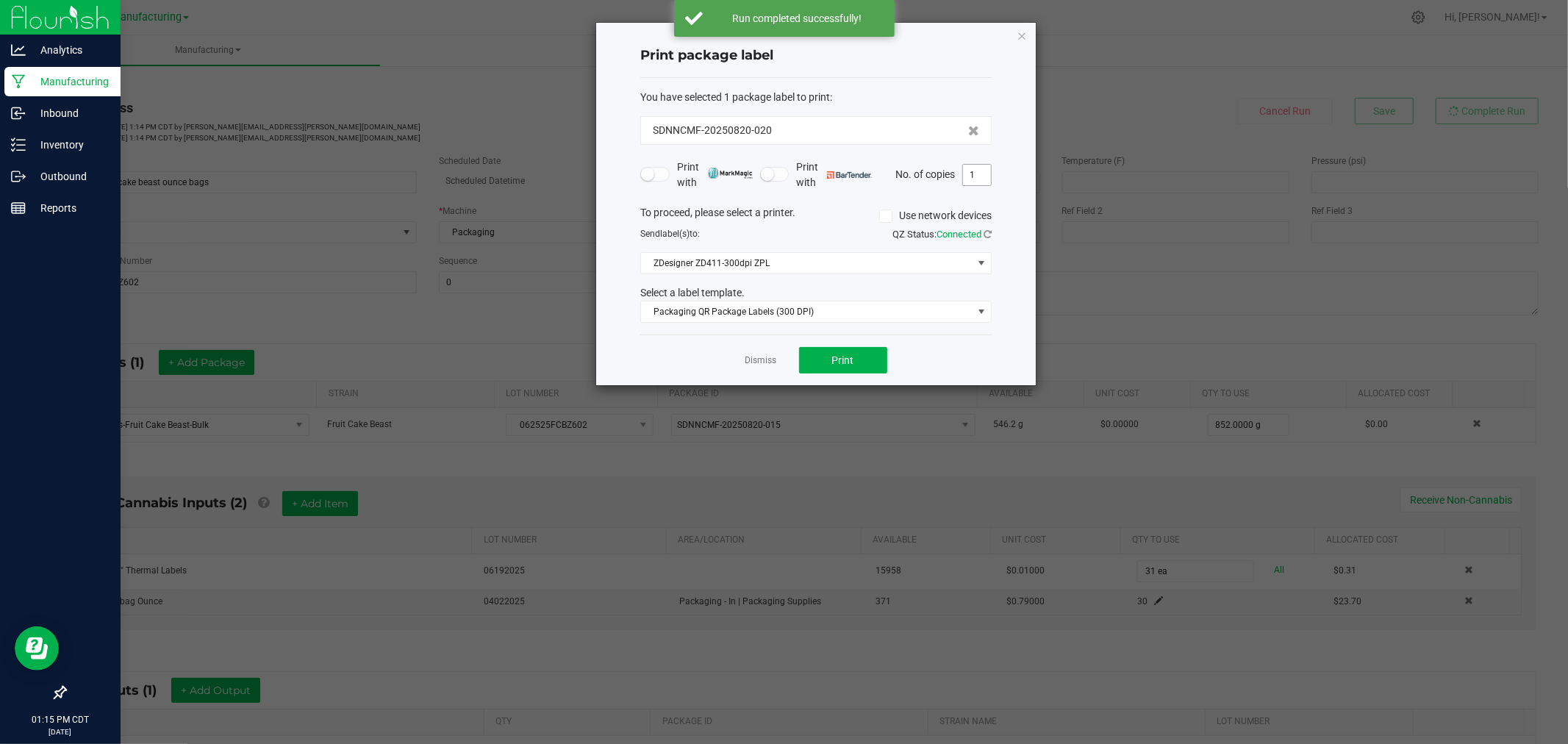
click at [980, 171] on input "1" at bounding box center [977, 174] width 28 height 20
type input "31"
click at [857, 361] on button "Print" at bounding box center [844, 361] width 88 height 27
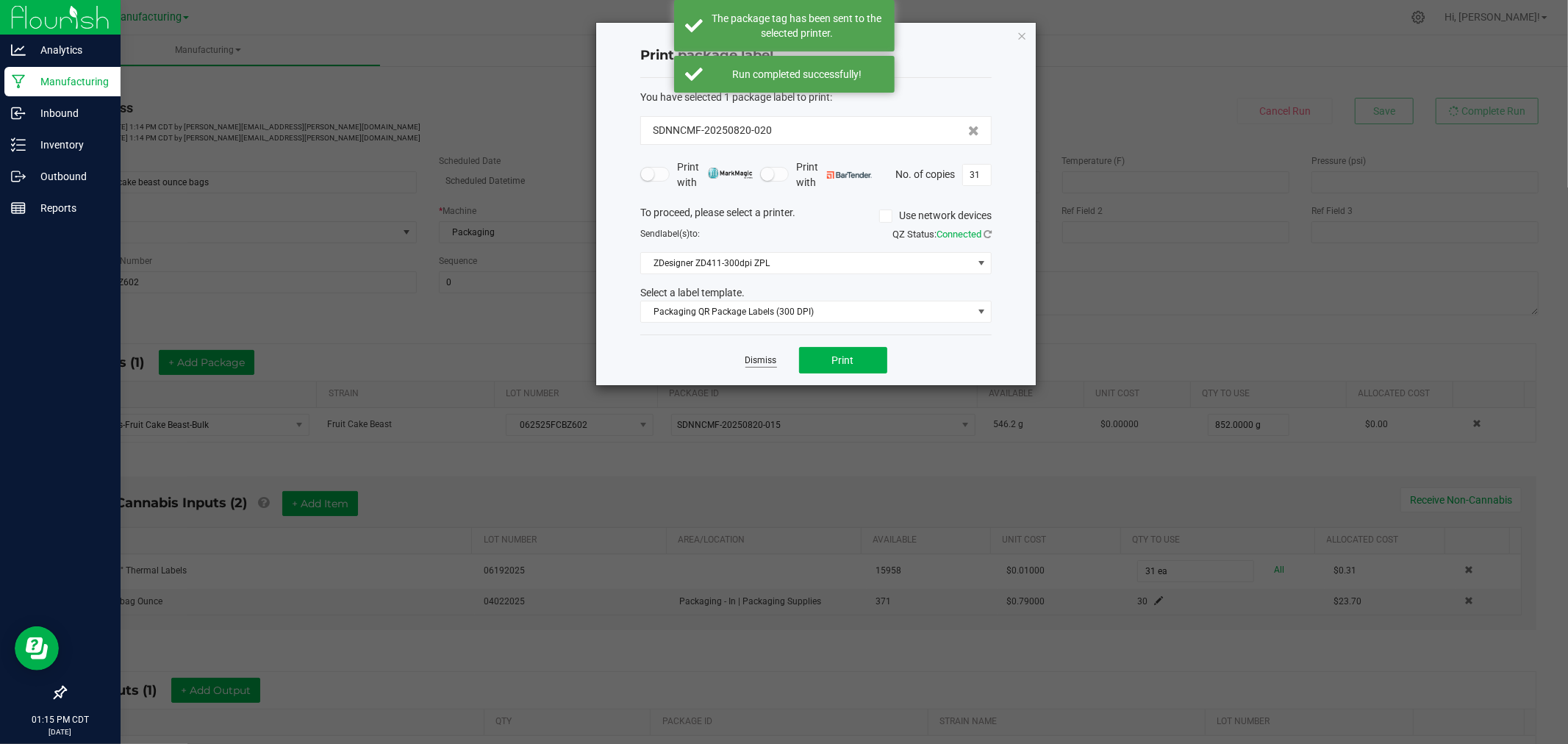
click at [769, 359] on link "Dismiss" at bounding box center [761, 361] width 32 height 12
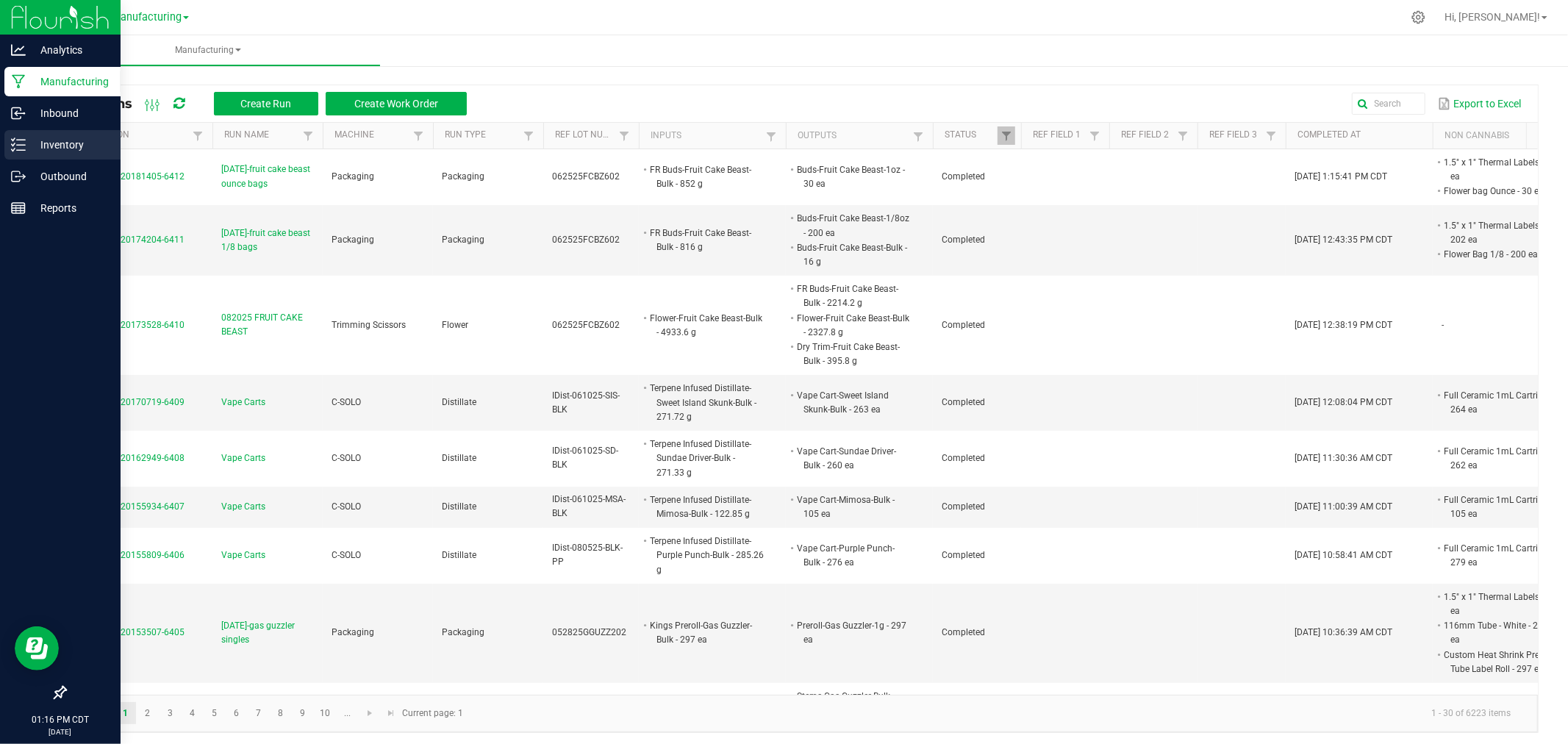
click at [0, 152] on link "Inventory" at bounding box center [60, 146] width 121 height 32
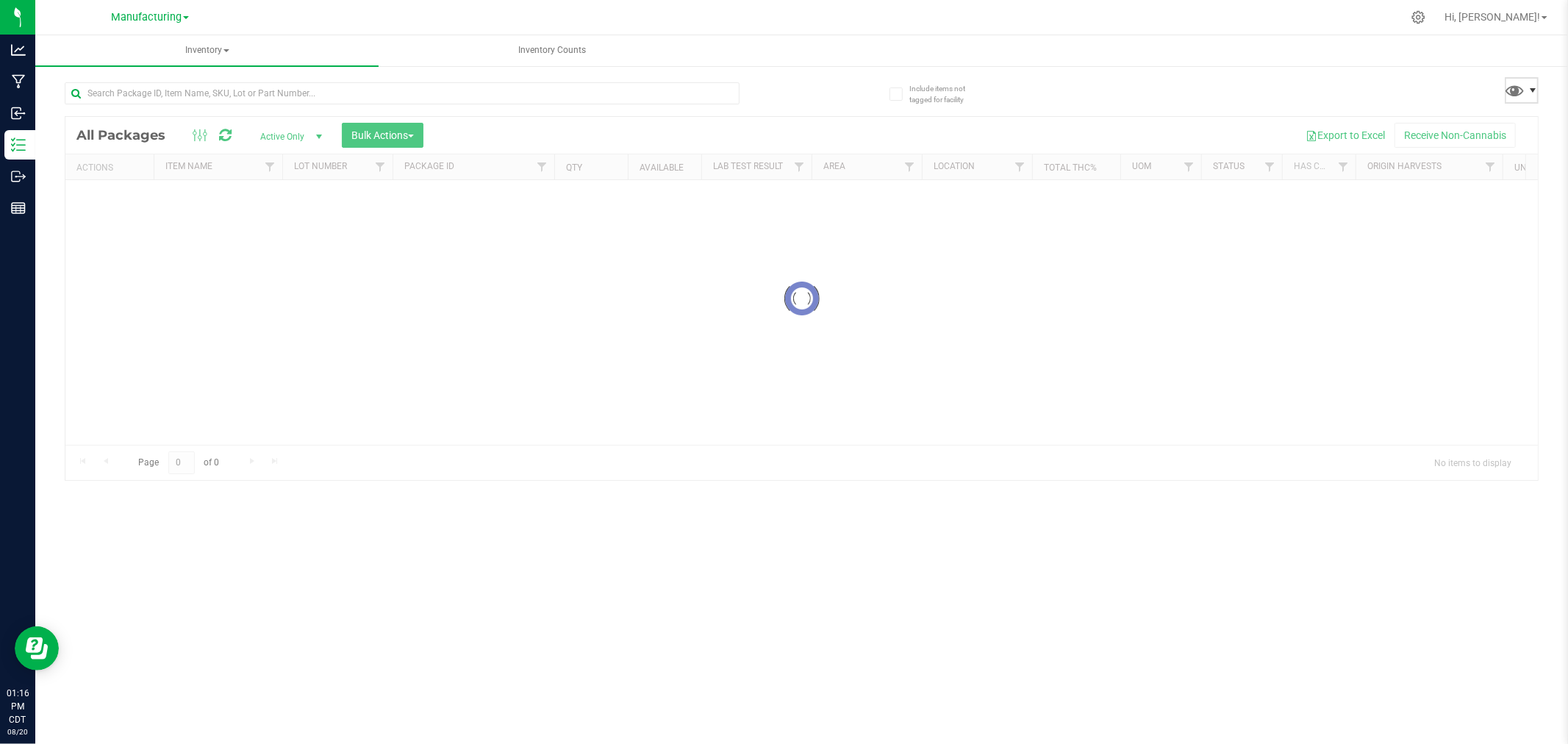
click at [1529, 86] on span at bounding box center [1533, 90] width 11 height 11
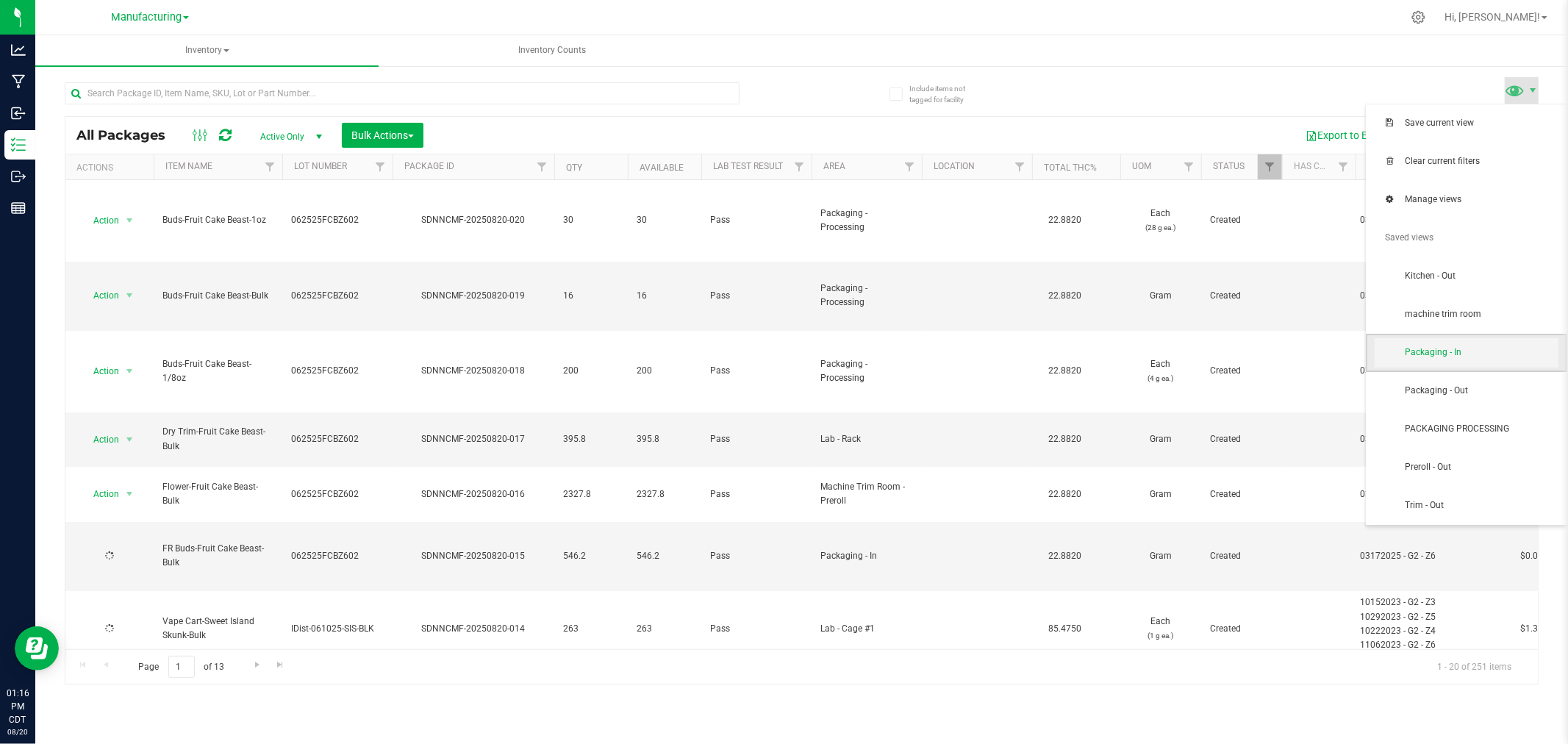
click at [1468, 354] on span "Packaging - In" at bounding box center [1481, 353] width 153 height 12
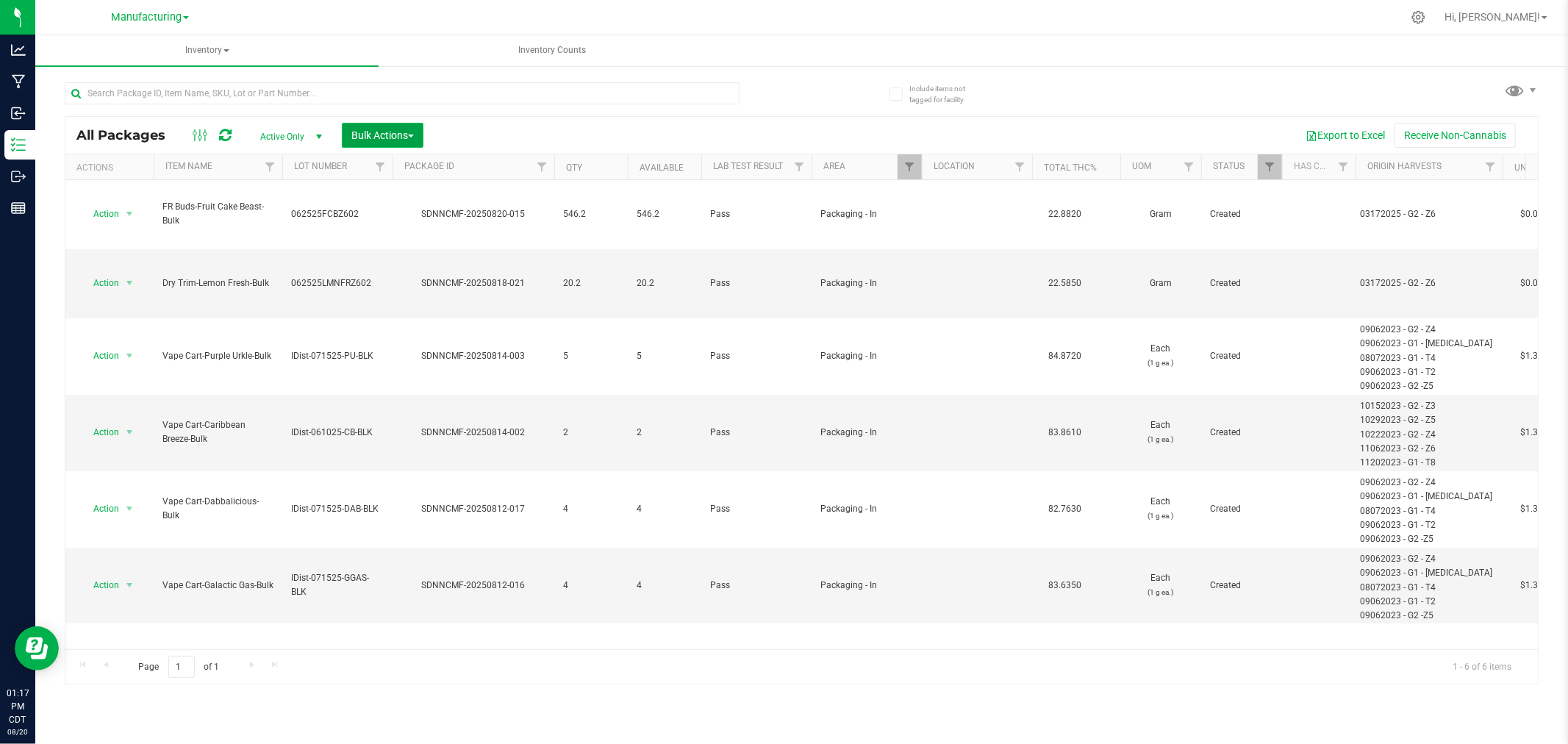
click at [400, 129] on span "Bulk Actions" at bounding box center [383, 134] width 63 height 11
click at [408, 172] on span "Add to manufacturing run" at bounding box center [406, 168] width 111 height 11
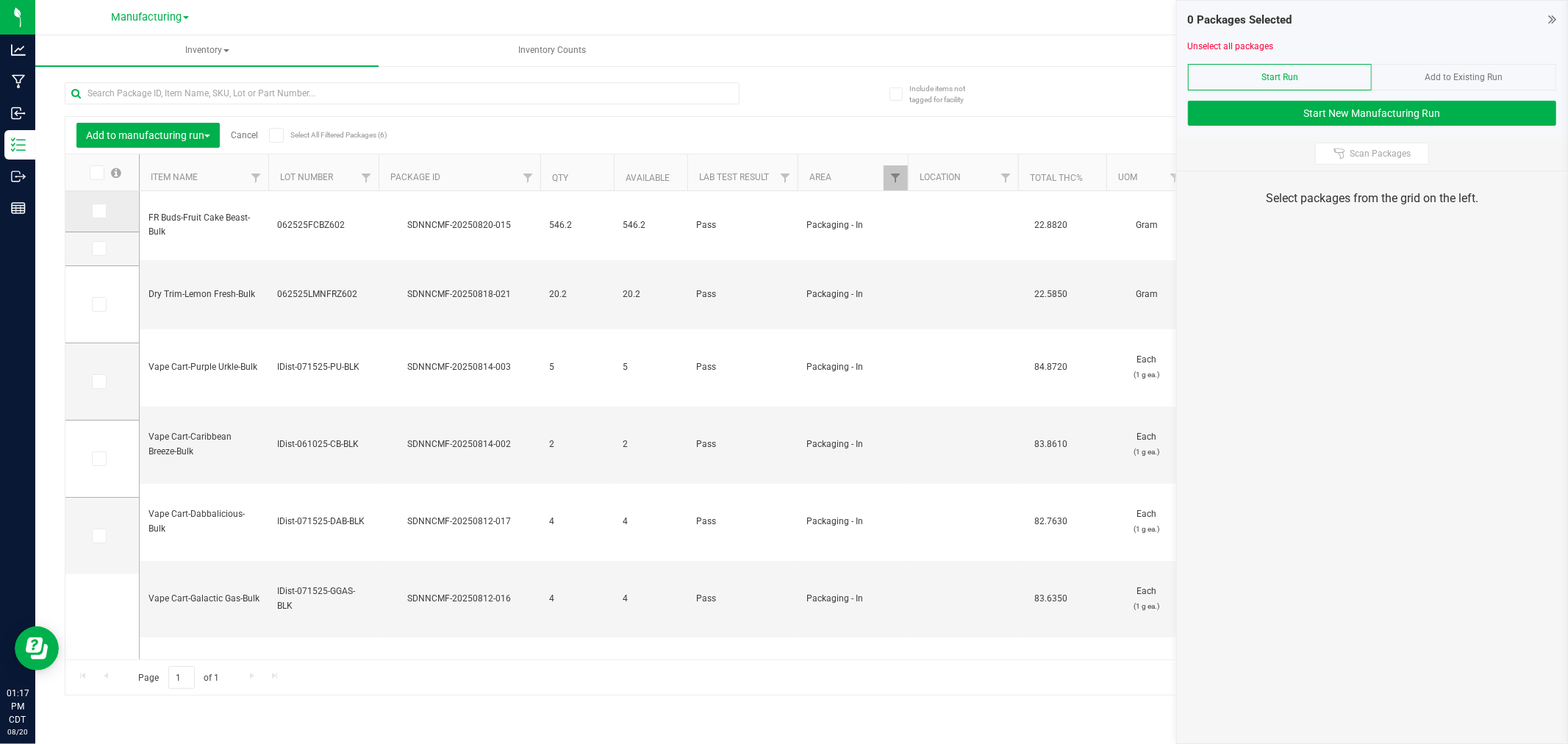
click at [108, 209] on label at bounding box center [102, 211] width 21 height 15
click at [0, 0] on input "checkbox" at bounding box center [0, 0] width 0 height 0
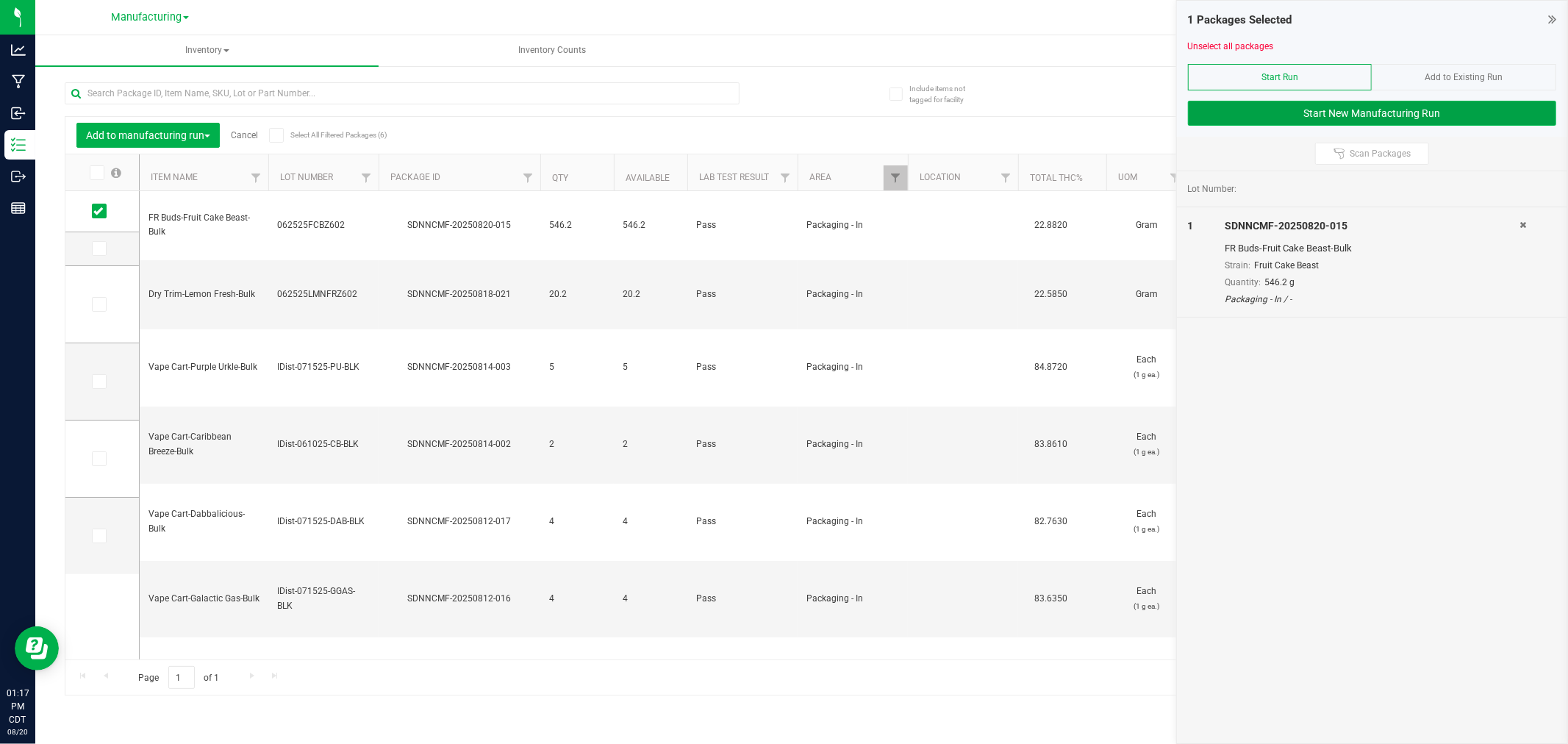
click at [1216, 104] on button "Start New Manufacturing Run" at bounding box center [1372, 113] width 368 height 25
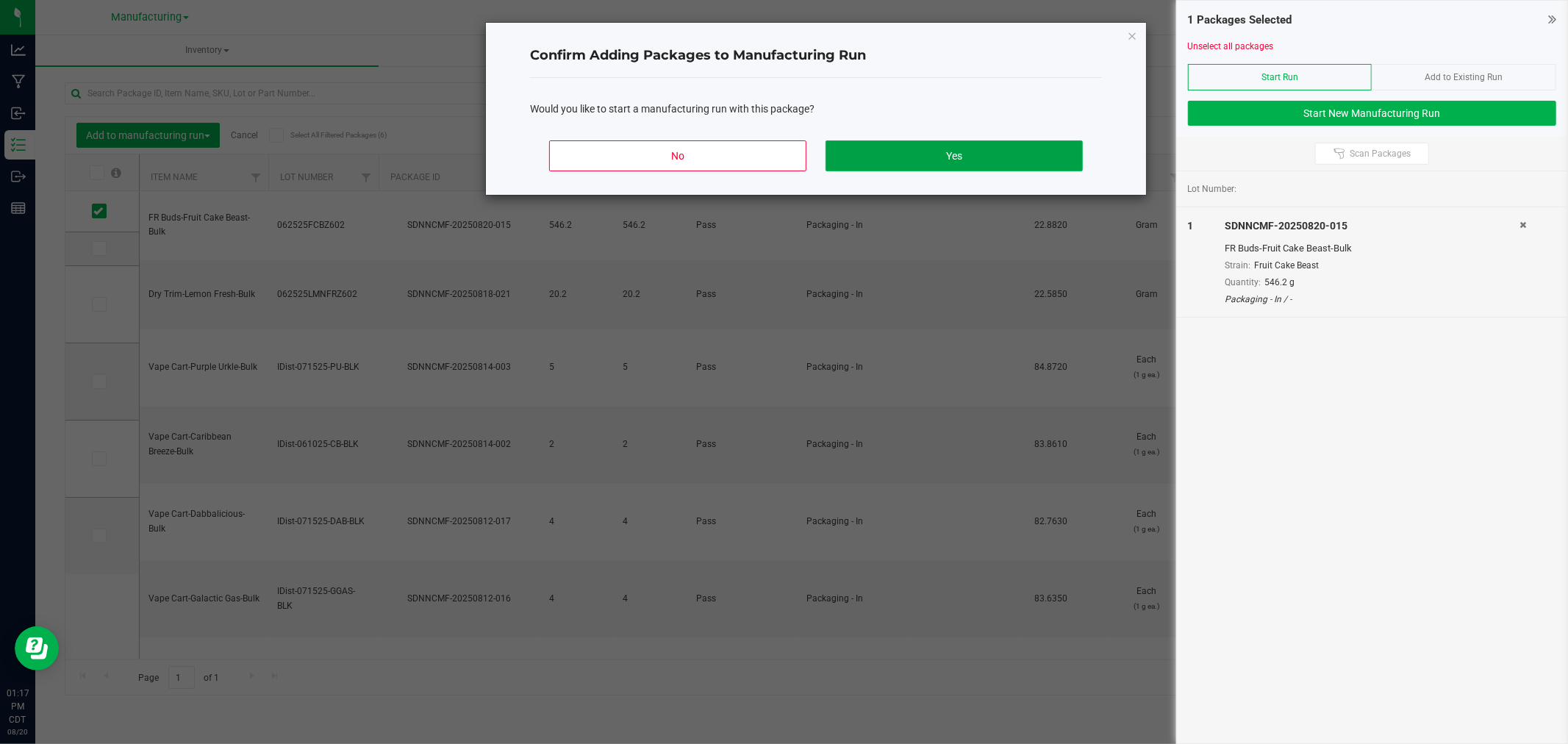
click at [986, 156] on button "Yes" at bounding box center [954, 156] width 257 height 31
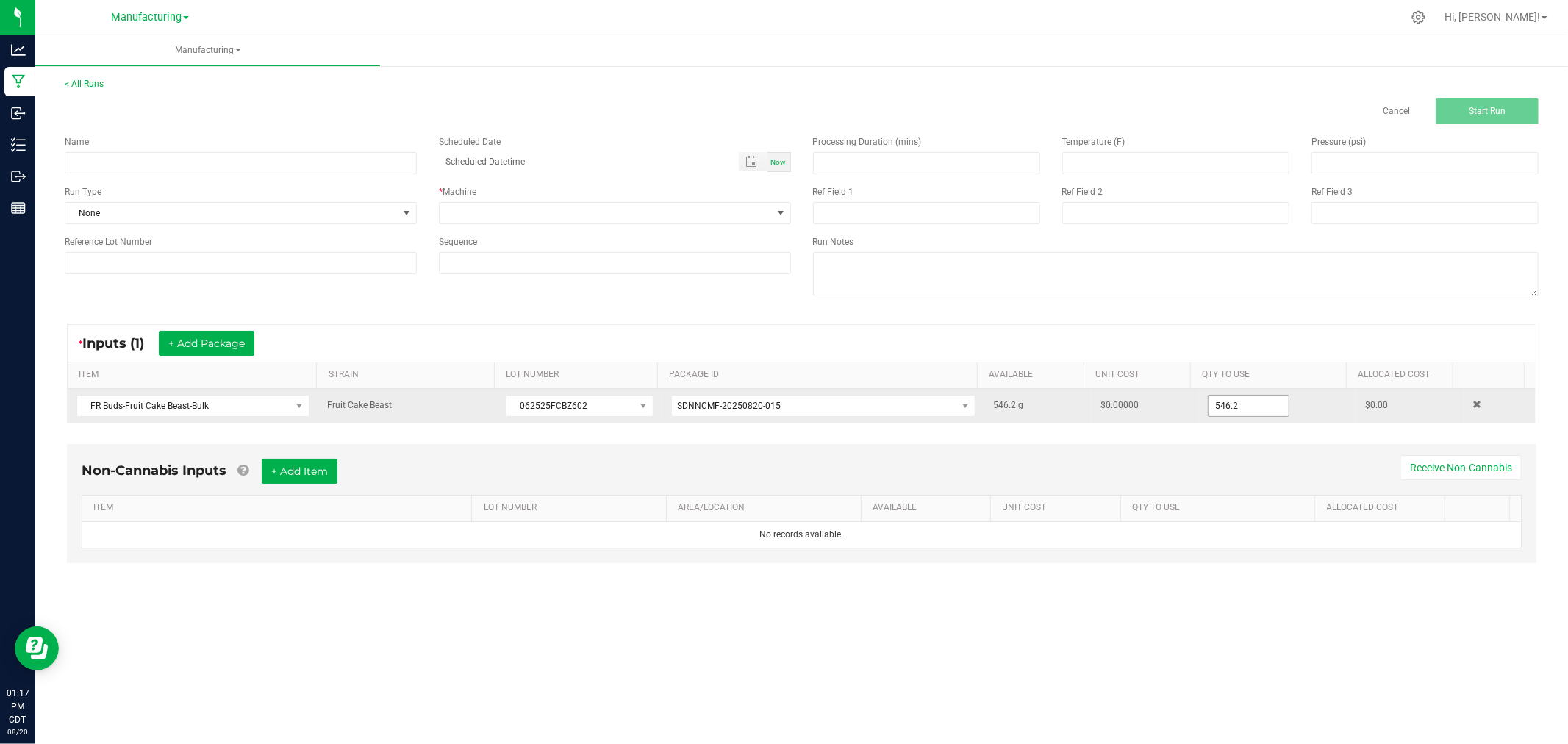
click at [1221, 400] on input "546.2" at bounding box center [1248, 406] width 80 height 20
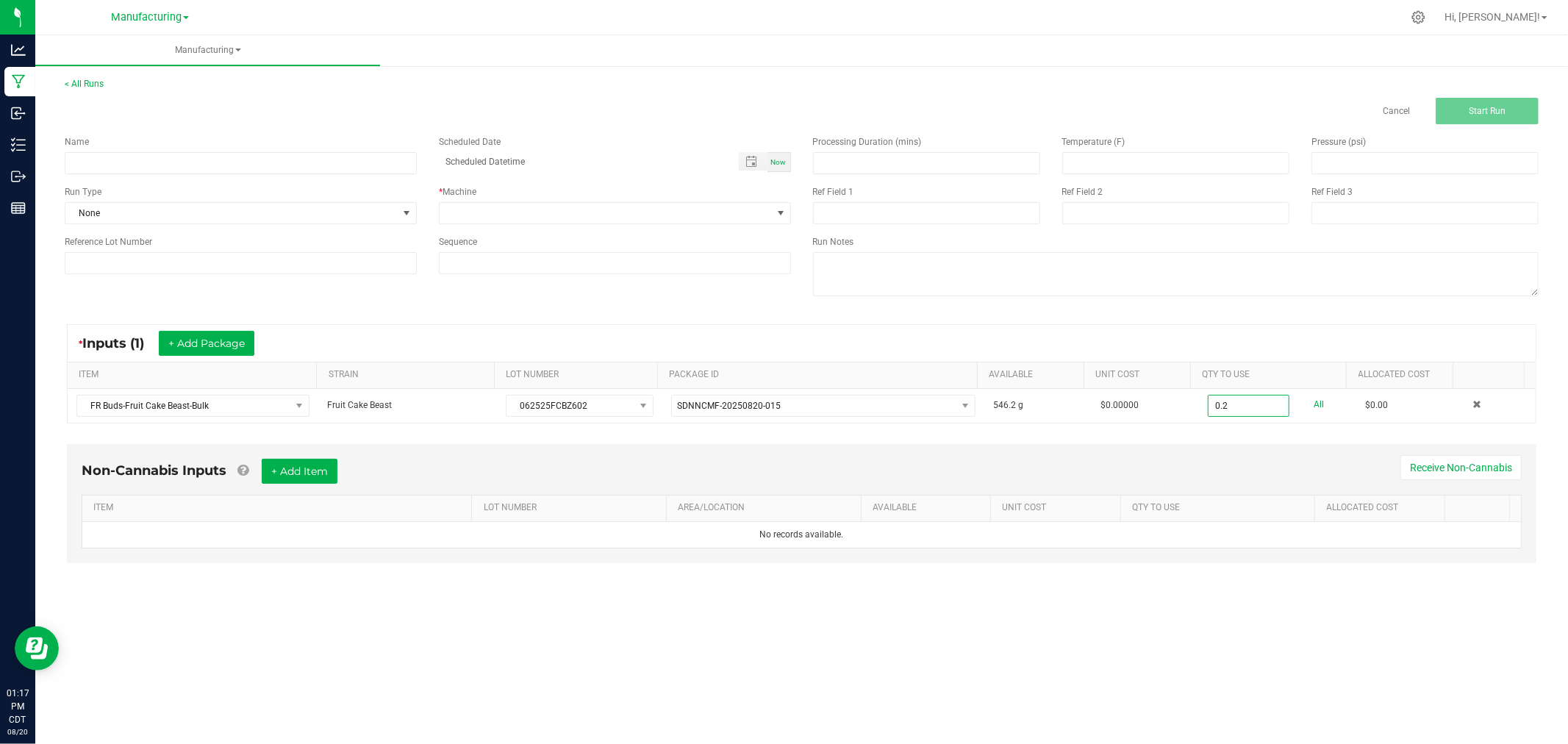
type input "0.2000 g"
click at [1428, 348] on div "* Inputs (1) + Add Package" at bounding box center [802, 344] width 1468 height 37
click at [252, 148] on div "Name" at bounding box center [241, 155] width 375 height 39
click at [259, 156] on input at bounding box center [240, 163] width 352 height 22
type input "[DATE]-fruit cake beast half ounce bags"
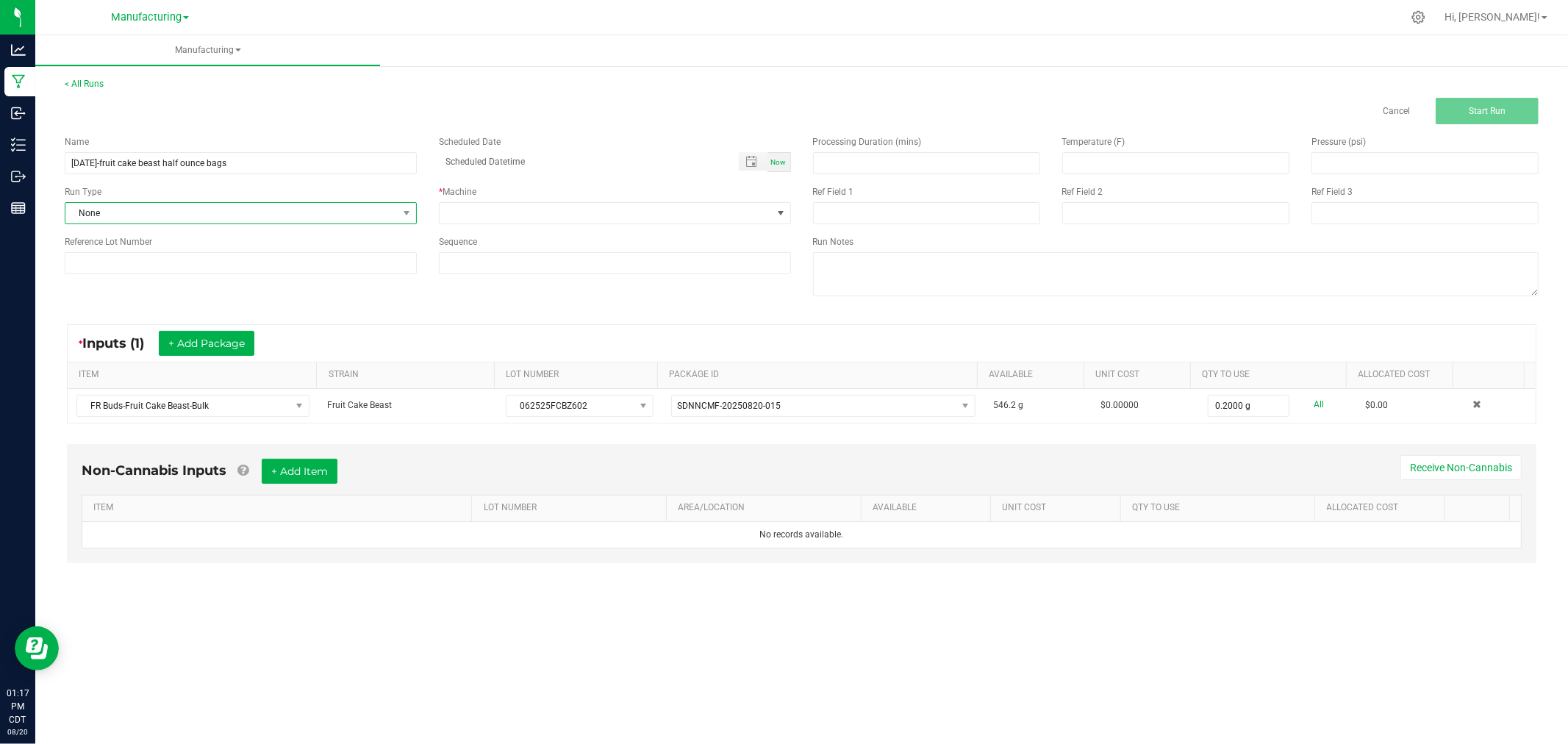
click at [105, 216] on span "None" at bounding box center [231, 213] width 332 height 20
click at [177, 368] on li "Packaging" at bounding box center [240, 377] width 351 height 22
click at [519, 211] on span at bounding box center [606, 213] width 332 height 20
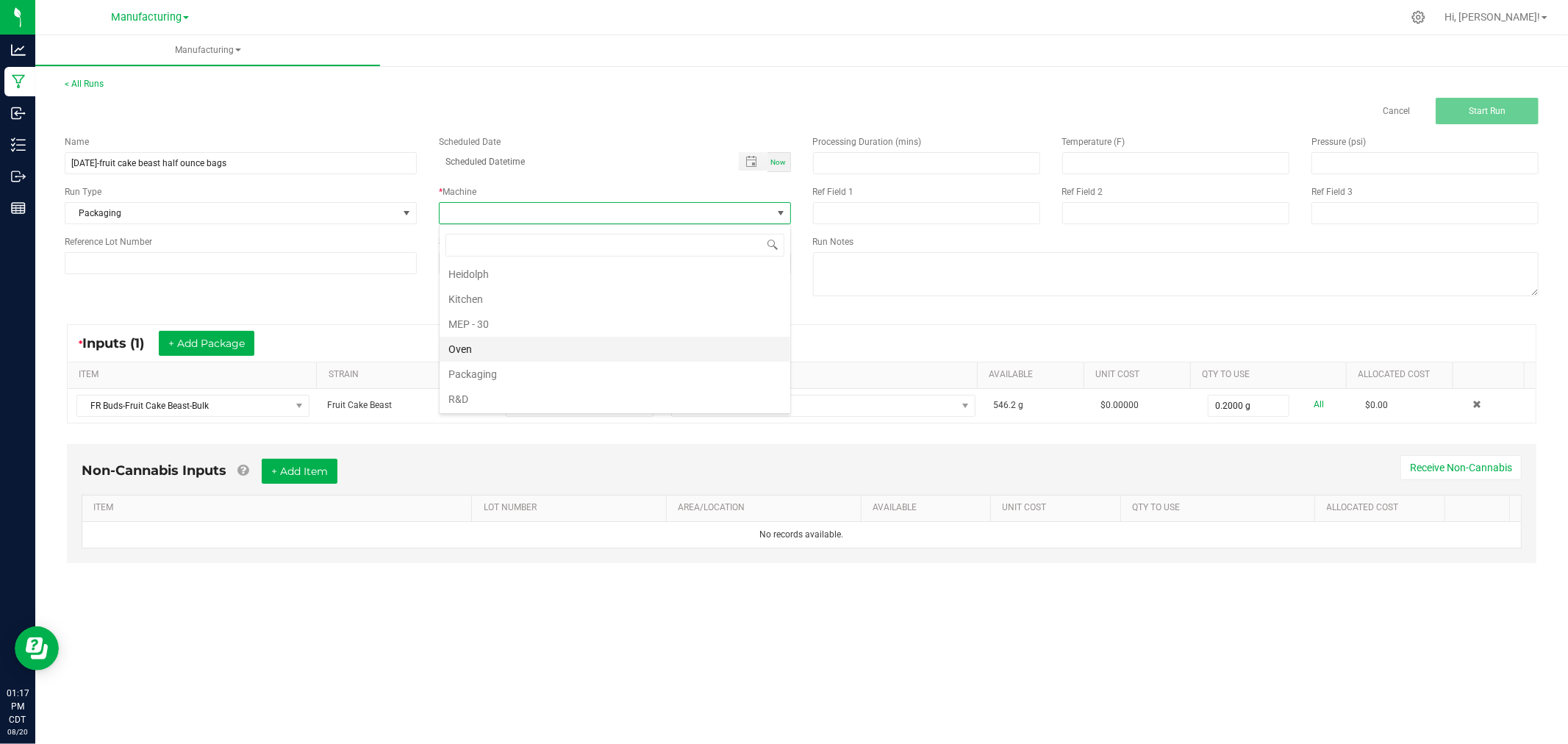
scroll to position [81, 0]
click at [526, 348] on li "Packaging" at bounding box center [615, 345] width 351 height 25
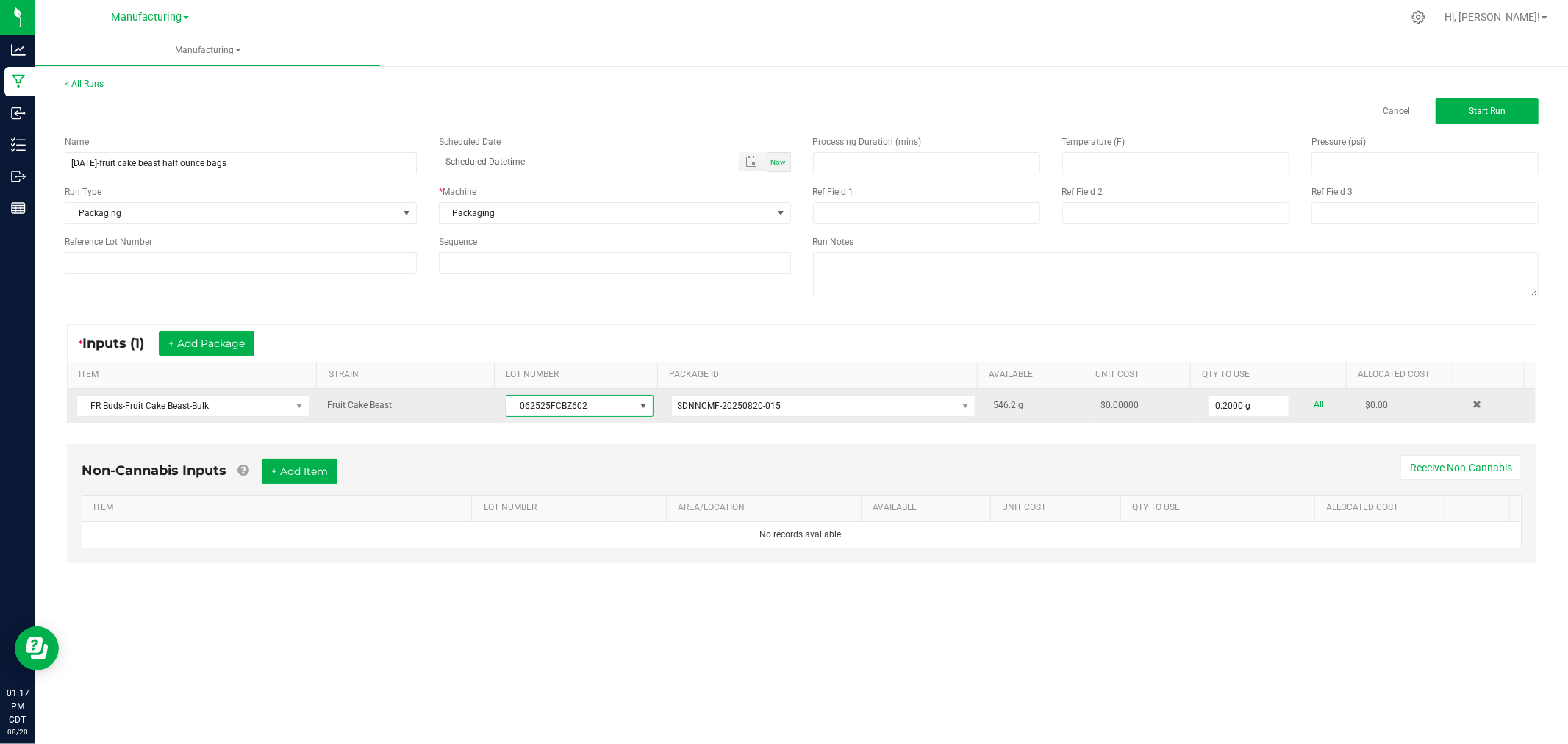
click at [573, 414] on span "062525FCBZ602" at bounding box center [570, 406] width 127 height 20
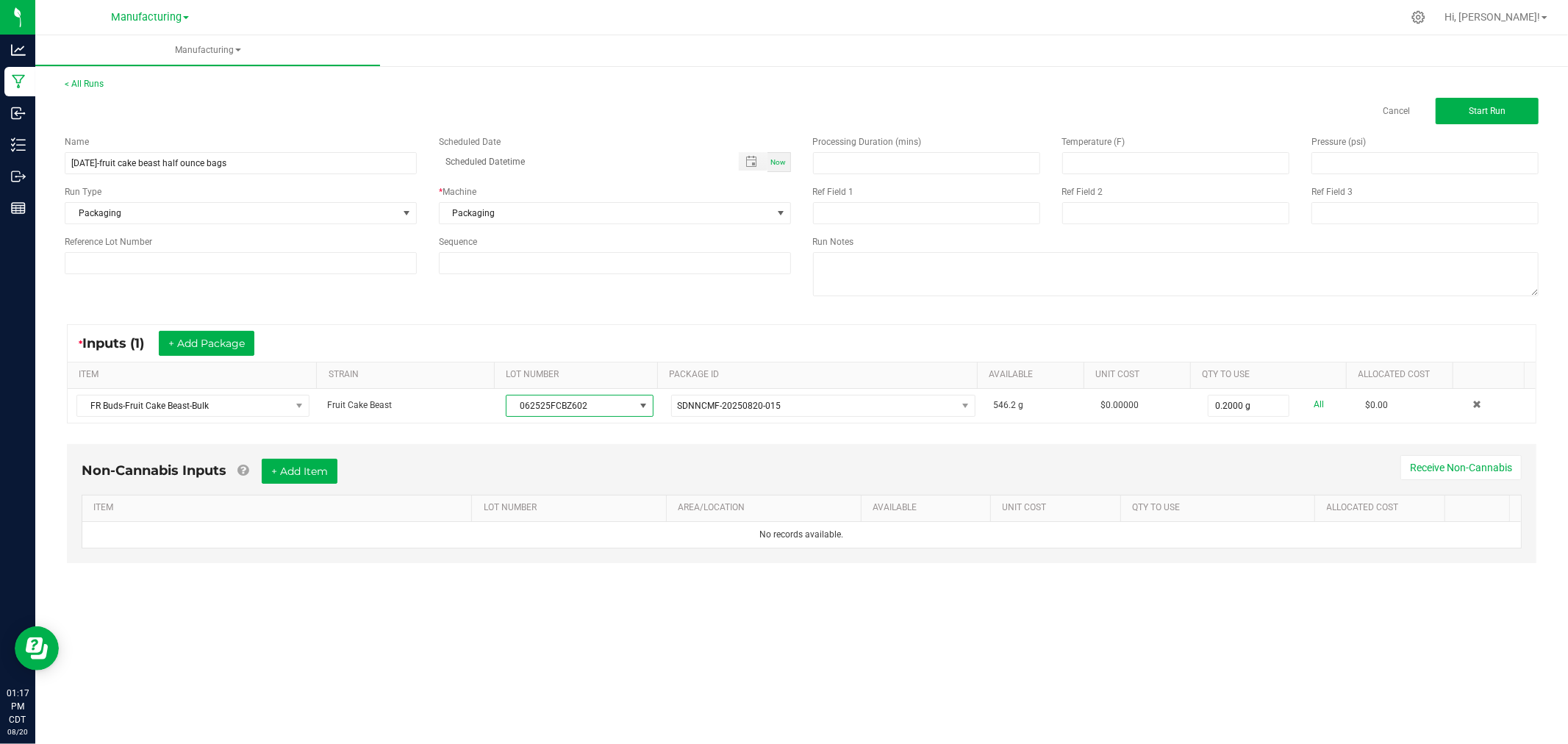
click at [387, 334] on div "* Inputs (1) + Add Package" at bounding box center [802, 344] width 1468 height 37
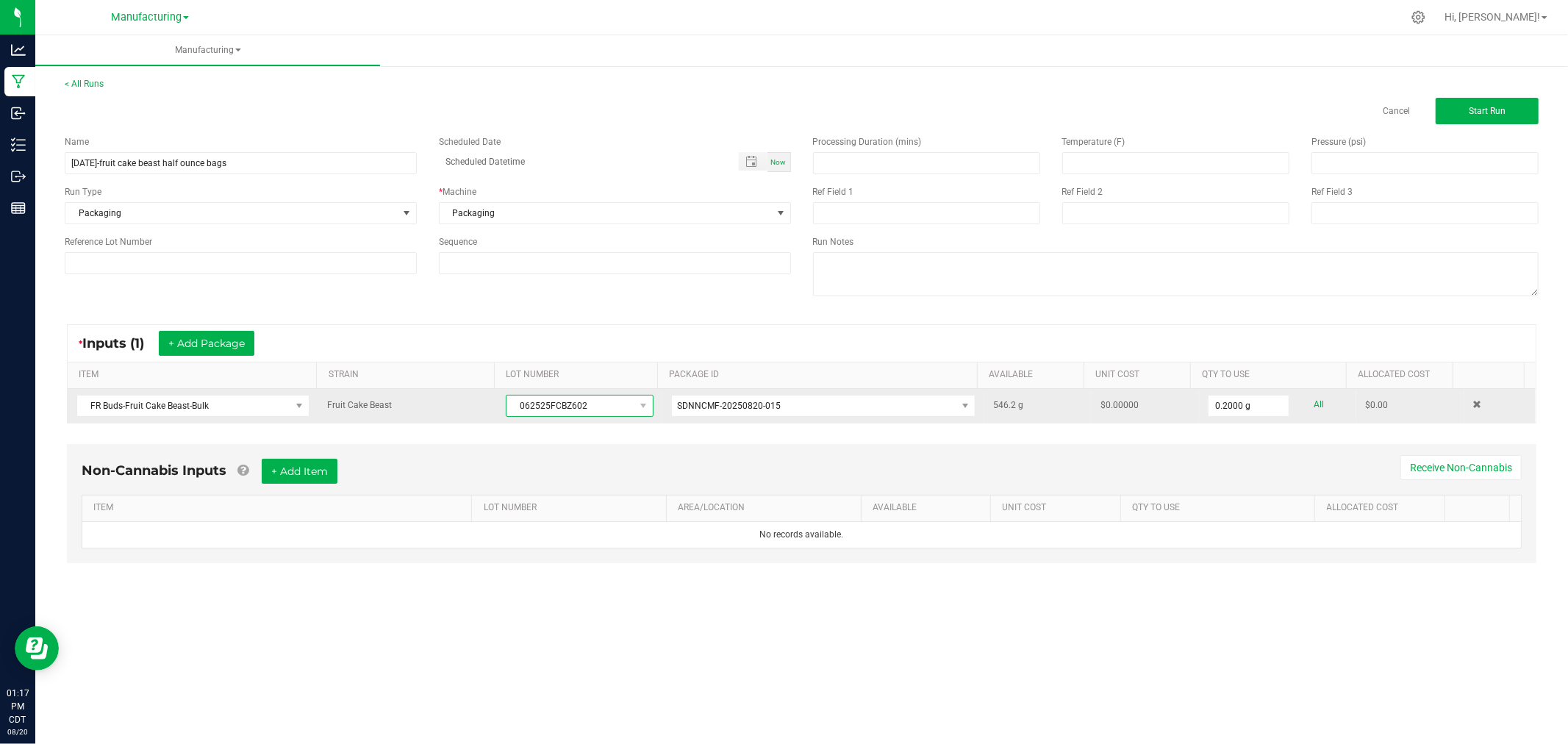
click at [577, 406] on span "062525FCBZ602" at bounding box center [570, 406] width 127 height 20
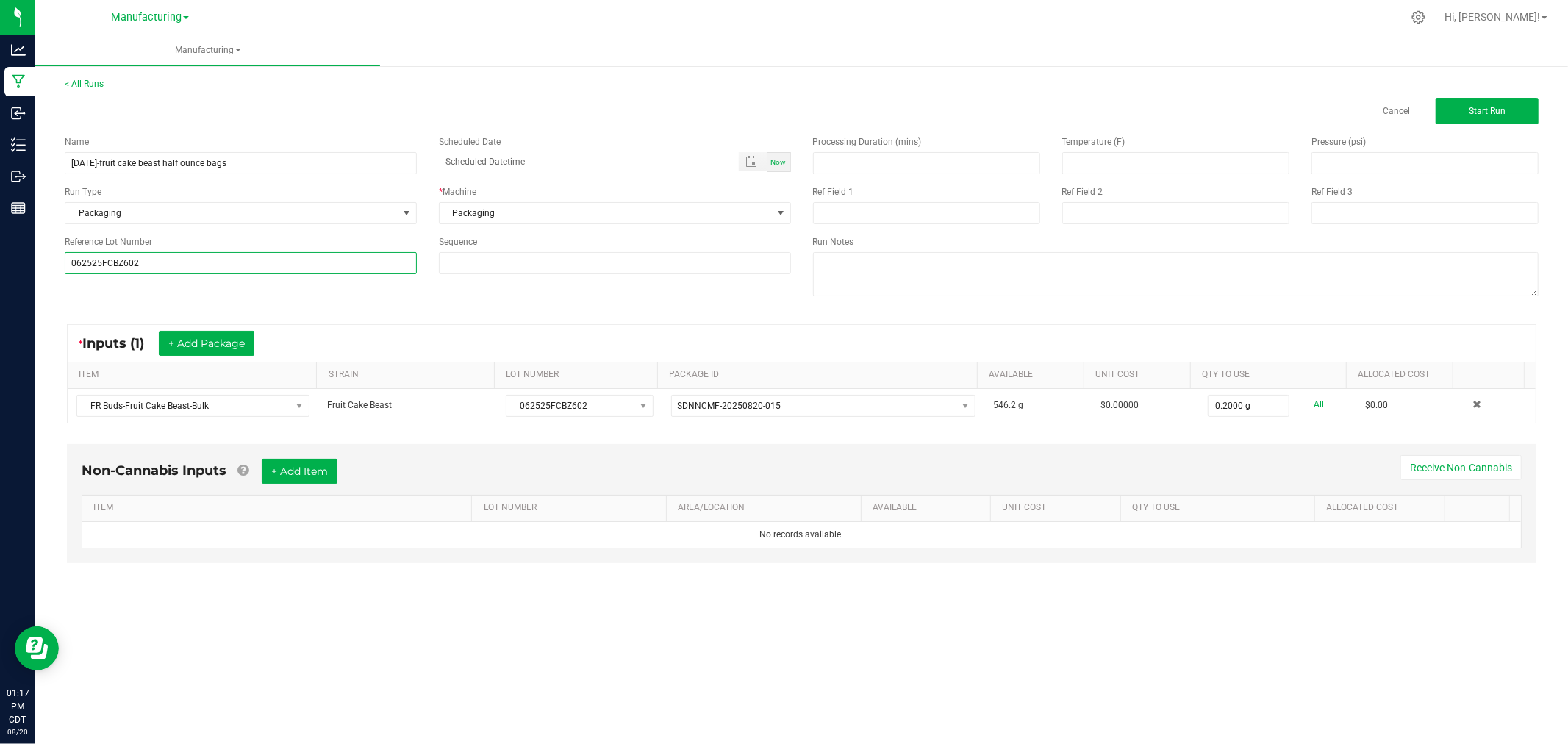
type input "062525FCBZ602"
click at [458, 329] on div "* Inputs (1) + Add Package" at bounding box center [802, 344] width 1468 height 37
click at [1495, 106] on span "Start Run" at bounding box center [1488, 111] width 37 height 11
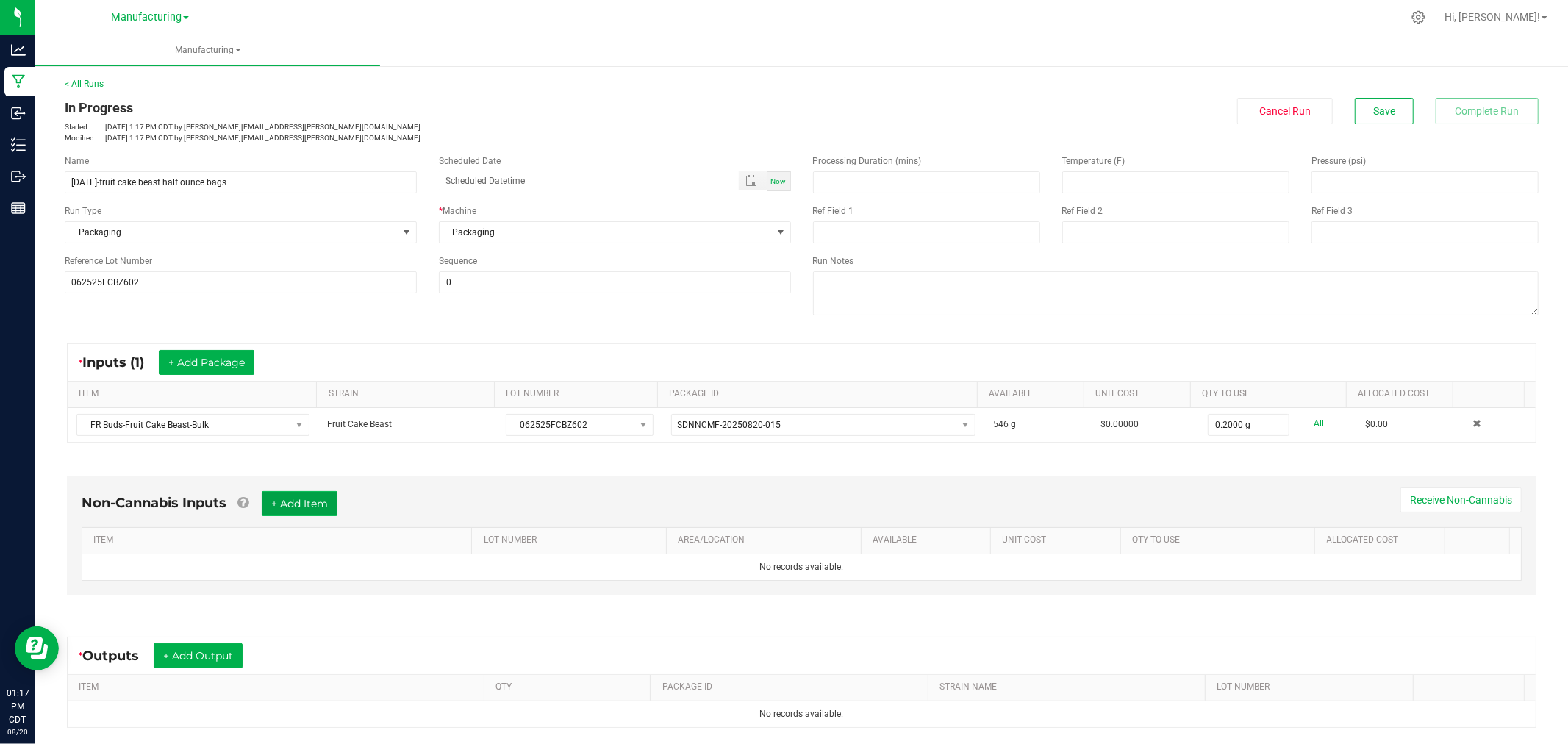
click at [302, 507] on button "+ Add Item" at bounding box center [299, 504] width 76 height 25
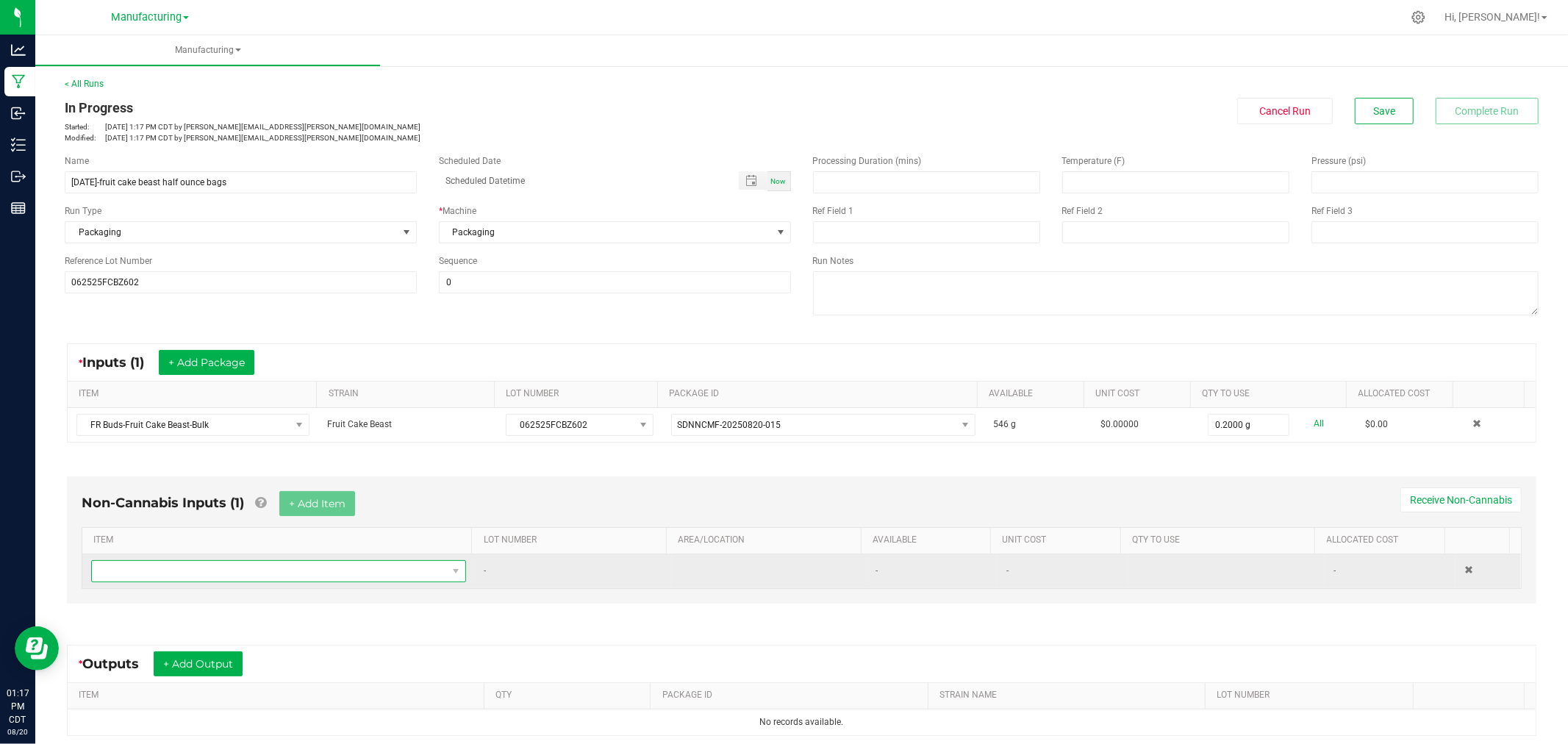
click at [314, 574] on span "NO DATA FOUND" at bounding box center [269, 571] width 355 height 20
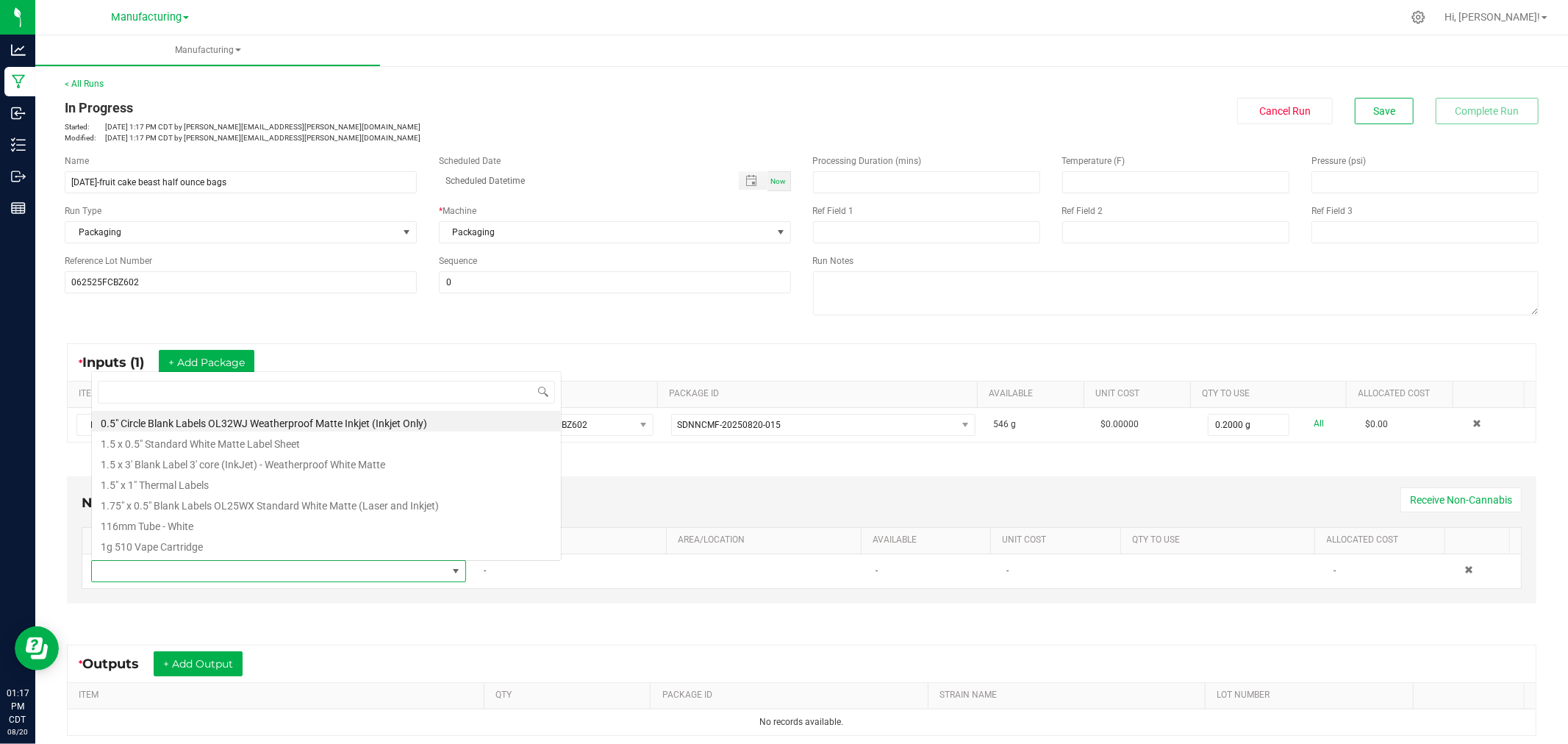
scroll to position [22, 364]
type input "1.5"
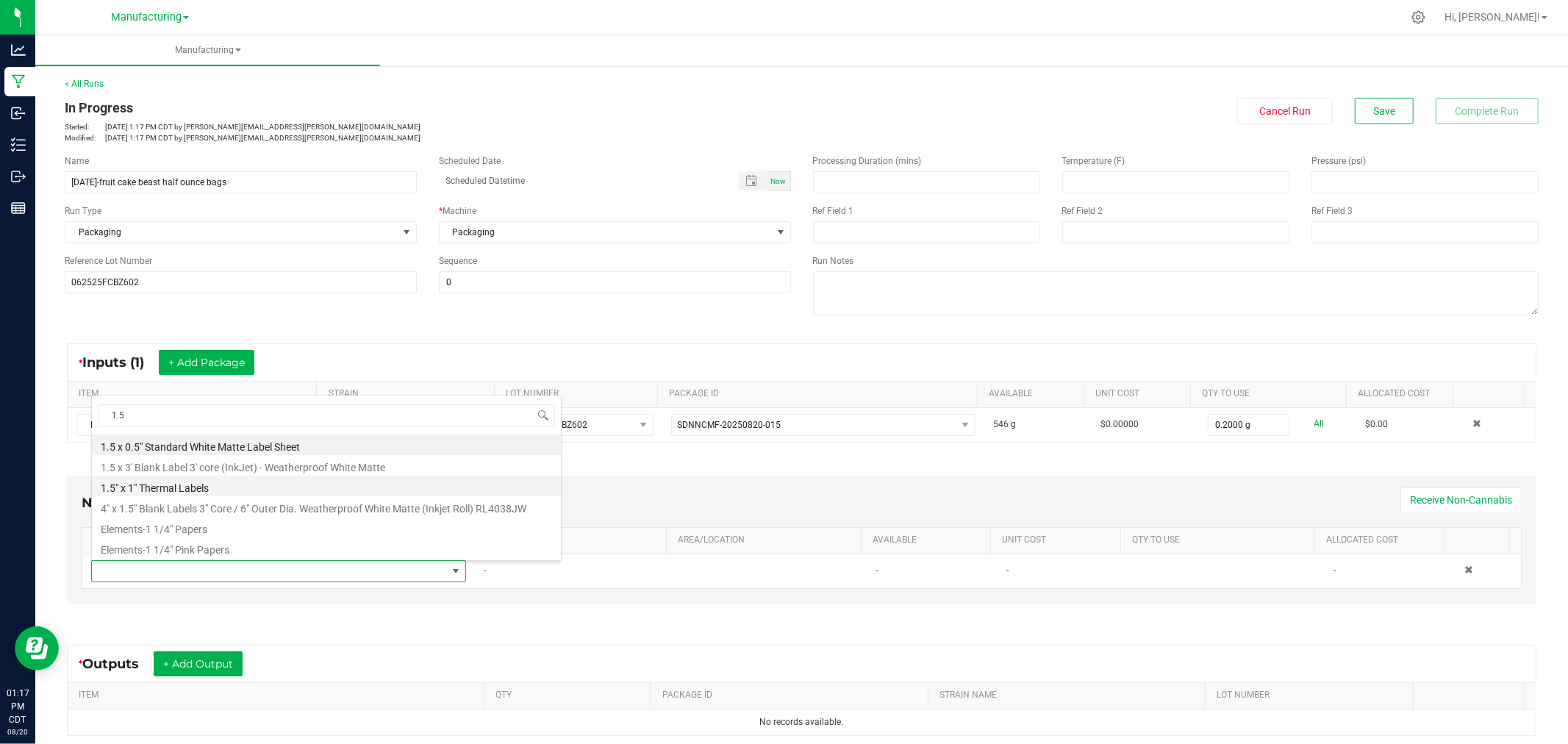
click at [186, 489] on li "1.5" x 1" Thermal Labels" at bounding box center [326, 486] width 469 height 20
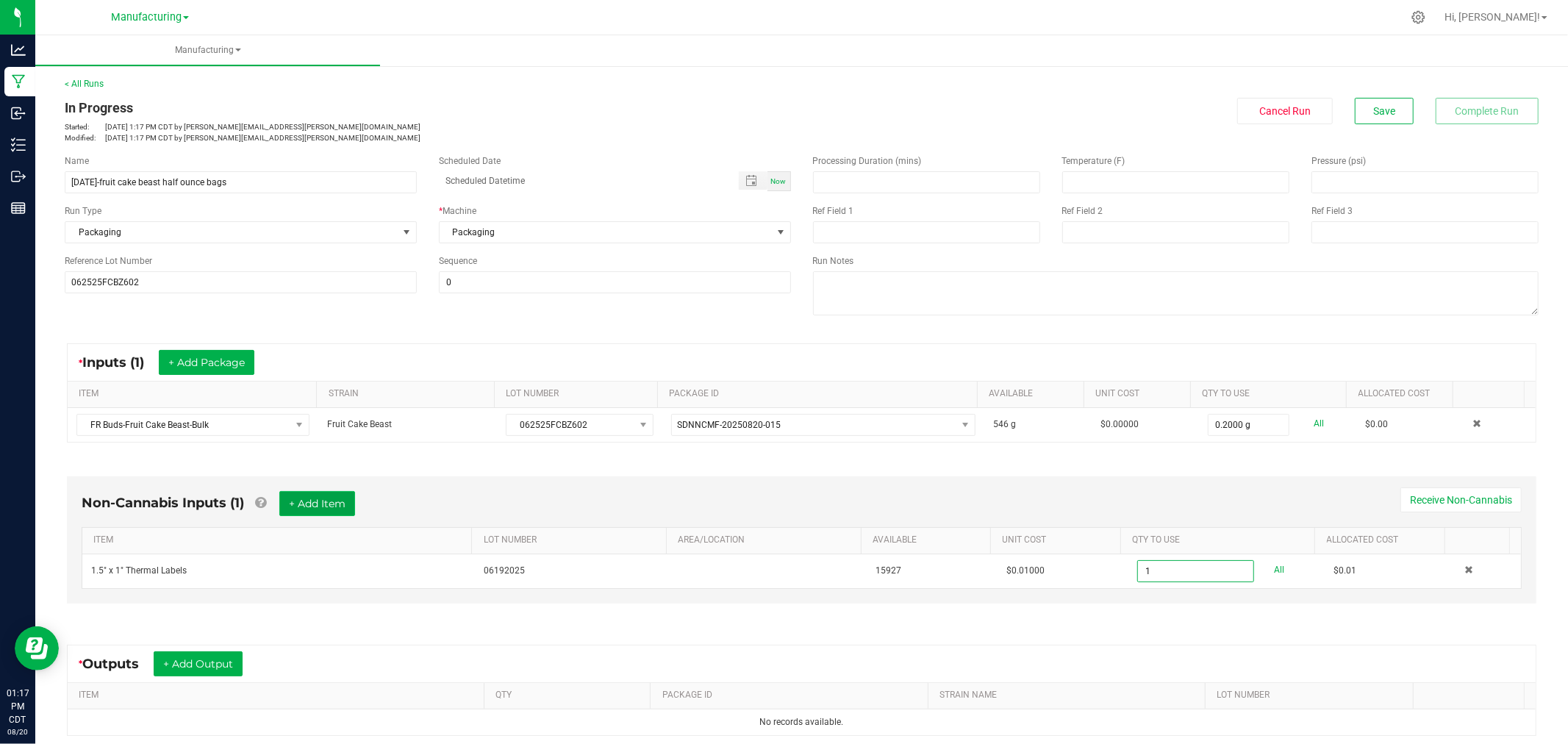
type input "1 ea"
click at [341, 502] on button "+ Add Item" at bounding box center [317, 504] width 76 height 25
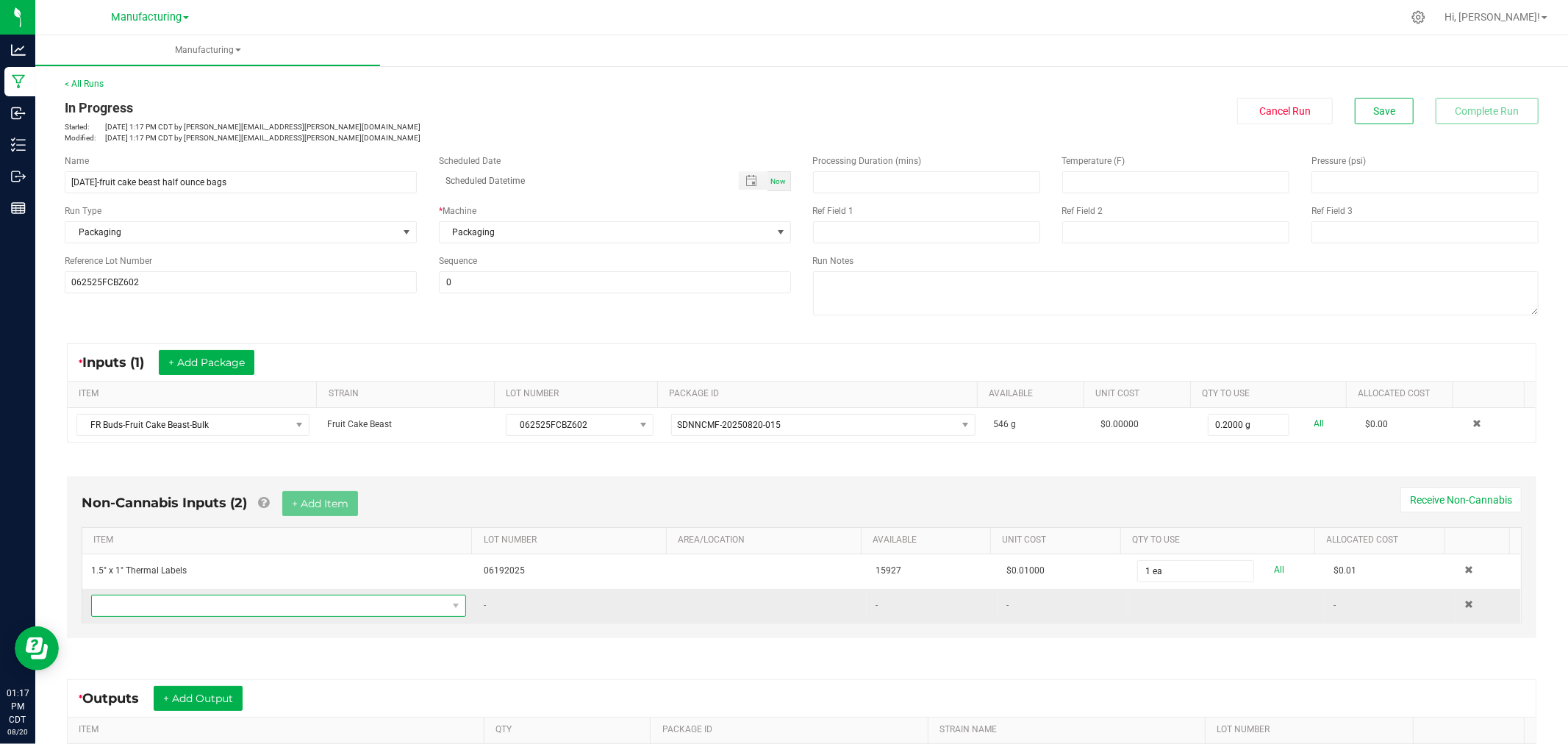
click at [335, 604] on span "NO DATA FOUND" at bounding box center [269, 605] width 355 height 20
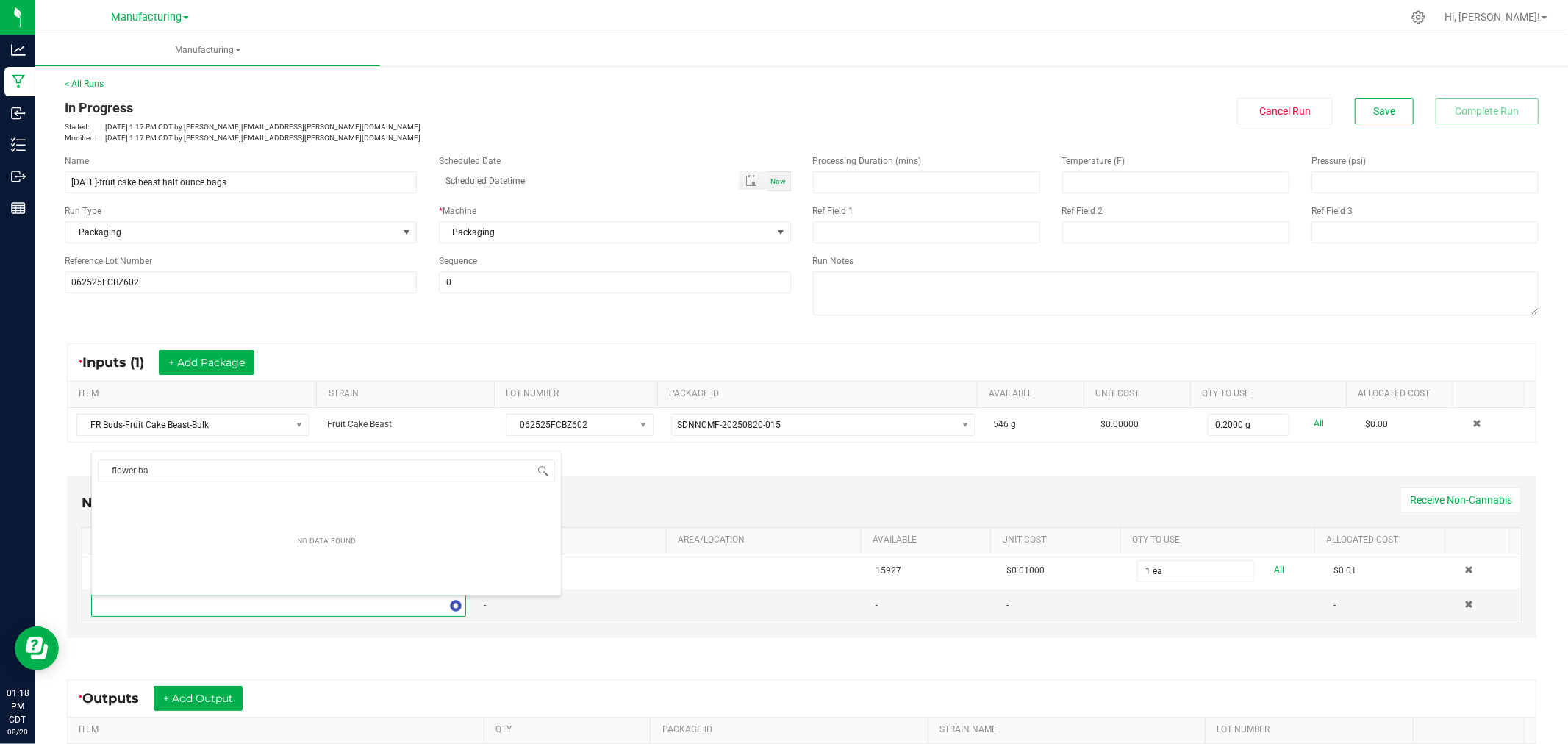
type input "flower bag"
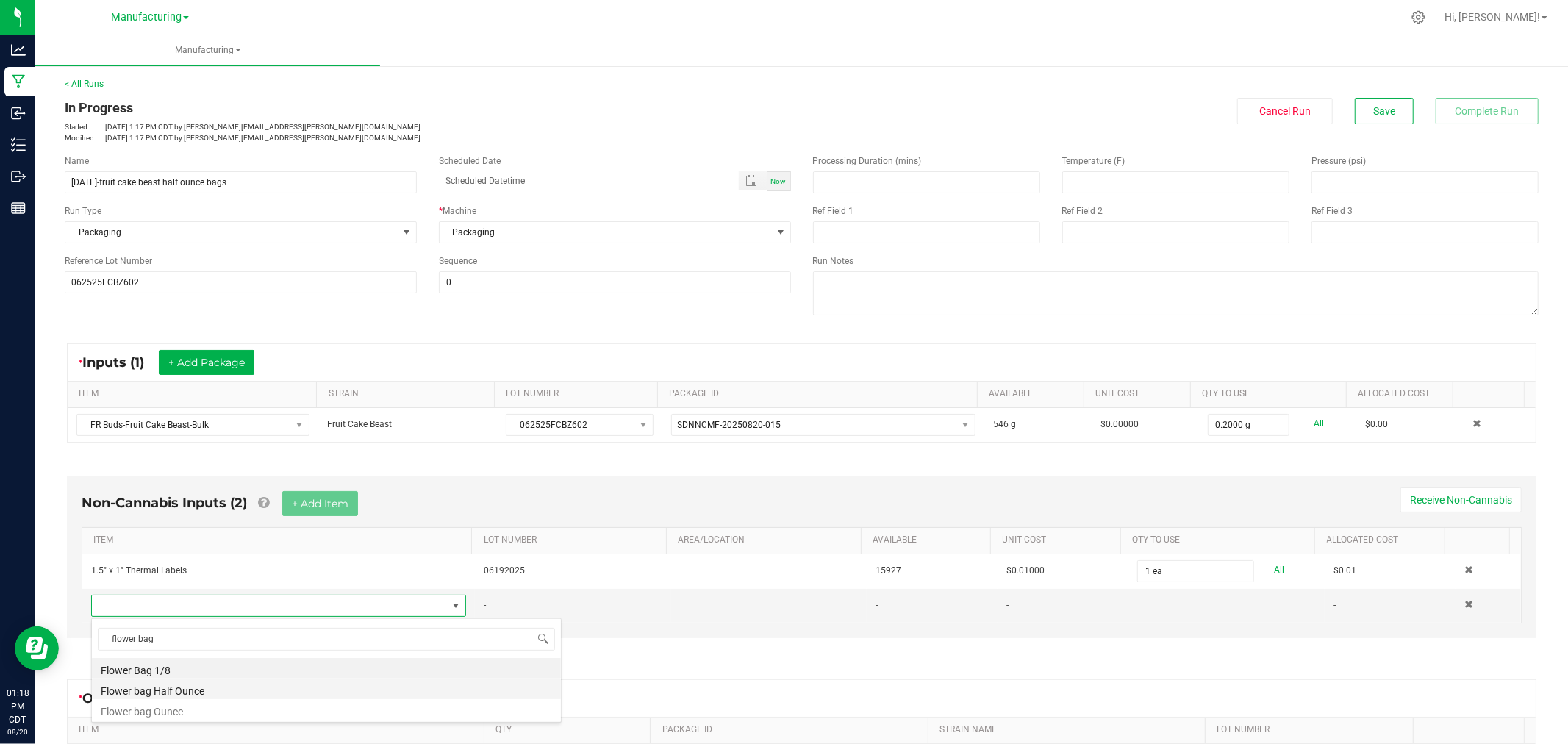
click at [202, 687] on li "Flower bag Half Ounce" at bounding box center [326, 688] width 469 height 20
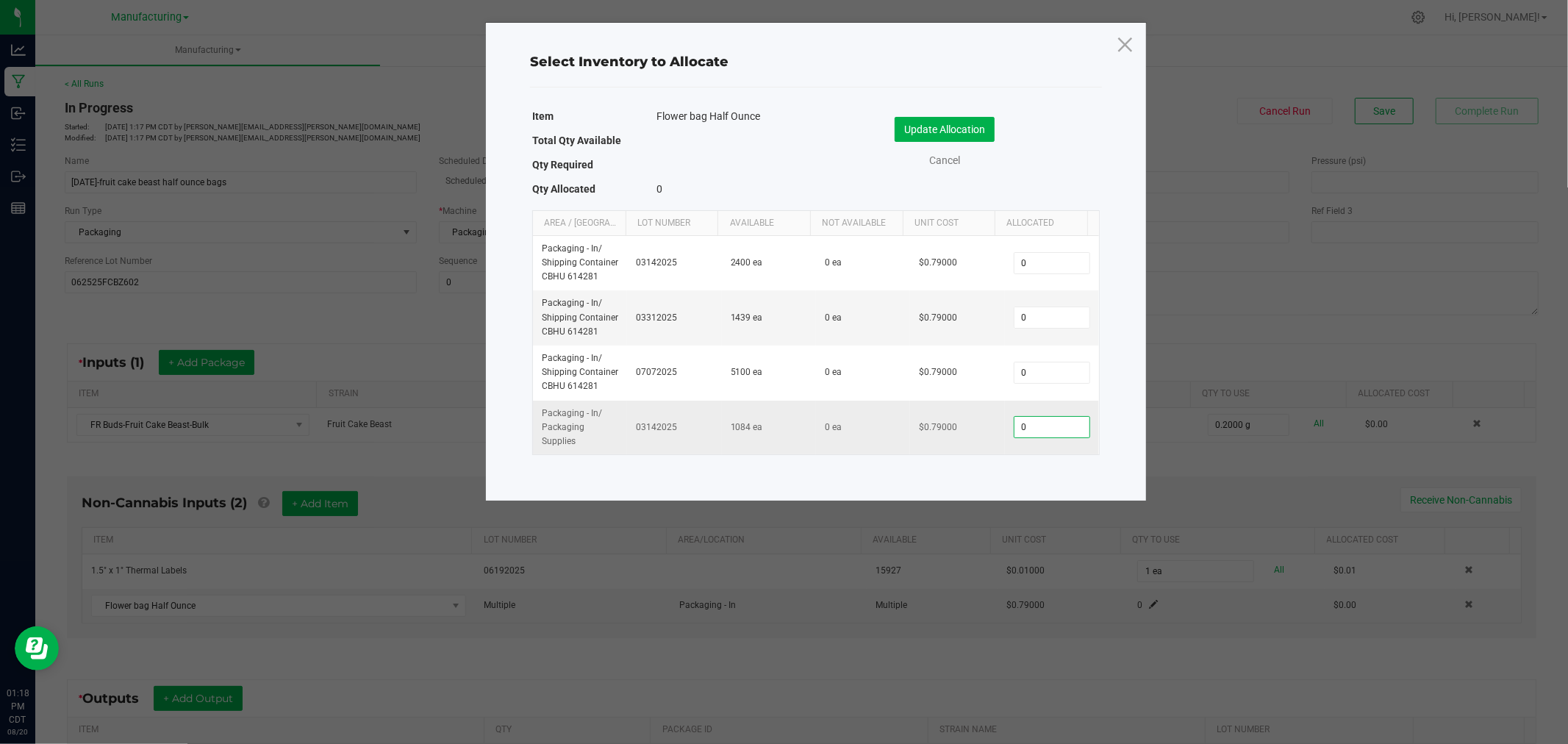
click at [1026, 432] on input "0" at bounding box center [1052, 427] width 75 height 20
type input "2"
type input "1"
click at [958, 128] on button "Update Allocation" at bounding box center [944, 129] width 100 height 25
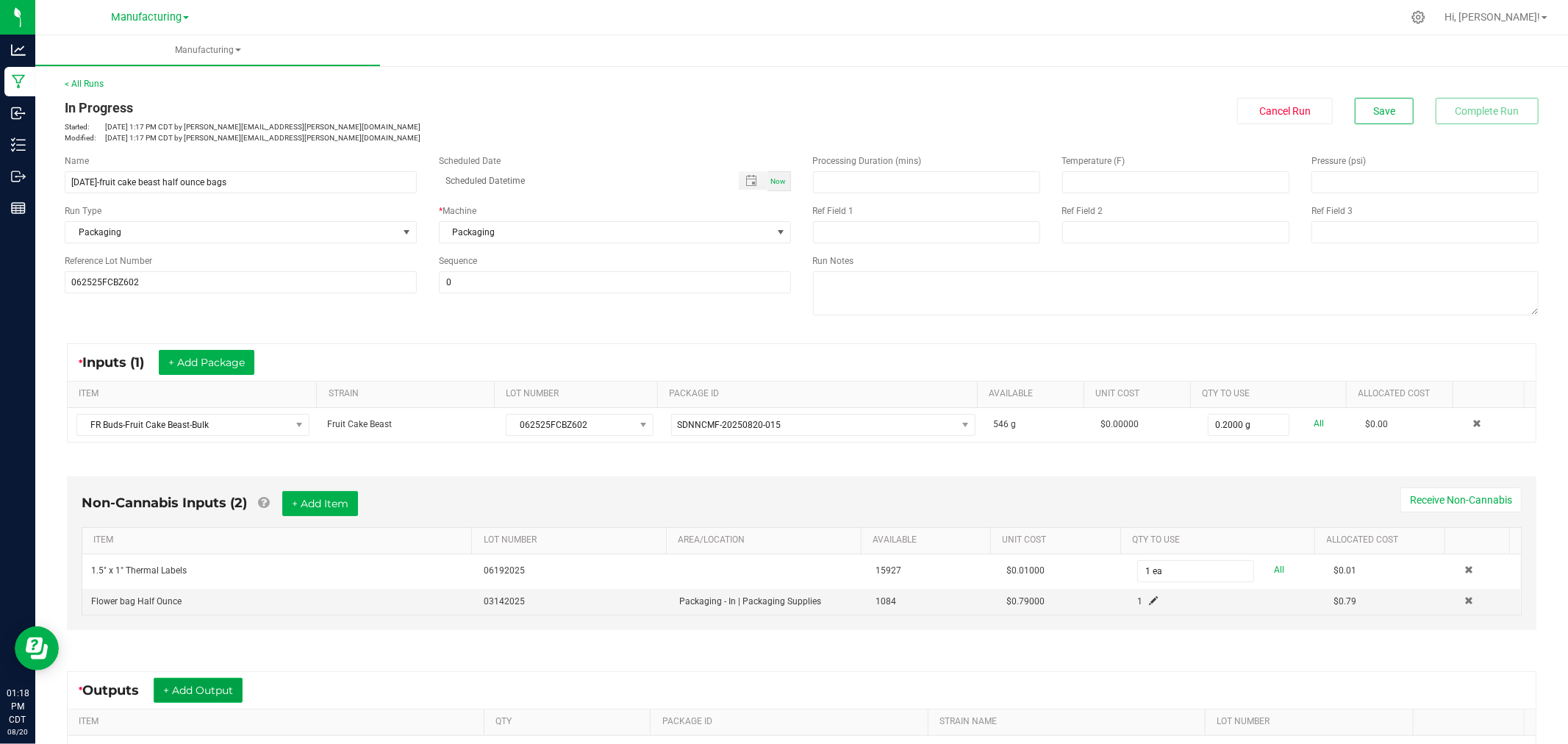
click at [238, 697] on button "+ Add Output" at bounding box center [198, 690] width 89 height 25
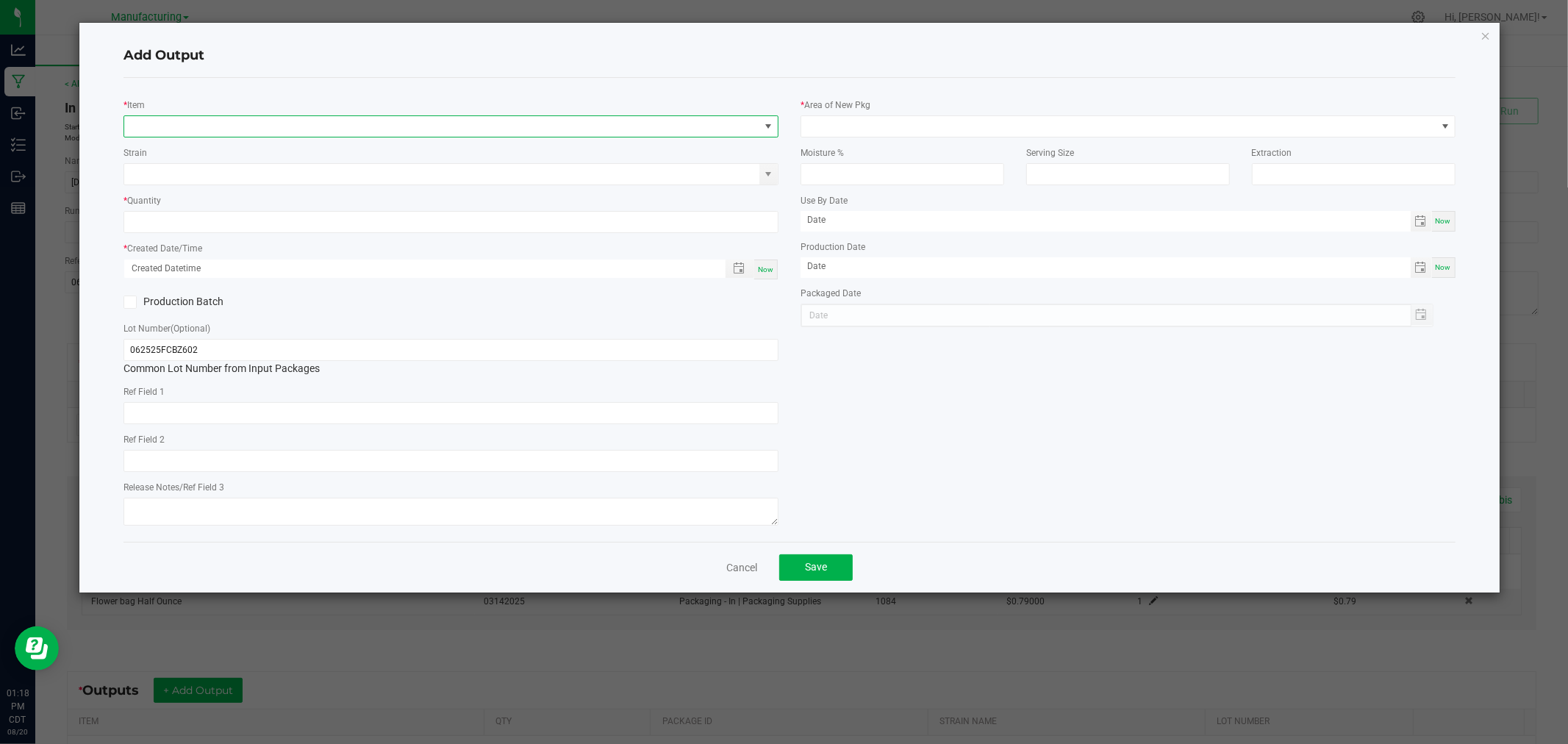
click at [358, 134] on span "NO DATA FOUND" at bounding box center [442, 126] width 635 height 20
type input "buds-fruit cake beast"
click at [274, 184] on li "Buds-Fruit Cake Beast-1/2oz" at bounding box center [451, 187] width 654 height 20
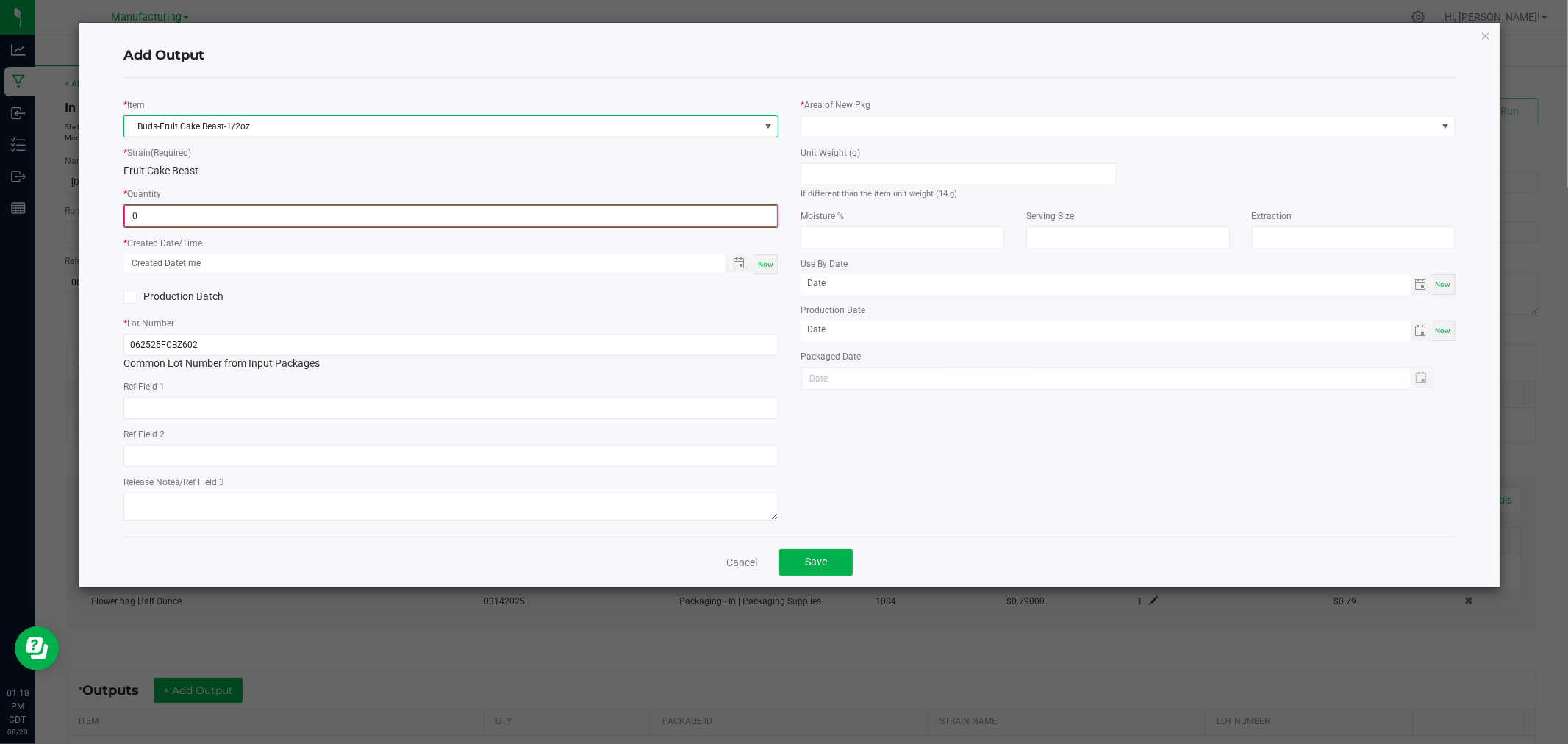
click at [292, 222] on input "0" at bounding box center [451, 216] width 652 height 20
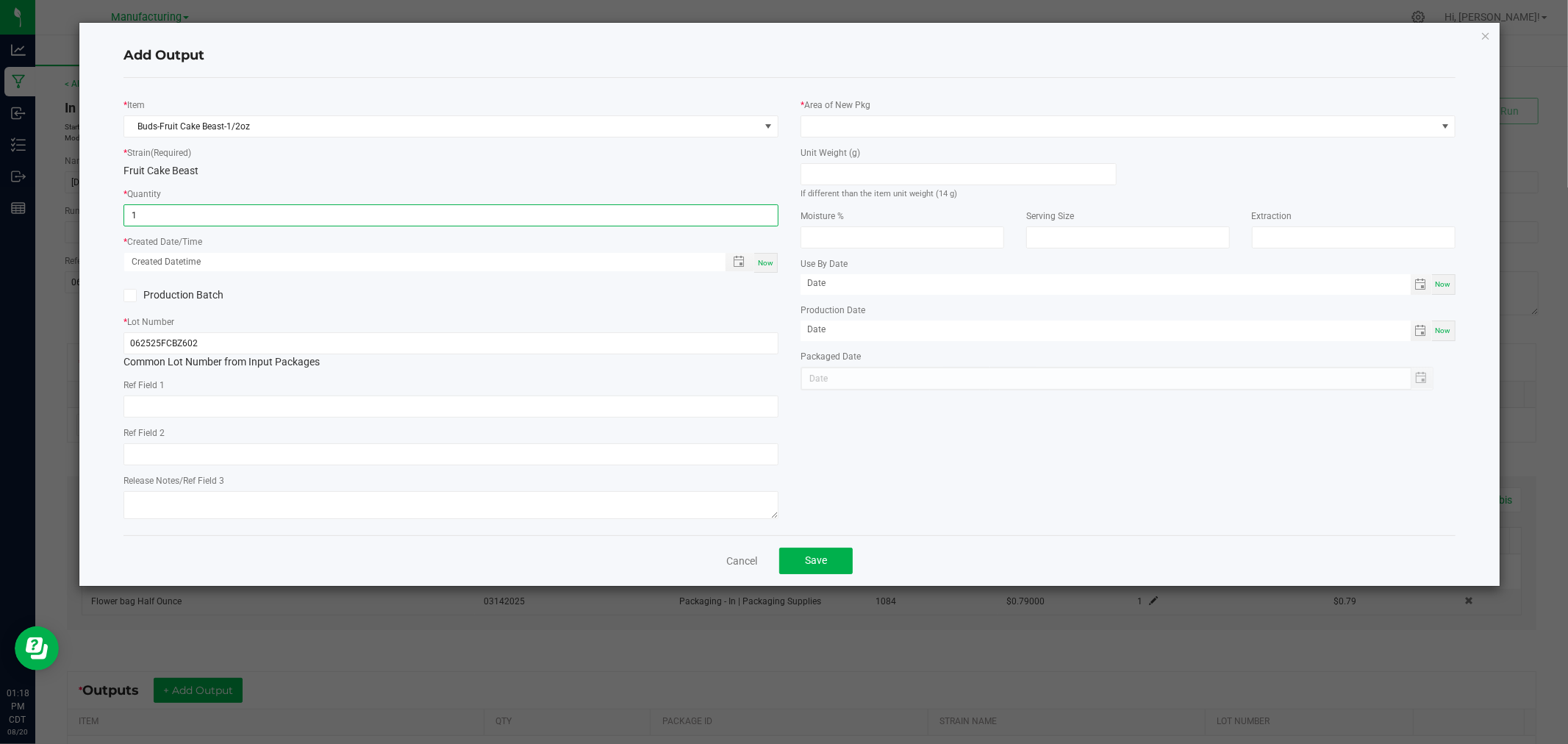
type input "1 ea"
click at [765, 259] on span "Now" at bounding box center [765, 262] width 15 height 8
type input "[DATE] 1:18 PM"
type input "[DATE]"
click at [884, 178] on input at bounding box center [958, 174] width 314 height 20
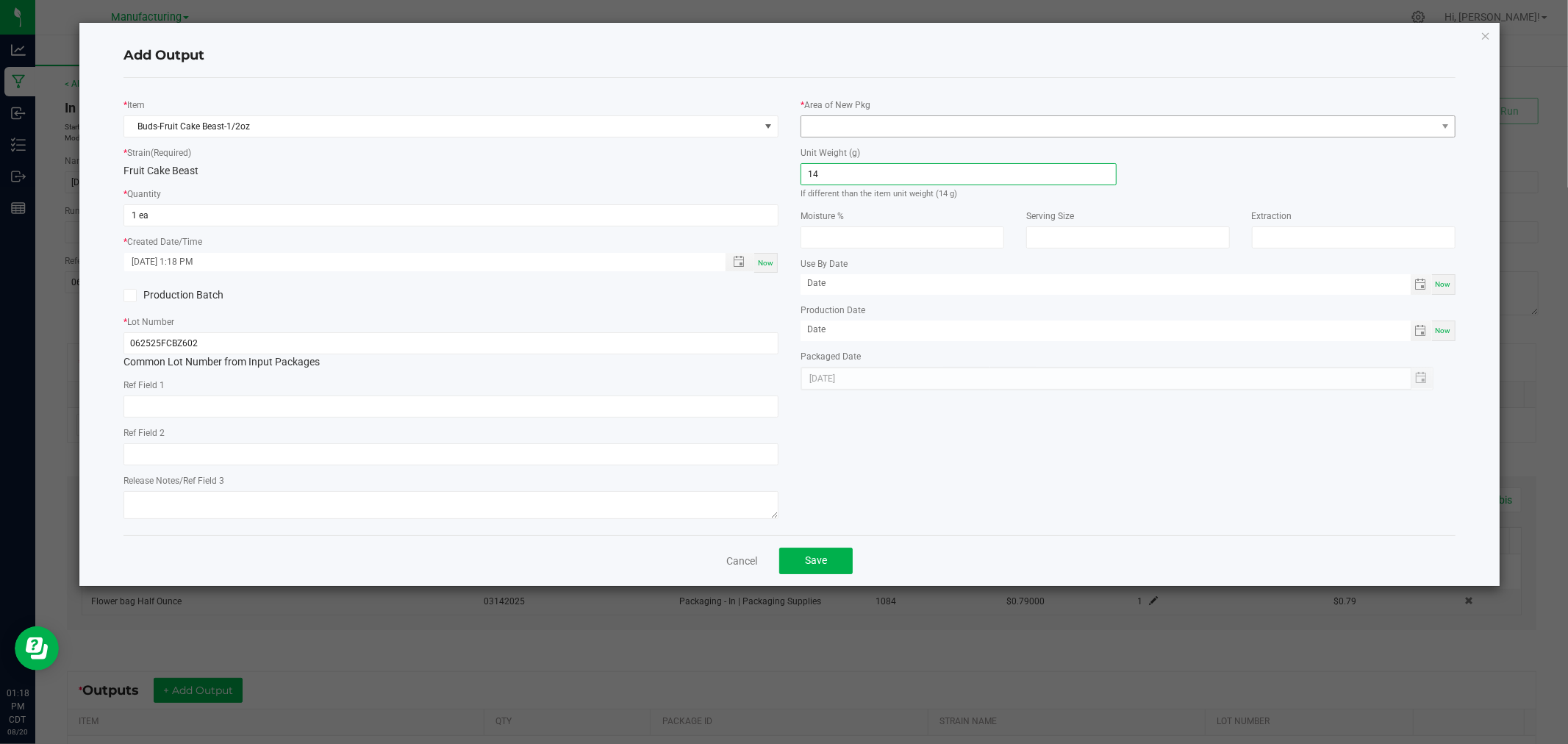
type input "14"
click at [879, 120] on span at bounding box center [1118, 126] width 635 height 20
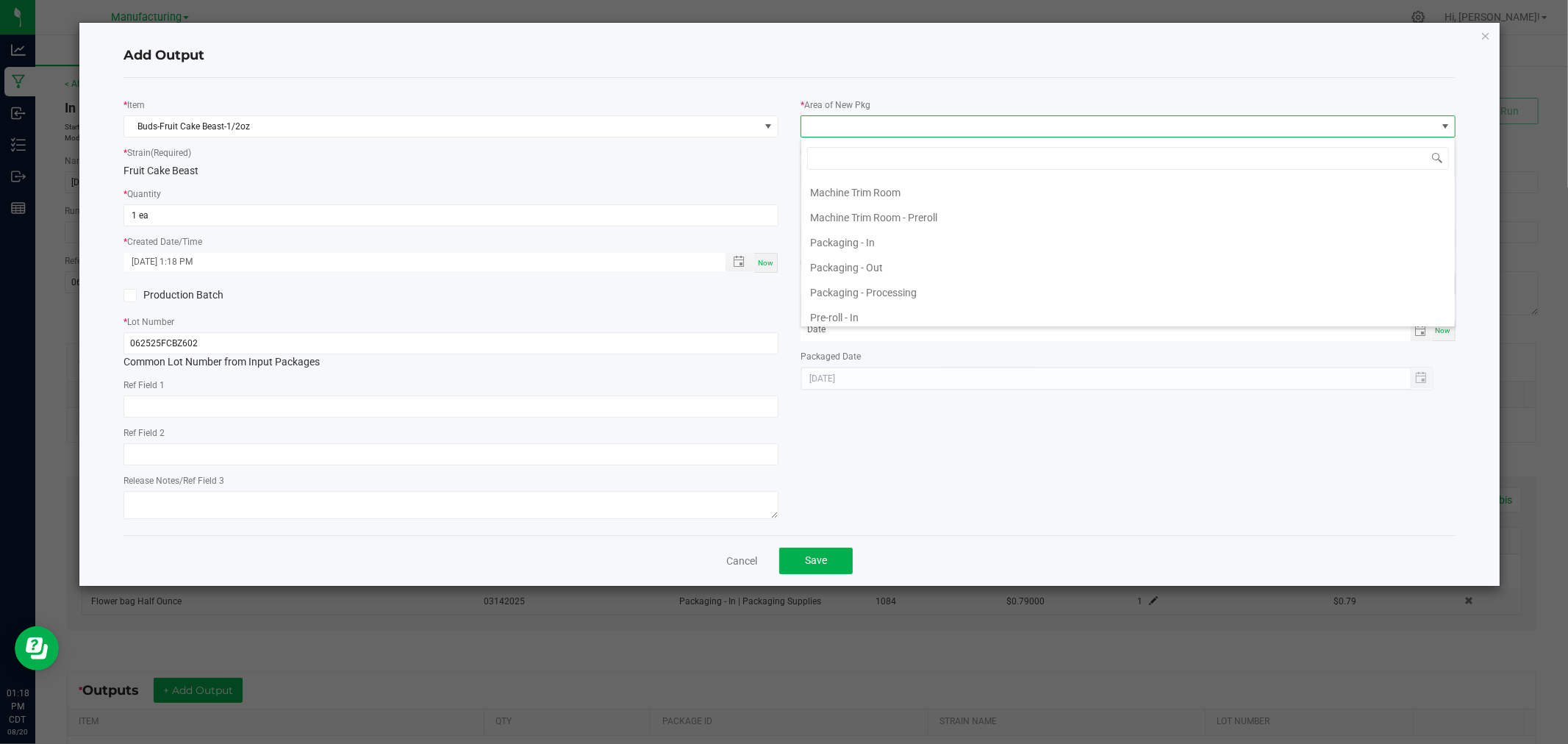
scroll to position [408, 0]
click at [905, 277] on li "Packaging - Processing" at bounding box center [1128, 282] width 654 height 25
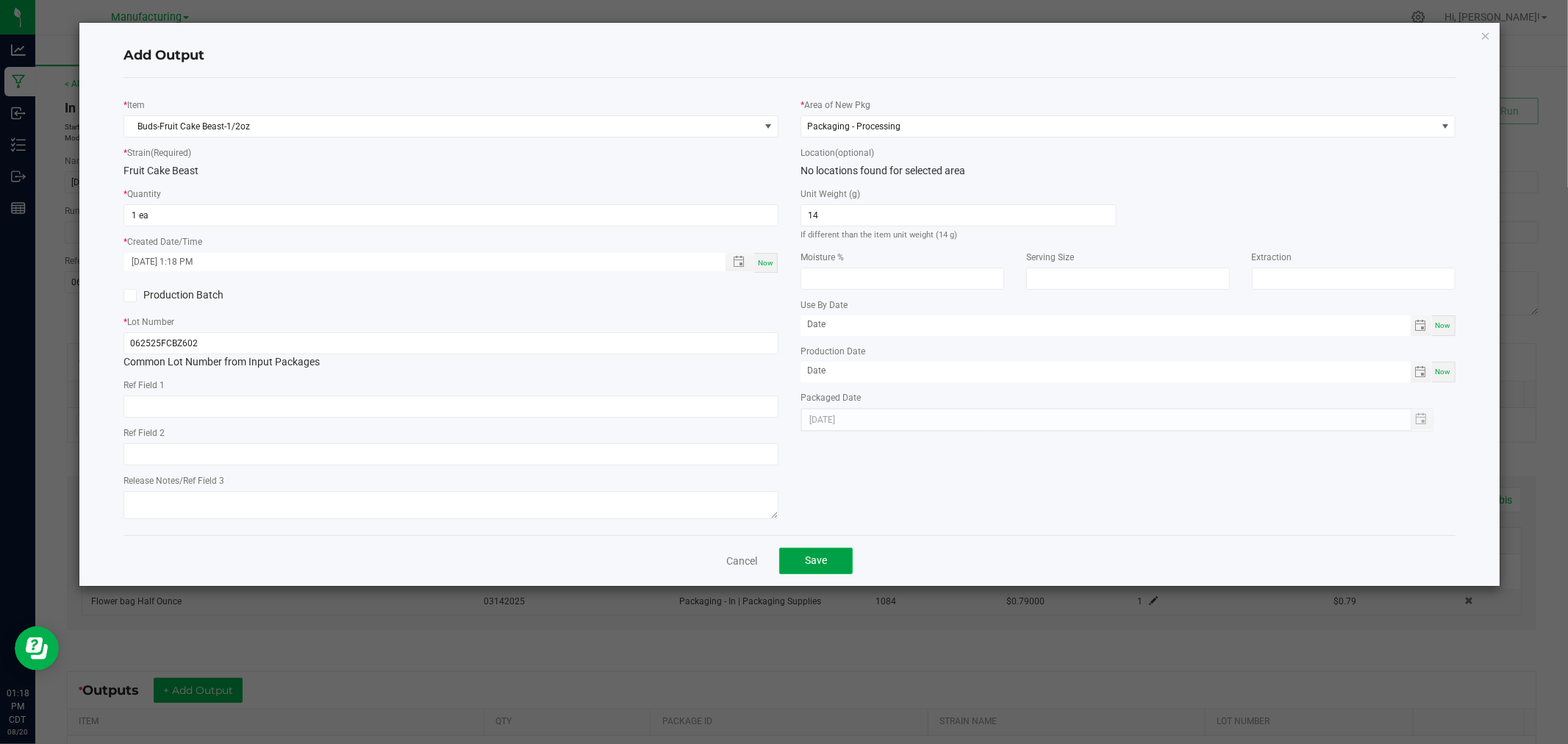
click at [822, 570] on button "Save" at bounding box center [815, 561] width 73 height 27
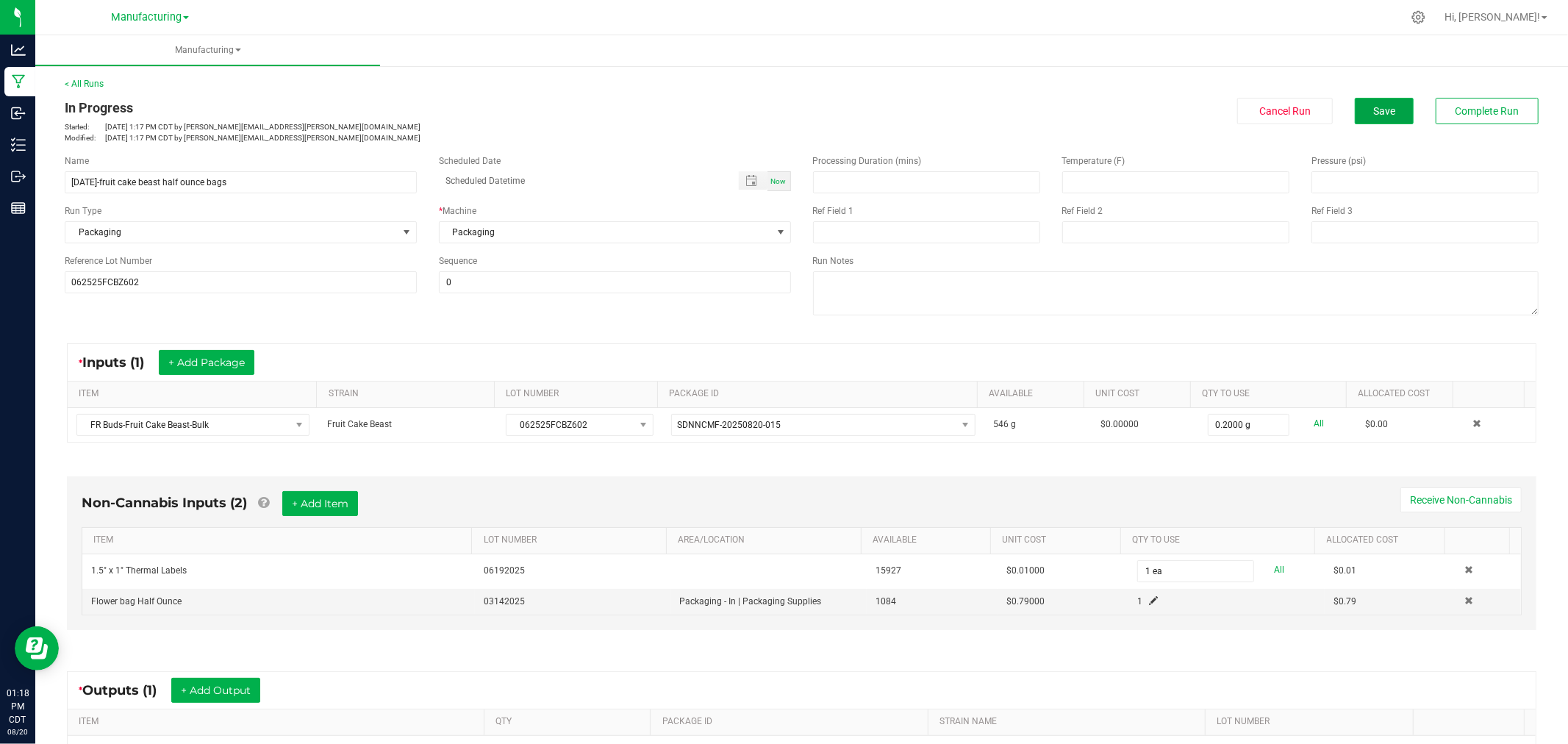
click at [1391, 117] on button "Save" at bounding box center [1384, 111] width 59 height 27
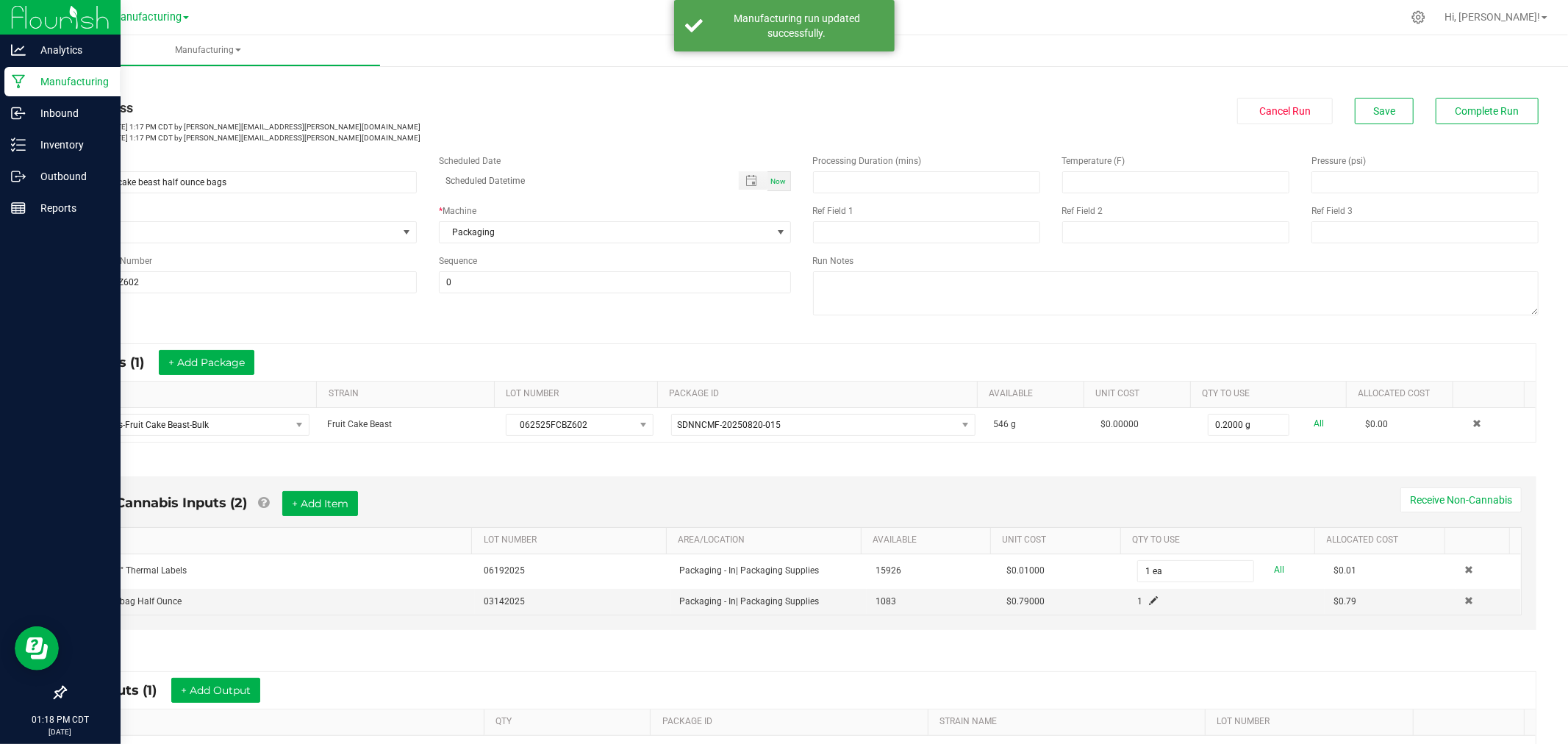
click at [45, 76] on p "Manufacturing" at bounding box center [70, 81] width 88 height 18
